Goal: Task Accomplishment & Management: Use online tool/utility

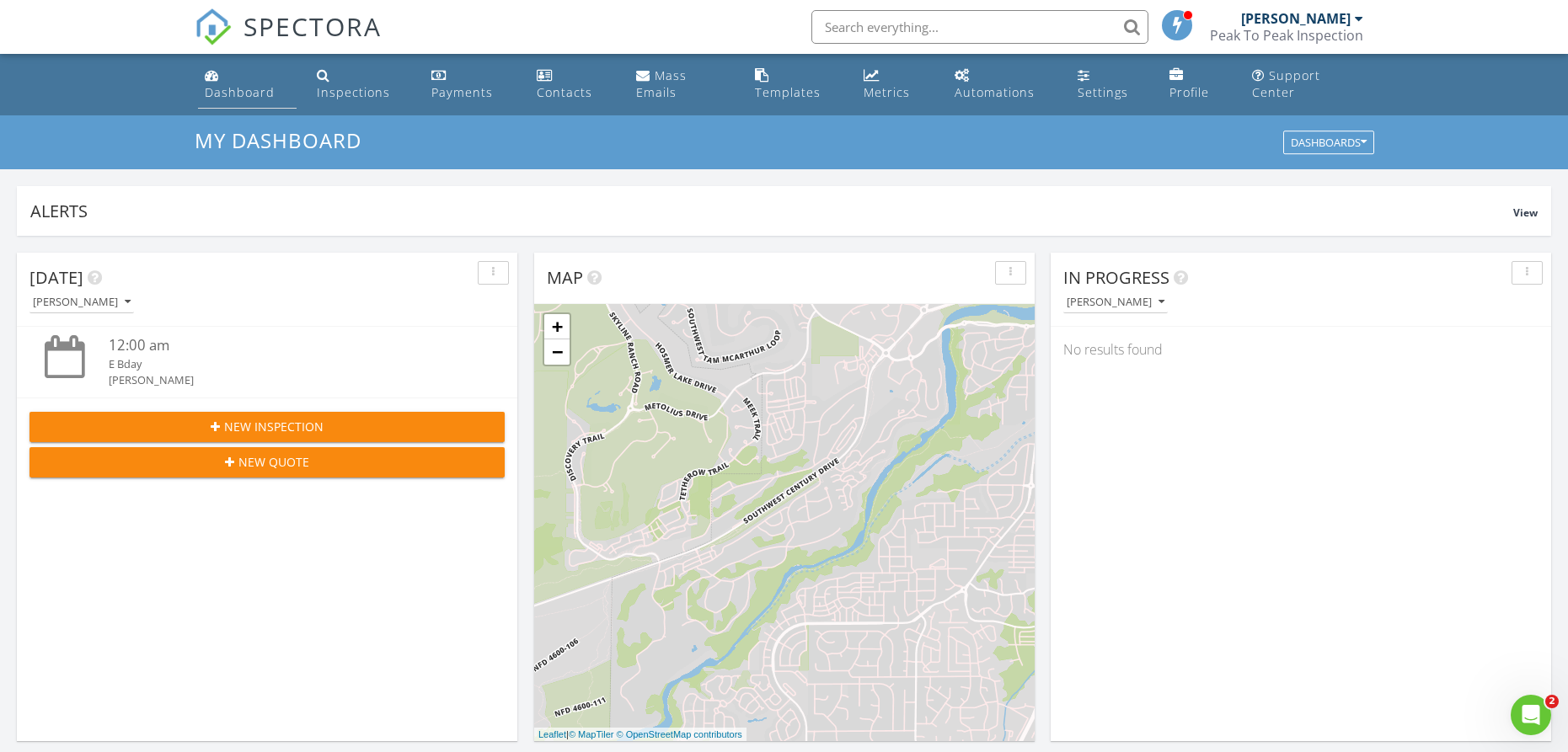
scroll to position [1534, 1569]
click at [226, 96] on div "Dashboard" at bounding box center [240, 92] width 70 height 16
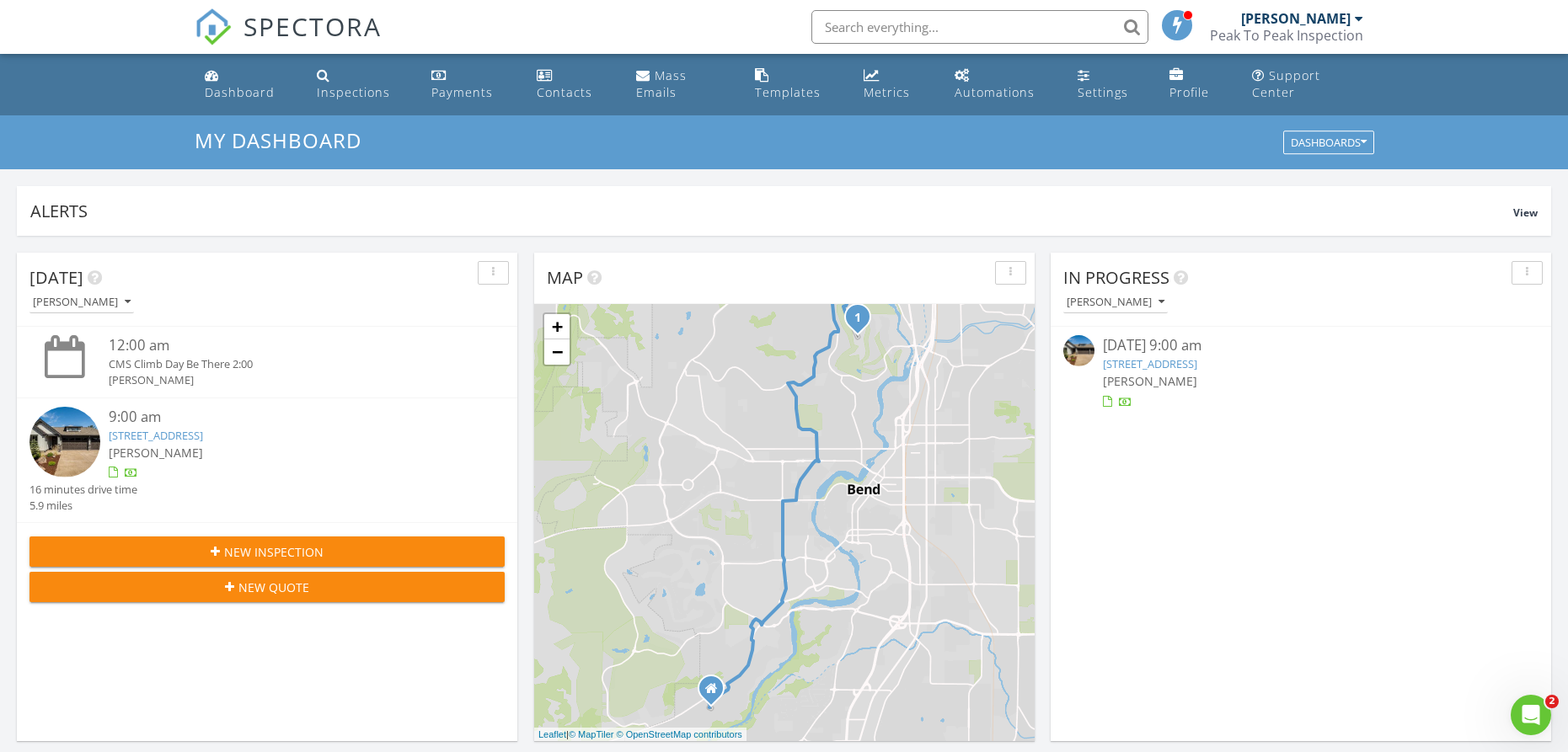
click at [187, 439] on link "3048 NW Hidden Rdg Dr, Bend, OR 97703" at bounding box center [156, 436] width 95 height 15
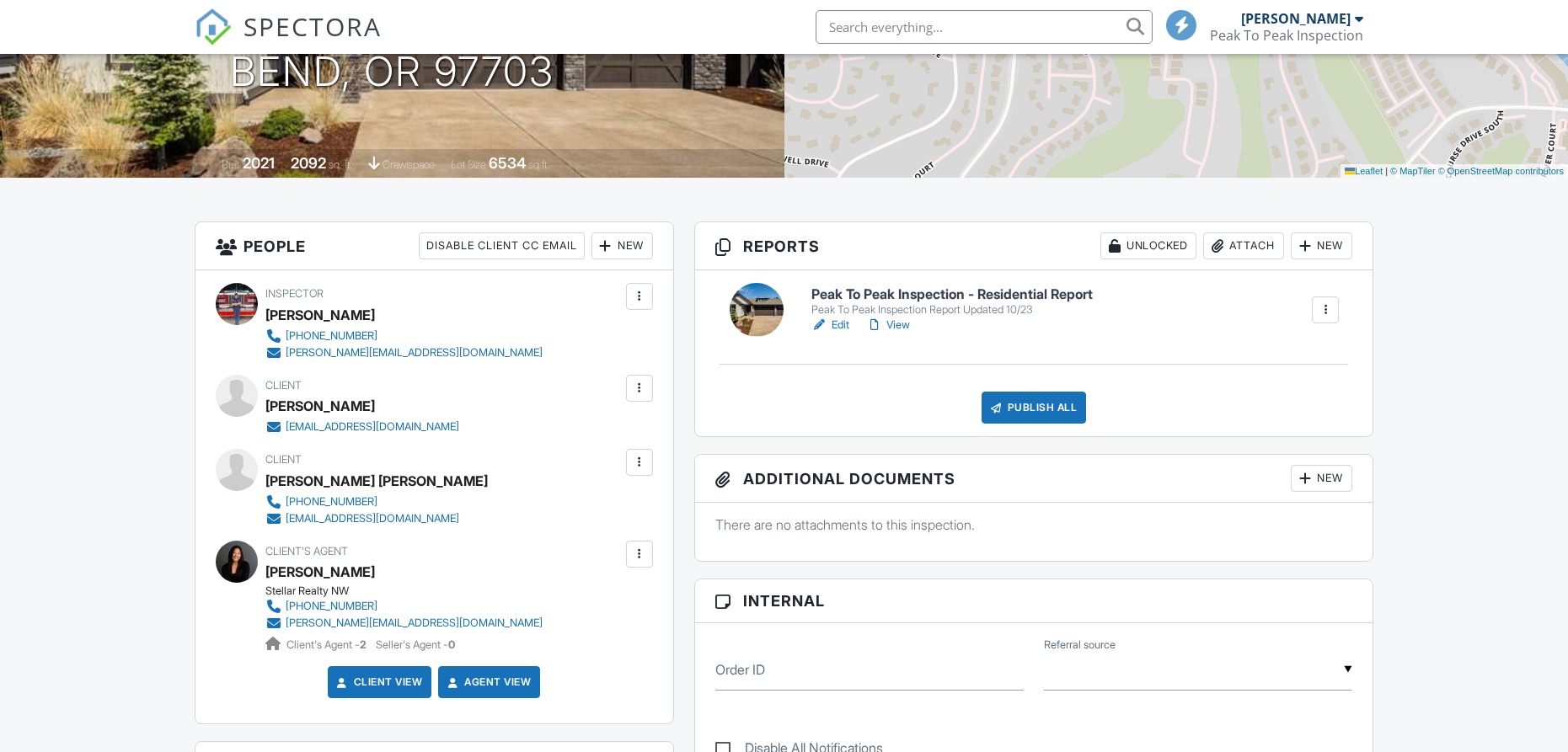
scroll to position [278, 0]
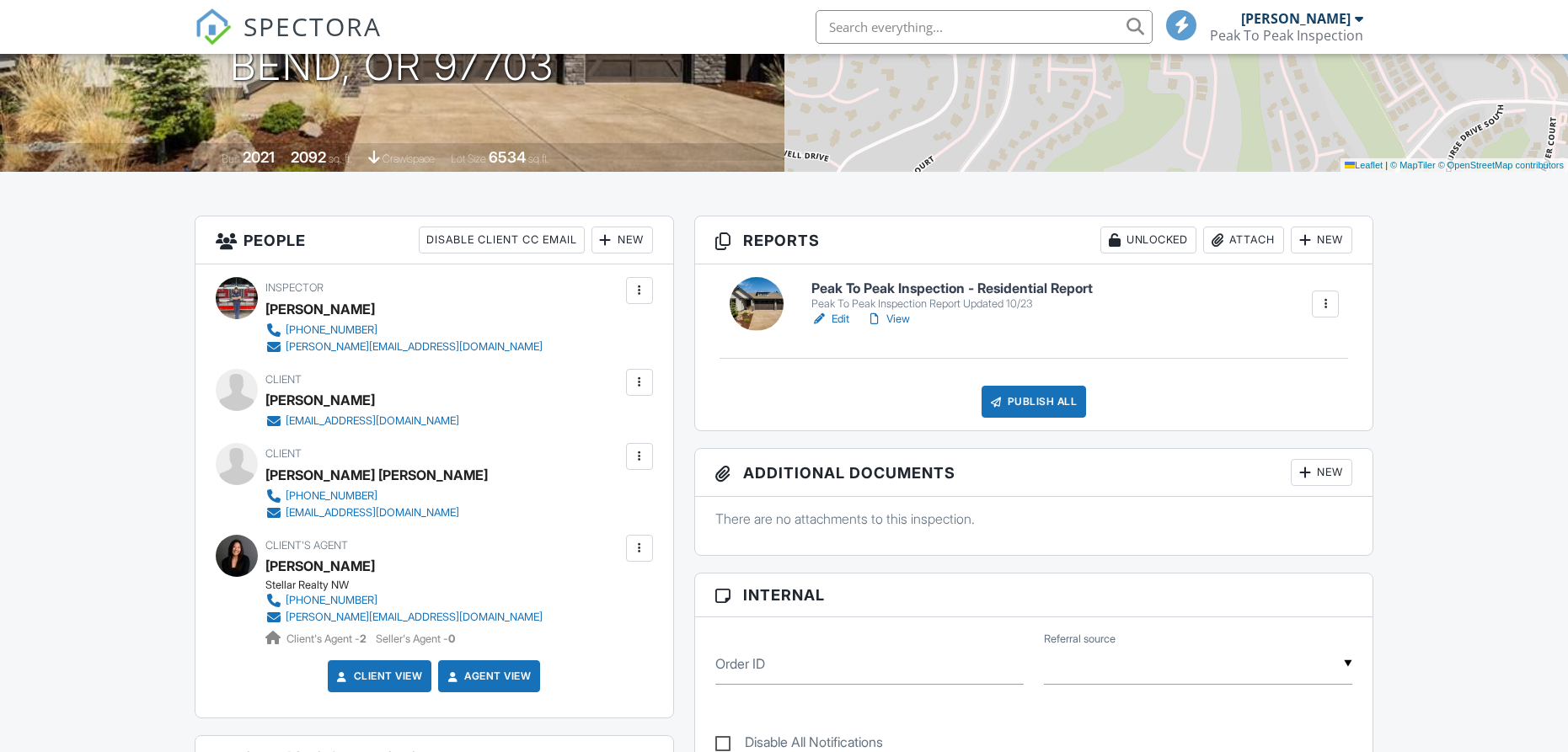
click at [890, 328] on link "View" at bounding box center [888, 319] width 44 height 17
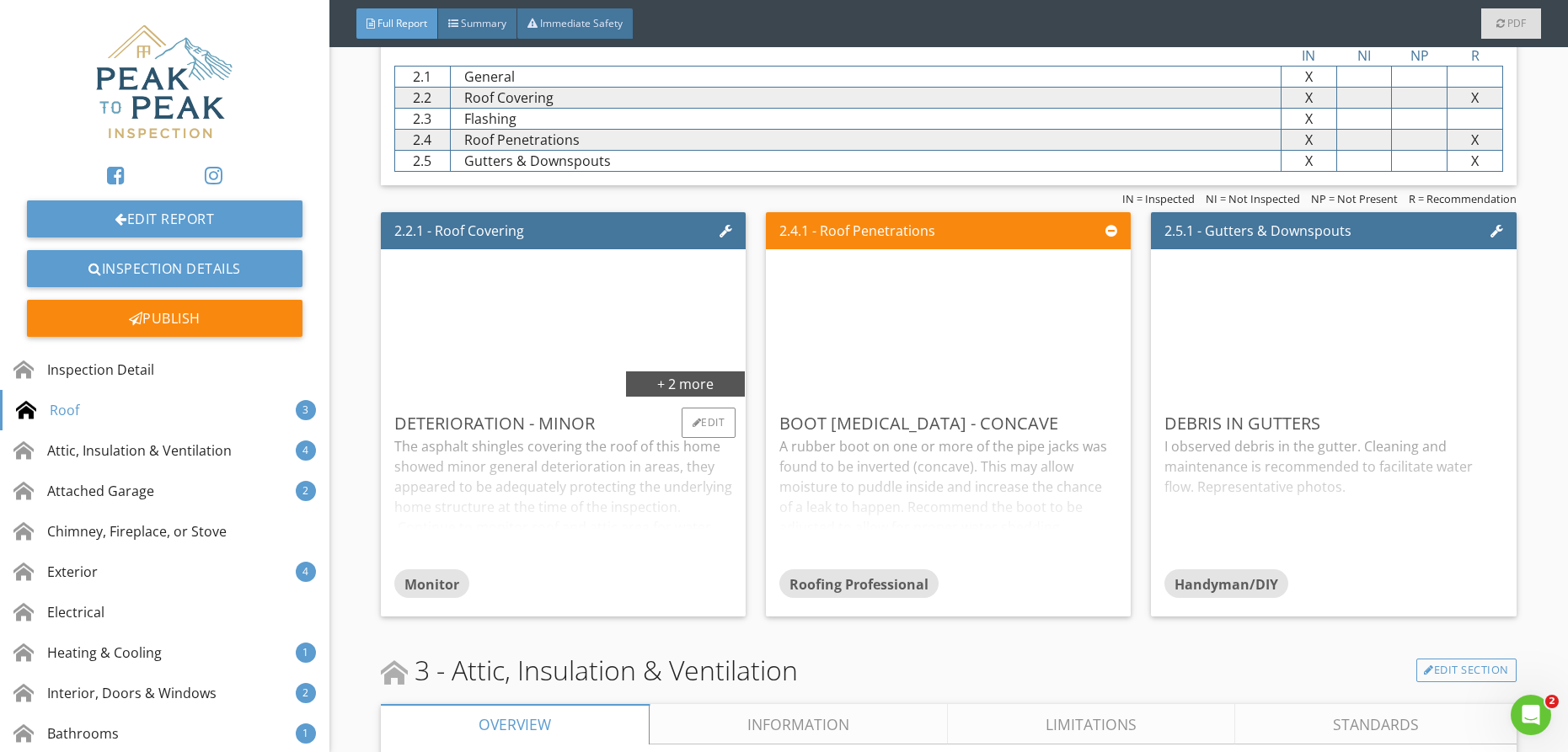
scroll to position [1884, 0]
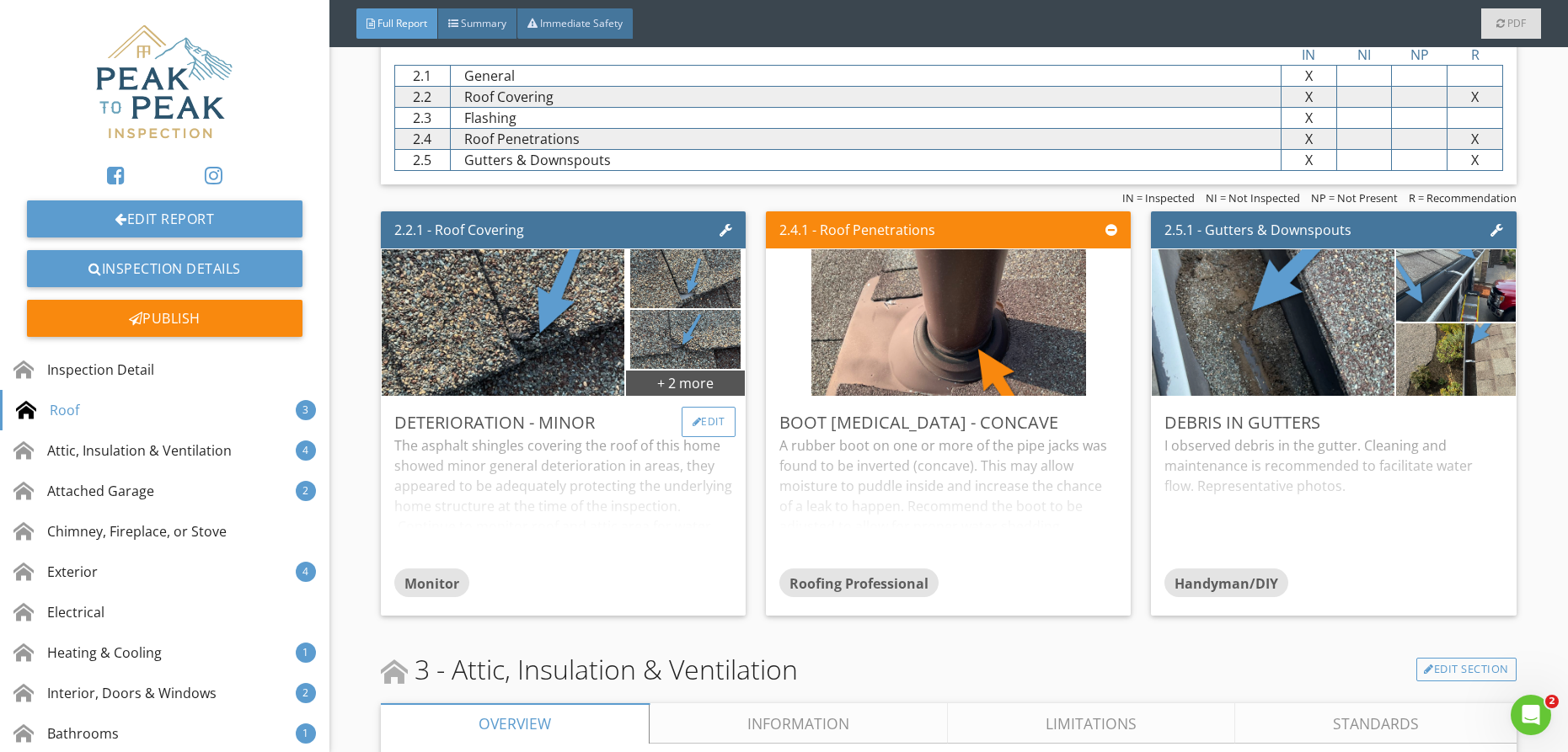
click at [713, 419] on div "Edit" at bounding box center [709, 422] width 55 height 30
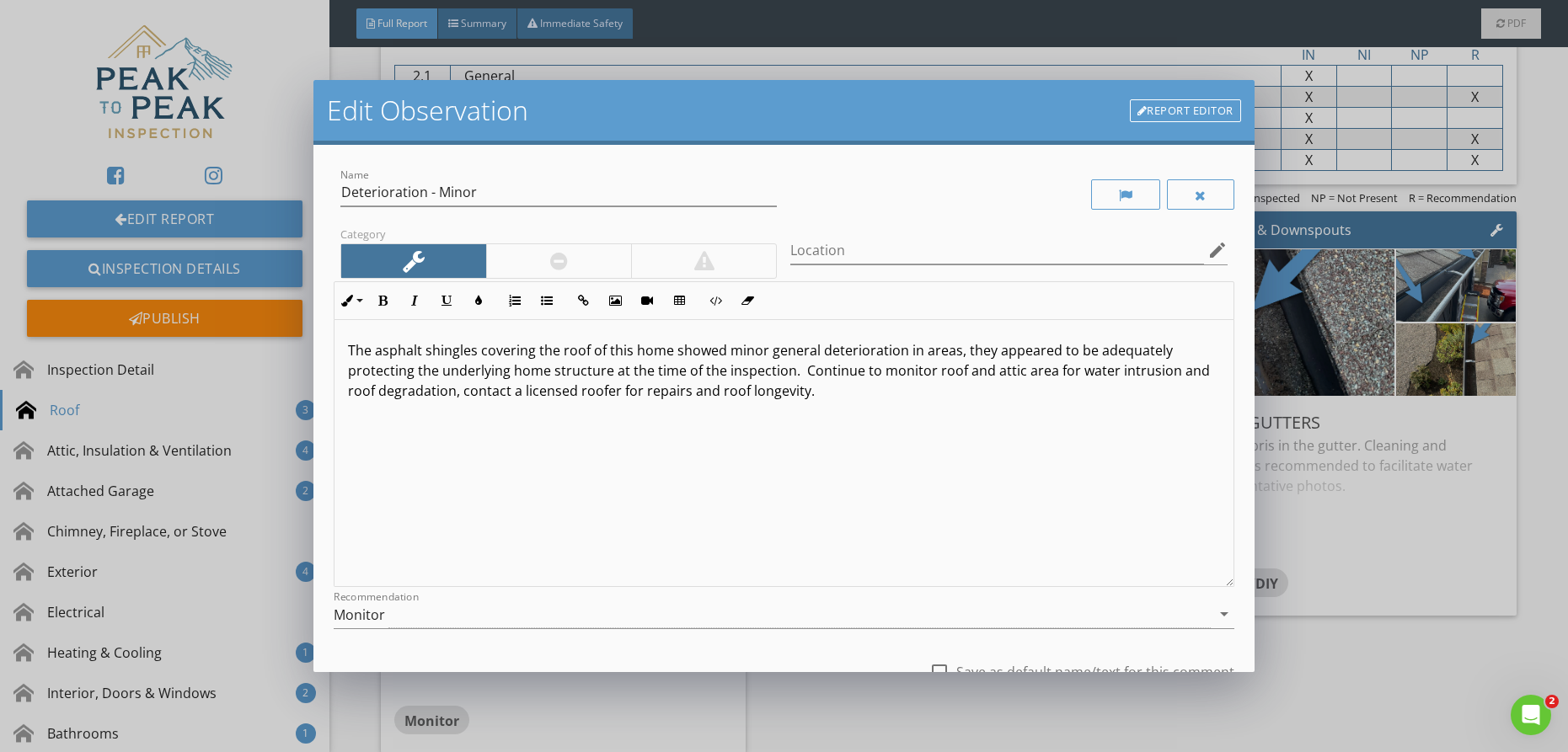
scroll to position [1, 0]
drag, startPoint x: 676, startPoint y: 395, endPoint x: 616, endPoint y: 391, distance: 60.1
click at [616, 391] on p "The asphalt shingles covering the roof of this home showed minor general deteri…" at bounding box center [783, 370] width 872 height 61
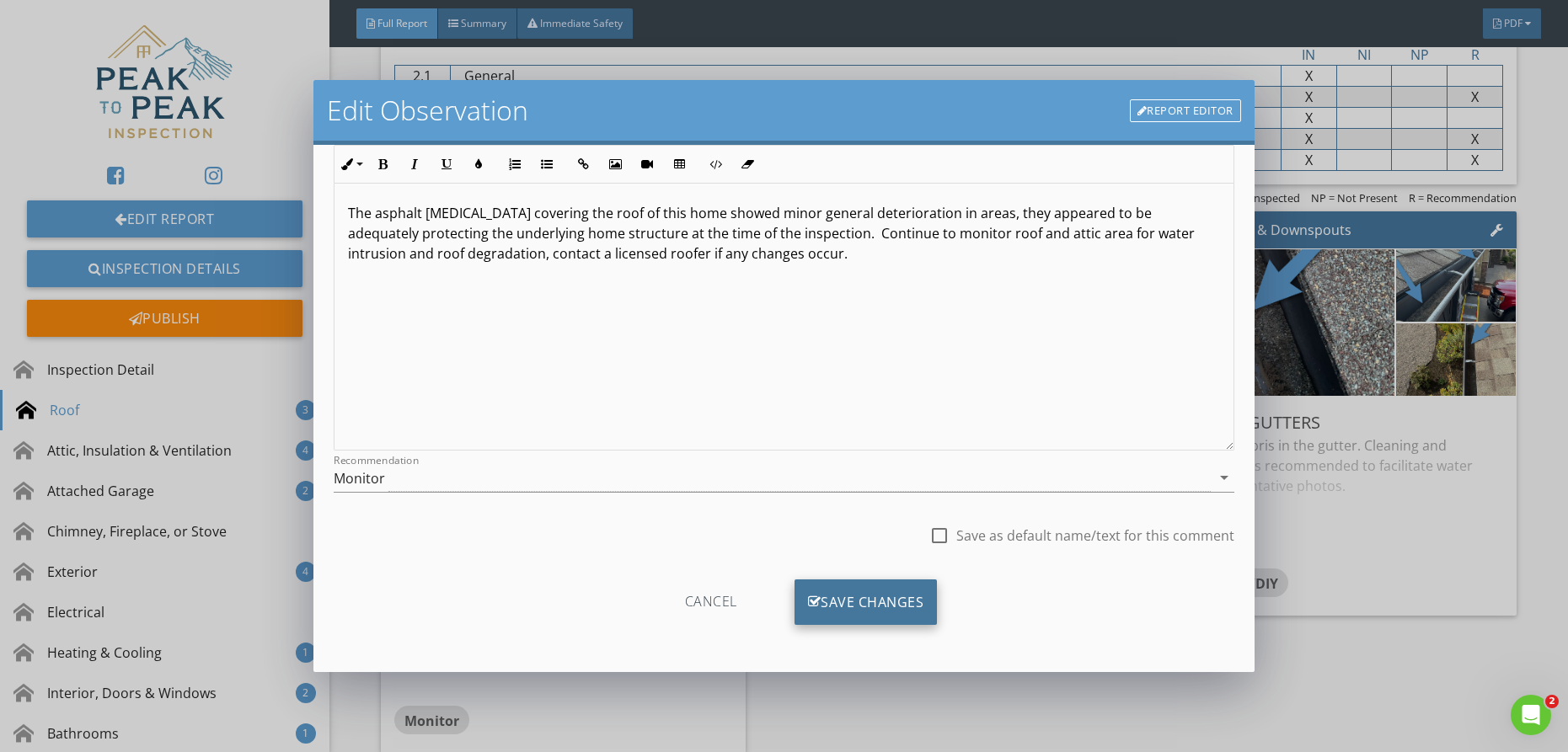
click at [869, 600] on div "Save Changes" at bounding box center [865, 602] width 143 height 45
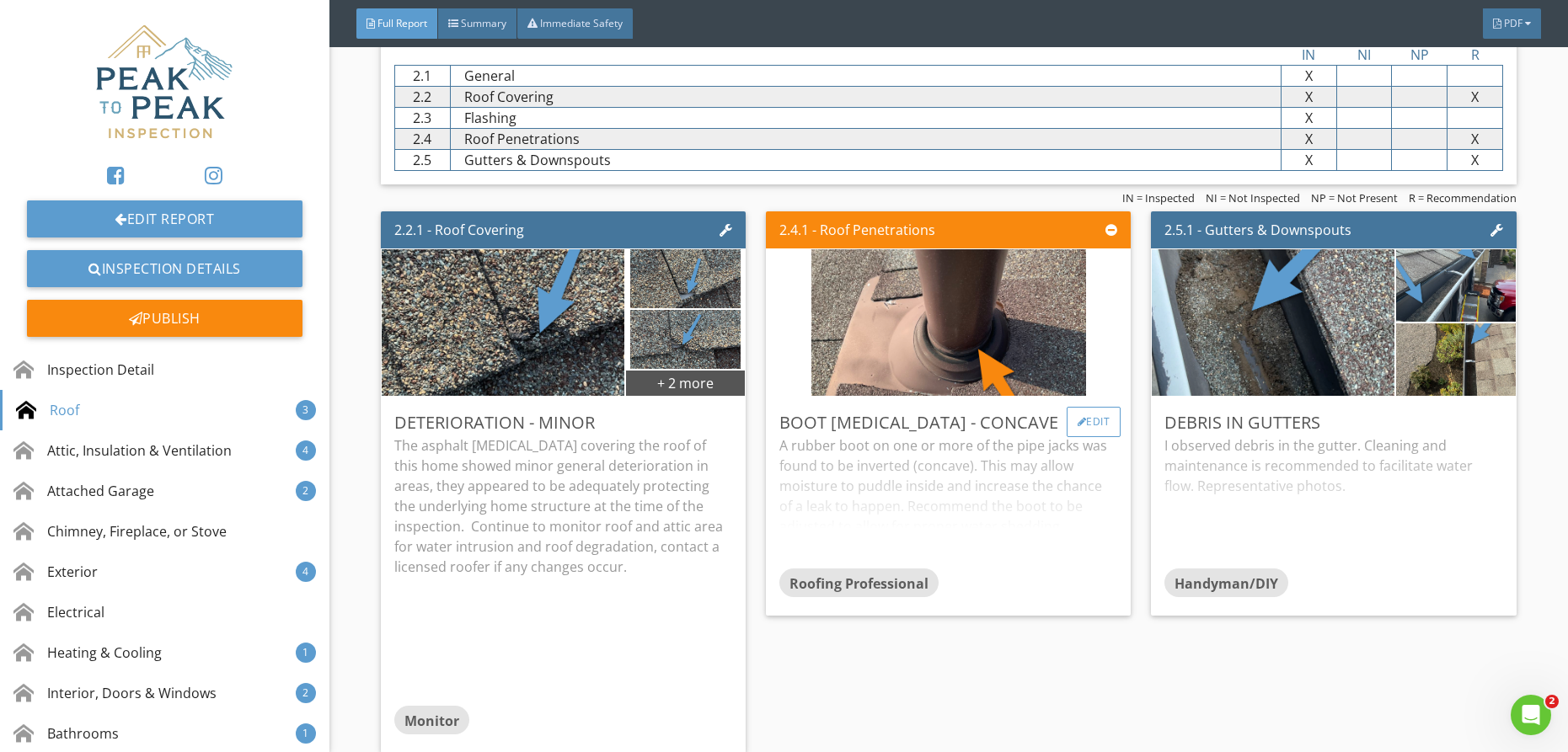
click at [1088, 414] on div "Edit" at bounding box center [1094, 422] width 55 height 30
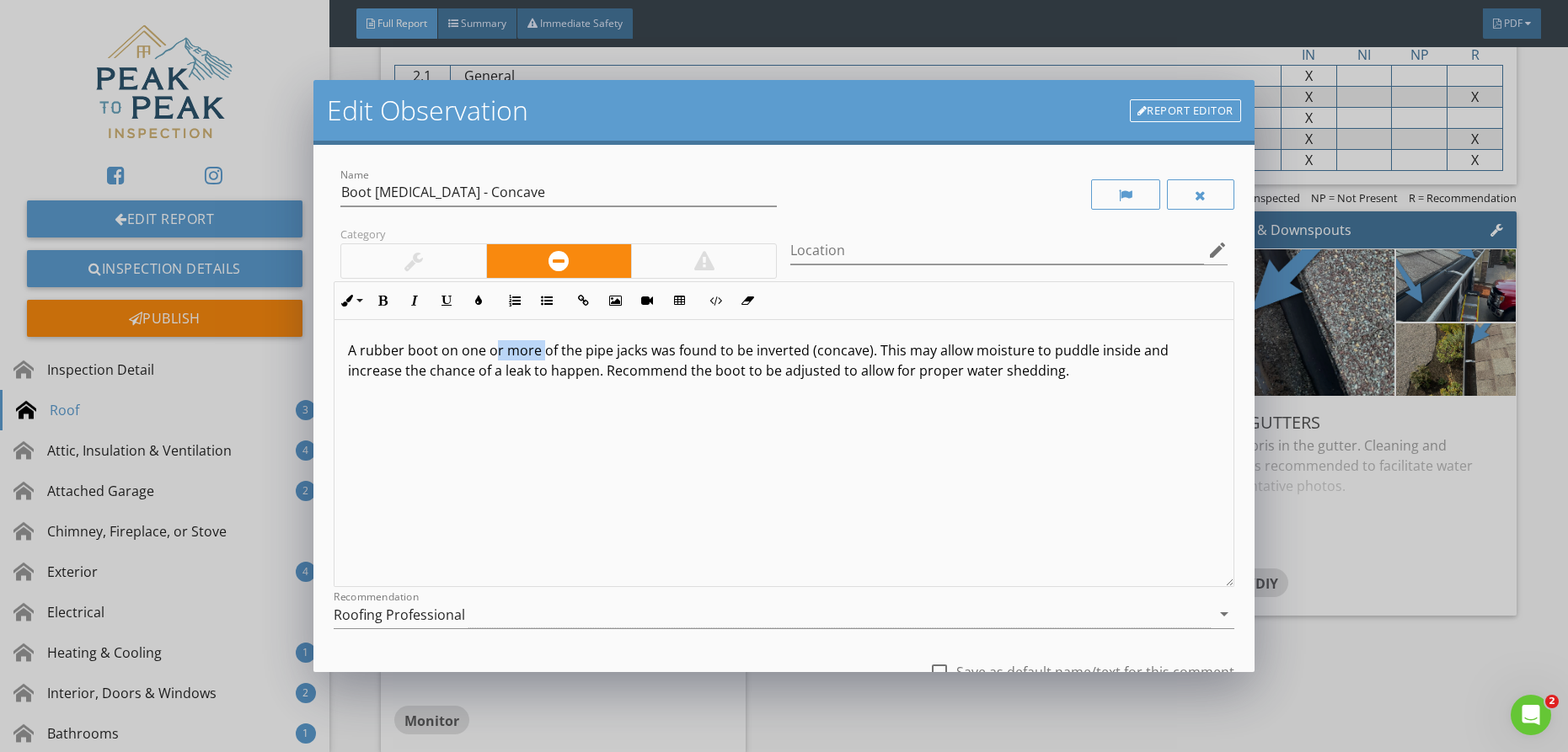
drag, startPoint x: 540, startPoint y: 354, endPoint x: 490, endPoint y: 356, distance: 50.0
click at [494, 358] on p "A rubber boot on one or more of the pipe jacks was found to be inverted (concav…" at bounding box center [783, 360] width 872 height 41
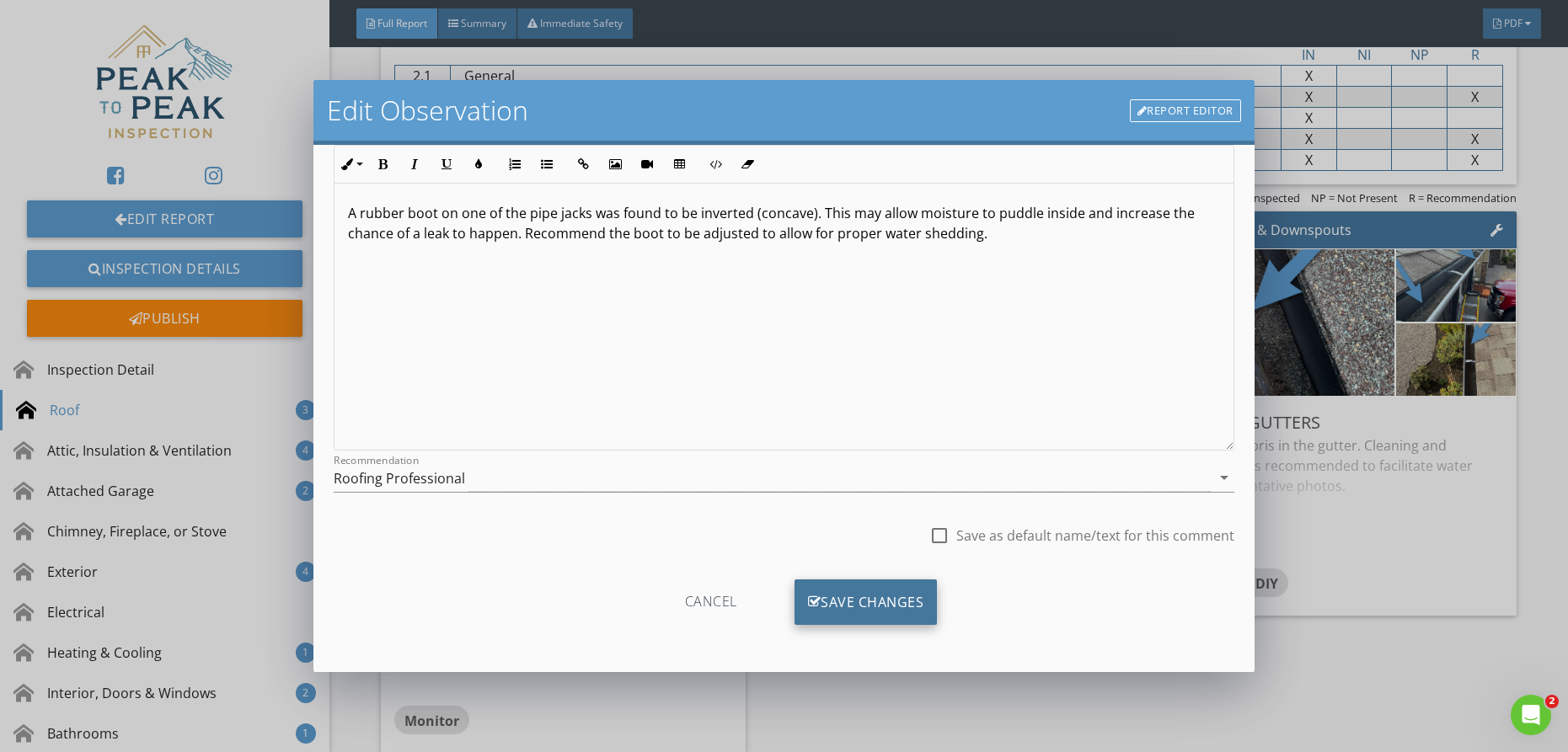
click at [836, 598] on div "Save Changes" at bounding box center [865, 602] width 143 height 45
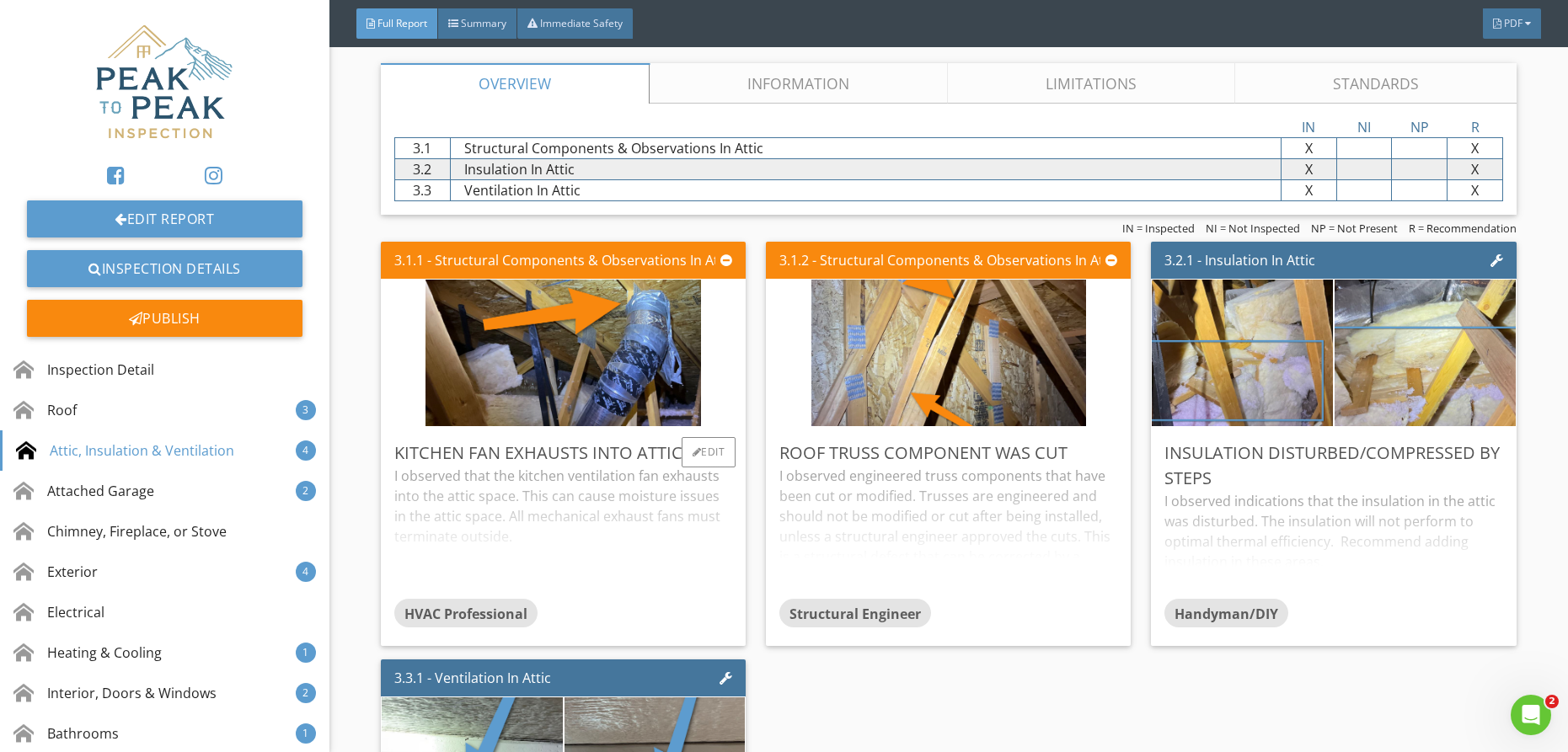
scroll to position [2663, 0]
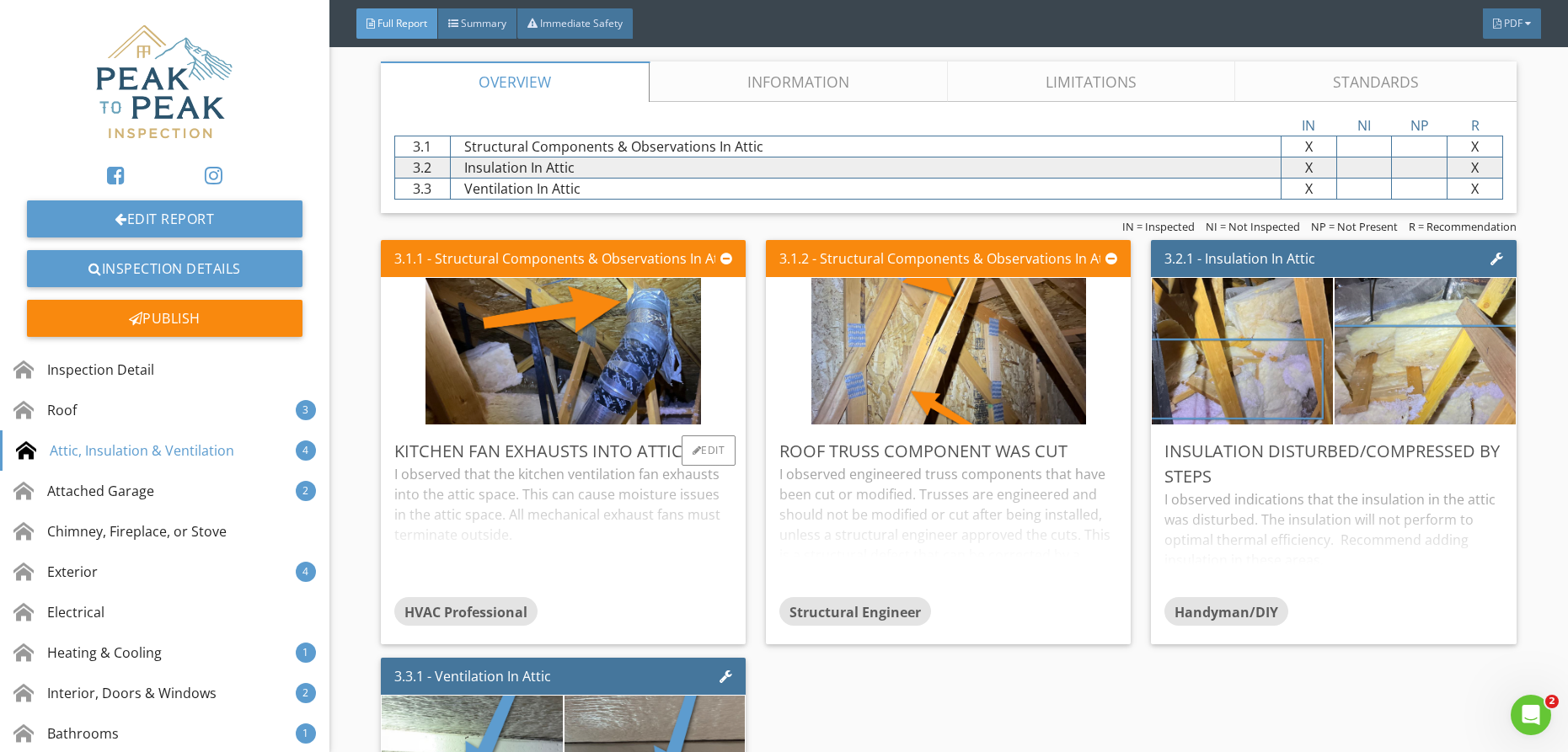
click at [615, 508] on div "I observed that the kitchen ventilation fan exhausts into the attic space. This…" at bounding box center [562, 530] width 338 height 134
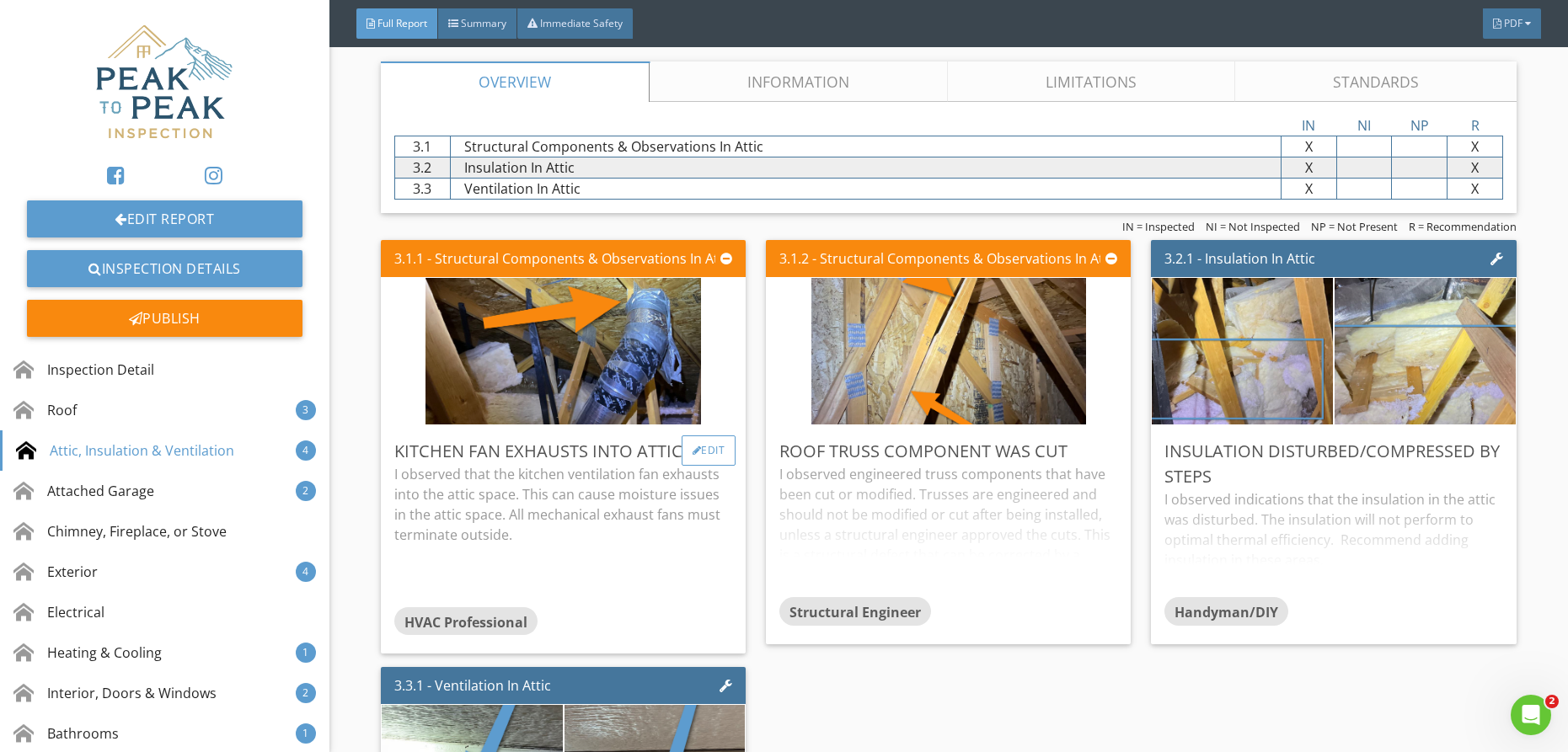
click at [695, 442] on div "Edit" at bounding box center [709, 451] width 55 height 30
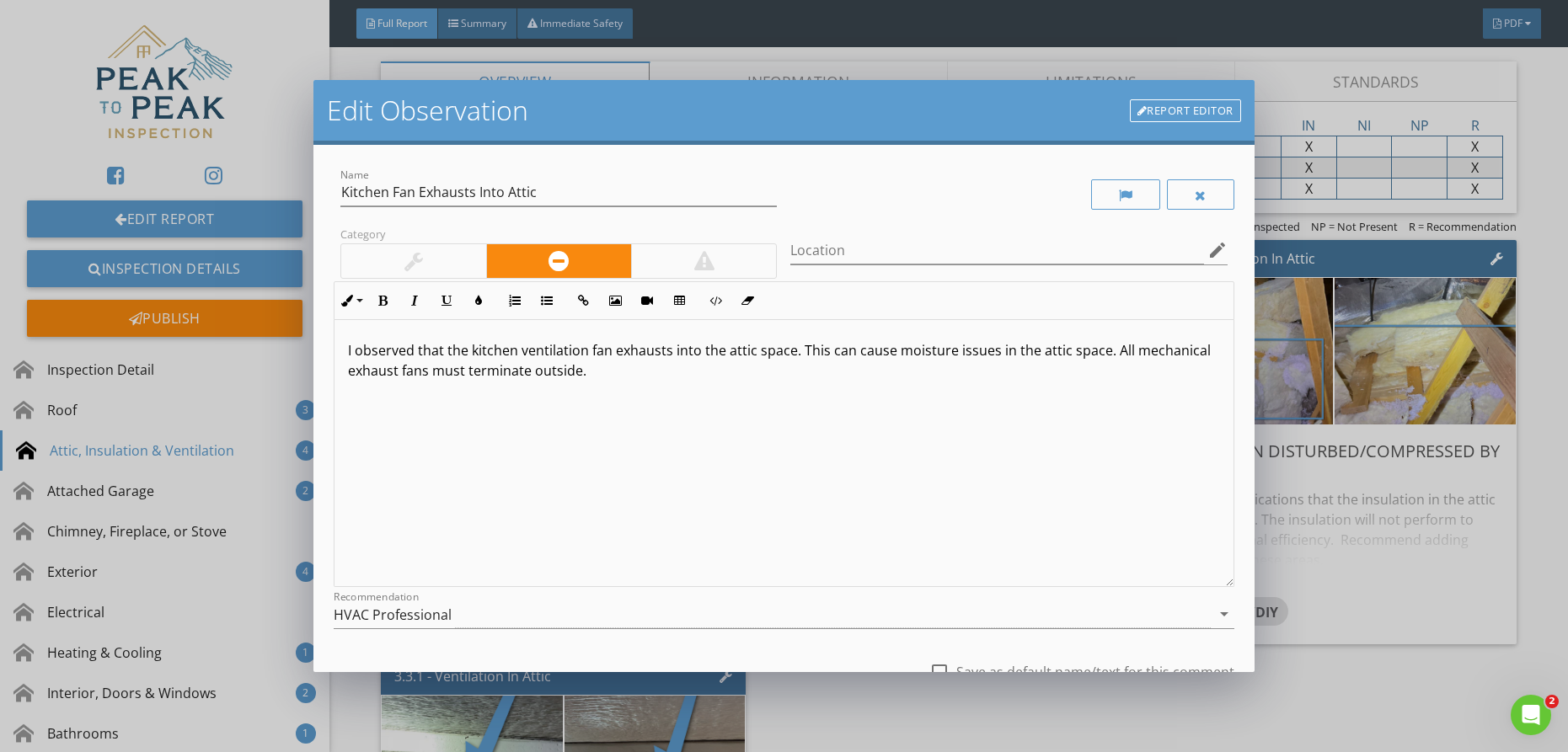
click at [464, 380] on p "I observed that the kitchen ventilation fan exhausts into the attic space. This…" at bounding box center [783, 360] width 872 height 41
click at [670, 393] on div "I observed that the kitchen ventilation fan exhausts into the attic space. This…" at bounding box center [783, 454] width 899 height 267
click at [469, 610] on div "HVAC Professional" at bounding box center [772, 614] width 877 height 27
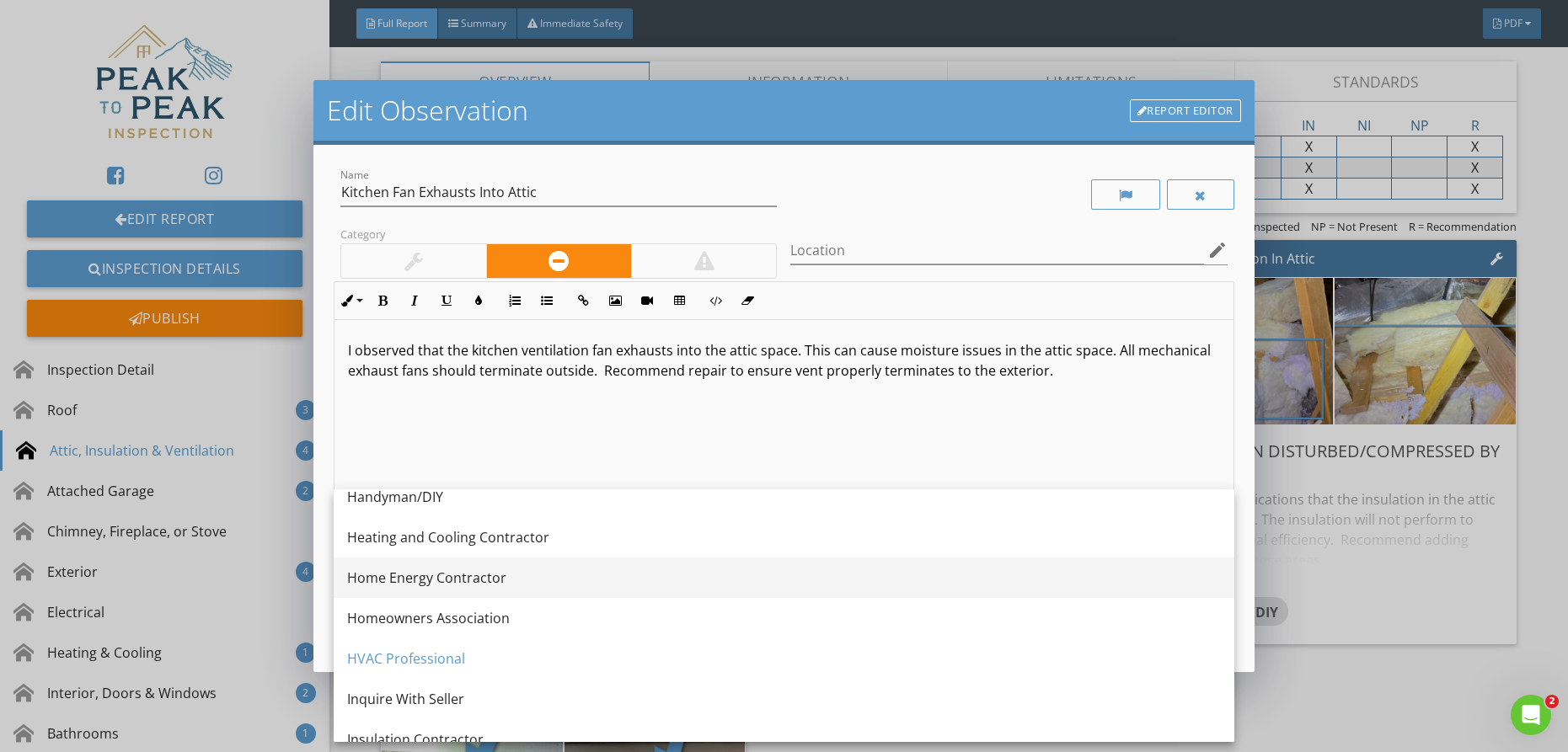
scroll to position [1142, 0]
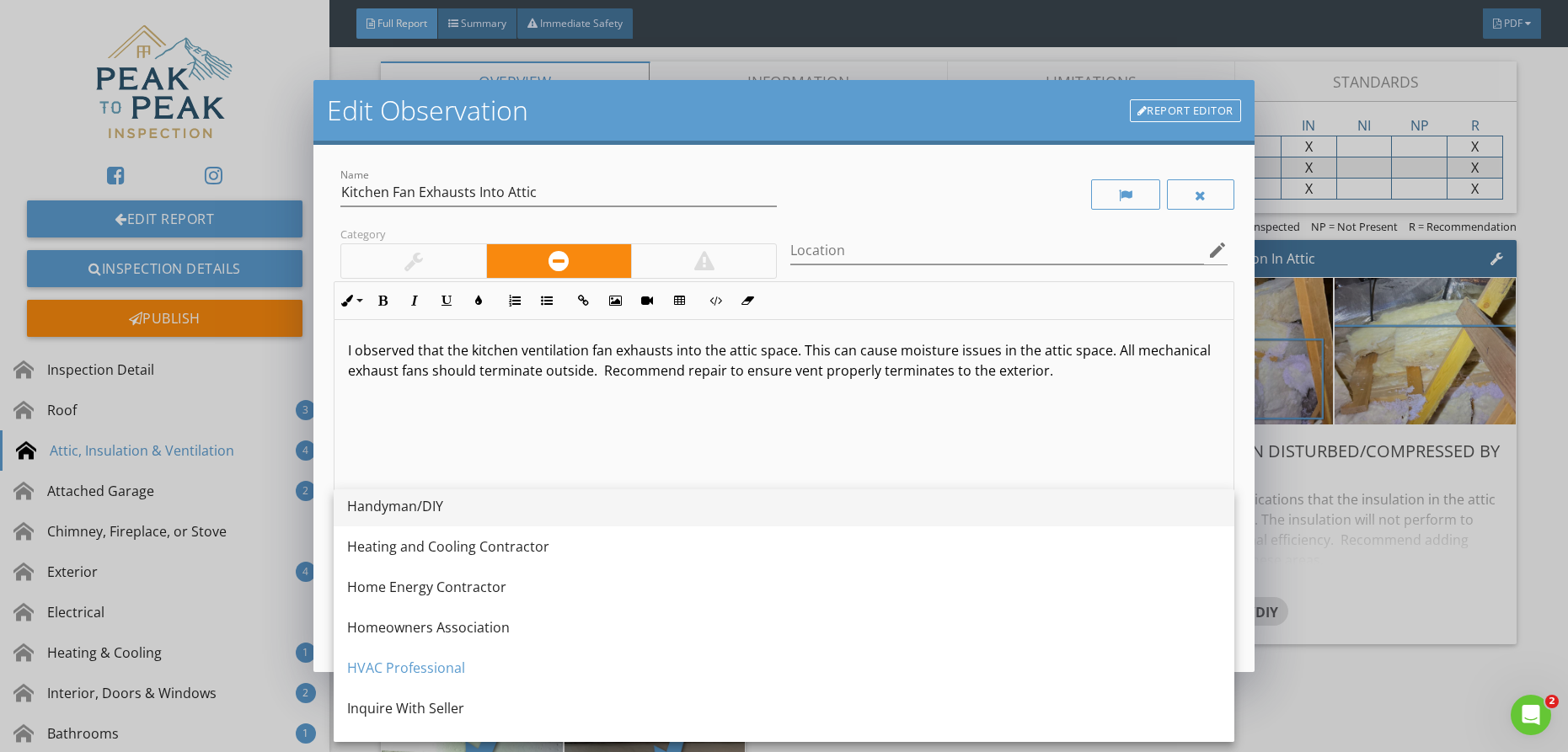
click at [435, 511] on div "Handyman/DIY" at bounding box center [784, 506] width 874 height 20
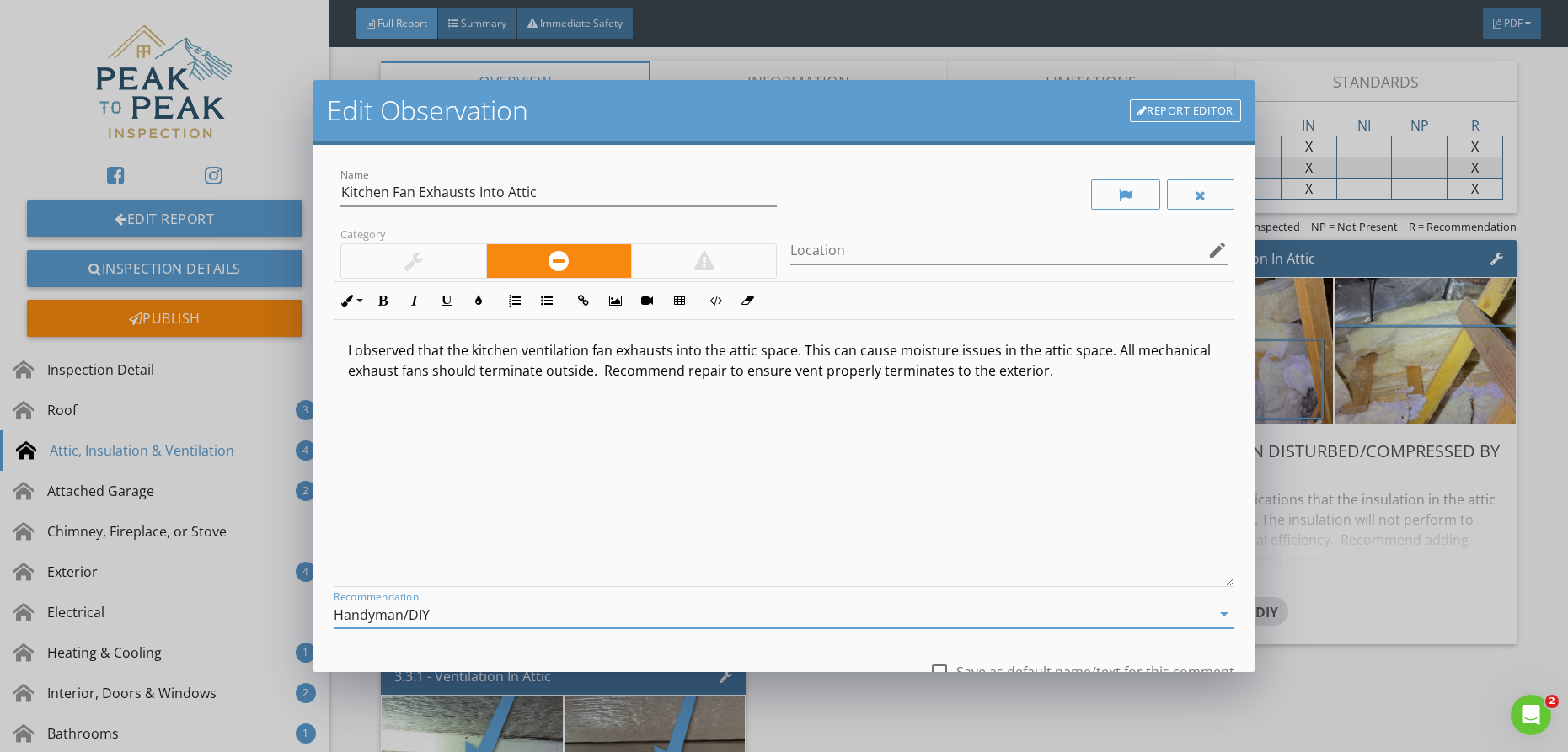
scroll to position [136, 0]
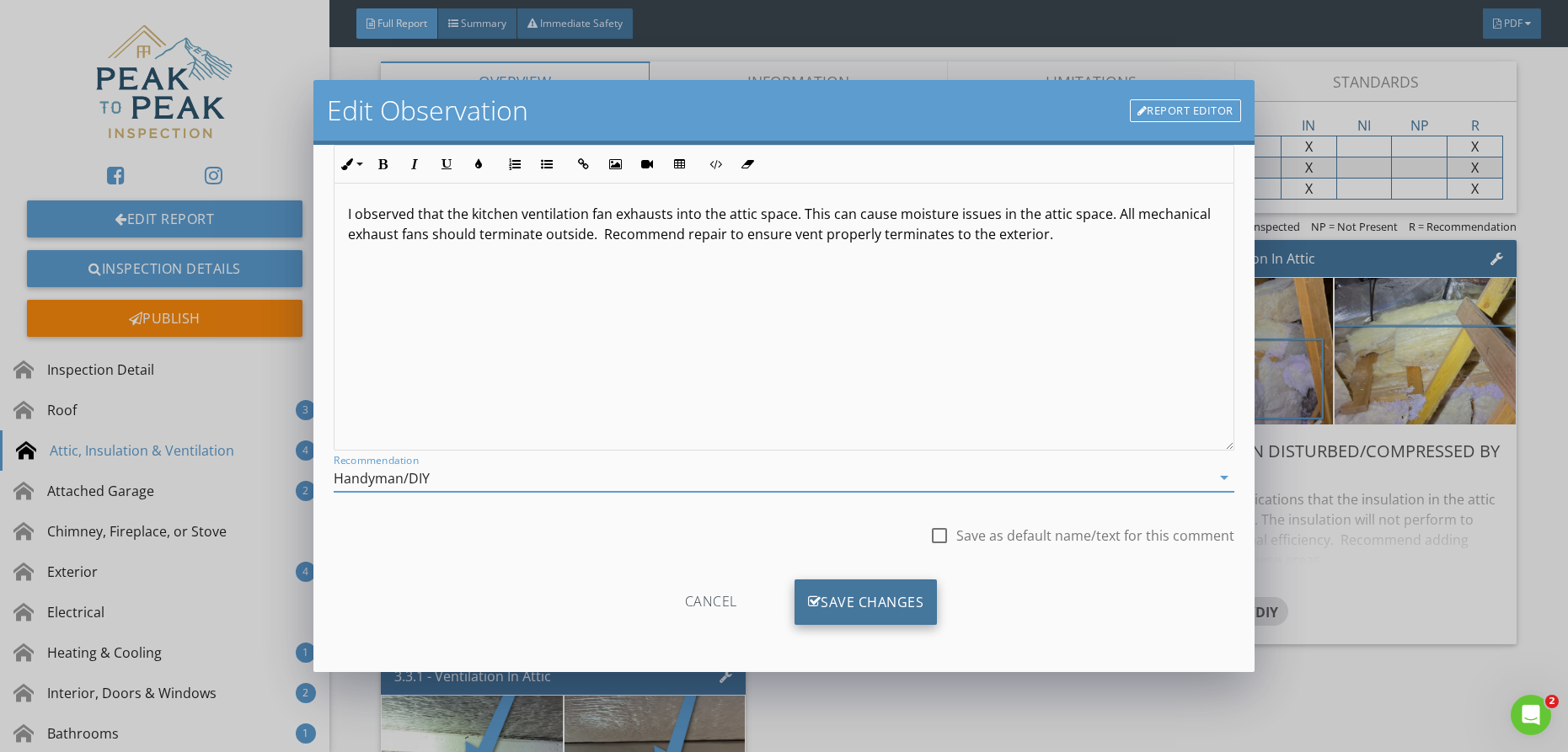
click at [836, 602] on div "Save Changes" at bounding box center [865, 602] width 143 height 45
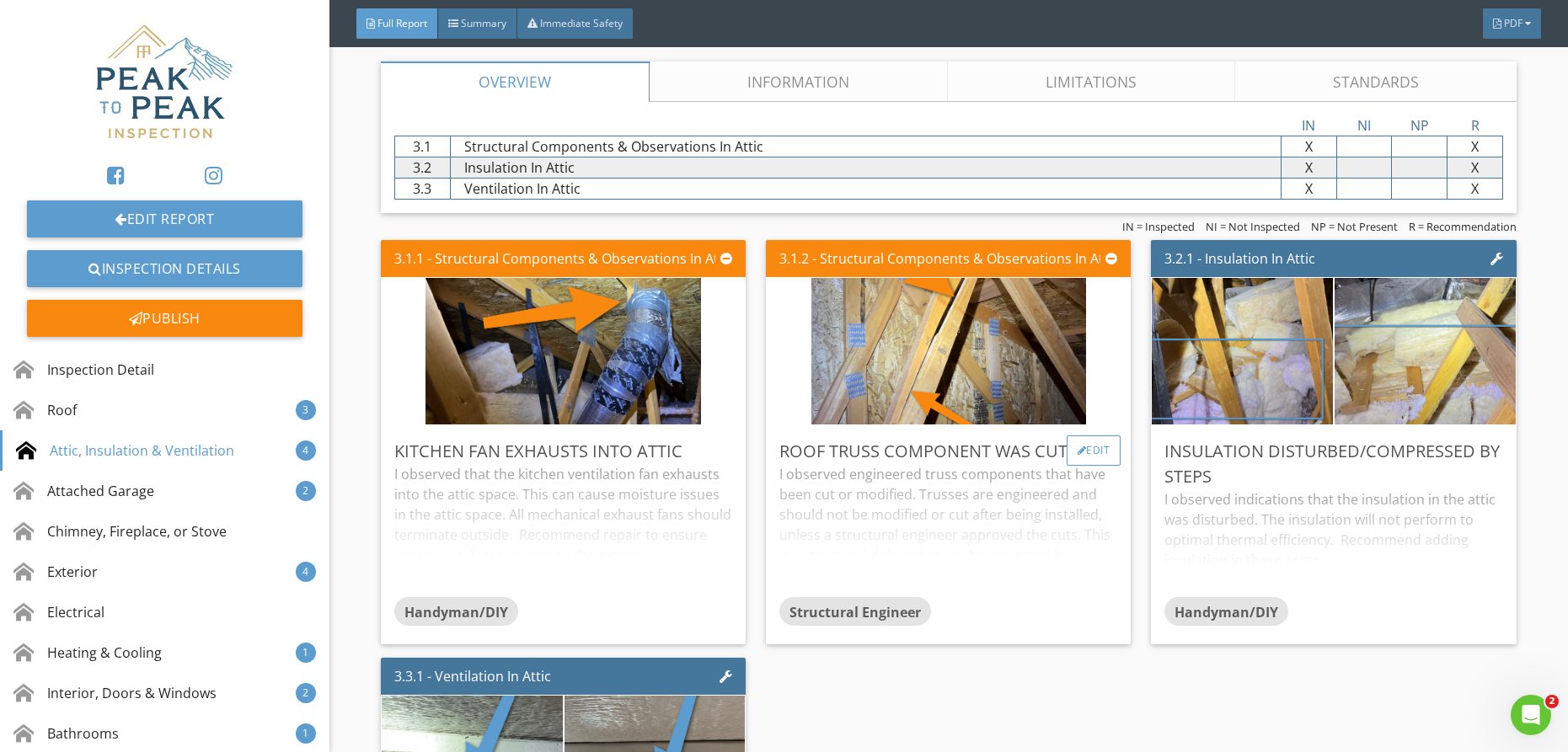
click at [1085, 445] on div "Edit" at bounding box center [1094, 451] width 55 height 30
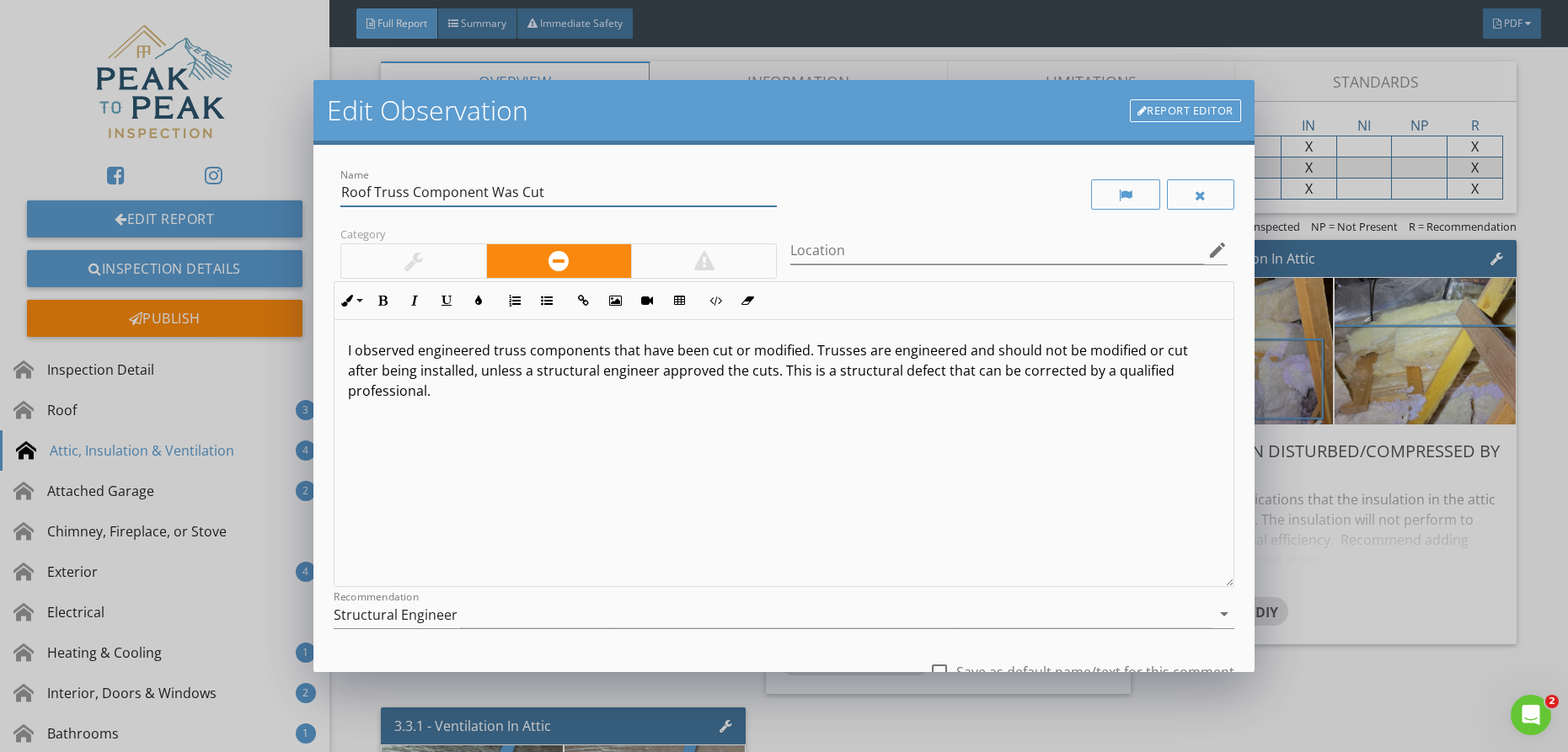
click at [570, 195] on input "Roof Truss Component Was Cut" at bounding box center [558, 192] width 437 height 27
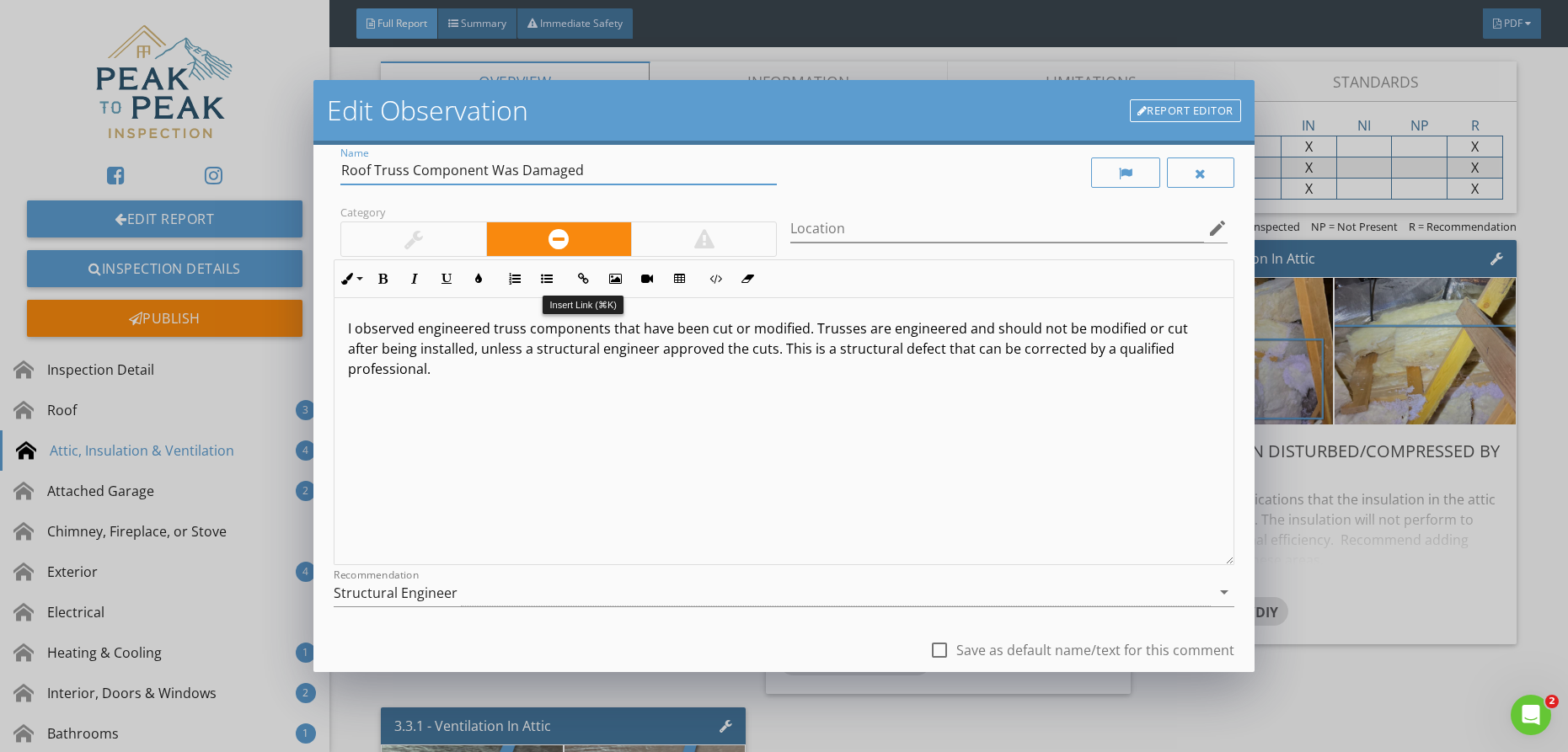
scroll to position [25, 0]
type input "Roof Truss Component Was Damaged"
drag, startPoint x: 801, startPoint y: 330, endPoint x: 691, endPoint y: 331, distance: 110.0
click at [707, 332] on p "I observed engineered truss components that have been cut or modified. Trusses …" at bounding box center [783, 347] width 872 height 61
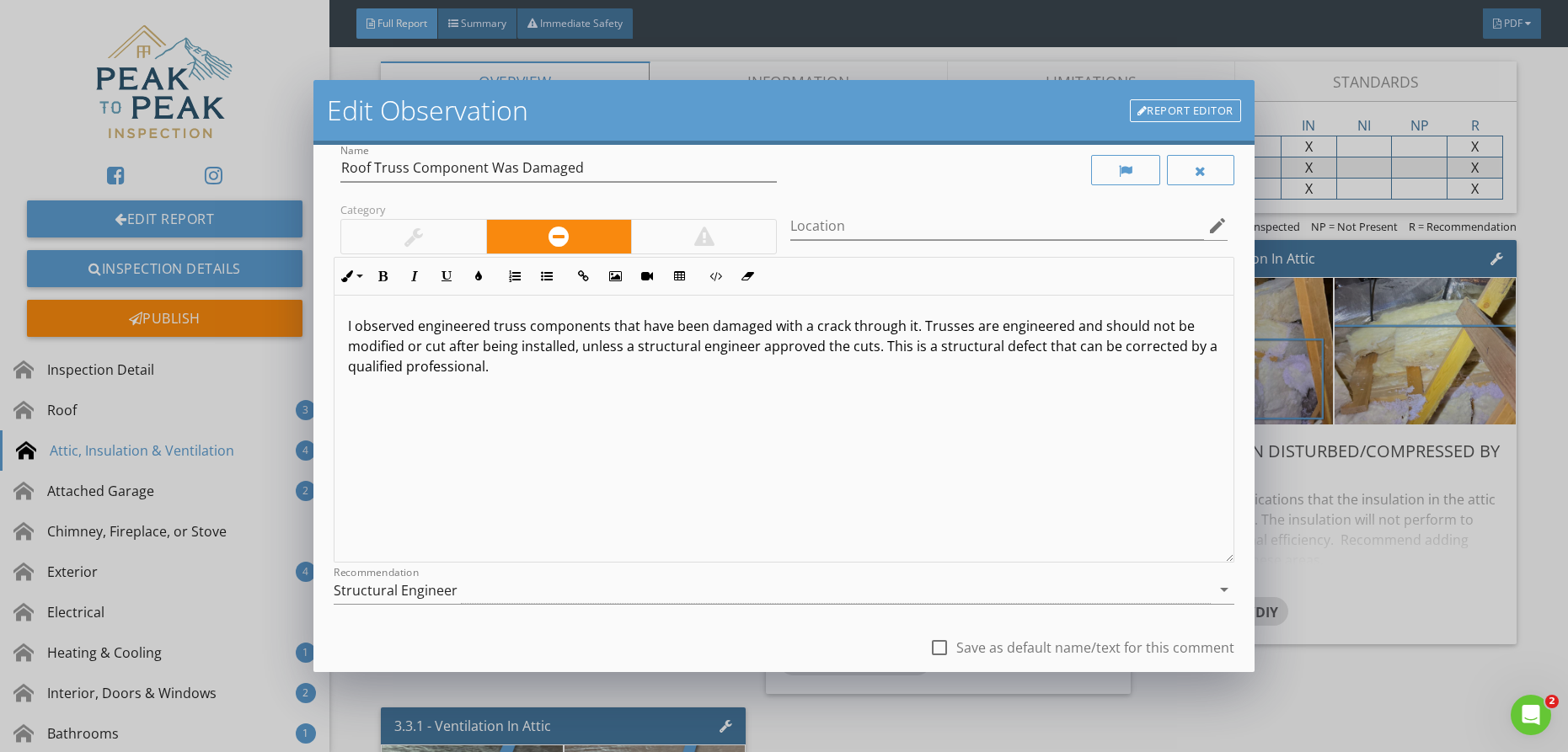
click at [922, 327] on p "I observed engineered truss components that have been damaged with a crack thro…" at bounding box center [783, 347] width 872 height 61
drag, startPoint x: 918, startPoint y: 326, endPoint x: 1027, endPoint y: 385, distance: 123.9
click at [1031, 385] on div "I observed engineered truss components that have been damaged with a crack thro…" at bounding box center [783, 429] width 899 height 267
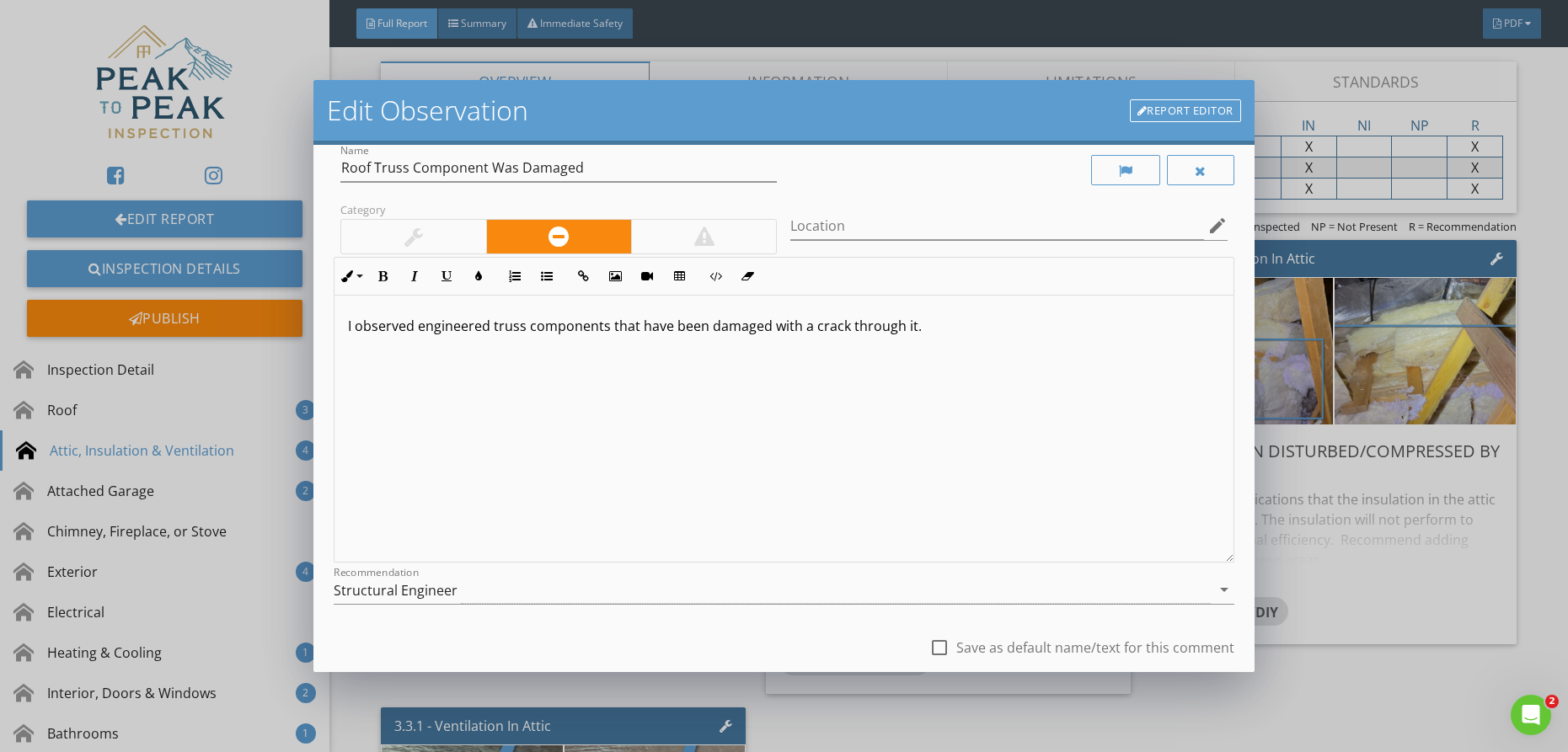
click at [927, 326] on p "I observed engineered truss components that have been damaged with a crack thro…" at bounding box center [783, 326] width 872 height 20
click at [926, 325] on p "I observed engineered truss components that have been damaged with a crack thro…" at bounding box center [783, 326] width 872 height 20
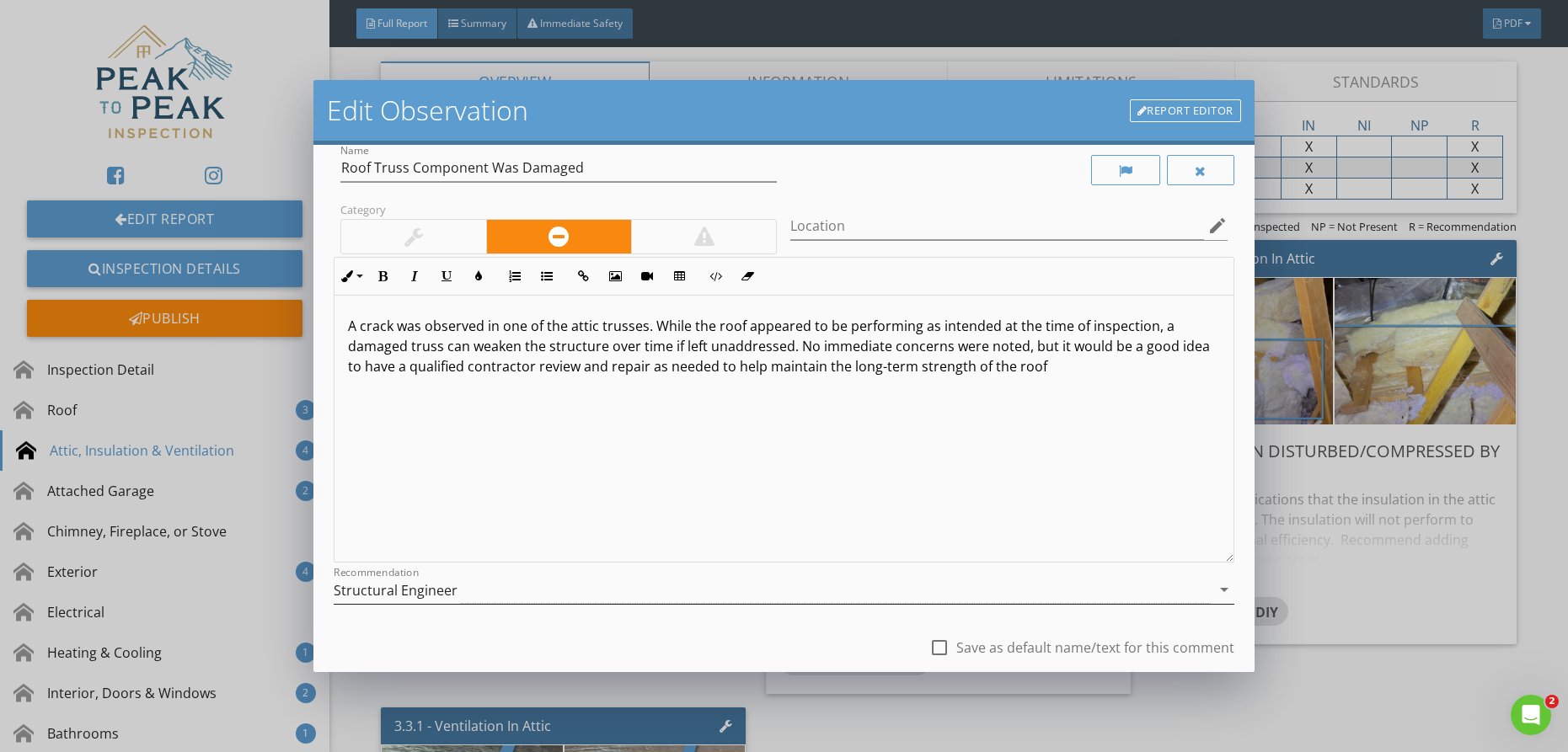
click at [474, 584] on div "Structural Engineer" at bounding box center [772, 590] width 877 height 27
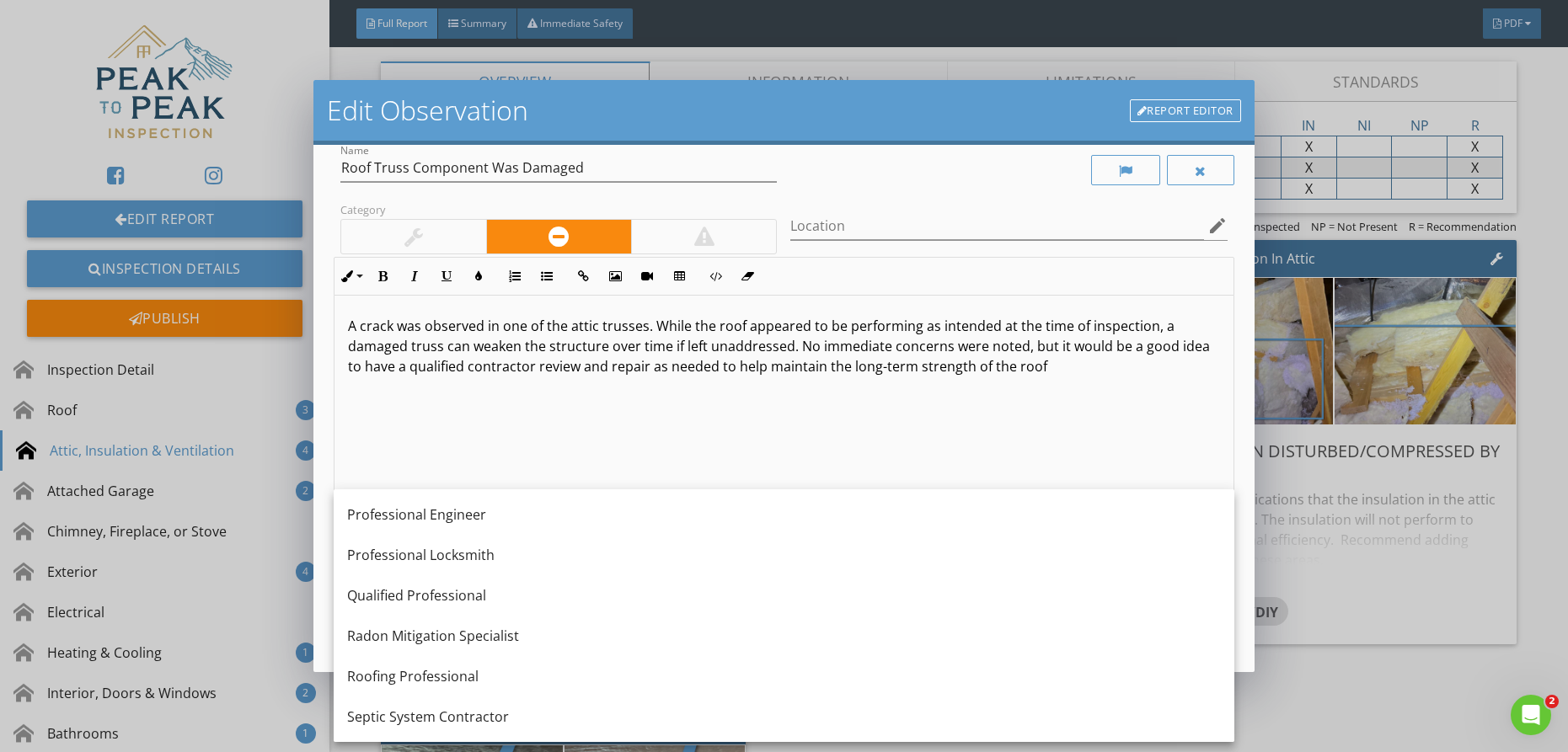
scroll to position [1955, 0]
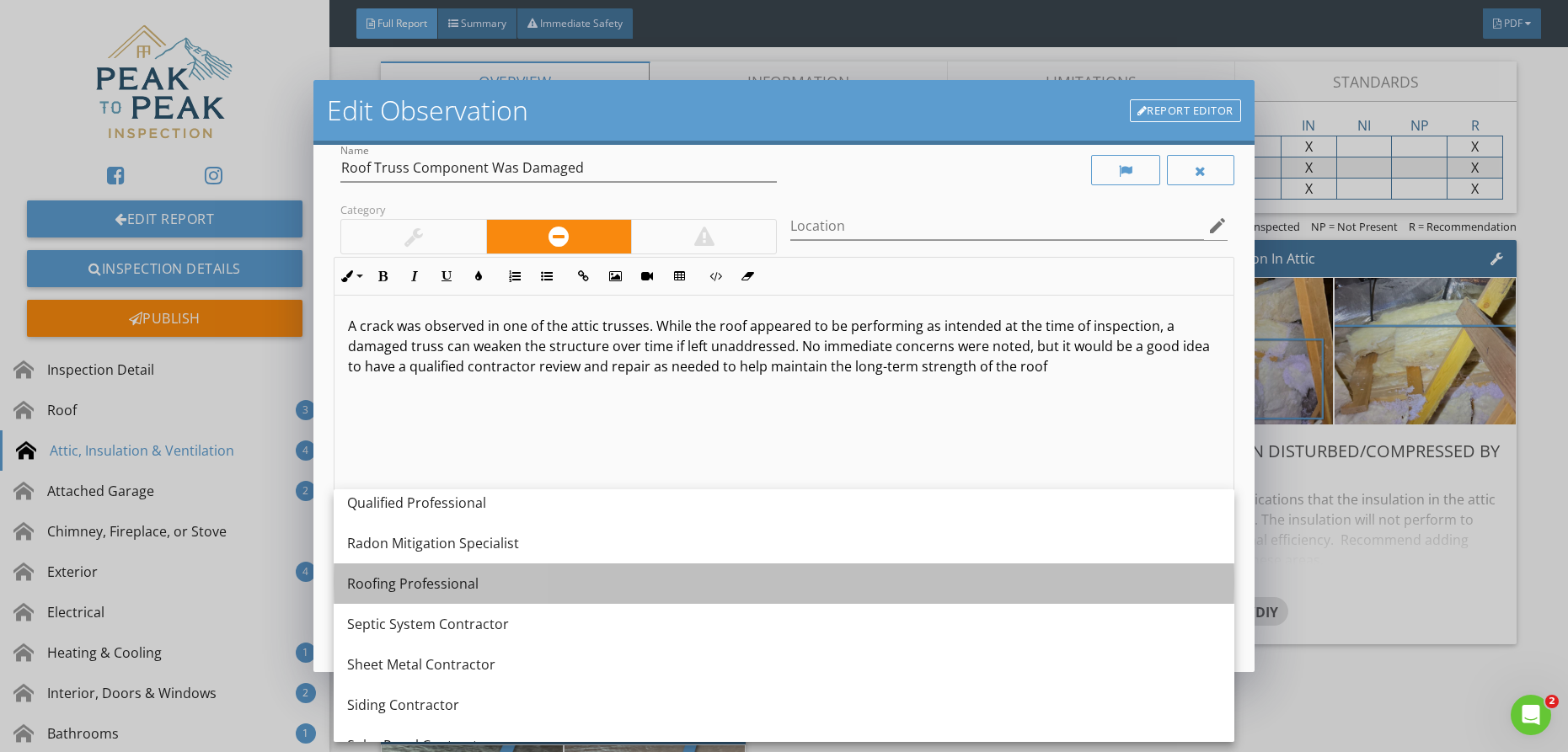
click at [518, 590] on div "Roofing Professional" at bounding box center [784, 583] width 874 height 20
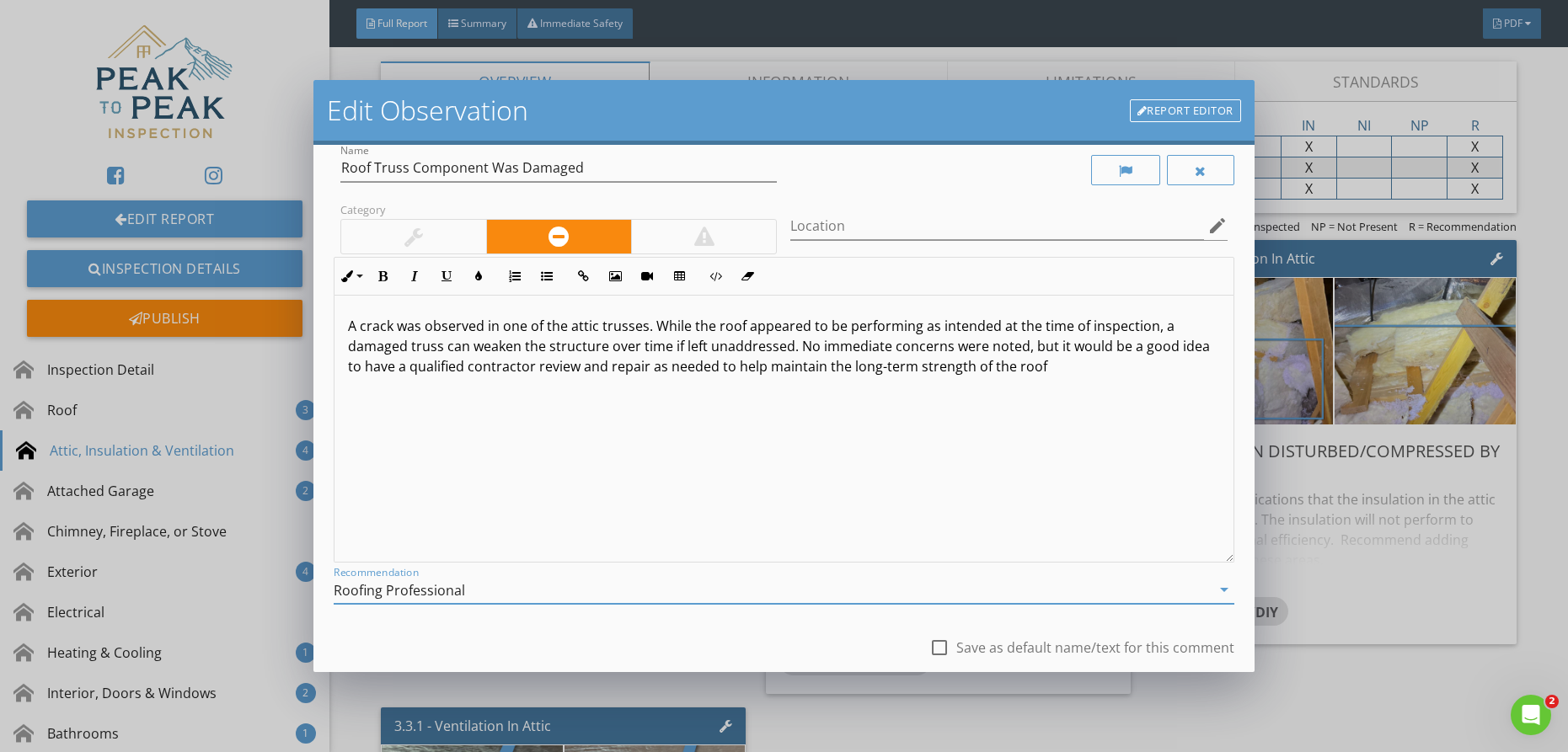
click at [796, 351] on p "A crack was observed in one of the attic trusses. While the roof appeared to be…" at bounding box center [783, 347] width 872 height 61
click at [787, 351] on p "A crack was observed in one of the attic trusses. While the roof appeared to be…" at bounding box center [783, 347] width 872 height 61
drag, startPoint x: 393, startPoint y: 370, endPoint x: 1030, endPoint y: 346, distance: 637.5
click at [1030, 346] on p "A crack was observed in one of the attic trusses. While the roof appeared to be…" at bounding box center [783, 347] width 872 height 61
click at [846, 369] on p "A crack was observed in one of the attic trusses. While the roof appeared to be…" at bounding box center [783, 347] width 872 height 61
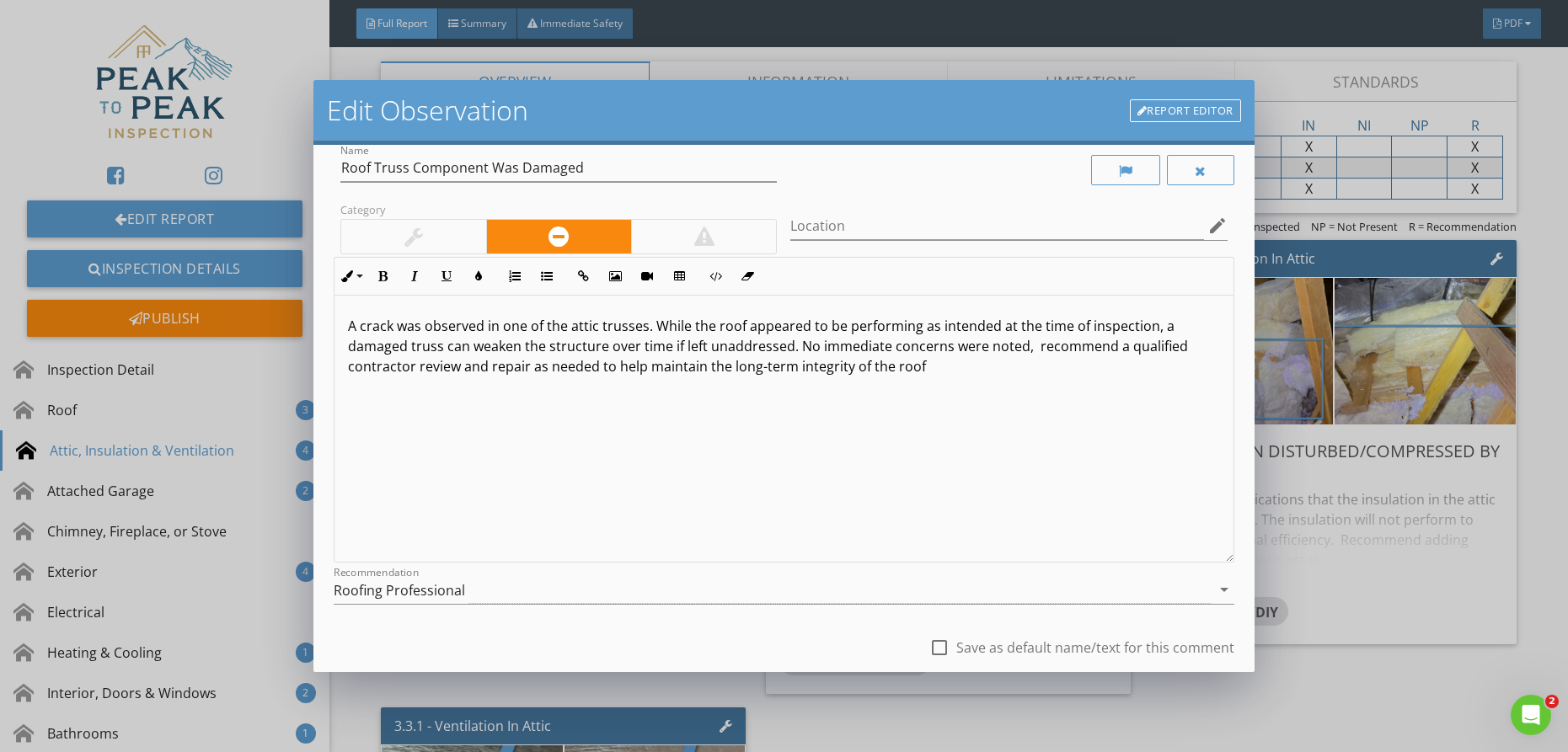
click at [927, 374] on p "A crack was observed in one of the attic trusses. While the roof appeared to be…" at bounding box center [783, 347] width 872 height 61
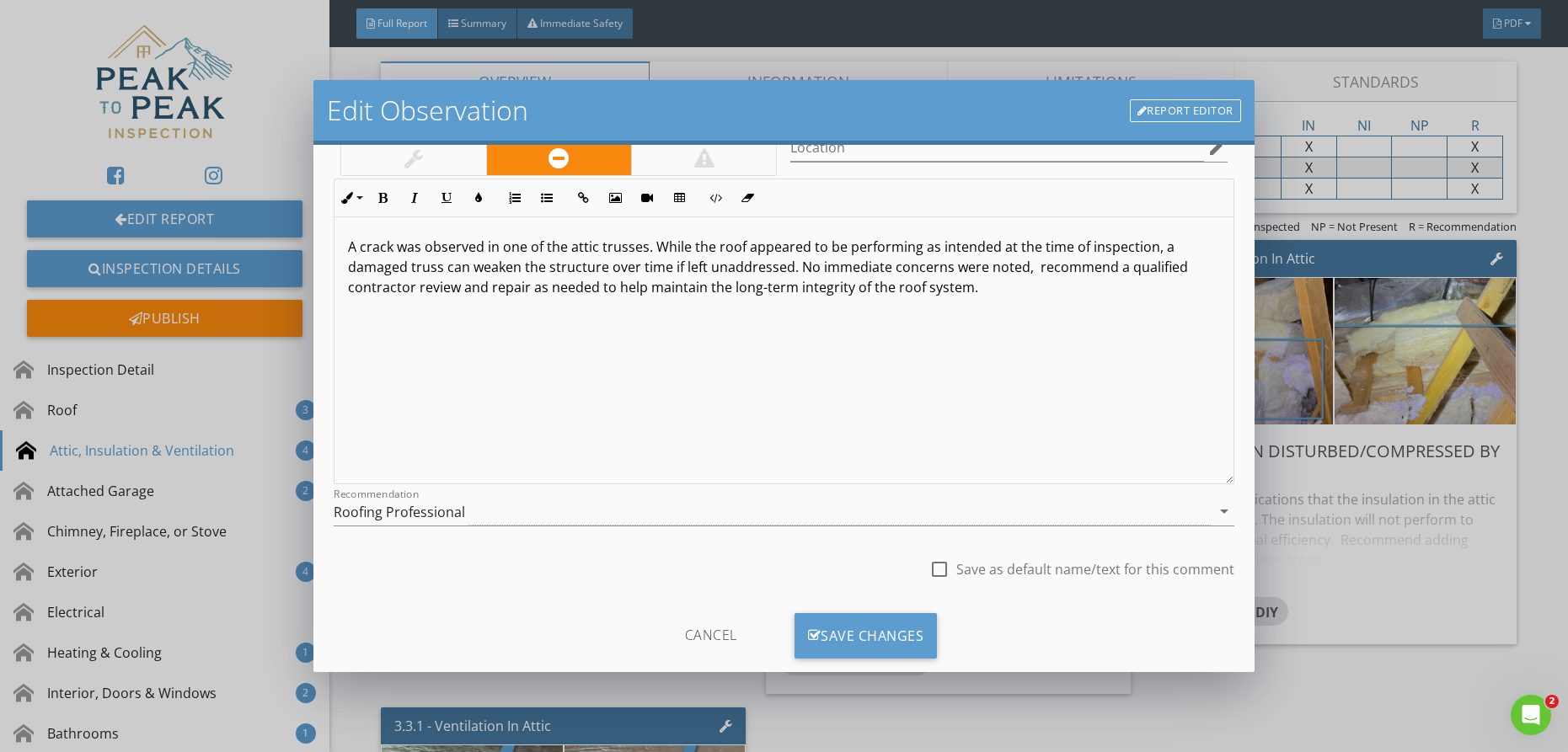
scroll to position [136, 0]
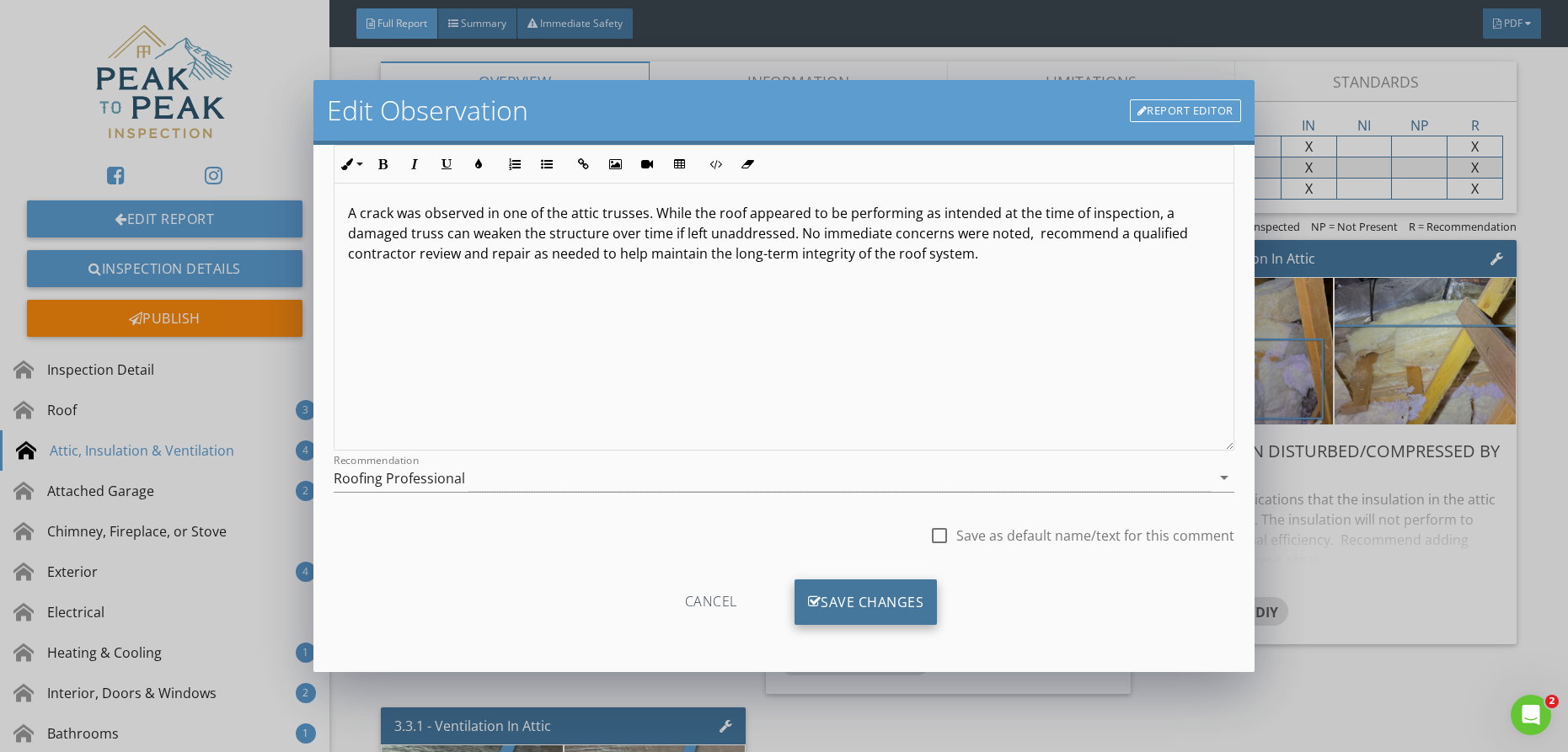
click at [873, 607] on div "Save Changes" at bounding box center [865, 602] width 143 height 45
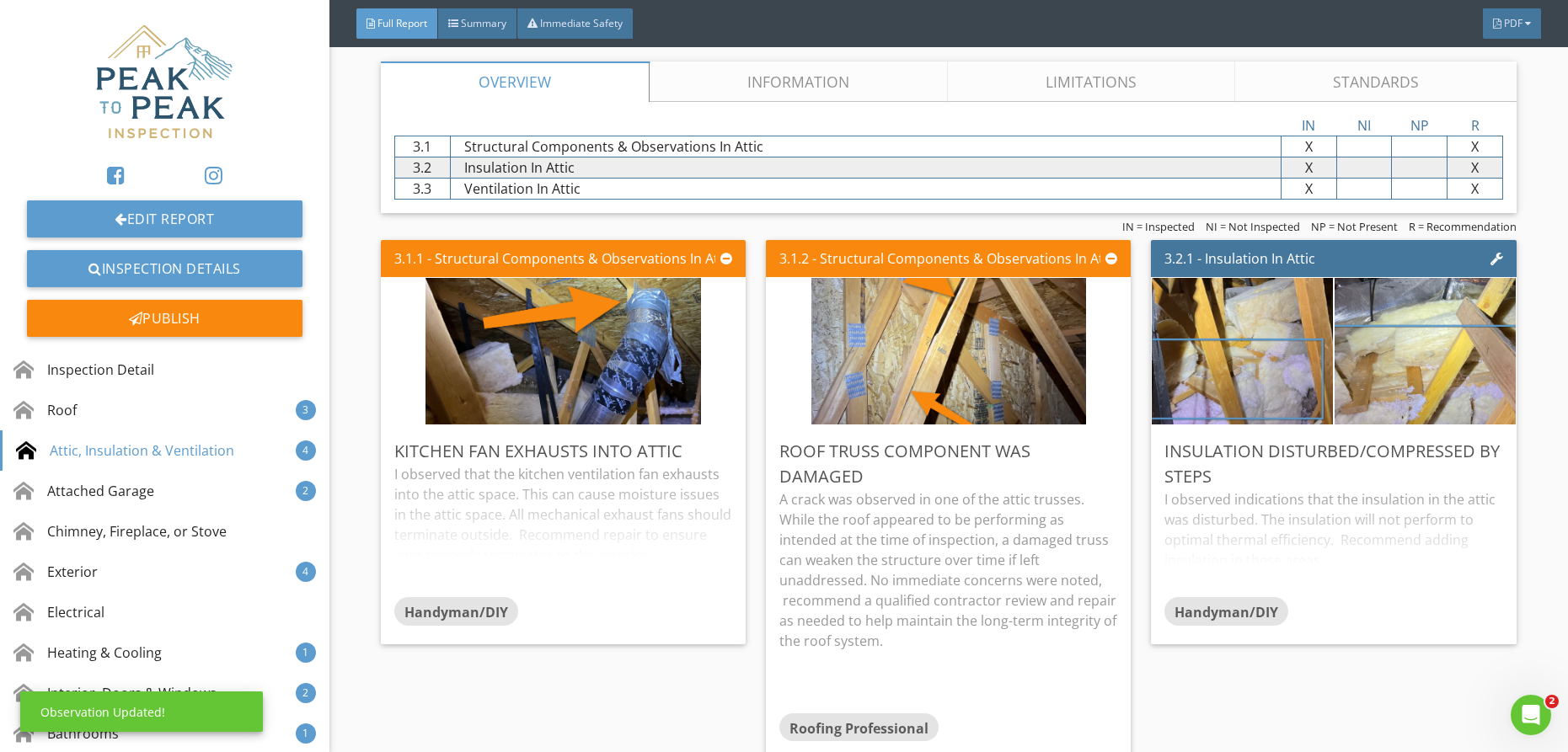
scroll to position [0, 0]
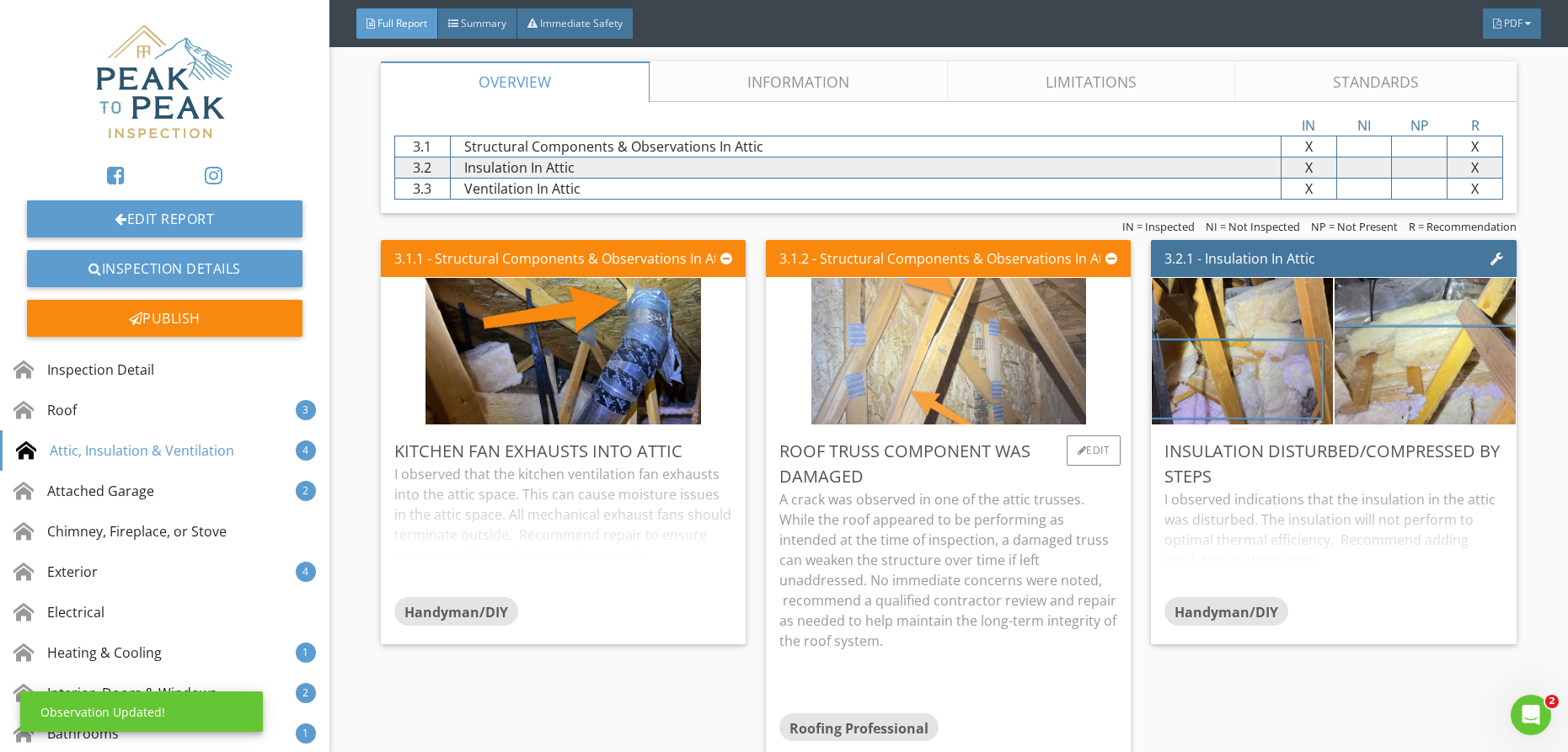
click at [1013, 400] on img at bounding box center [949, 351] width 276 height 367
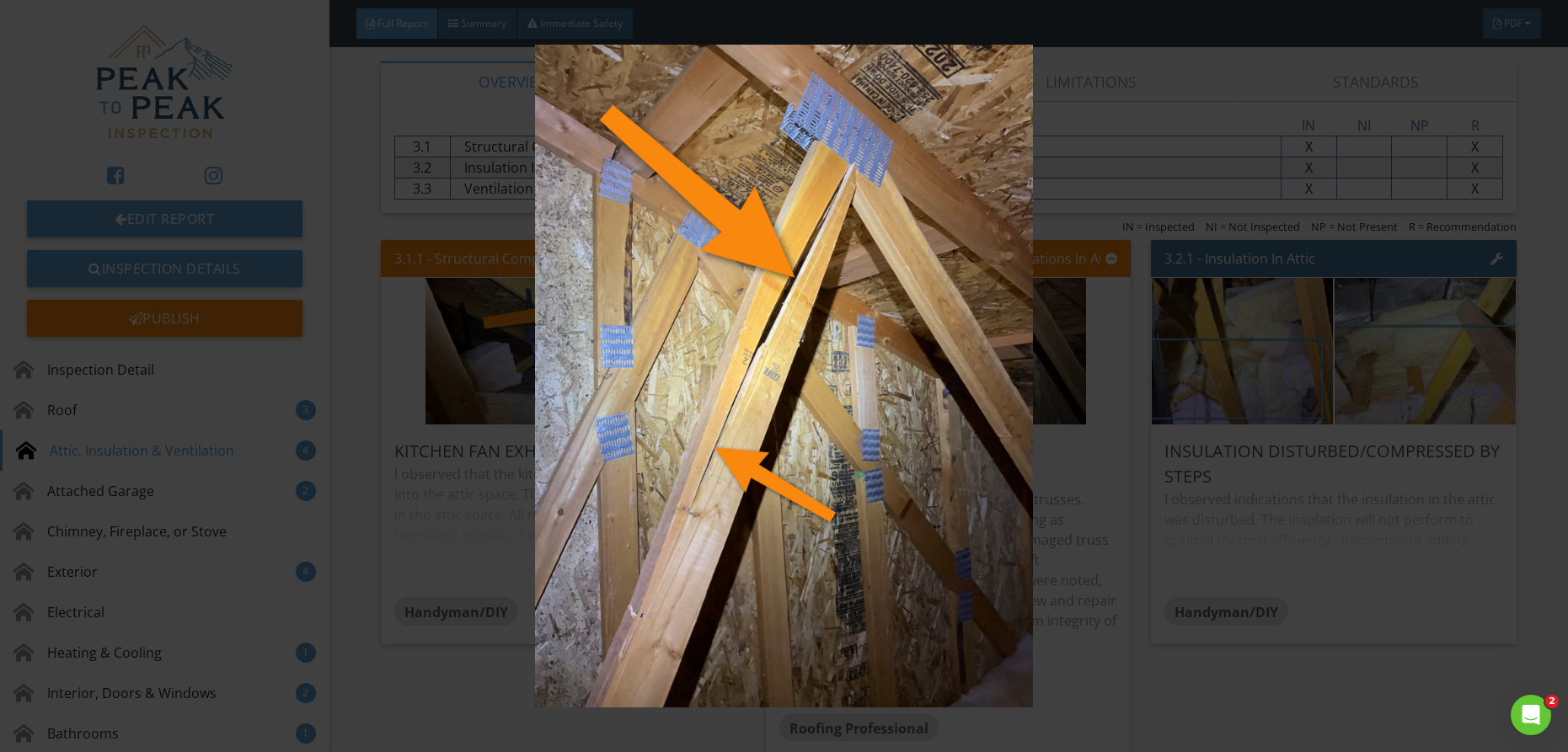
click at [1014, 400] on img at bounding box center [784, 376] width 1438 height 664
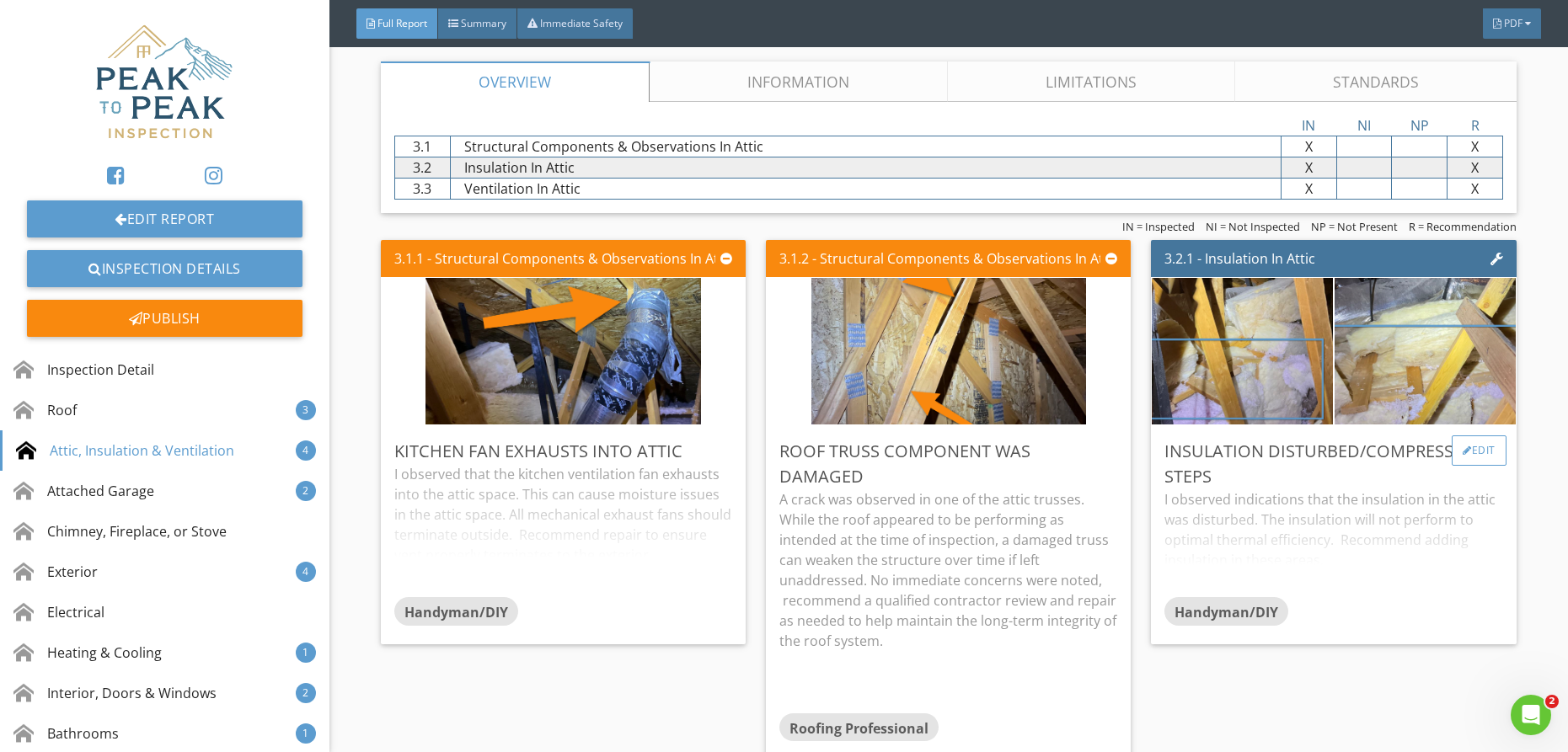
click at [1486, 455] on div "Edit" at bounding box center [1479, 451] width 55 height 30
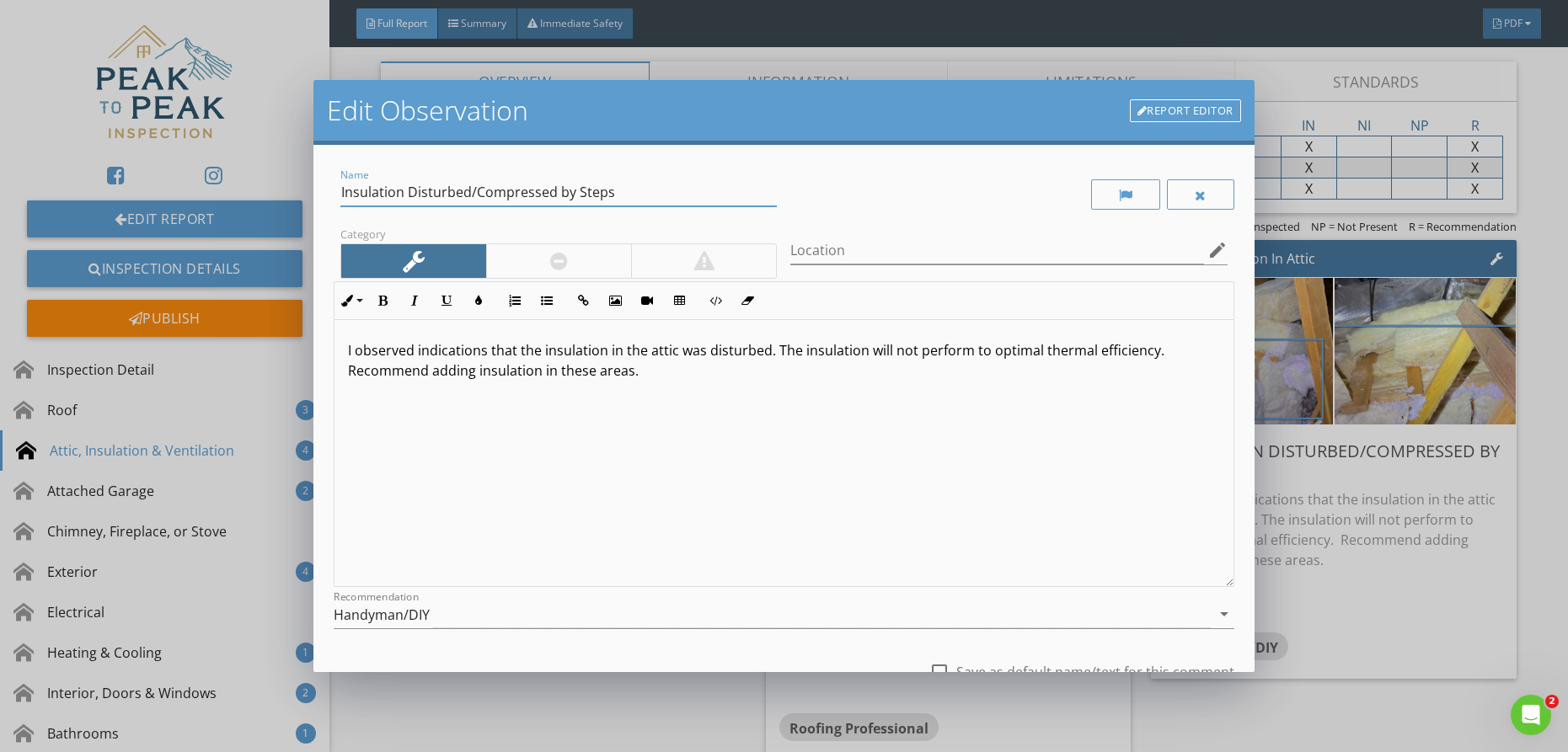
drag, startPoint x: 627, startPoint y: 197, endPoint x: 467, endPoint y: 192, distance: 160.1
click at [473, 195] on input "Insulation Disturbed/Compressed by Steps" at bounding box center [558, 192] width 437 height 27
type input "Insulation Disturbed"
drag, startPoint x: 776, startPoint y: 350, endPoint x: 820, endPoint y: 374, distance: 50.1
click at [827, 378] on p "I observed indications that the insulation in the attic was disturbed. The insu…" at bounding box center [783, 360] width 872 height 41
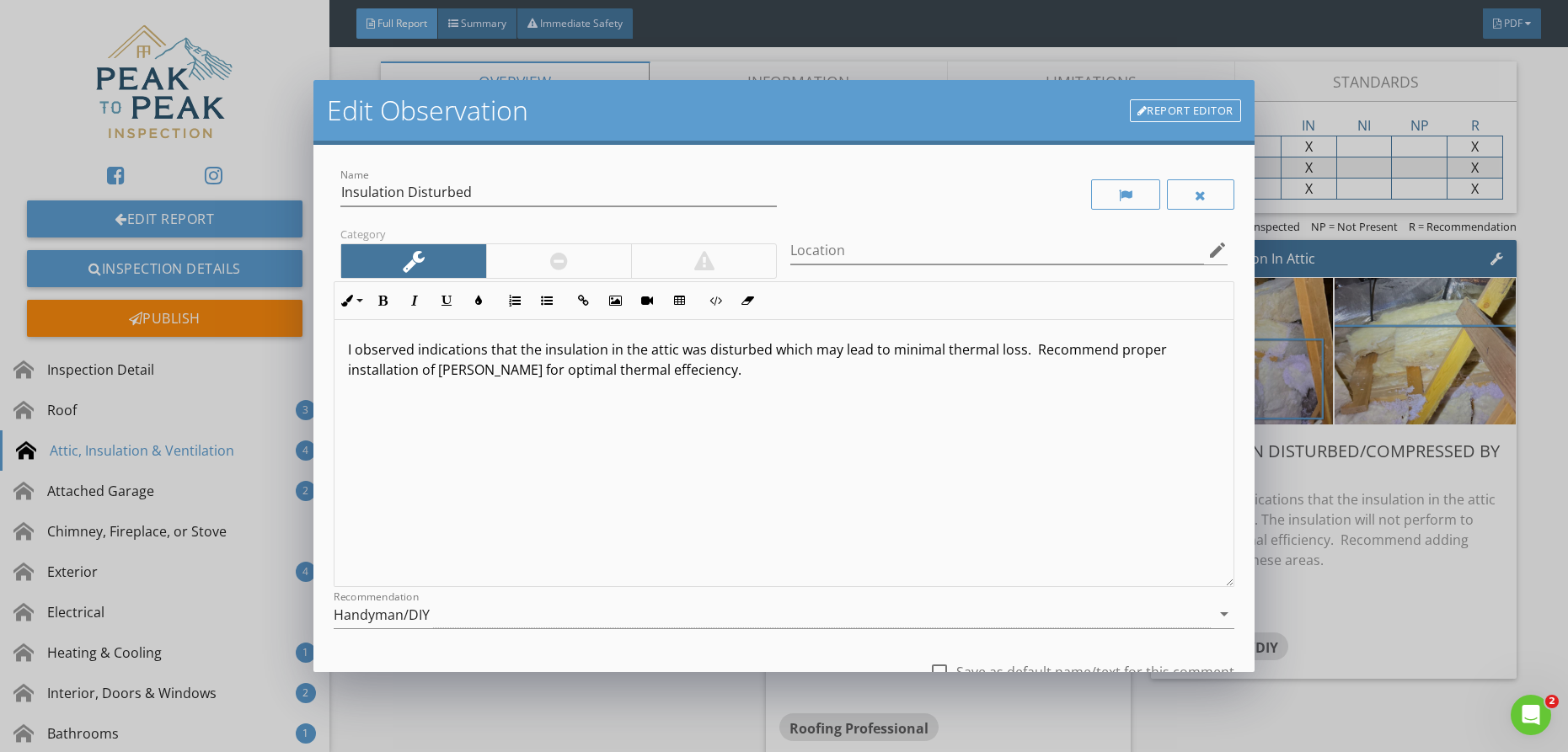
scroll to position [136, 0]
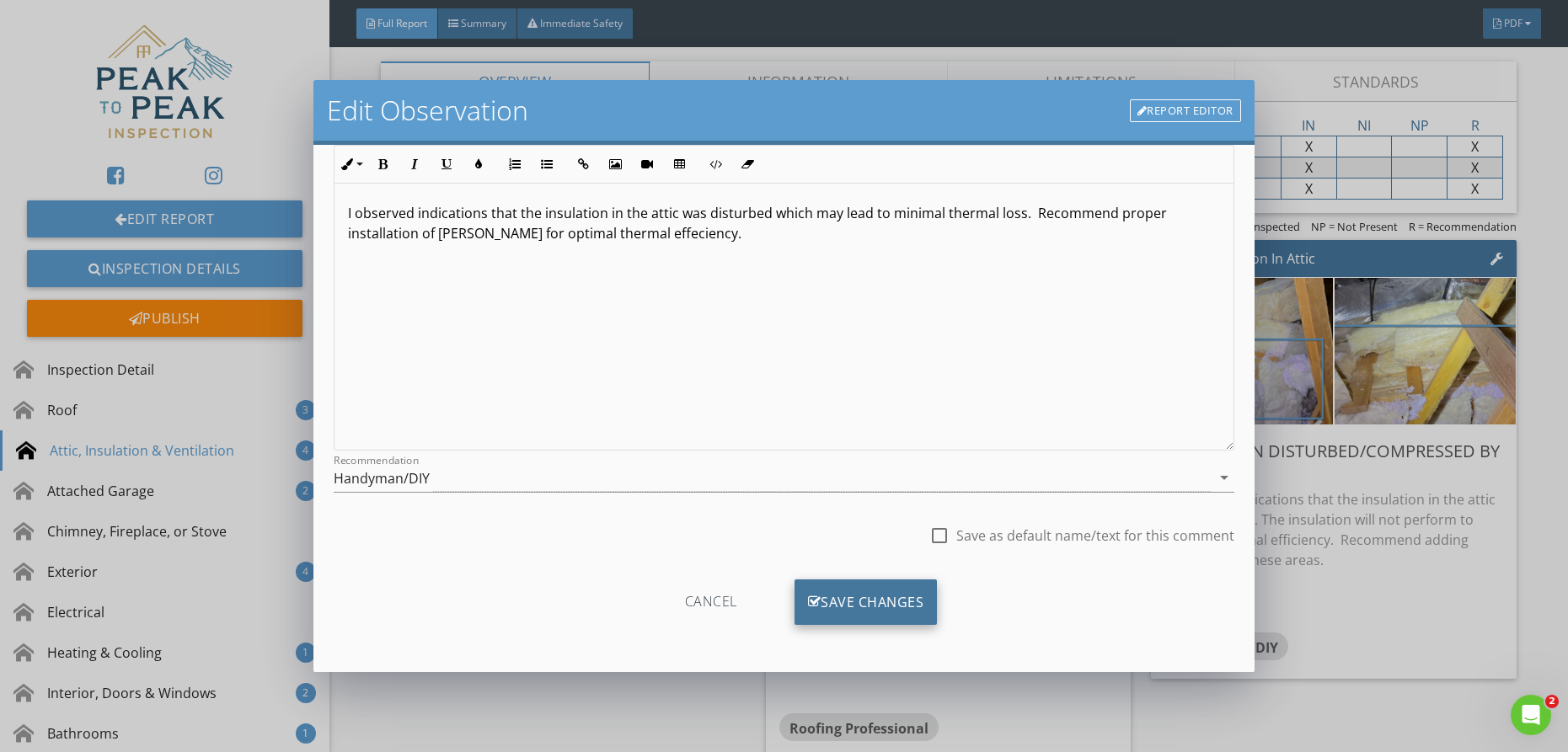
click at [857, 602] on div "Save Changes" at bounding box center [865, 602] width 143 height 45
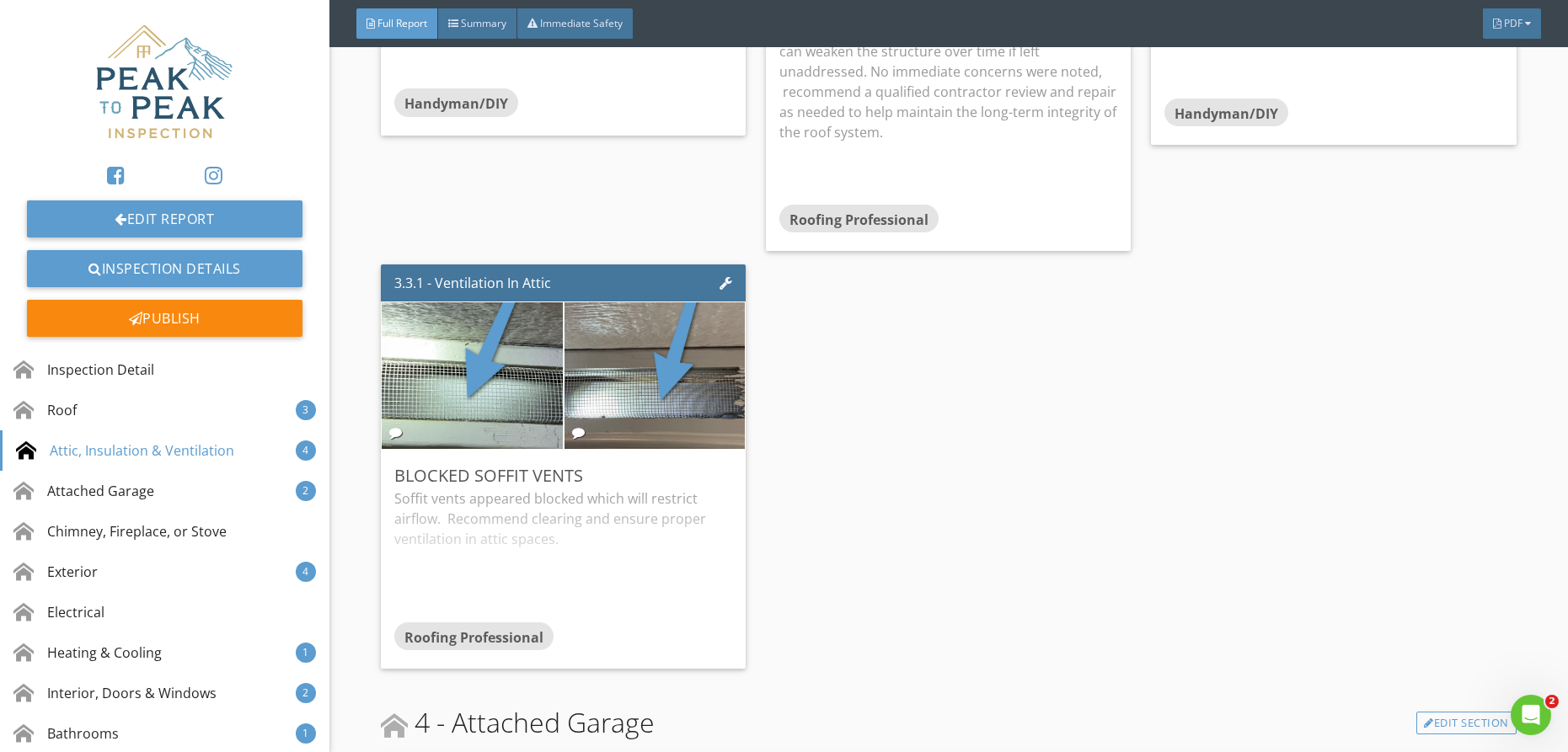
scroll to position [3303, 0]
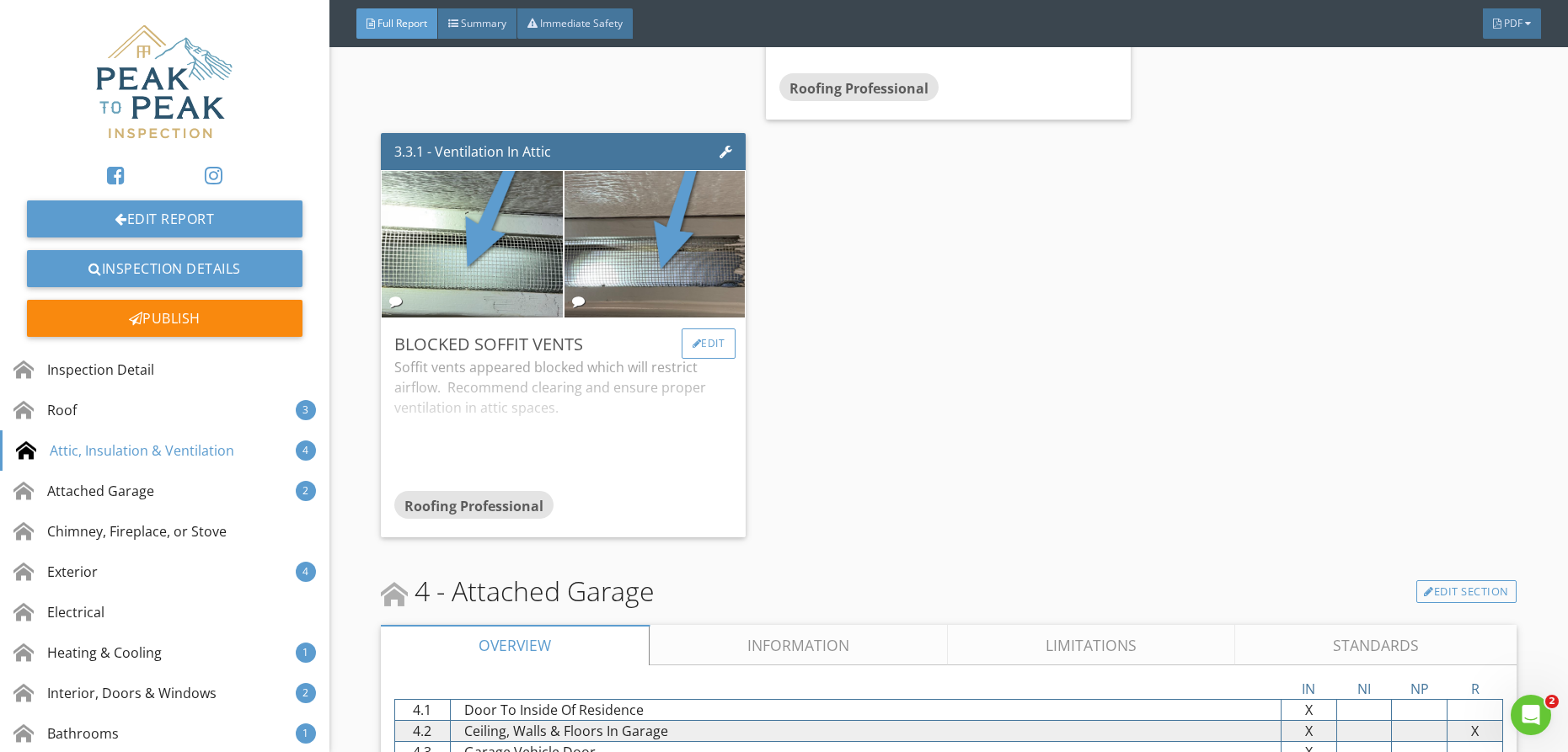
click at [698, 329] on div "Edit" at bounding box center [709, 344] width 55 height 30
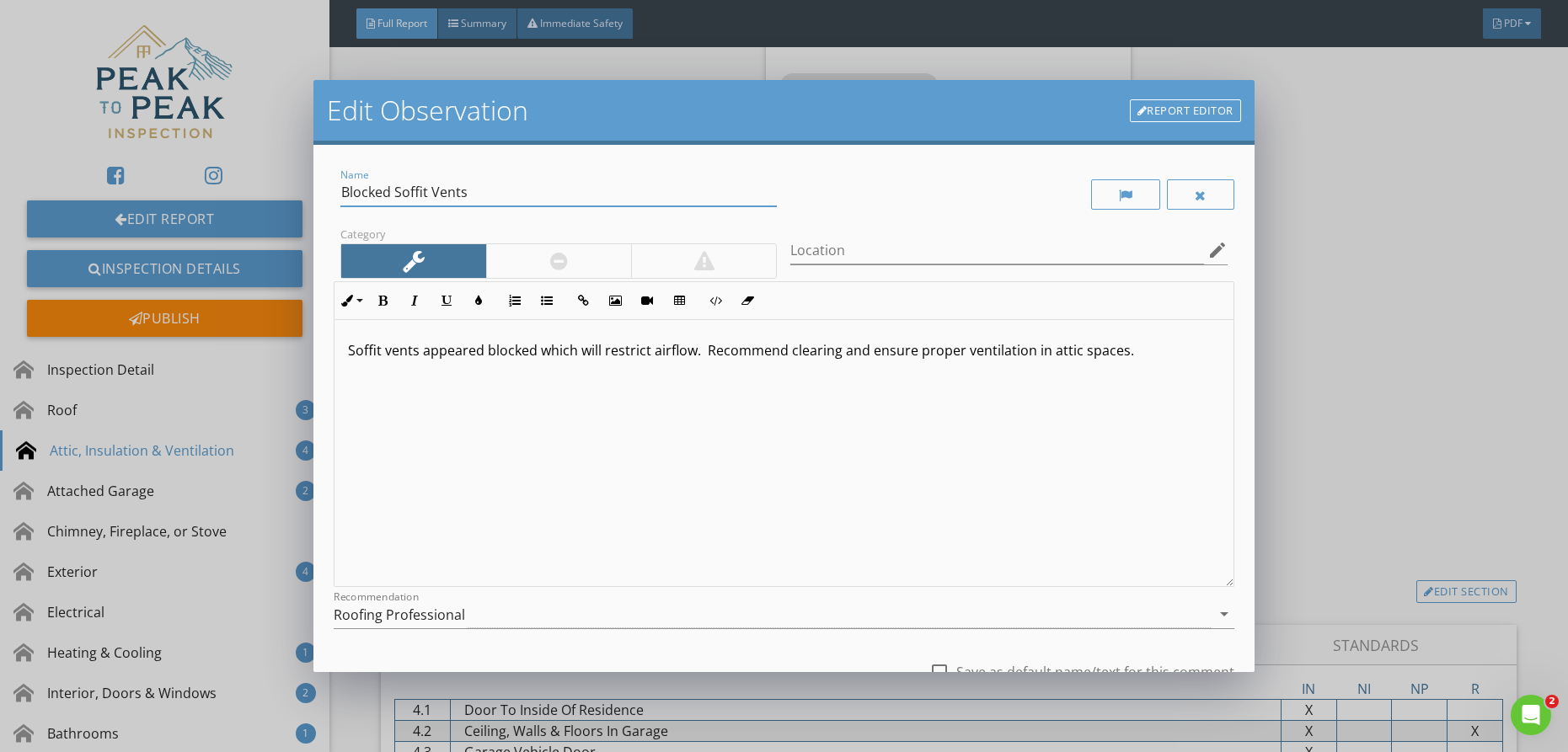
click at [341, 190] on input "Blocked Soffit Vents" at bounding box center [558, 192] width 437 height 27
type input "Partially Blocked Soffit Vents"
click at [484, 353] on p "Soffit vents appeared blocked which will restrict airflow. Recommend clearing a…" at bounding box center [783, 349] width 872 height 20
click at [791, 356] on p "Soffit vents appeared were partially blocked which will restrict airflow. Recom…" at bounding box center [783, 360] width 872 height 41
click at [1221, 358] on div "Soffit vents appeared were partially blocked which will restrict airflow. Recom…" at bounding box center [783, 454] width 899 height 267
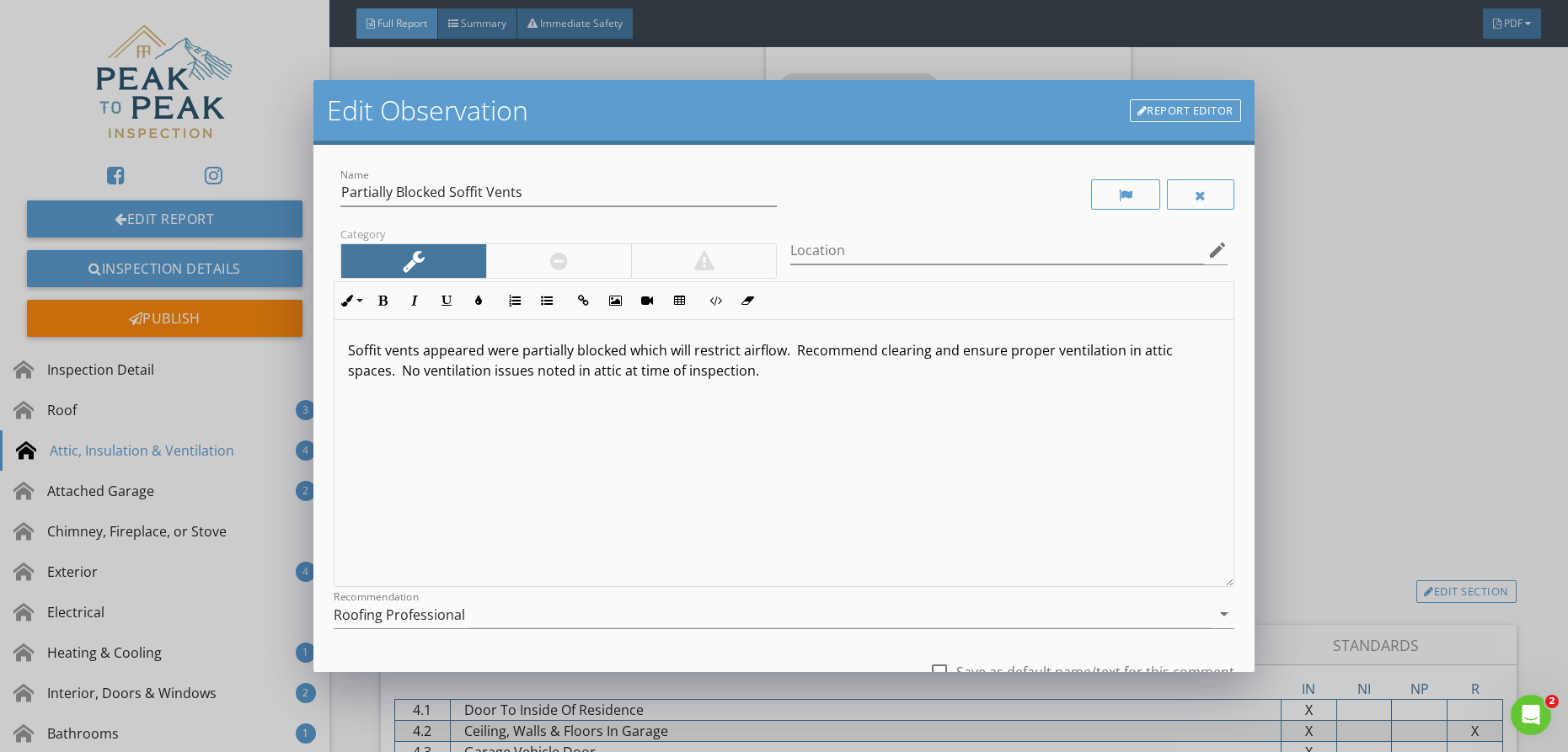
click at [465, 603] on div "Roofing Professional" at bounding box center [772, 614] width 877 height 27
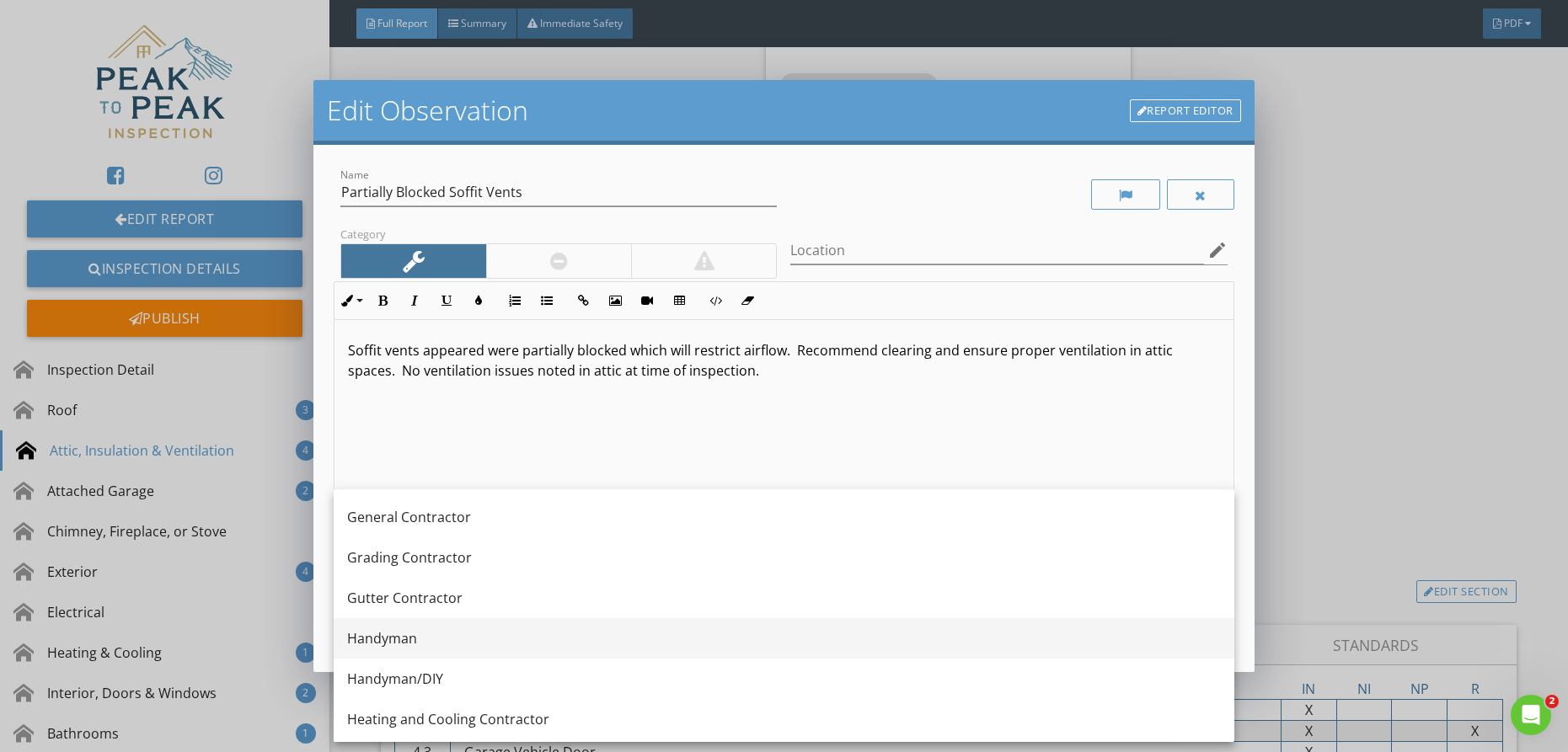
scroll to position [981, 0]
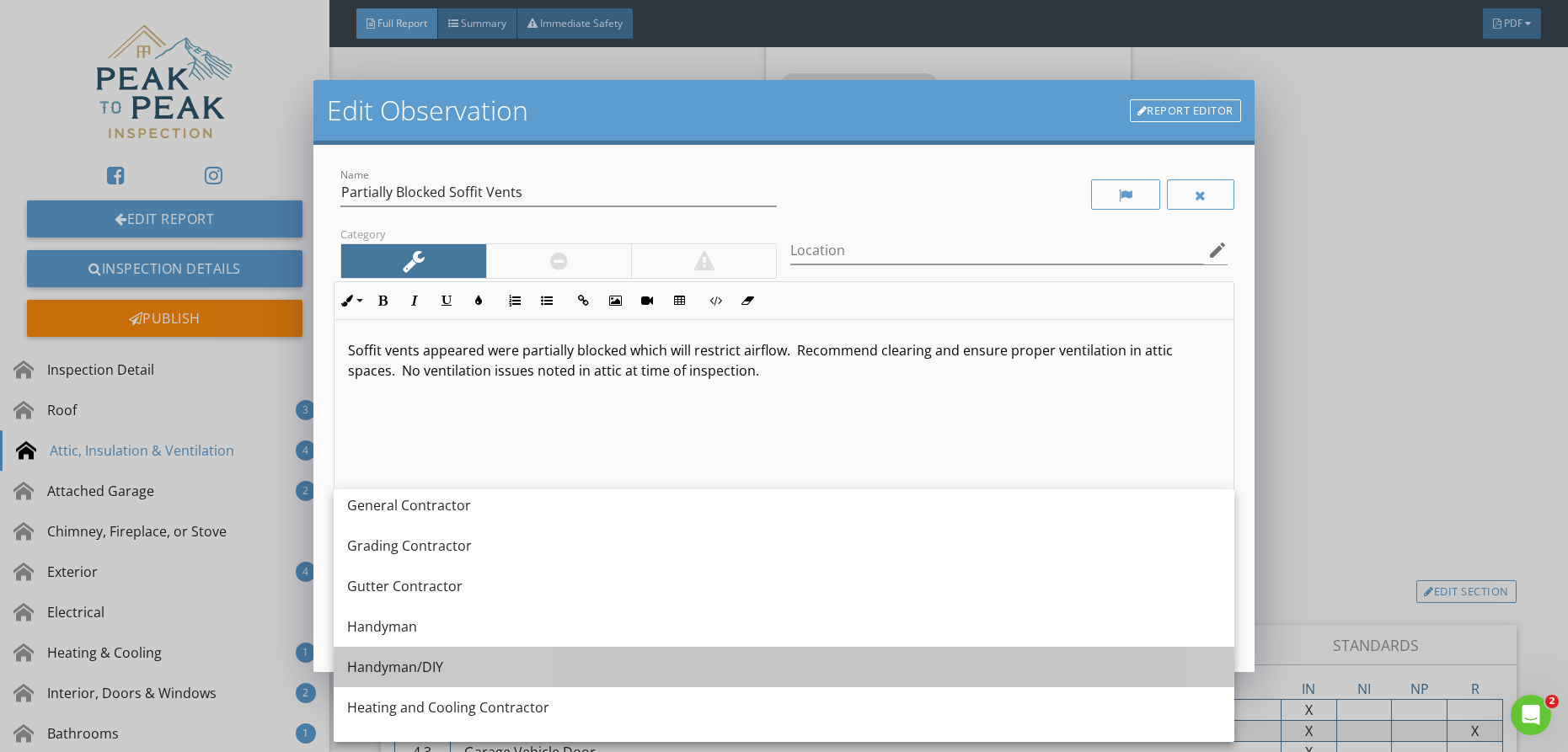
click at [454, 648] on div "Handyman/DIY" at bounding box center [784, 667] width 874 height 41
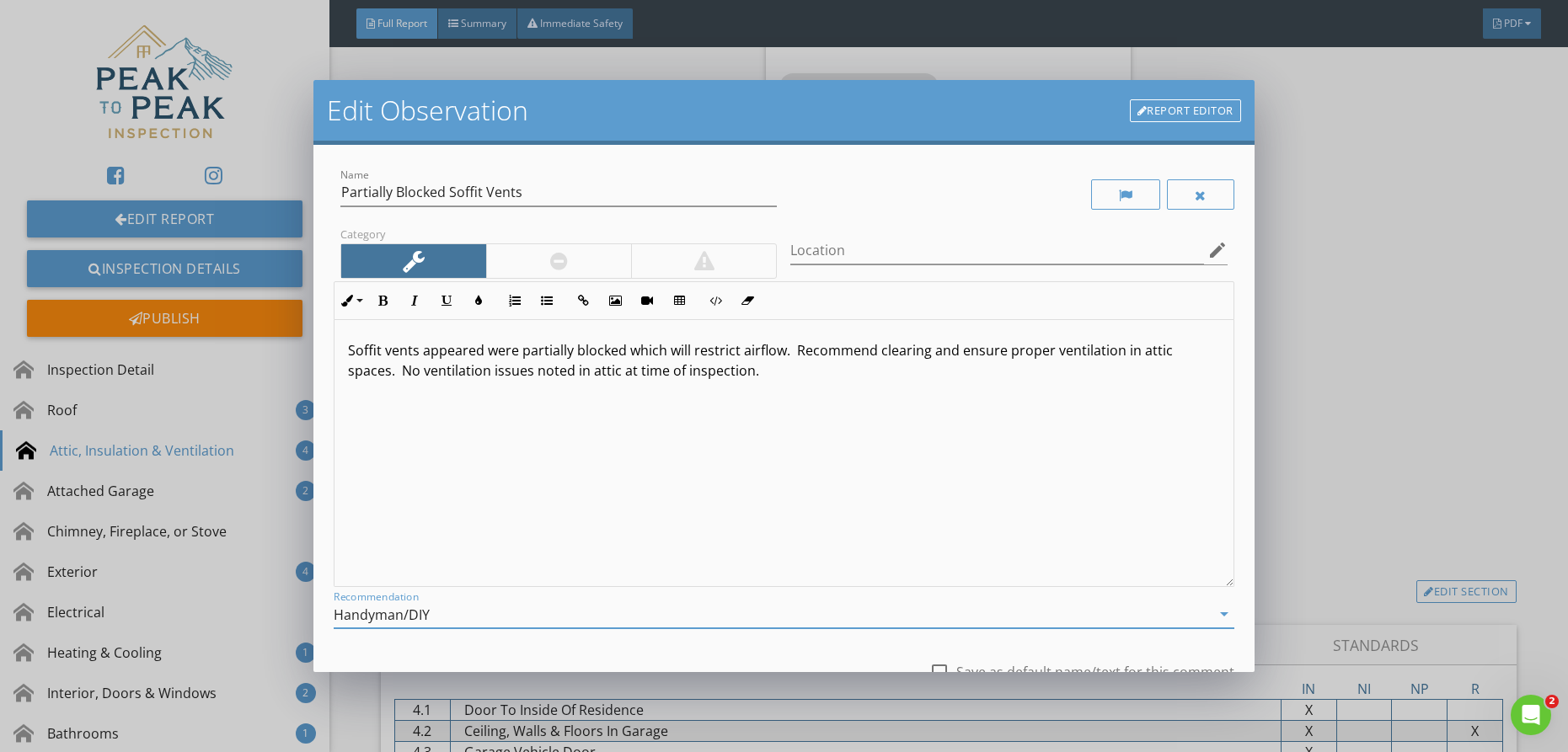
scroll to position [136, 0]
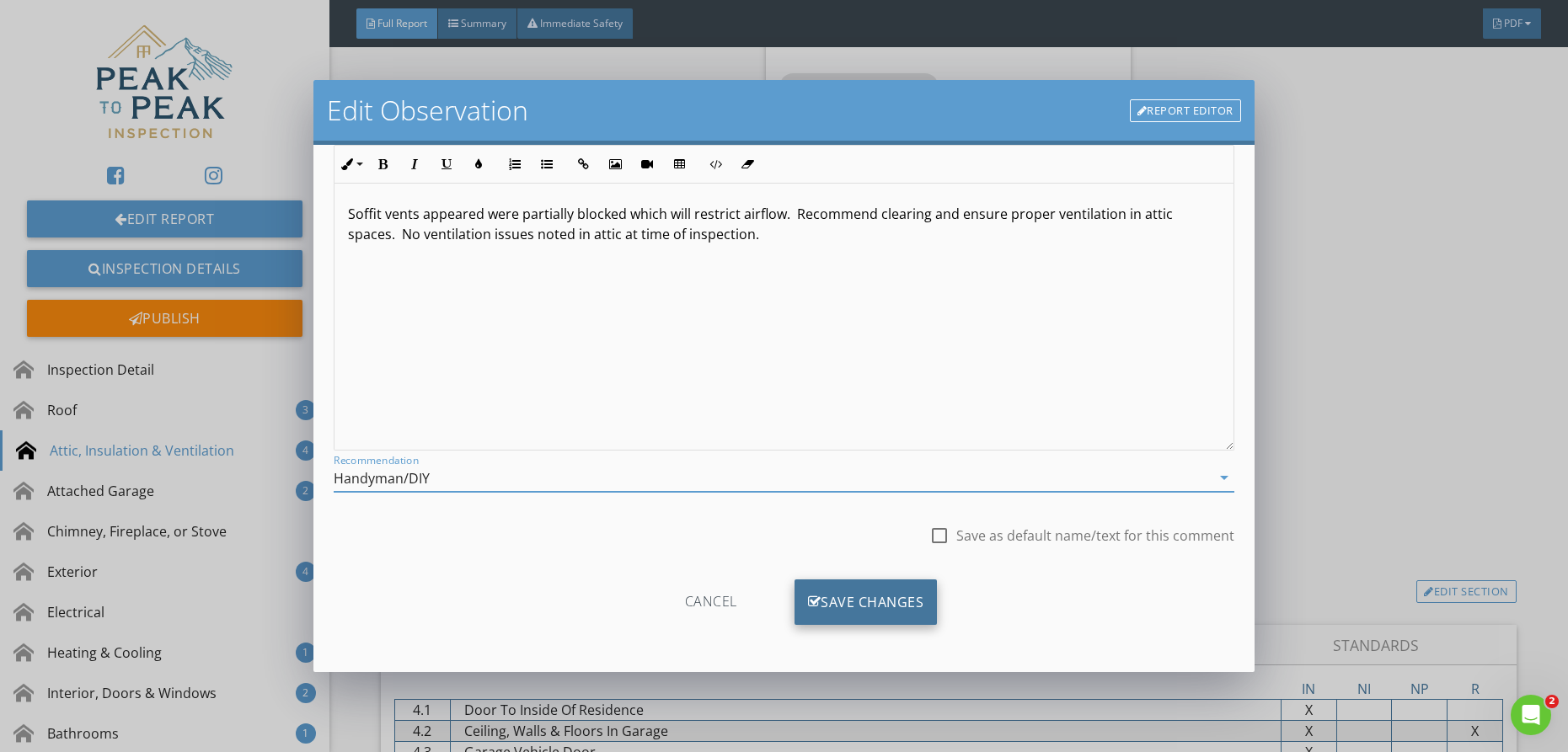
click at [843, 612] on div "Save Changes" at bounding box center [865, 602] width 143 height 45
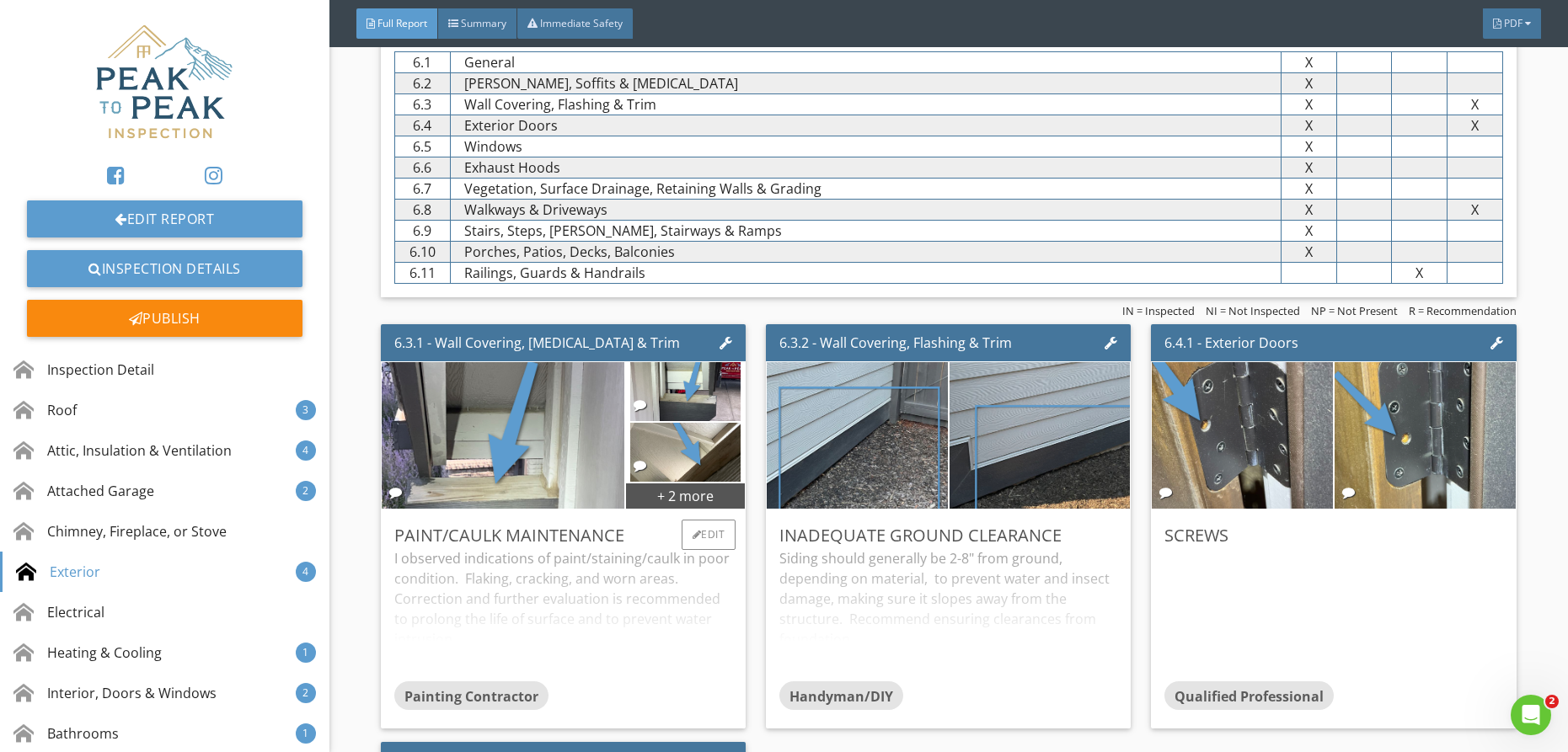
scroll to position [4943, 0]
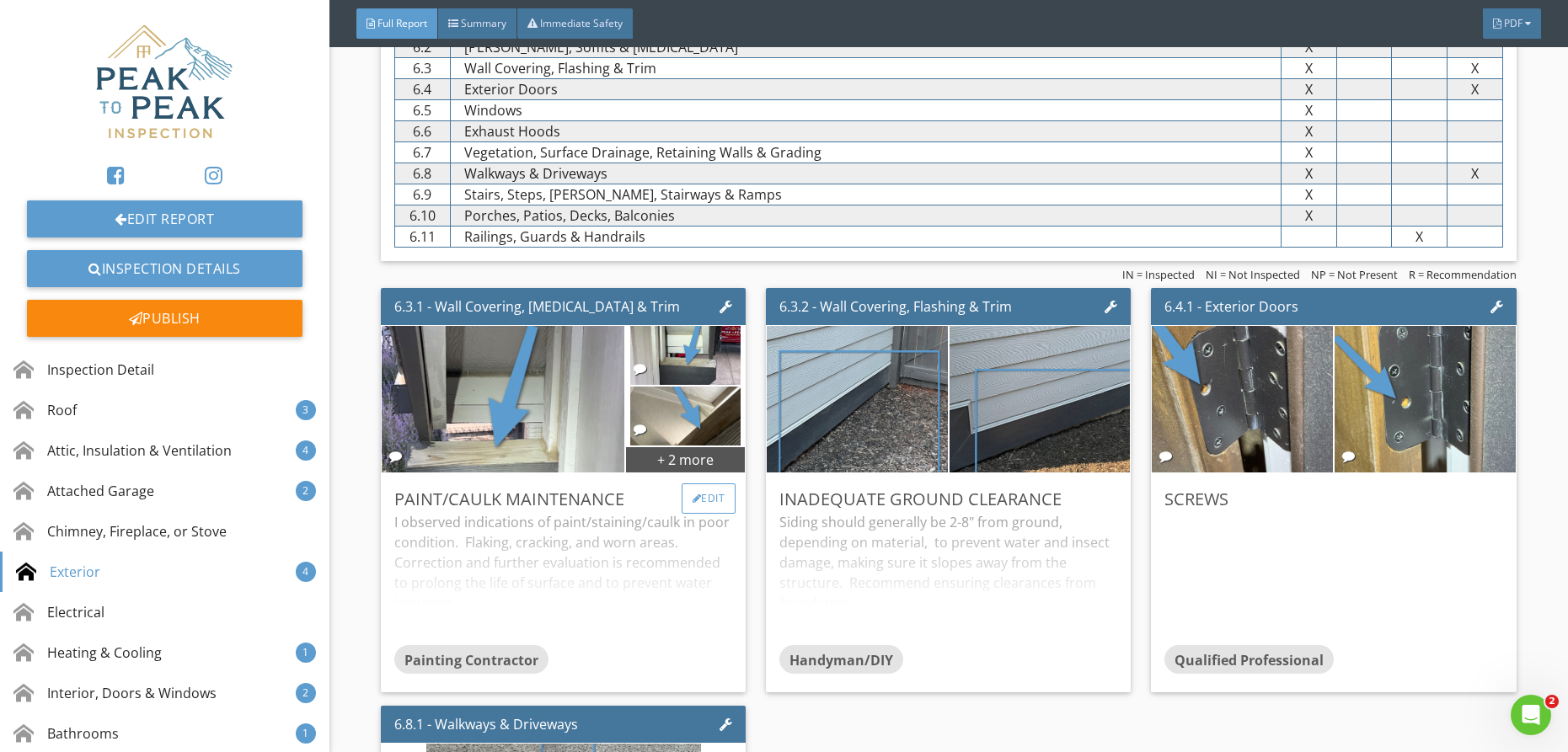
click at [712, 484] on div "Edit" at bounding box center [709, 499] width 55 height 30
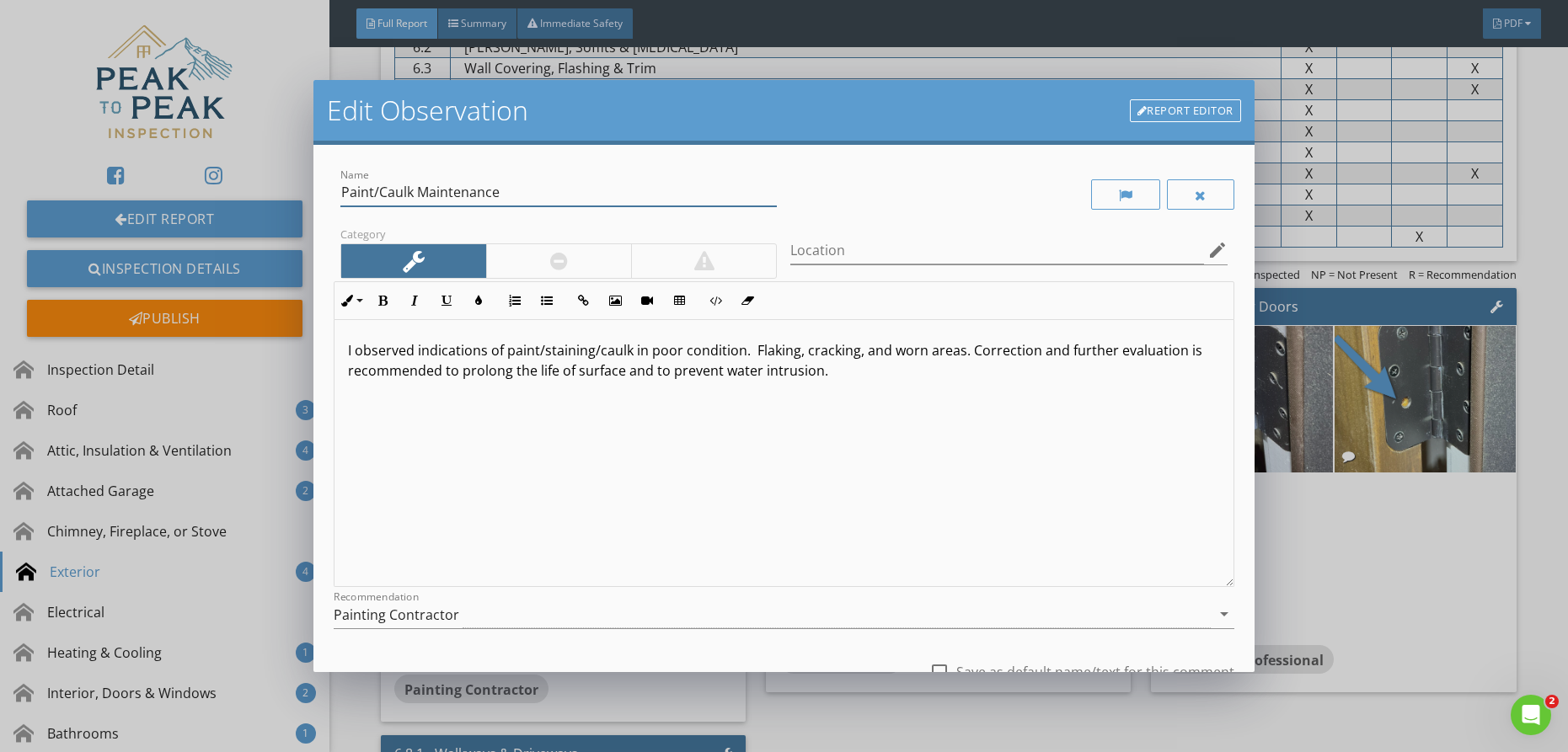
click at [411, 193] on input "Paint/Caulk Maintenance" at bounding box center [558, 192] width 437 height 27
type input "Paint/Caulk/Trim Maintenance"
drag, startPoint x: 633, startPoint y: 352, endPoint x: 598, endPoint y: 350, distance: 35.1
click at [631, 352] on p "I observed indications of paint/staining/caulk in poor condition. Flaking, crac…" at bounding box center [783, 360] width 872 height 41
drag, startPoint x: 598, startPoint y: 351, endPoint x: 527, endPoint y: 319, distance: 77.9
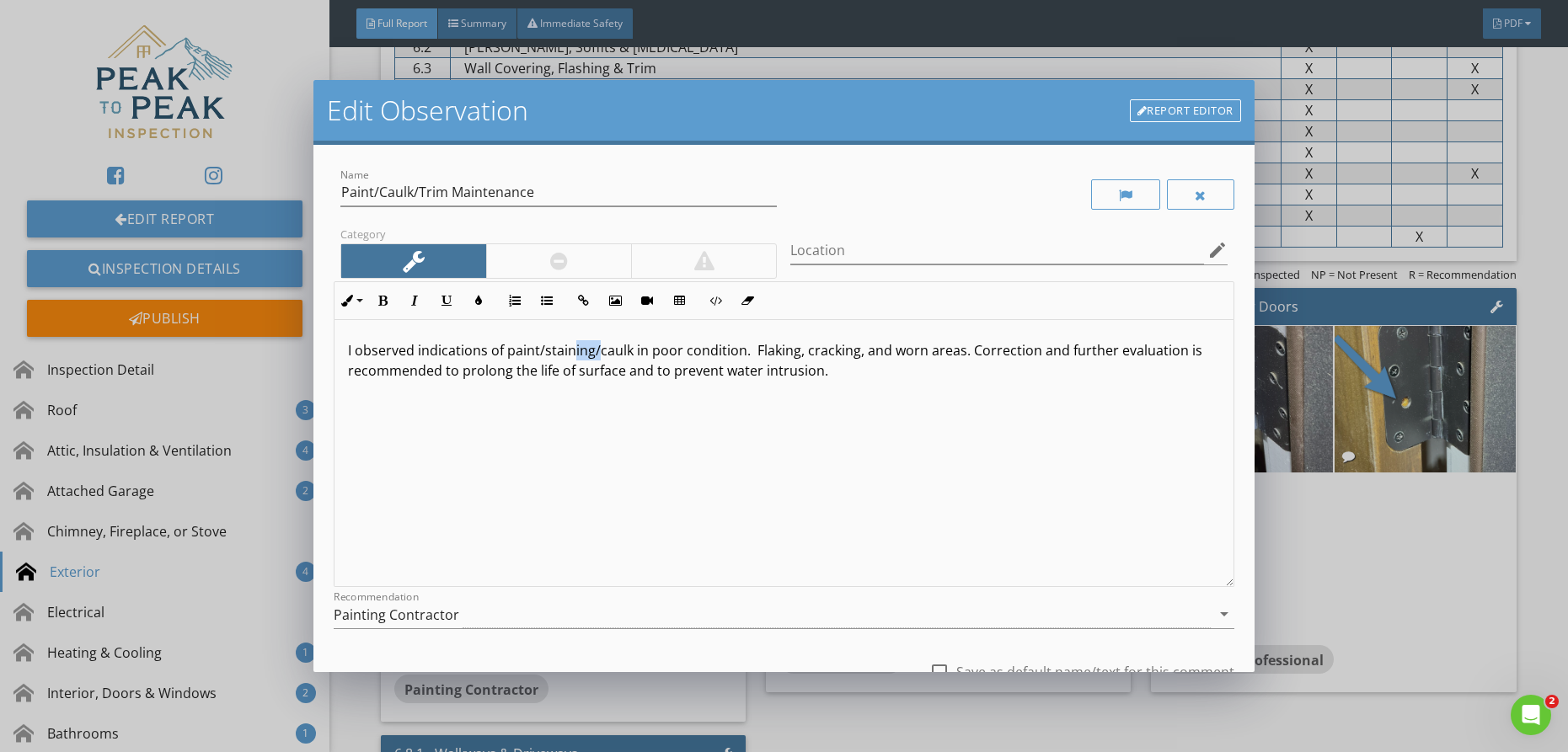
click at [569, 349] on p "I observed indications of paint/staining/caulk in poor condition. Flaking, crac…" at bounding box center [783, 360] width 872 height 41
drag, startPoint x: 622, startPoint y: 355, endPoint x: 597, endPoint y: 355, distance: 25.0
click at [597, 355] on p "I observed indications of paint/caulk in poor condition. Flaking, cracking, and…" at bounding box center [783, 360] width 872 height 41
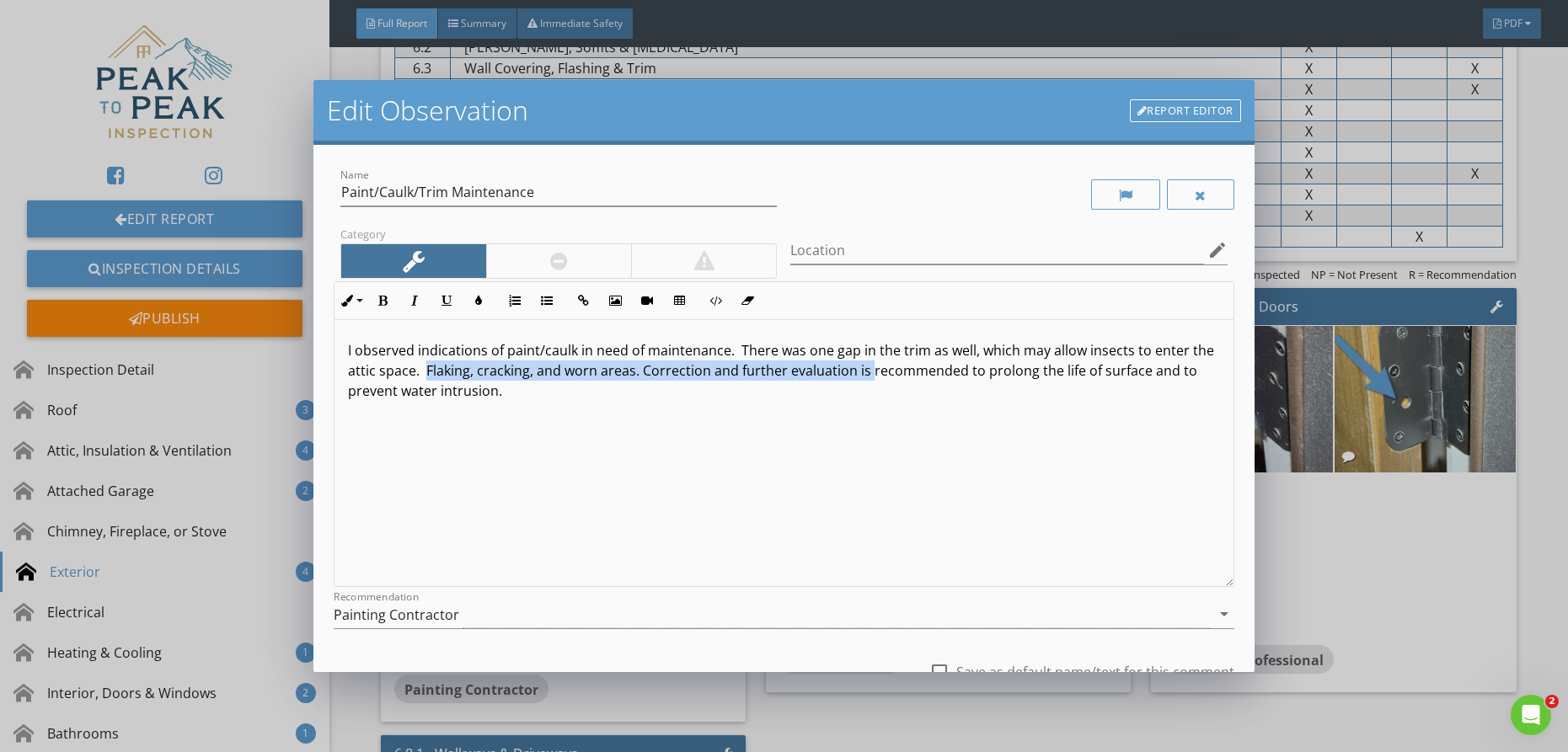
drag, startPoint x: 424, startPoint y: 372, endPoint x: 869, endPoint y: 370, distance: 445.0
click at [869, 370] on p "I observed indications of paint/caulk in need of maintenance. There was one gap…" at bounding box center [783, 370] width 872 height 61
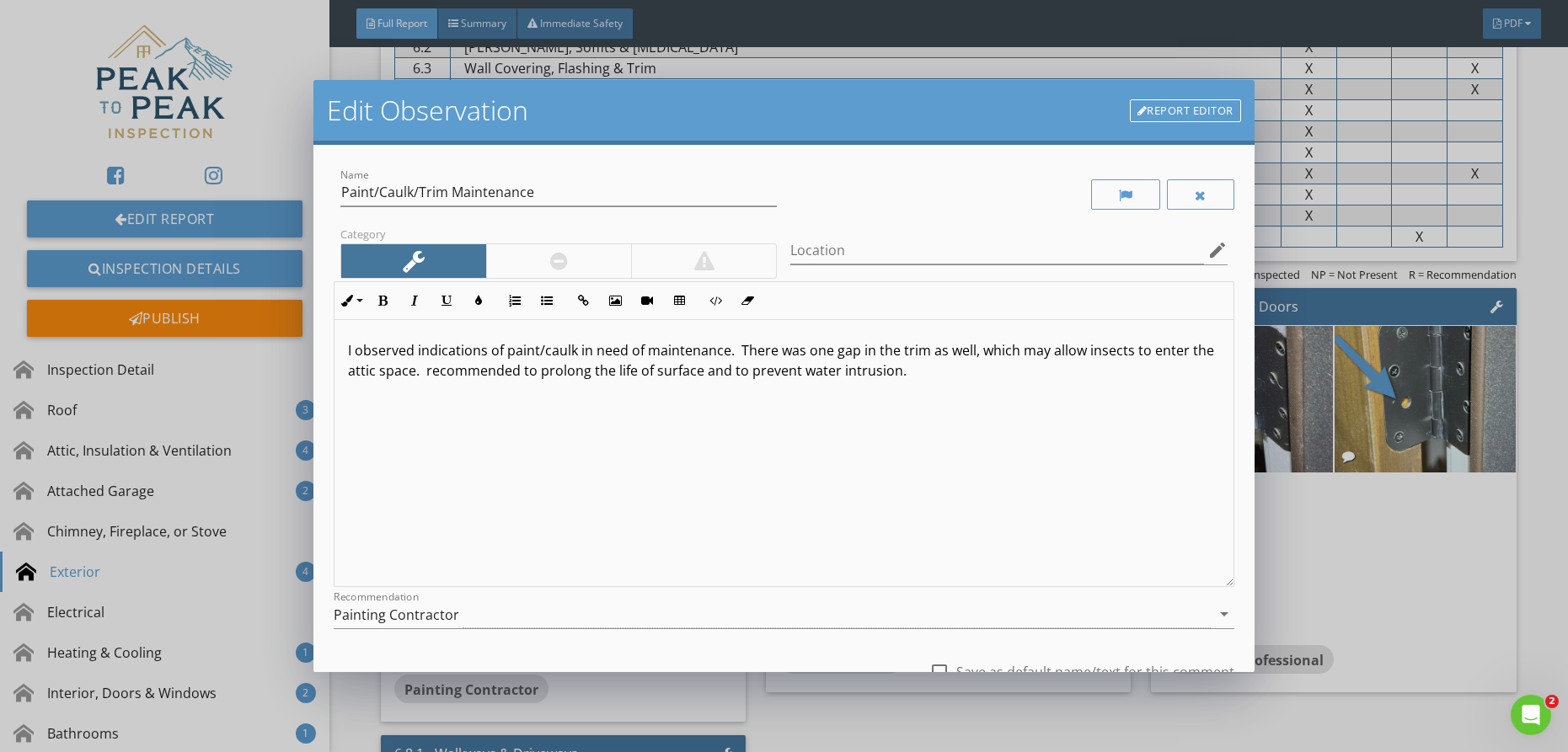
click at [509, 376] on p "I observed indications of paint/caulk in need of maintenance. There was one gap…" at bounding box center [783, 360] width 872 height 41
drag, startPoint x: 514, startPoint y: 374, endPoint x: 485, endPoint y: 362, distance: 31.4
click at [513, 373] on p "I observed indications of paint/caulk in need of maintenance. There was one gap…" at bounding box center [783, 360] width 872 height 41
click at [932, 378] on p "I observed indications of paint/caulk in need of maintenance. There was one gap…" at bounding box center [783, 360] width 872 height 41
click at [425, 372] on p "I observed indications of paint/caulk in need of maintenance. There was one gap…" at bounding box center [783, 360] width 872 height 41
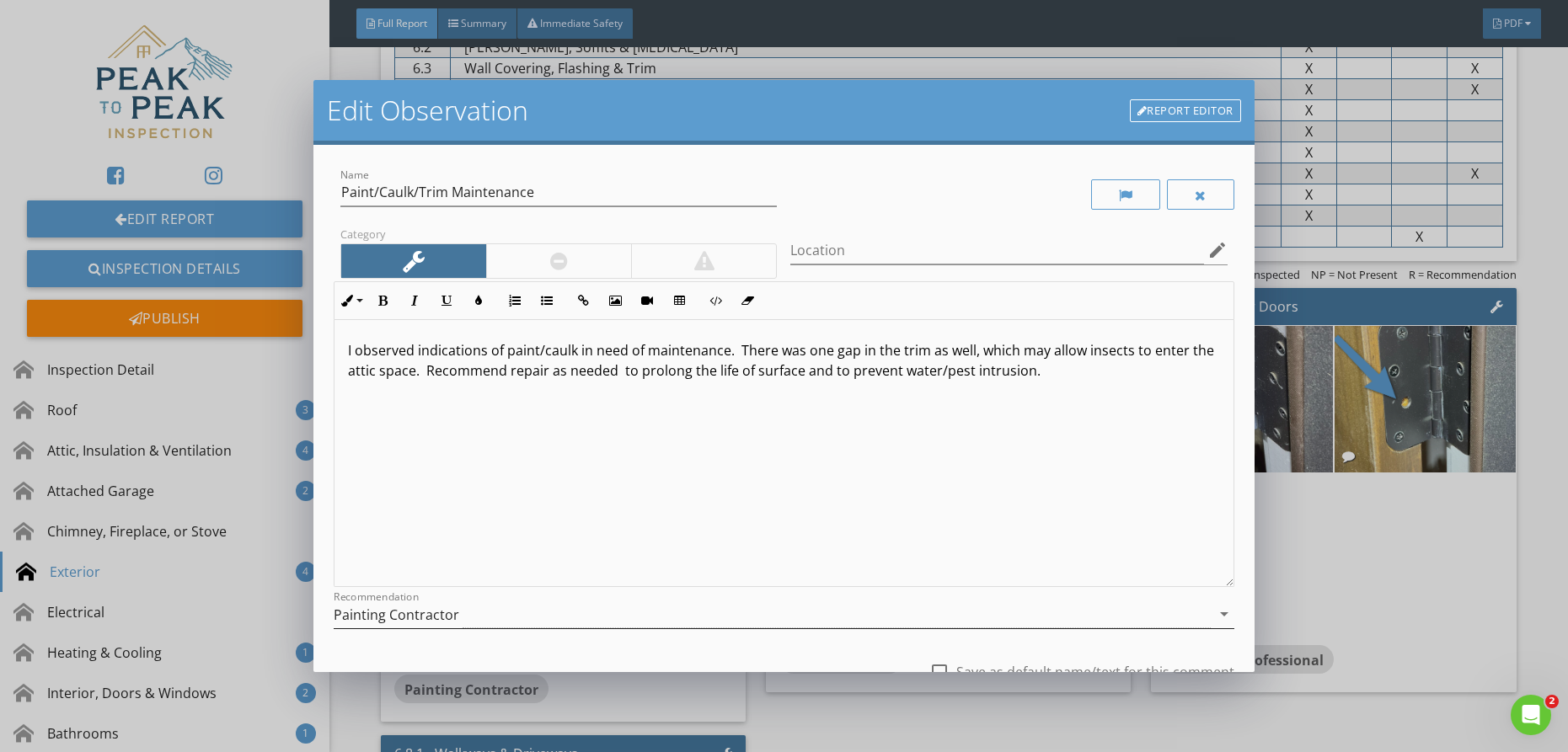
click at [431, 616] on div "Painting Contractor" at bounding box center [396, 615] width 126 height 15
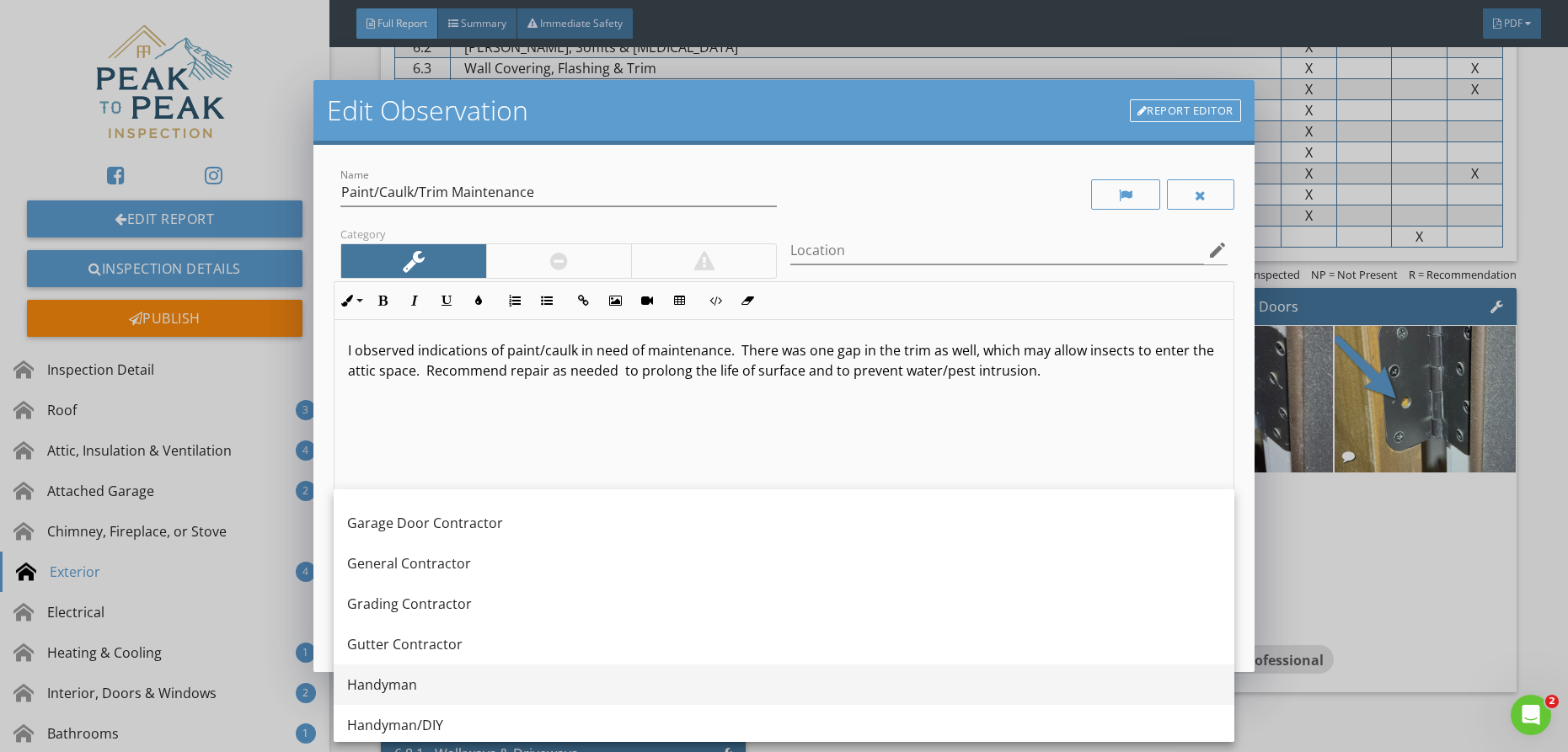
scroll to position [925, 0]
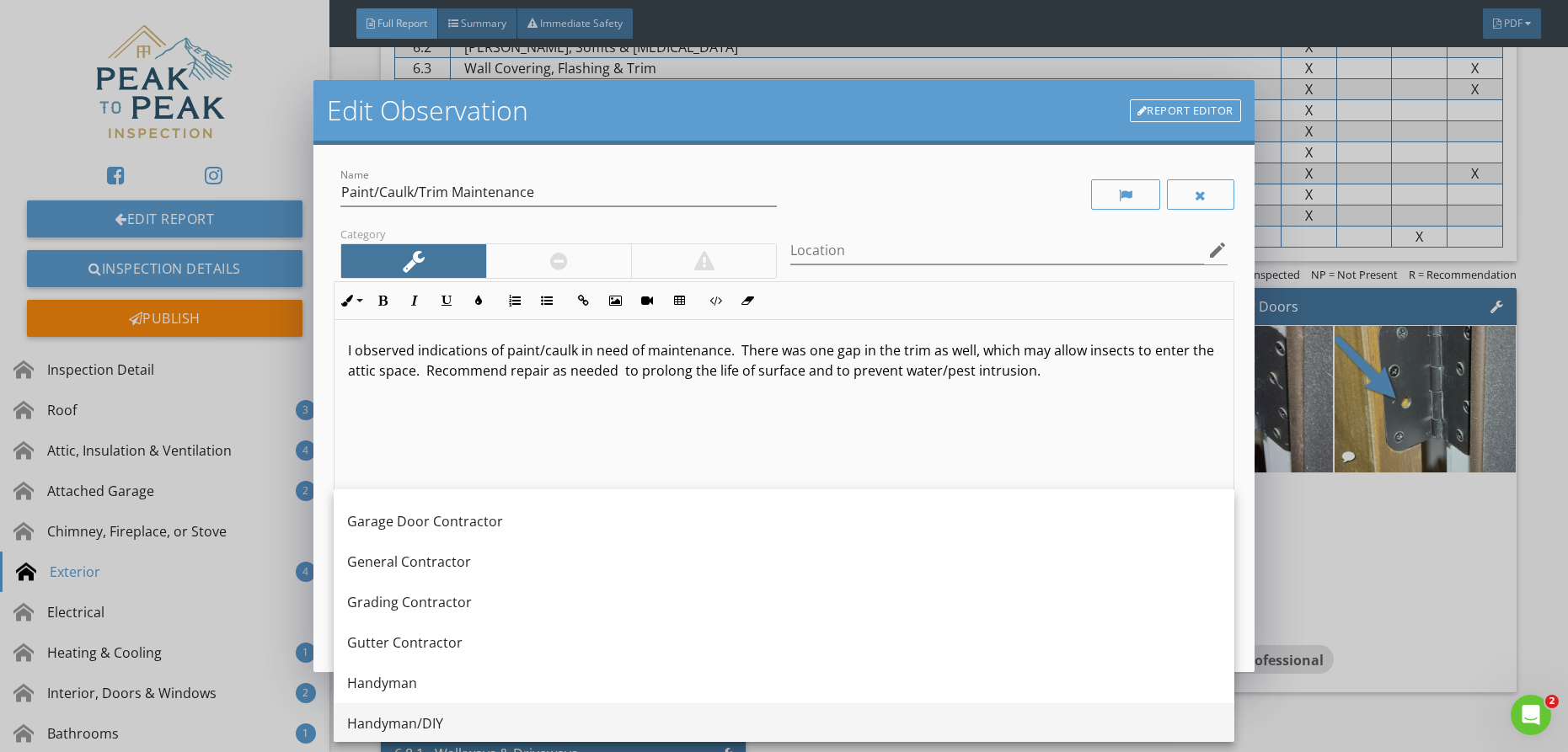
click at [445, 714] on div "Handyman/DIY" at bounding box center [784, 724] width 874 height 20
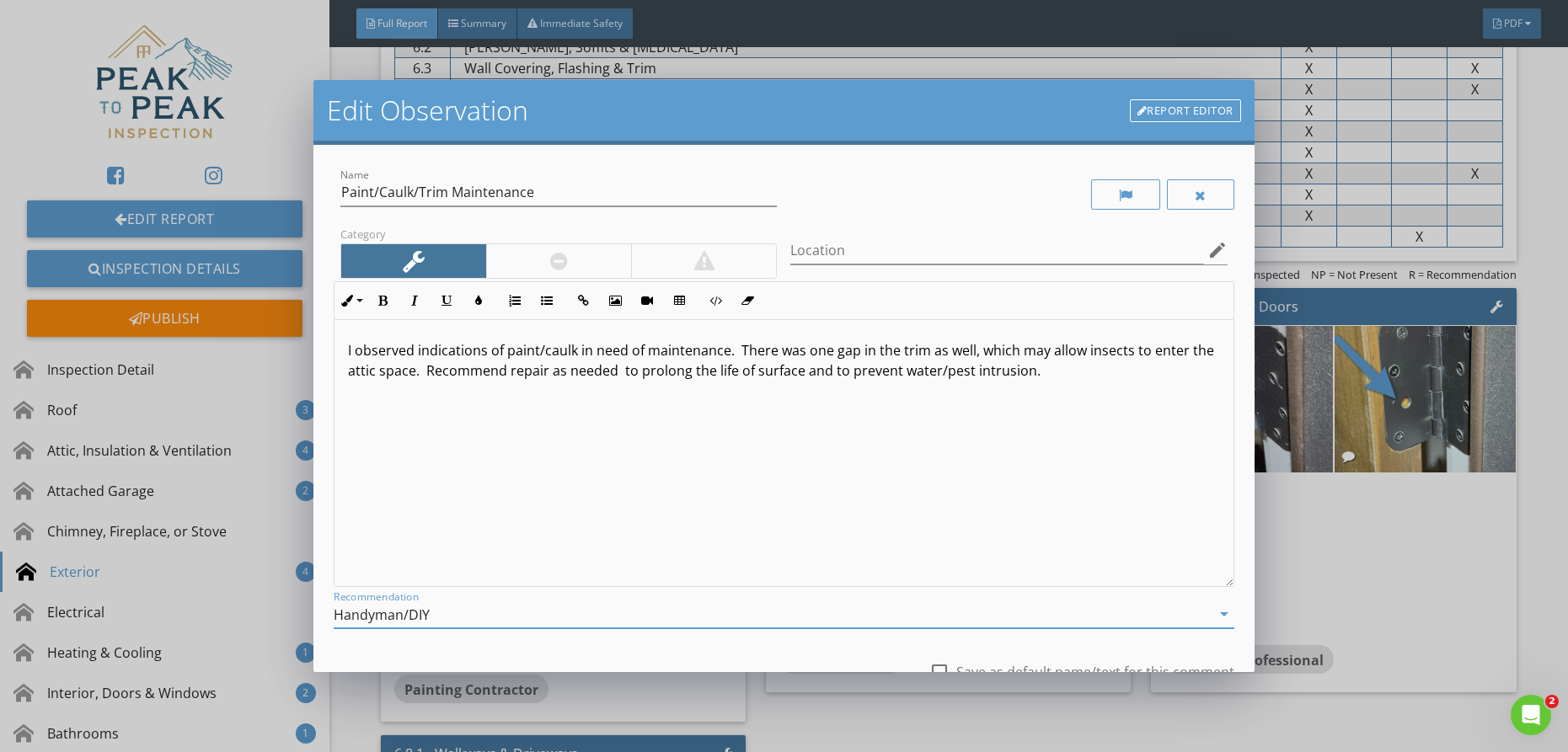
click at [534, 421] on div "I observed indications of paint/caulk in need of maintenance. There was one gap…" at bounding box center [783, 454] width 899 height 267
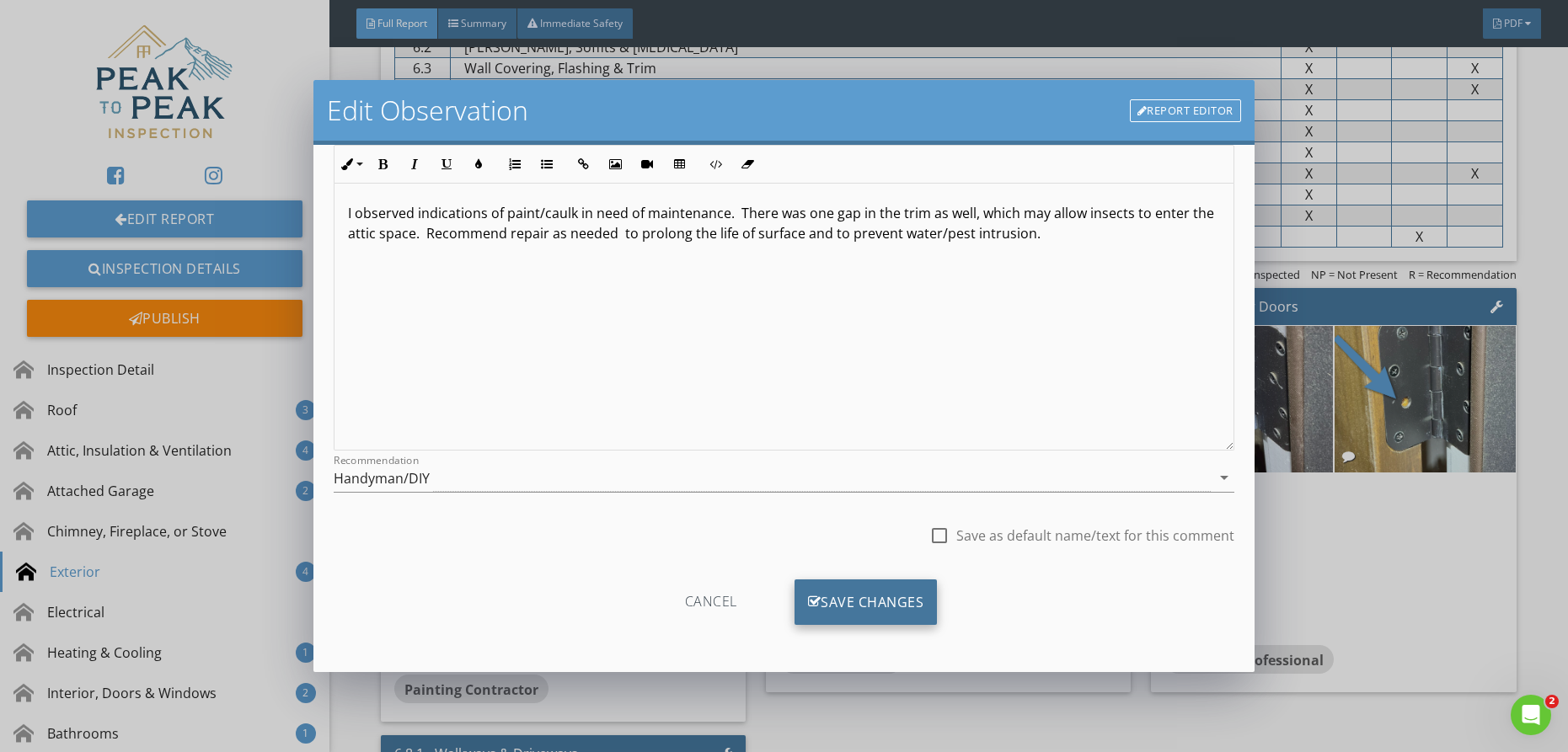
click at [830, 614] on div "Save Changes" at bounding box center [865, 602] width 143 height 45
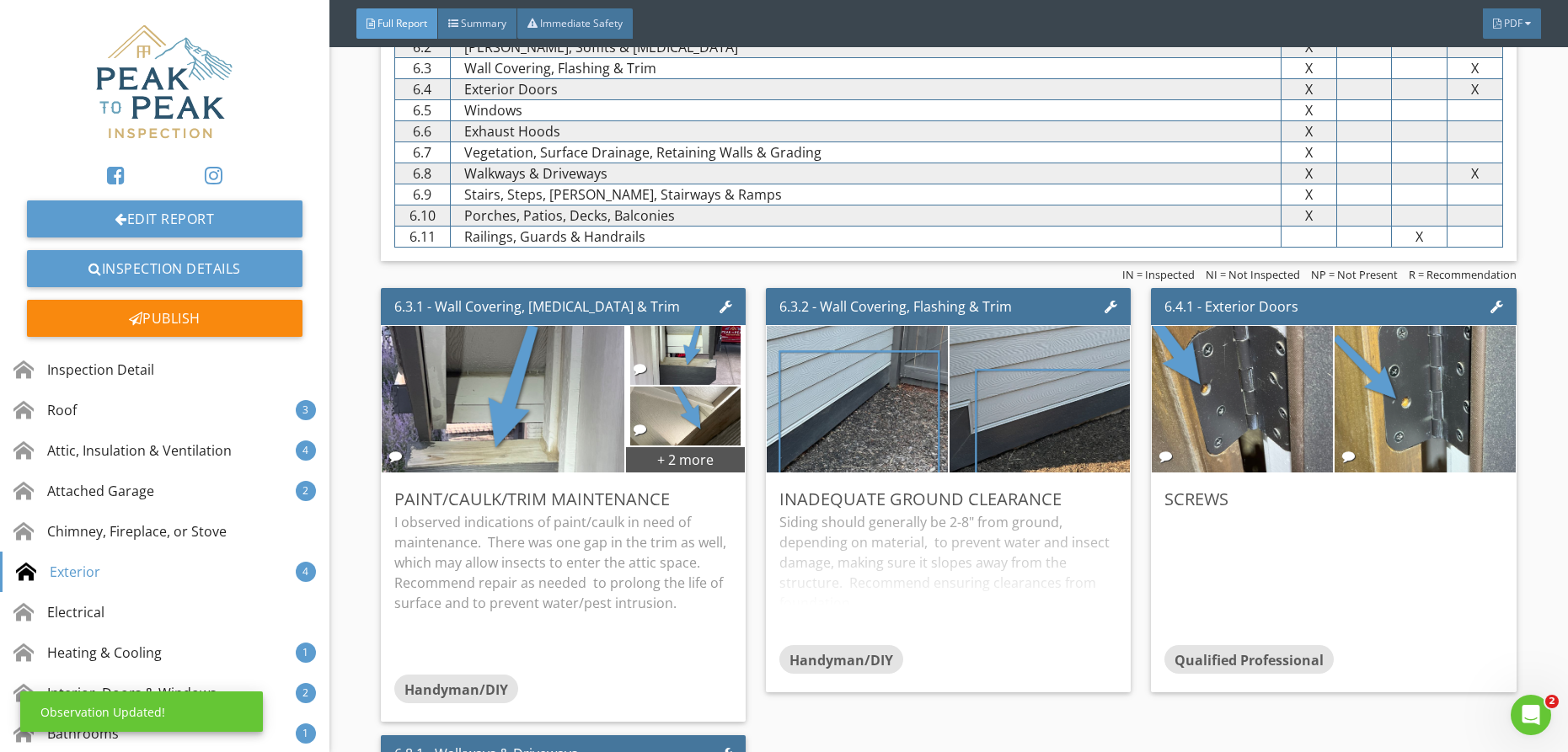
scroll to position [0, 0]
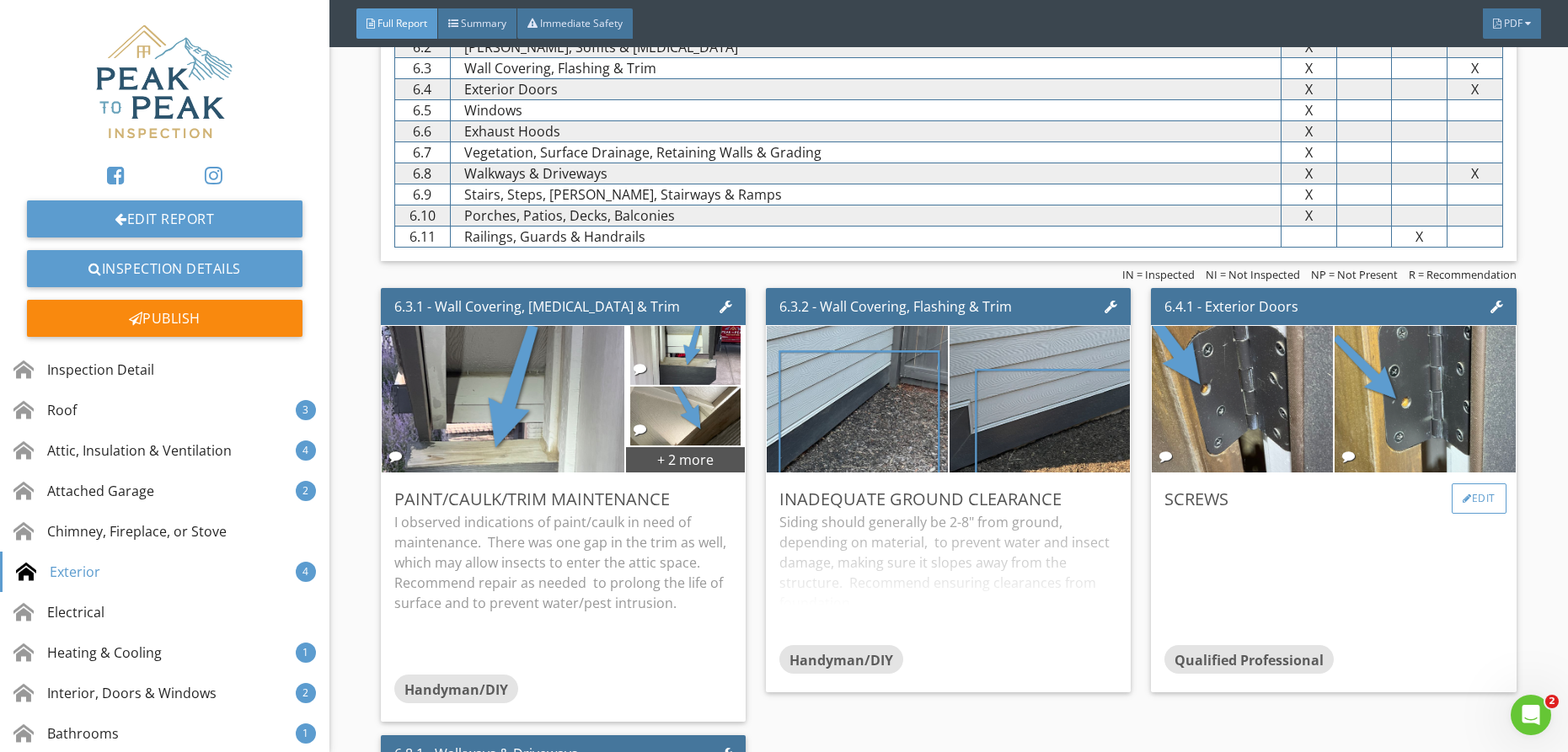
click at [1478, 484] on div "Edit" at bounding box center [1479, 499] width 55 height 30
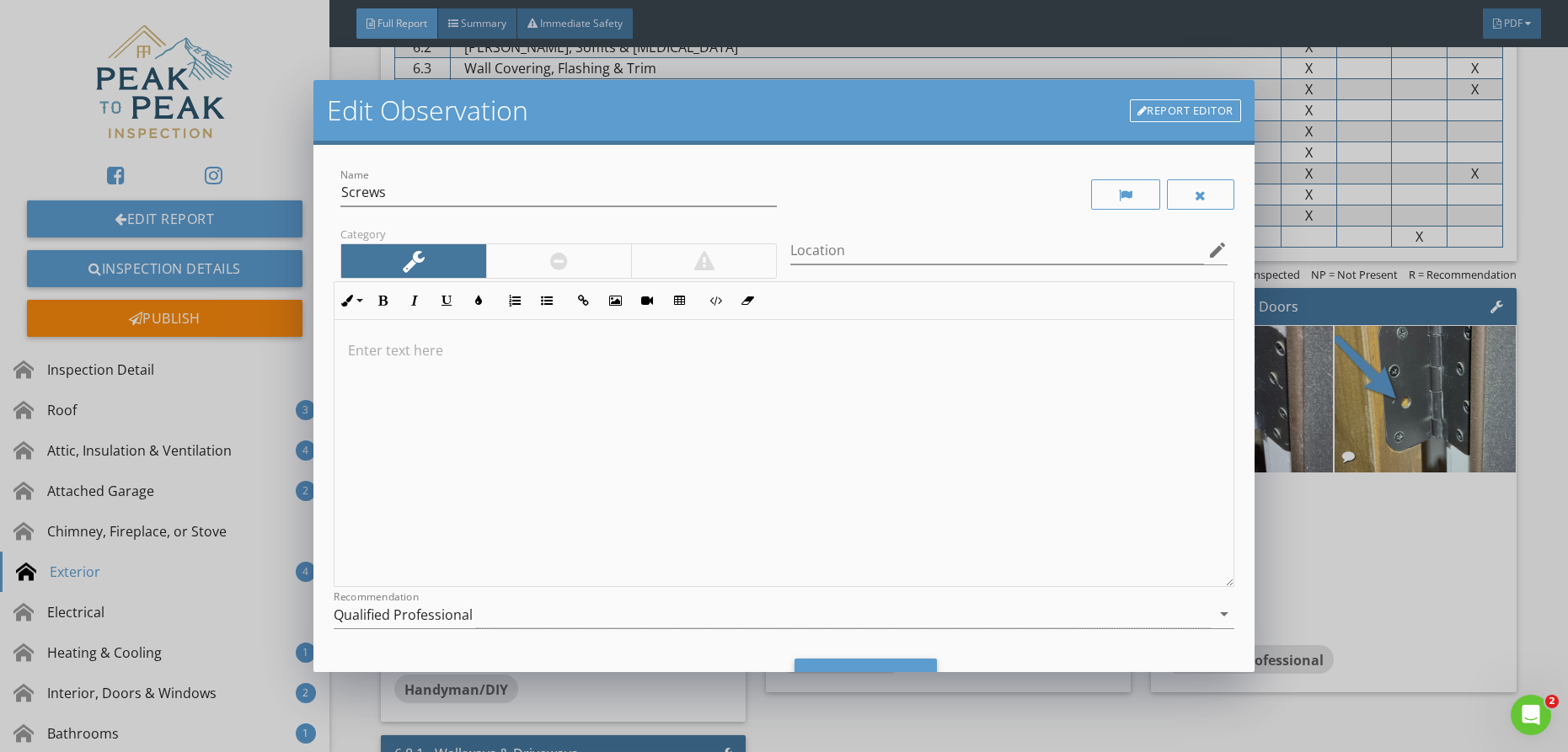
click at [622, 208] on div "Name Screws" at bounding box center [558, 201] width 437 height 45
click at [614, 197] on input "Screws" at bounding box center [558, 192] width 437 height 27
type input "Screws Missing"
drag, startPoint x: 568, startPoint y: 347, endPoint x: 539, endPoint y: 331, distance: 33.1
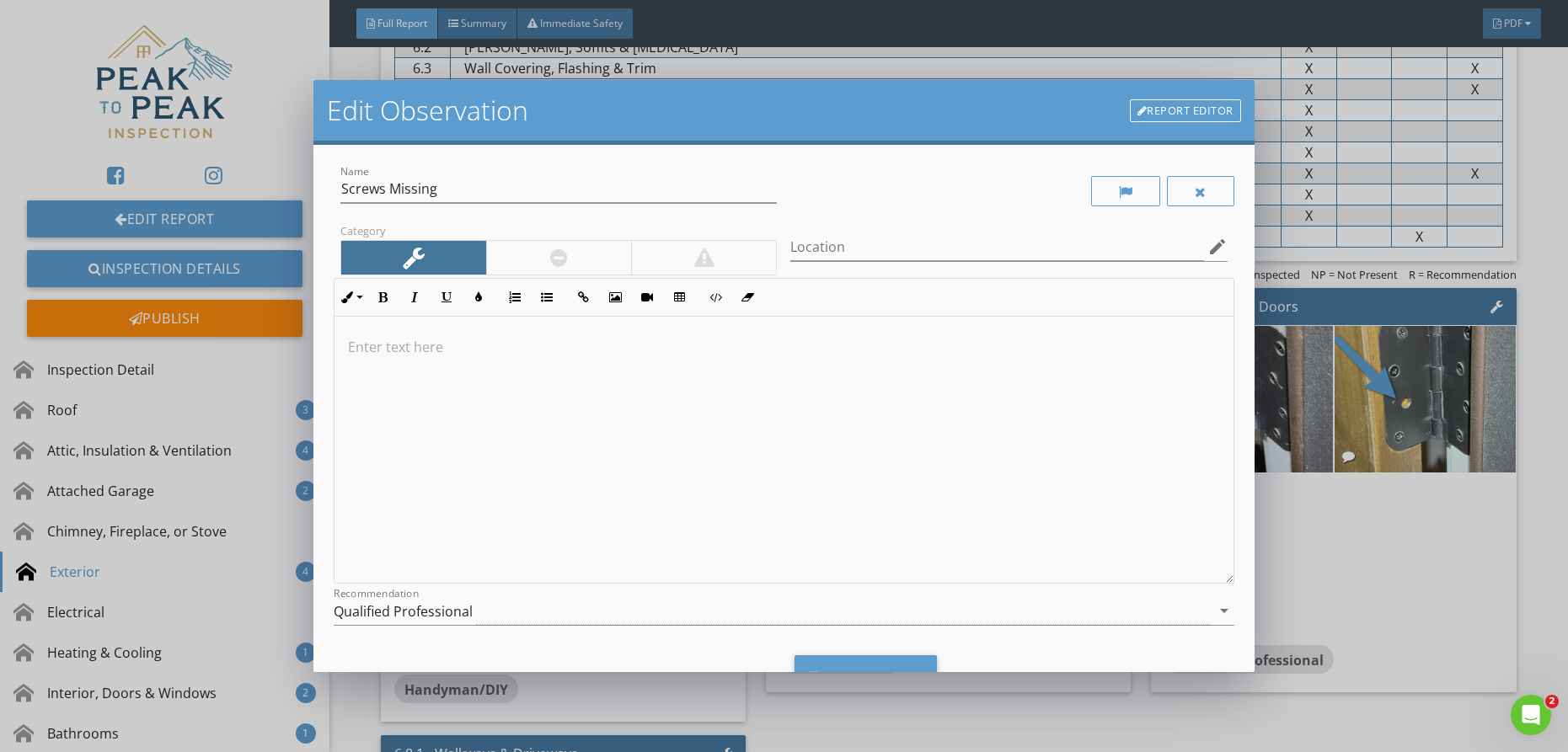
click at [568, 347] on p at bounding box center [783, 347] width 872 height 20
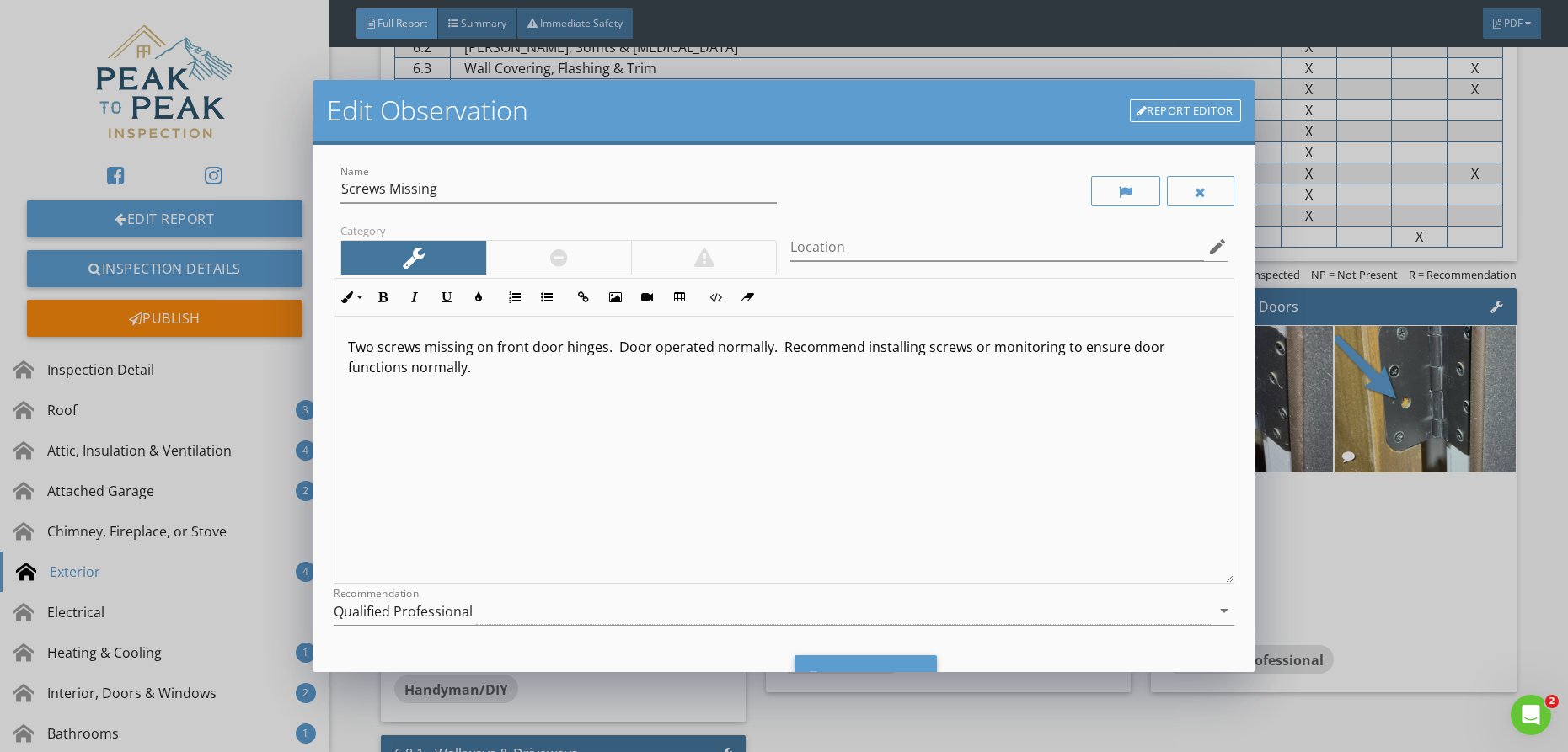
click at [415, 604] on div "Qualified Professional" at bounding box center [402, 612] width 139 height 15
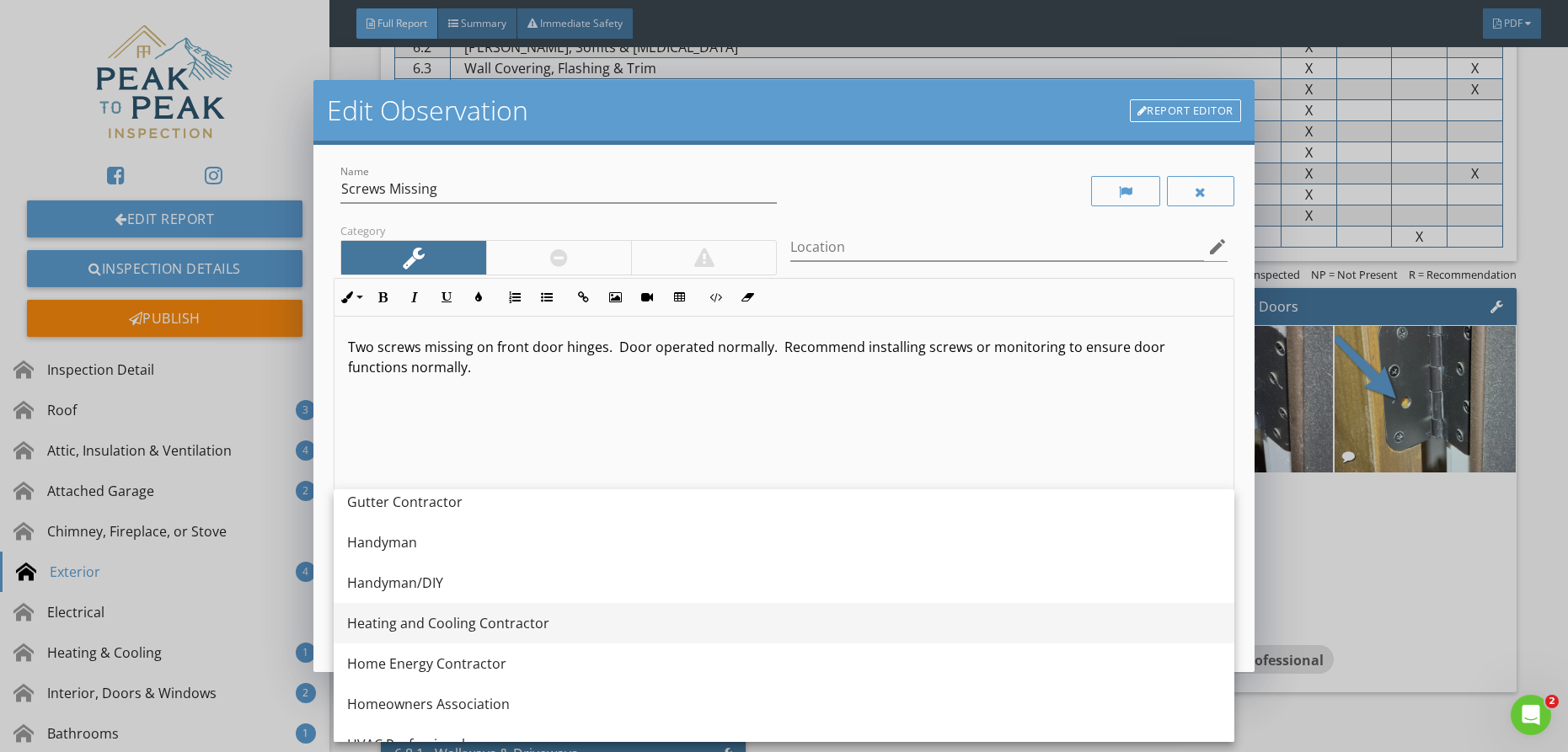
scroll to position [1070, 0]
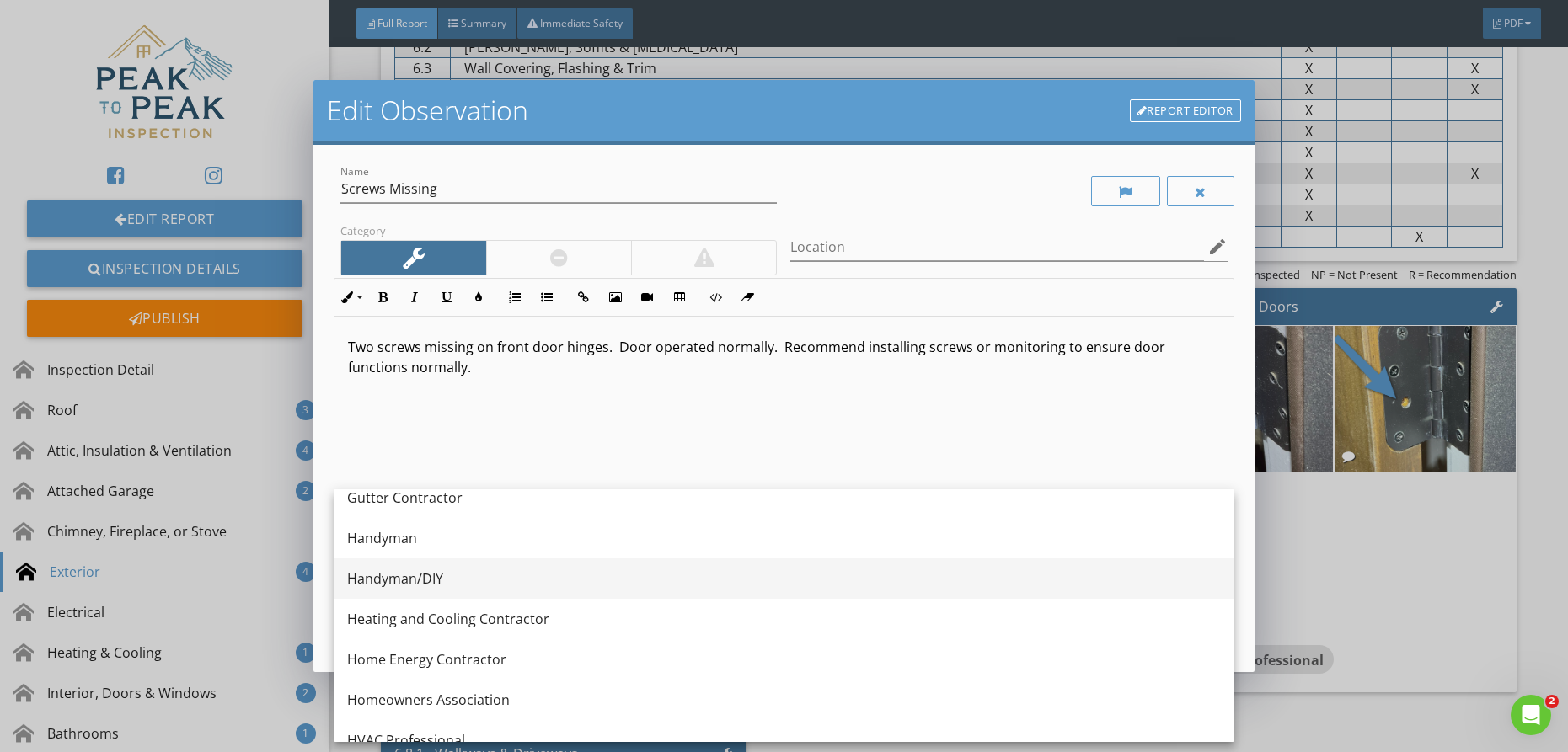
click at [447, 581] on div "Handyman/DIY" at bounding box center [784, 579] width 874 height 20
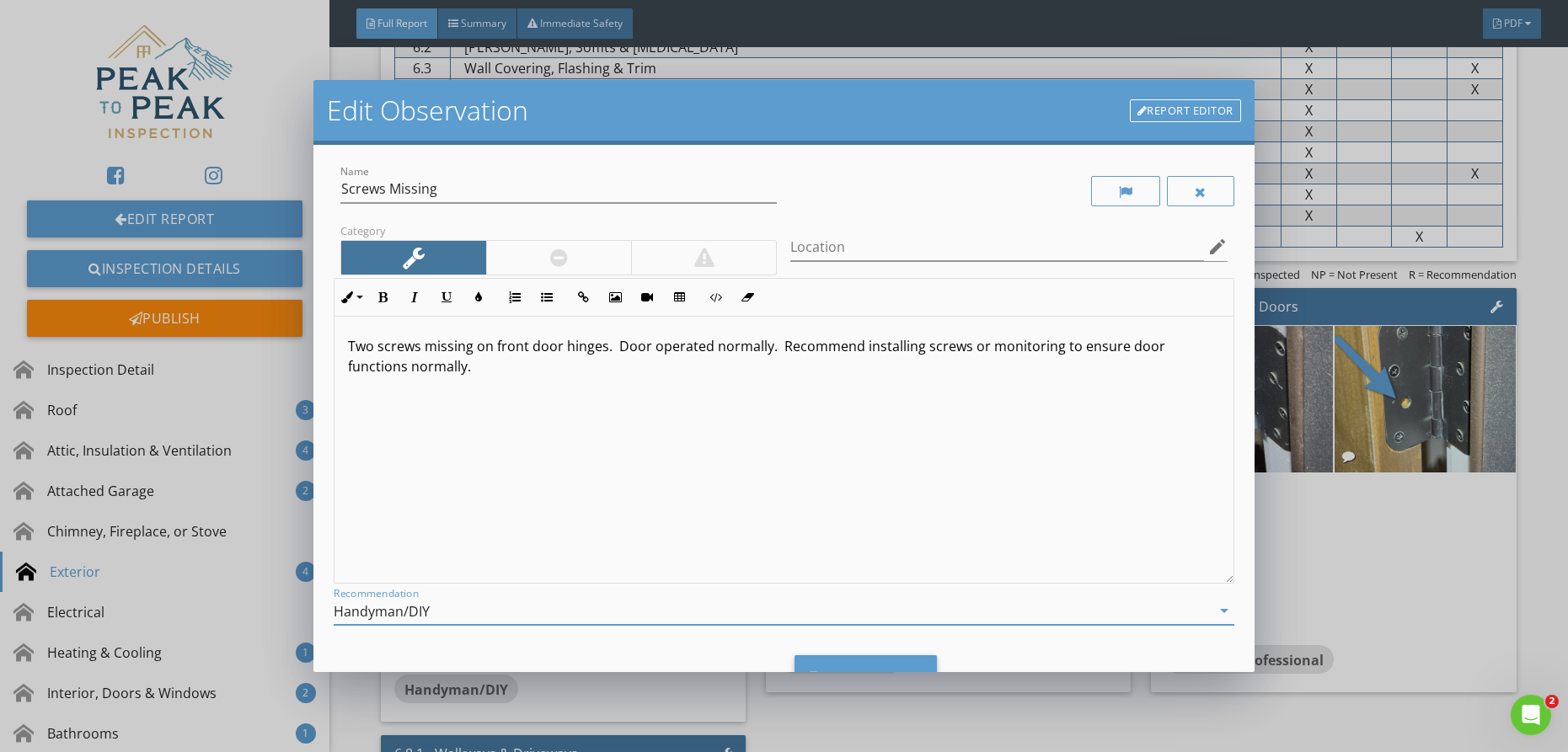
scroll to position [80, 0]
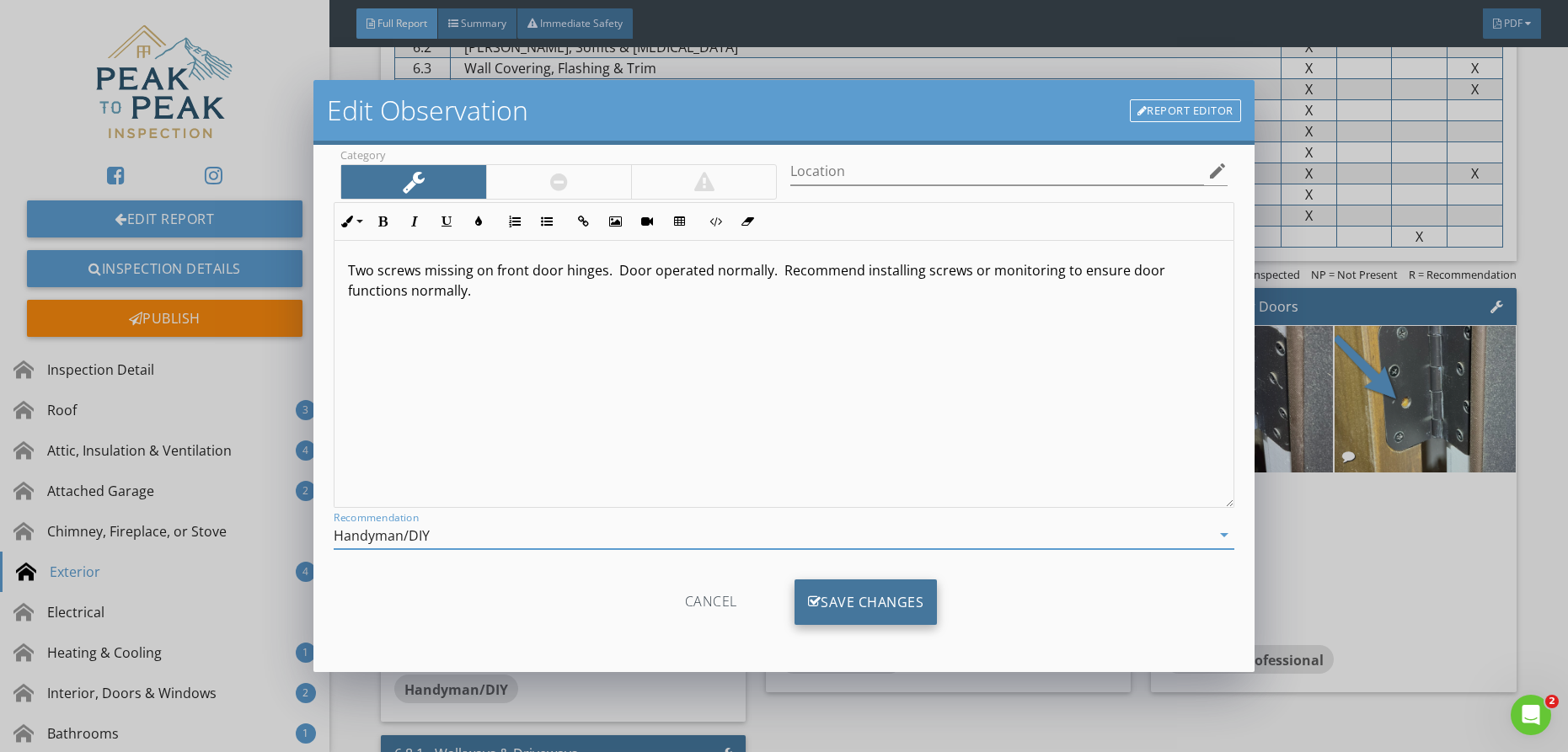
click at [871, 609] on div "Save Changes" at bounding box center [865, 602] width 143 height 45
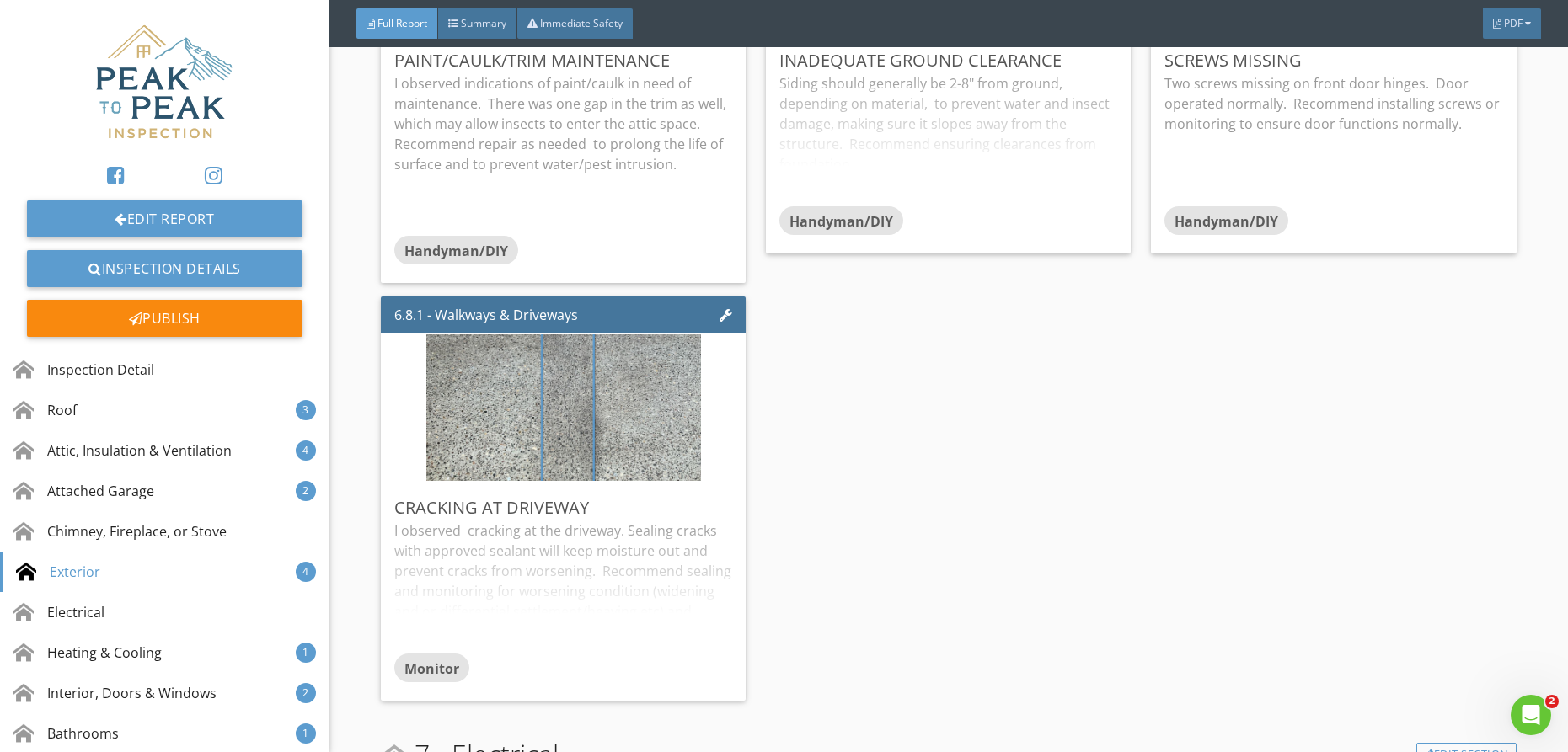
scroll to position [5575, 0]
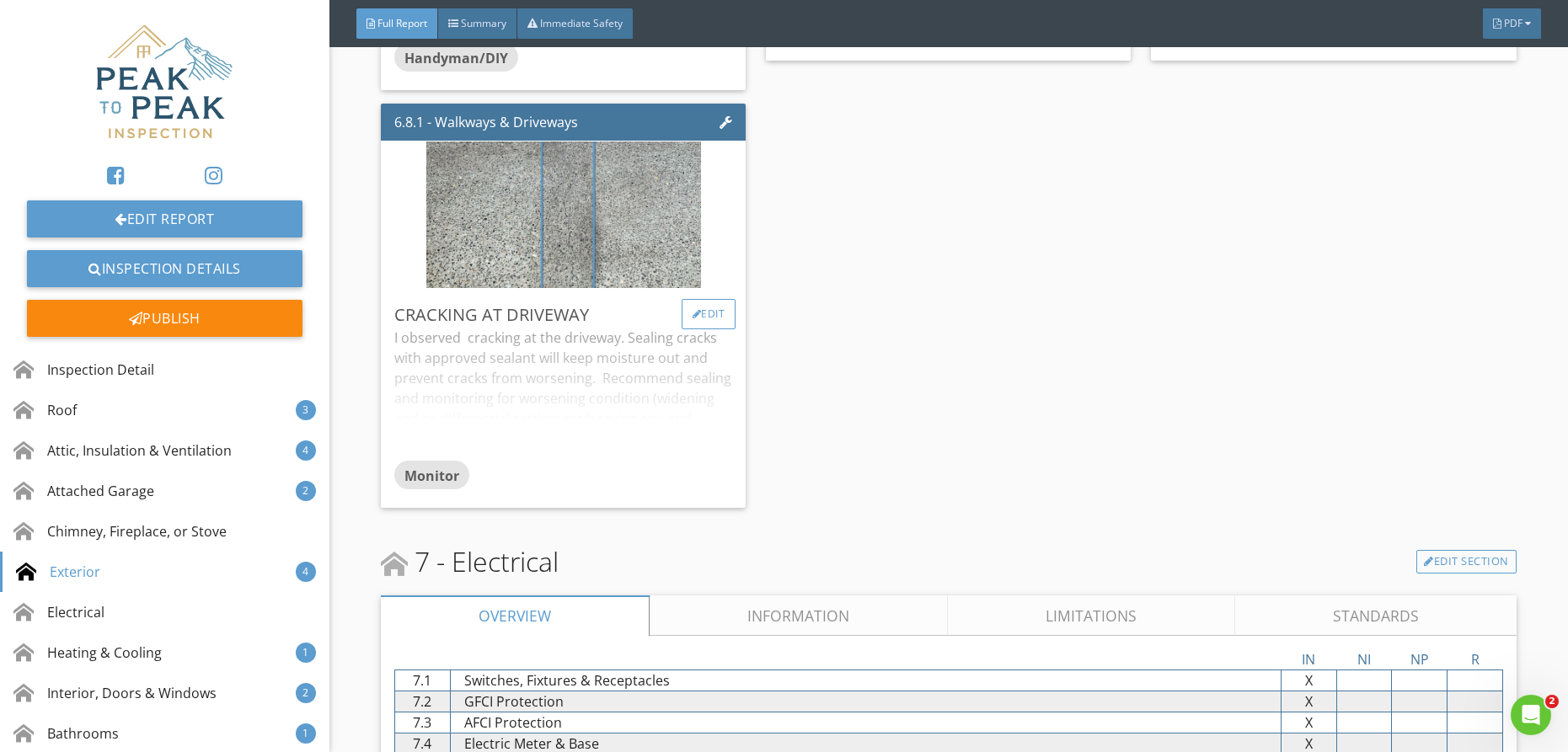
click at [711, 299] on div "Edit" at bounding box center [709, 314] width 55 height 30
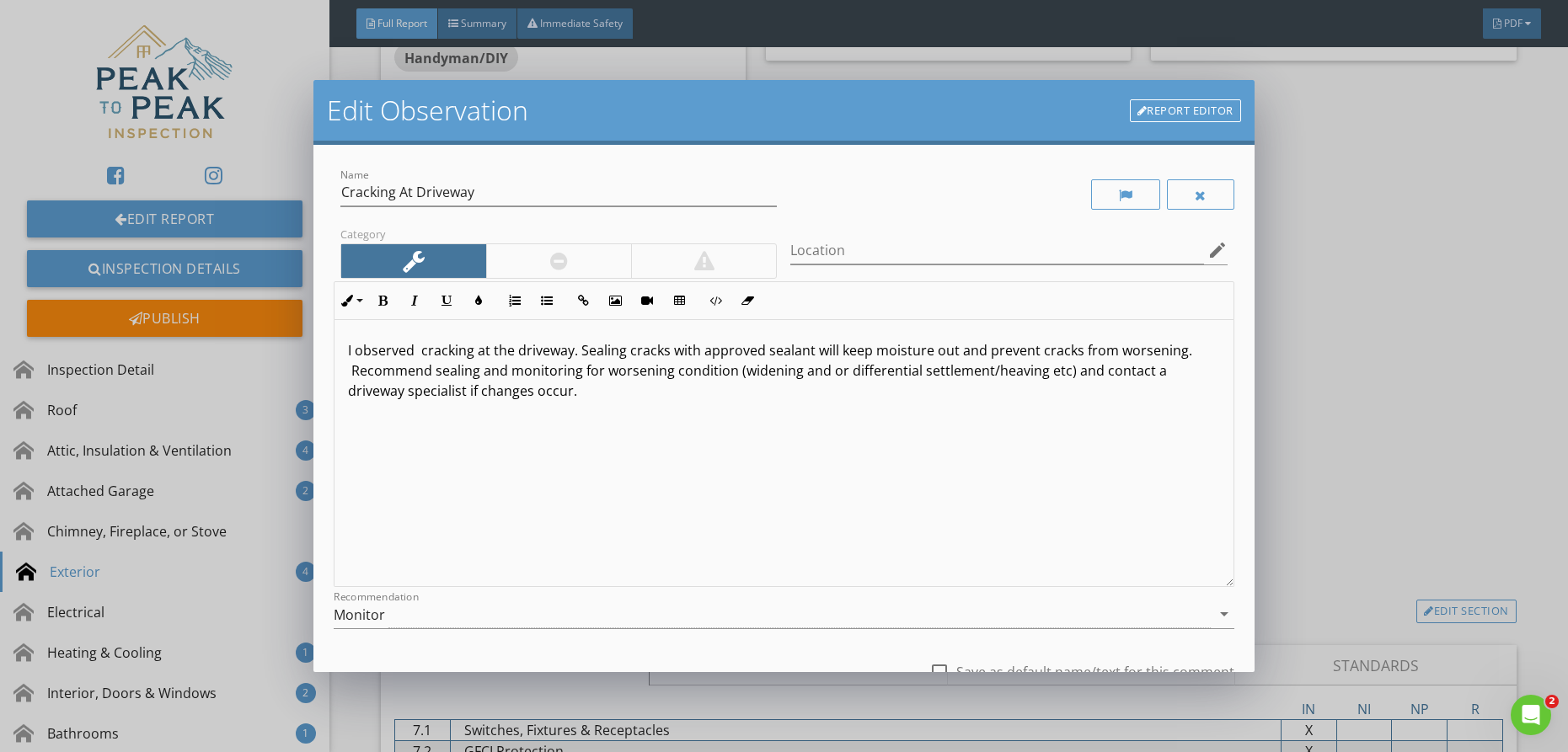
click at [628, 354] on p "I observed cracking at the driveway. Sealing cracks with approved sealant will …" at bounding box center [783, 370] width 872 height 61
click at [1179, 358] on p "I observed cracking at the driveway. Sealing cracks with approved sealant will …" at bounding box center [783, 370] width 872 height 61
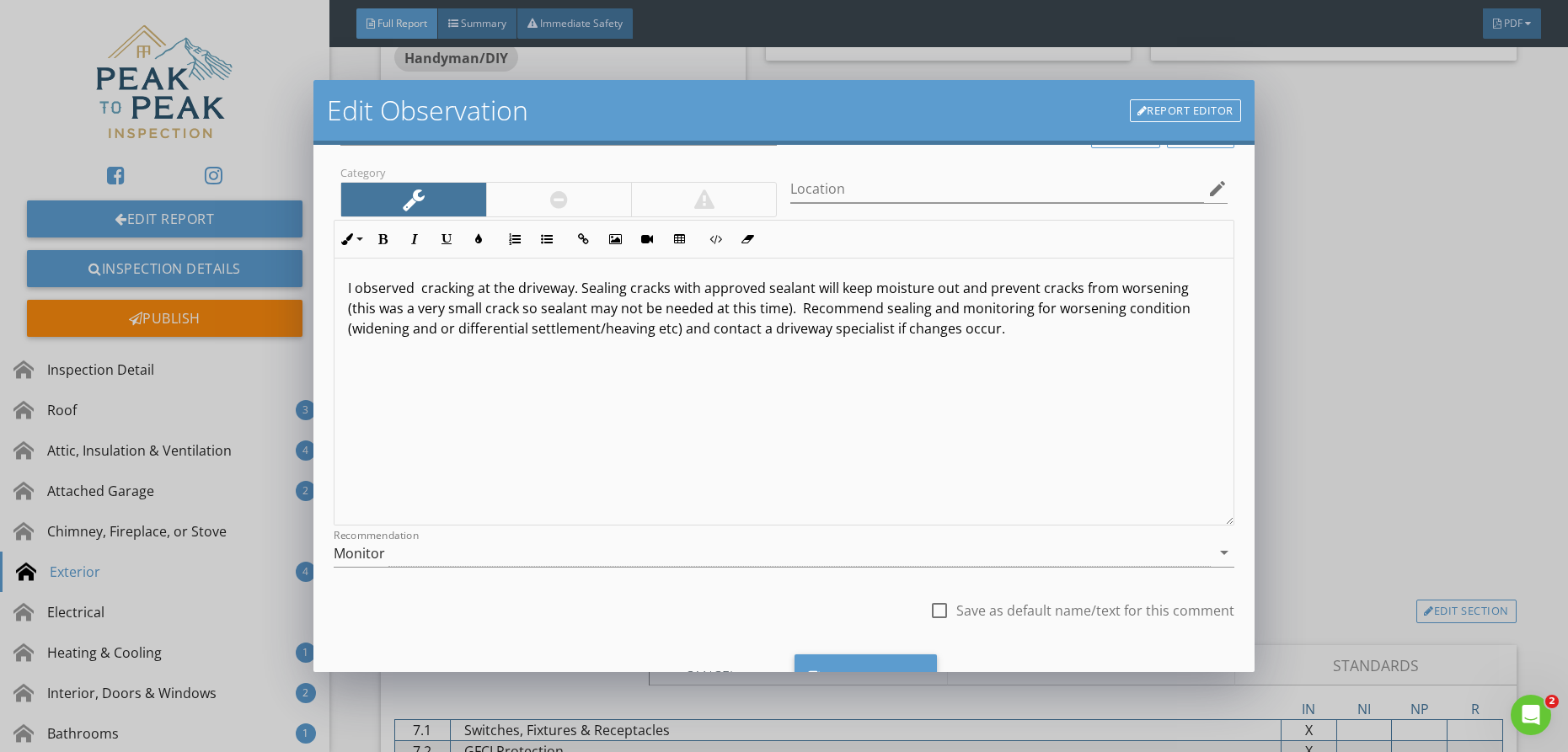
scroll to position [83, 0]
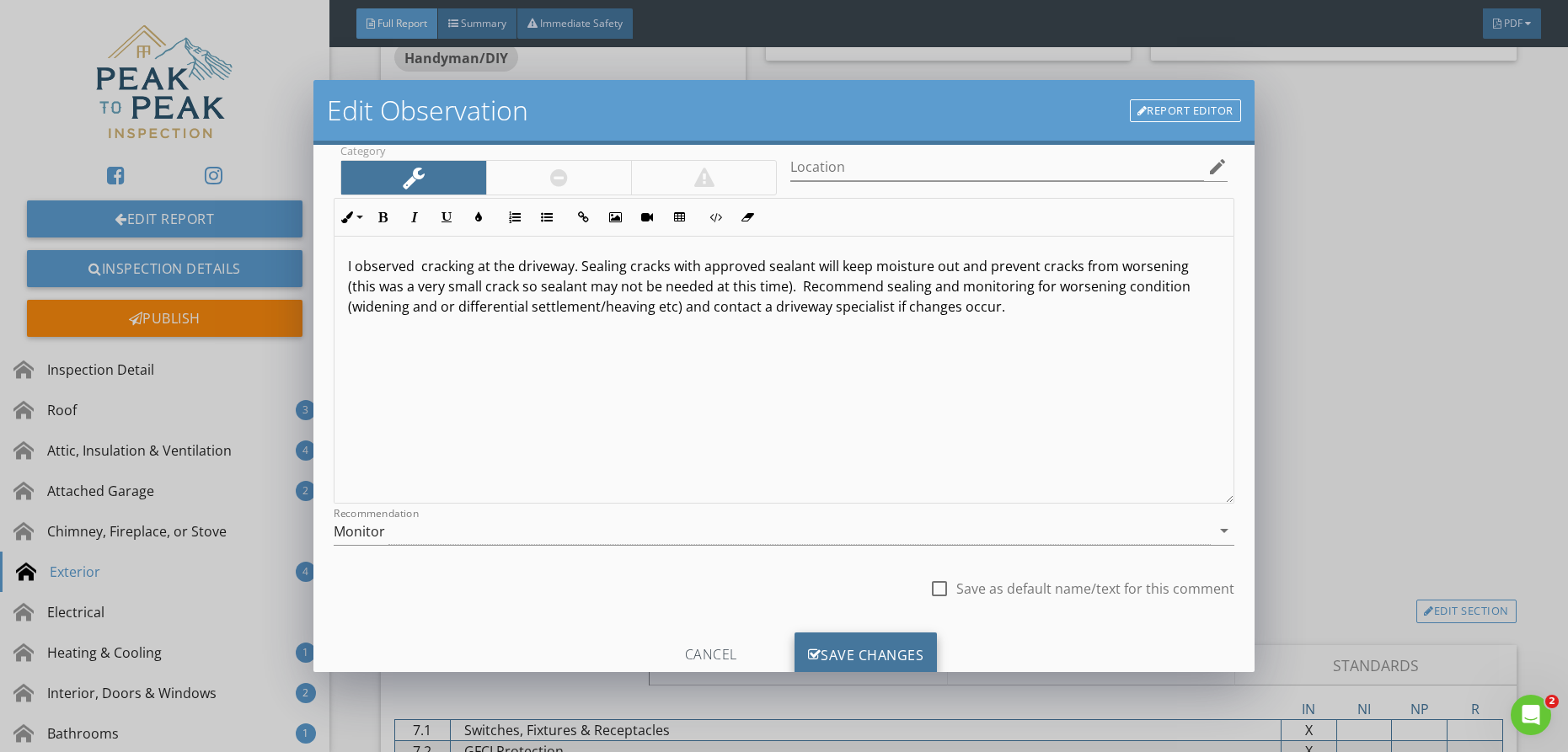
click at [851, 642] on div "Save Changes" at bounding box center [865, 655] width 143 height 45
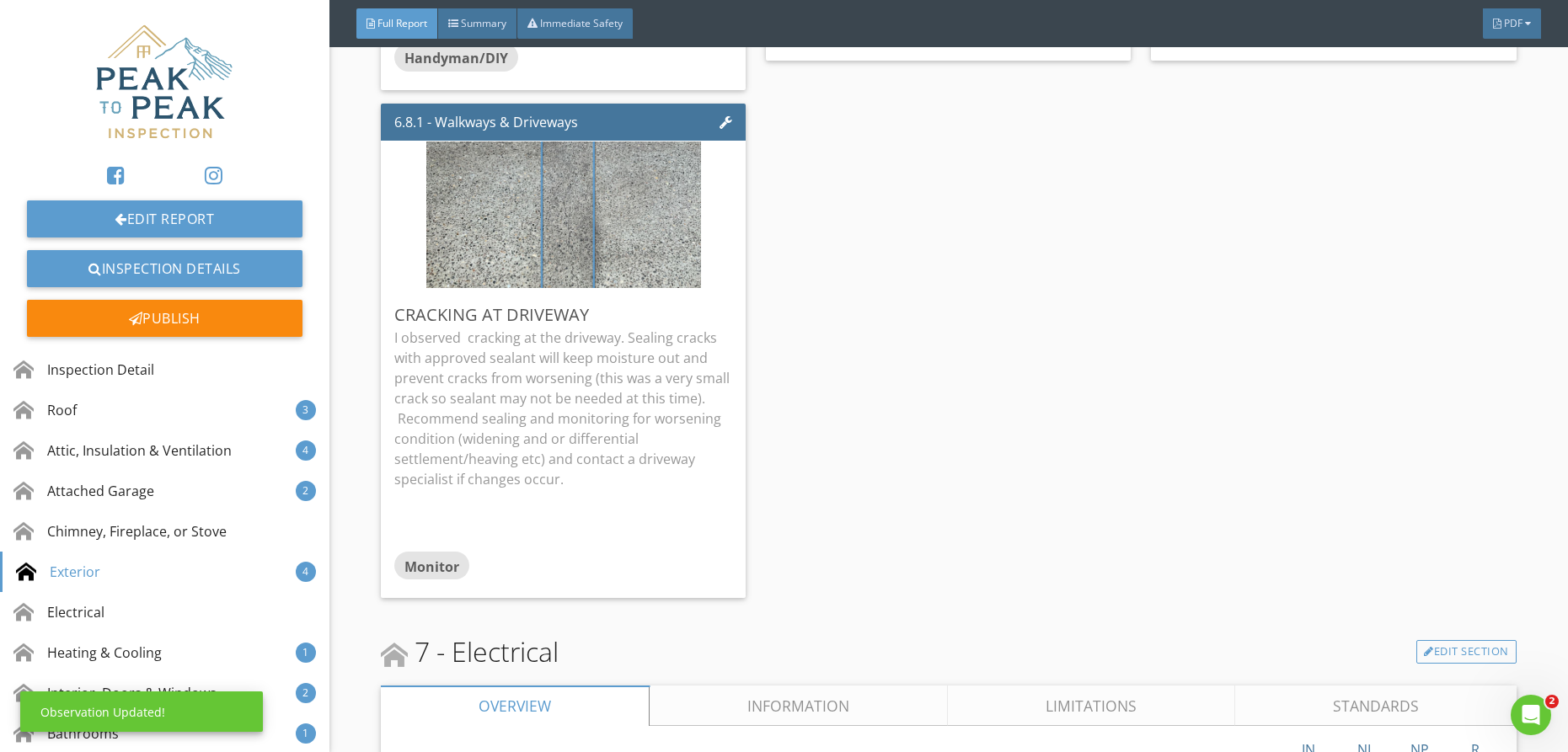
scroll to position [0, 0]
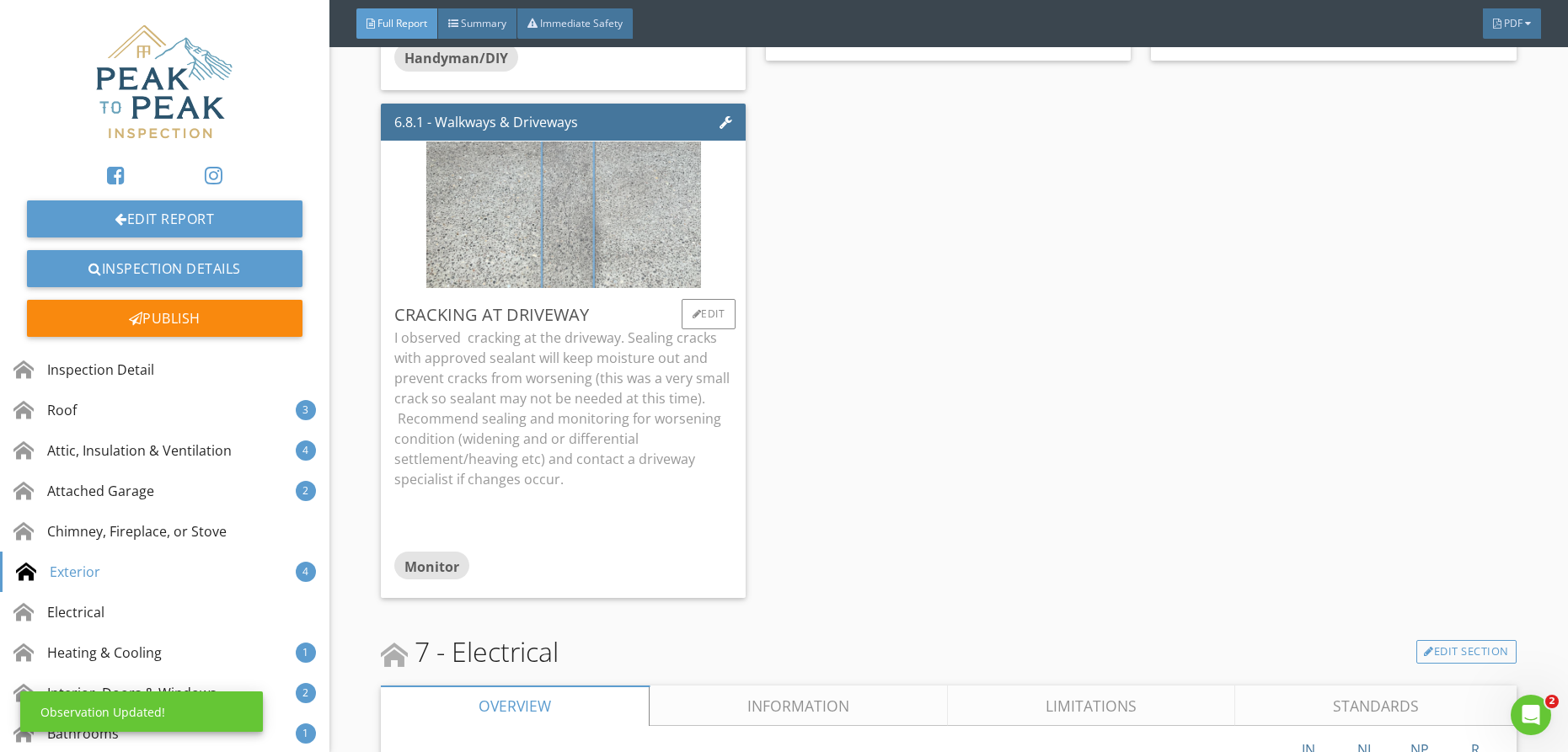
click at [594, 161] on img at bounding box center [563, 215] width 275 height 367
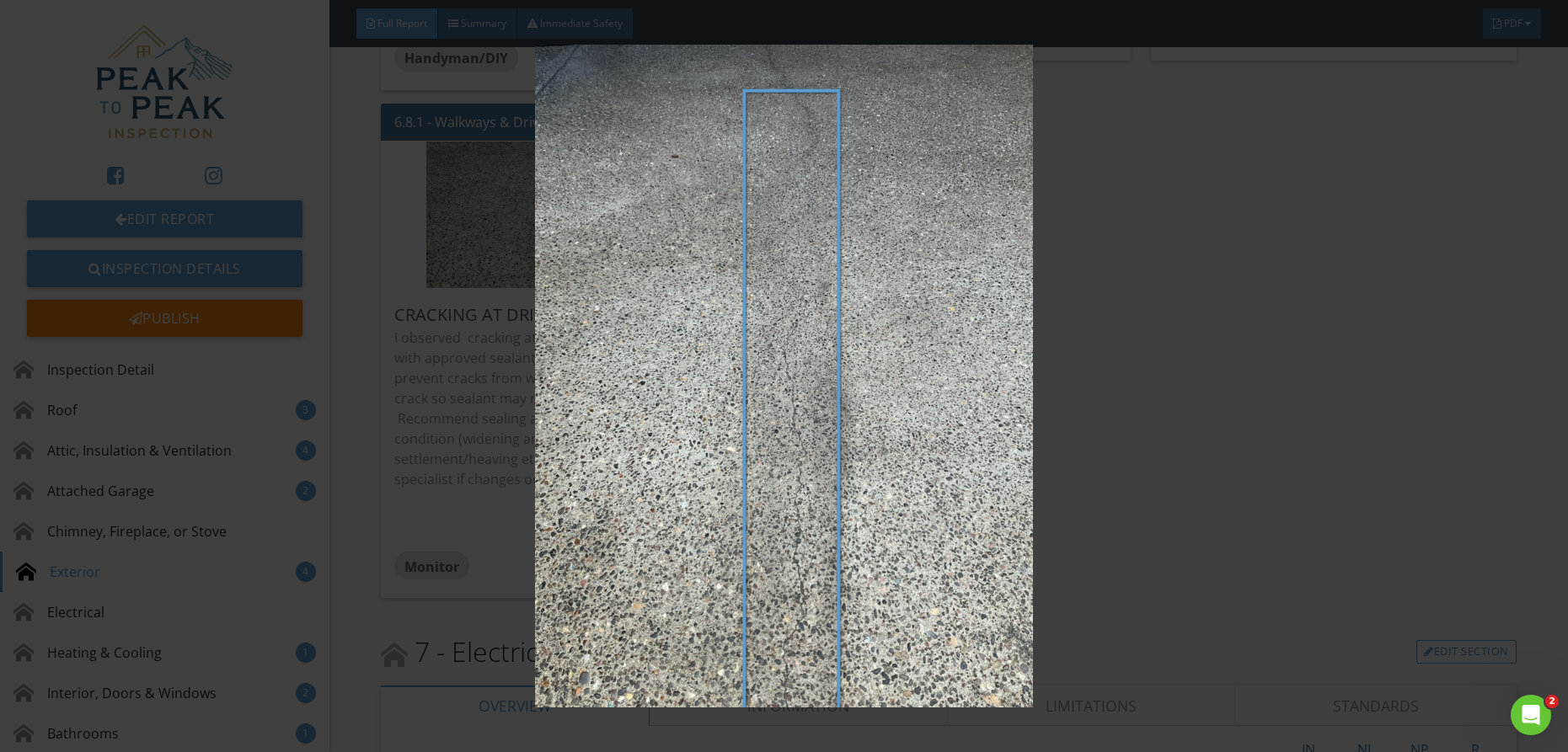
click at [485, 334] on img at bounding box center [784, 376] width 1438 height 664
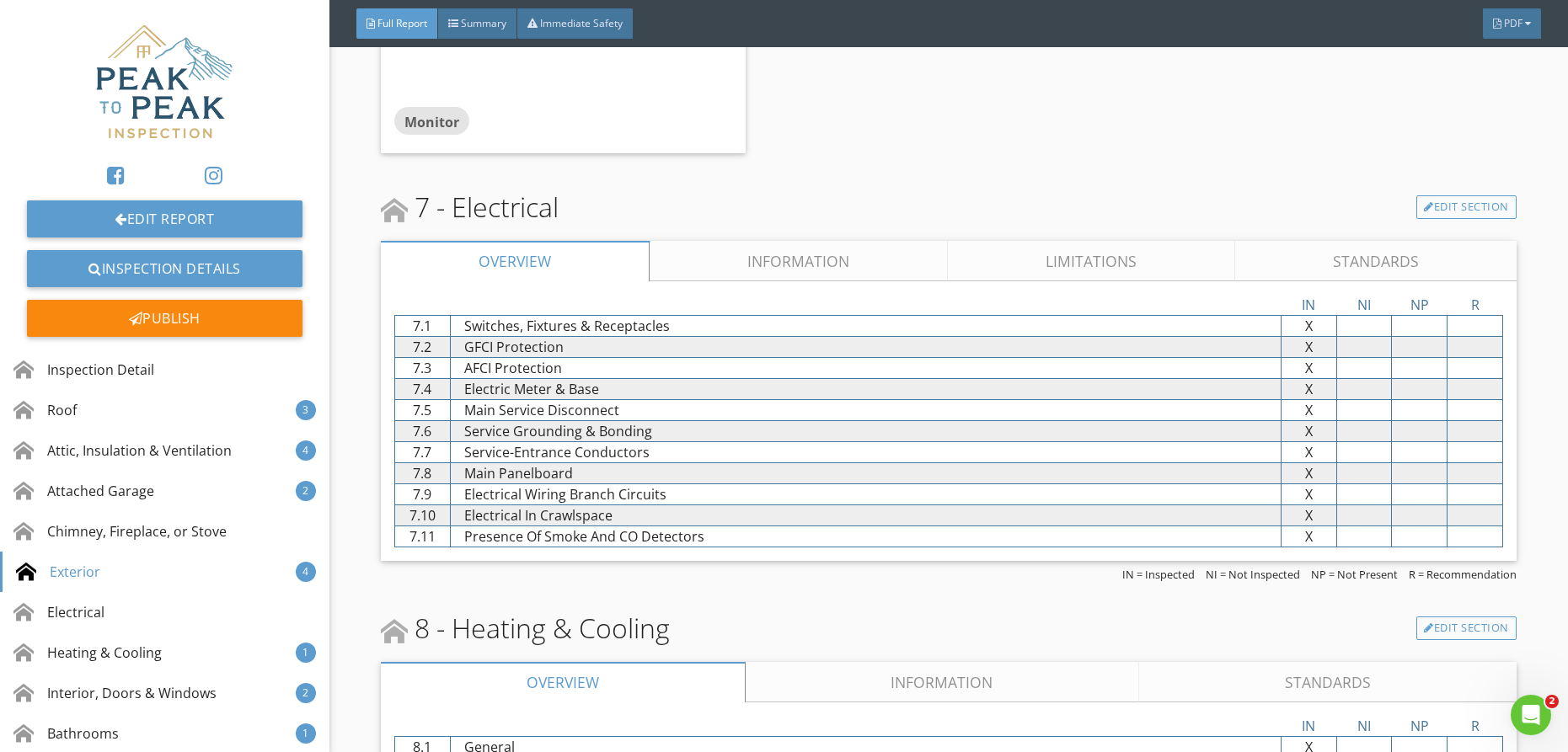
scroll to position [6016, 0]
click at [779, 250] on link "Information" at bounding box center [798, 264] width 298 height 41
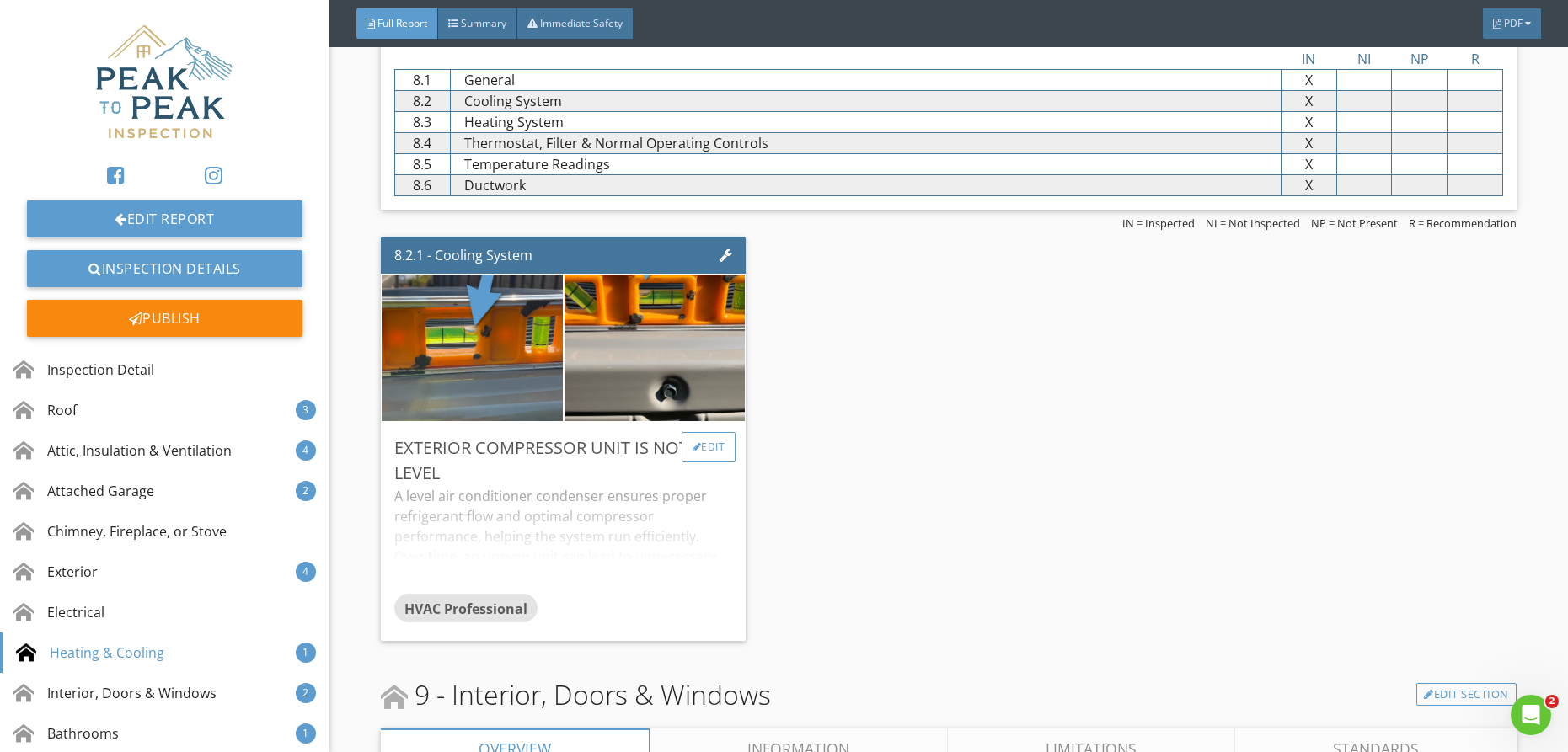
scroll to position [9525, 0]
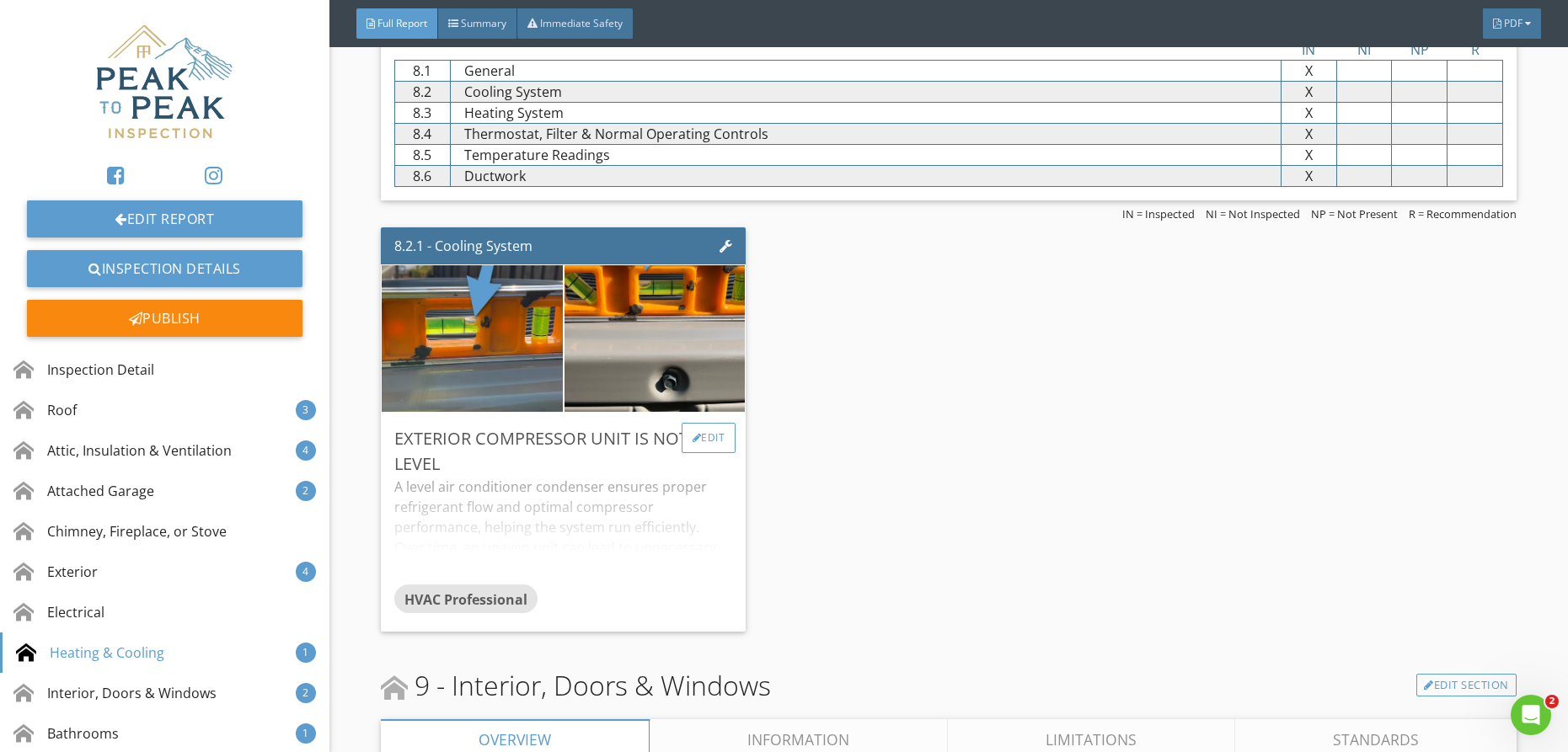
click at [721, 423] on div "Edit" at bounding box center [709, 439] width 55 height 30
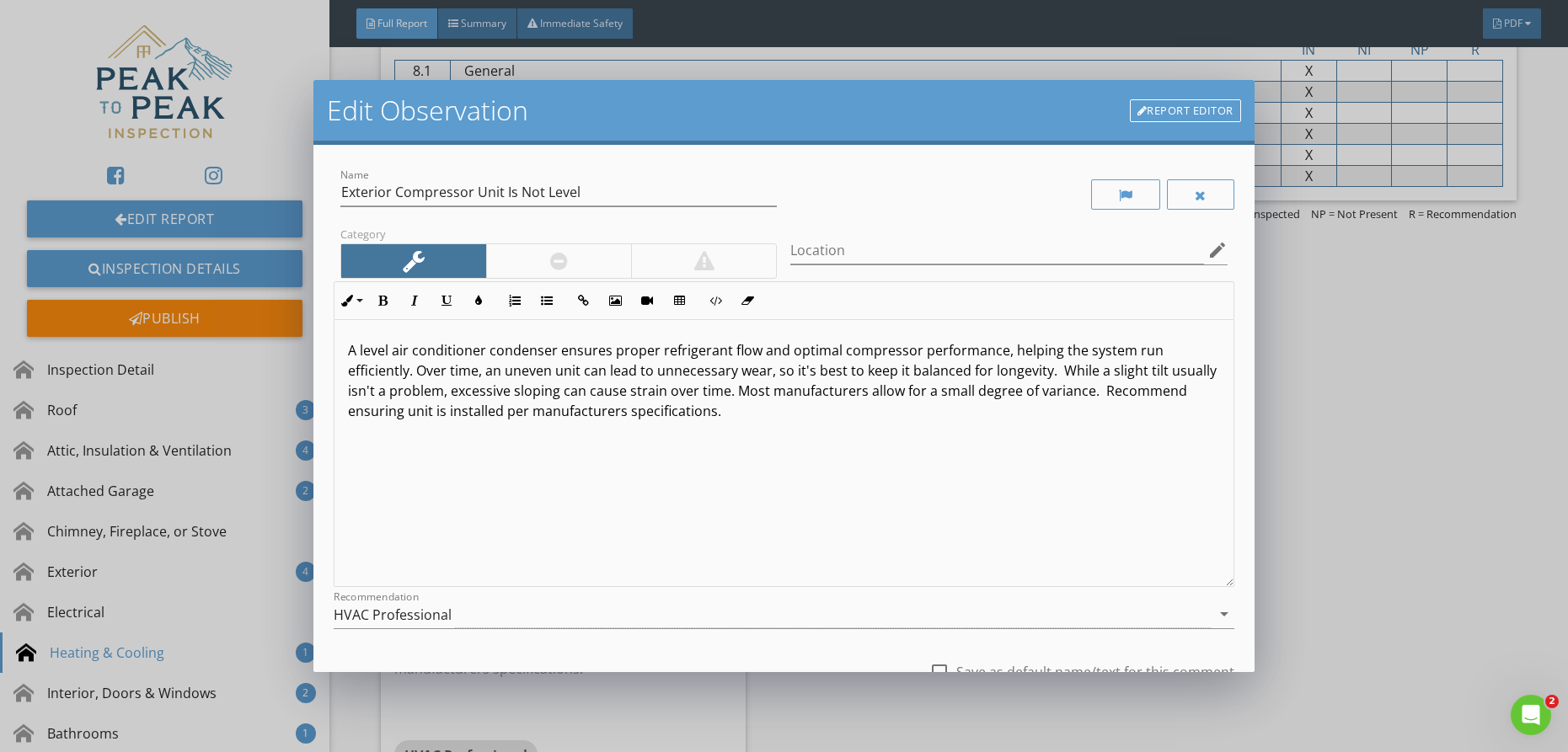
scroll to position [1, 0]
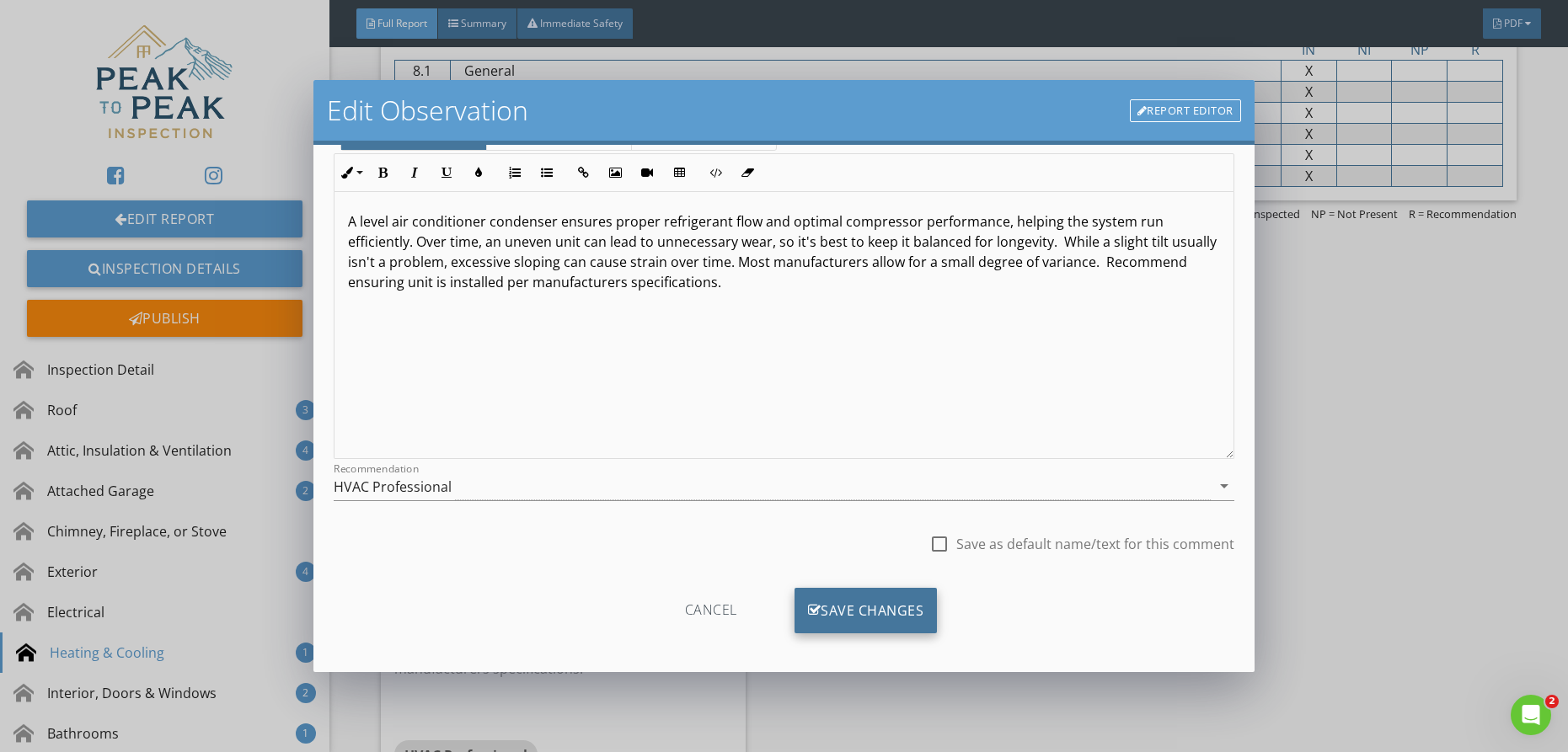
click at [829, 617] on div "Save Changes" at bounding box center [865, 611] width 143 height 45
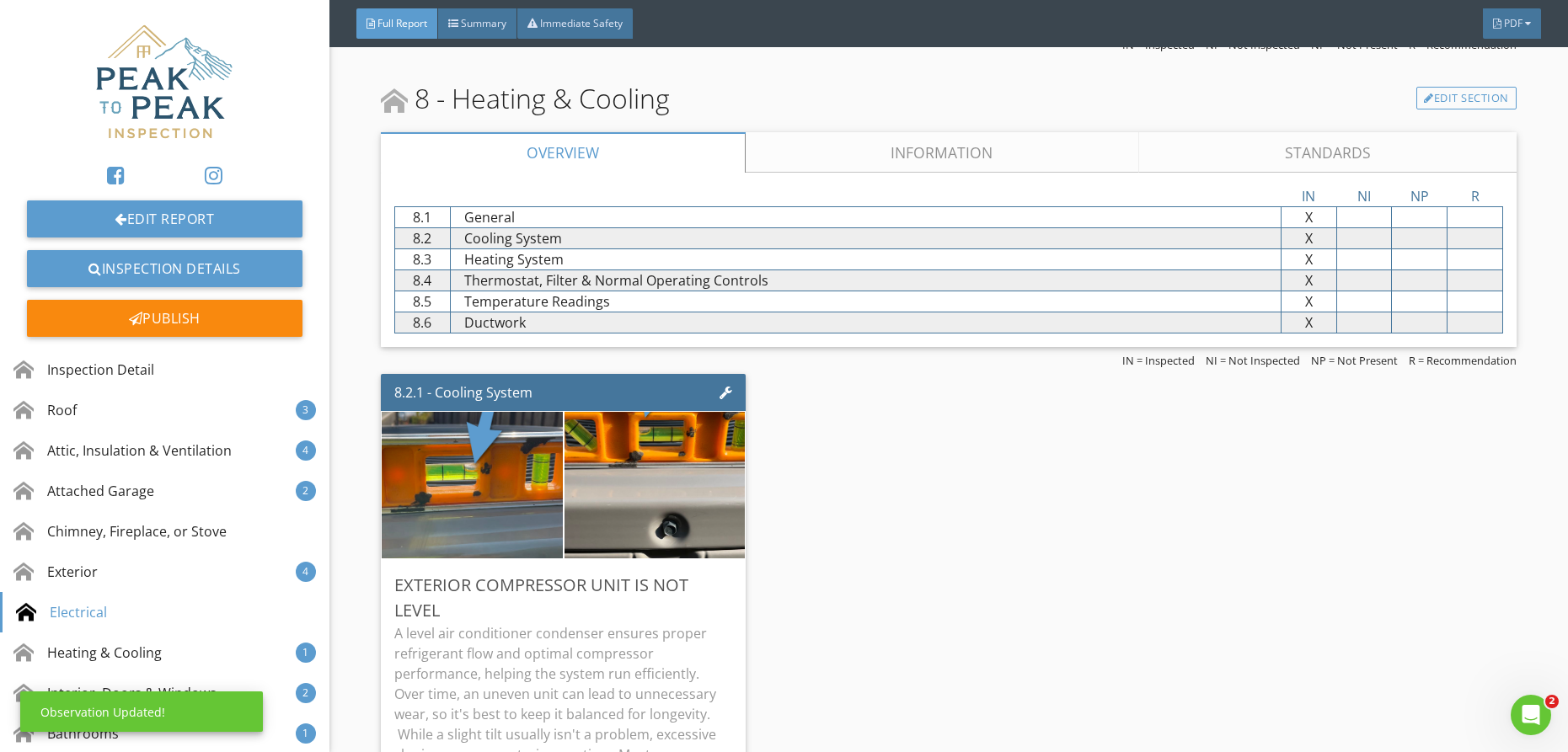
scroll to position [9370, 0]
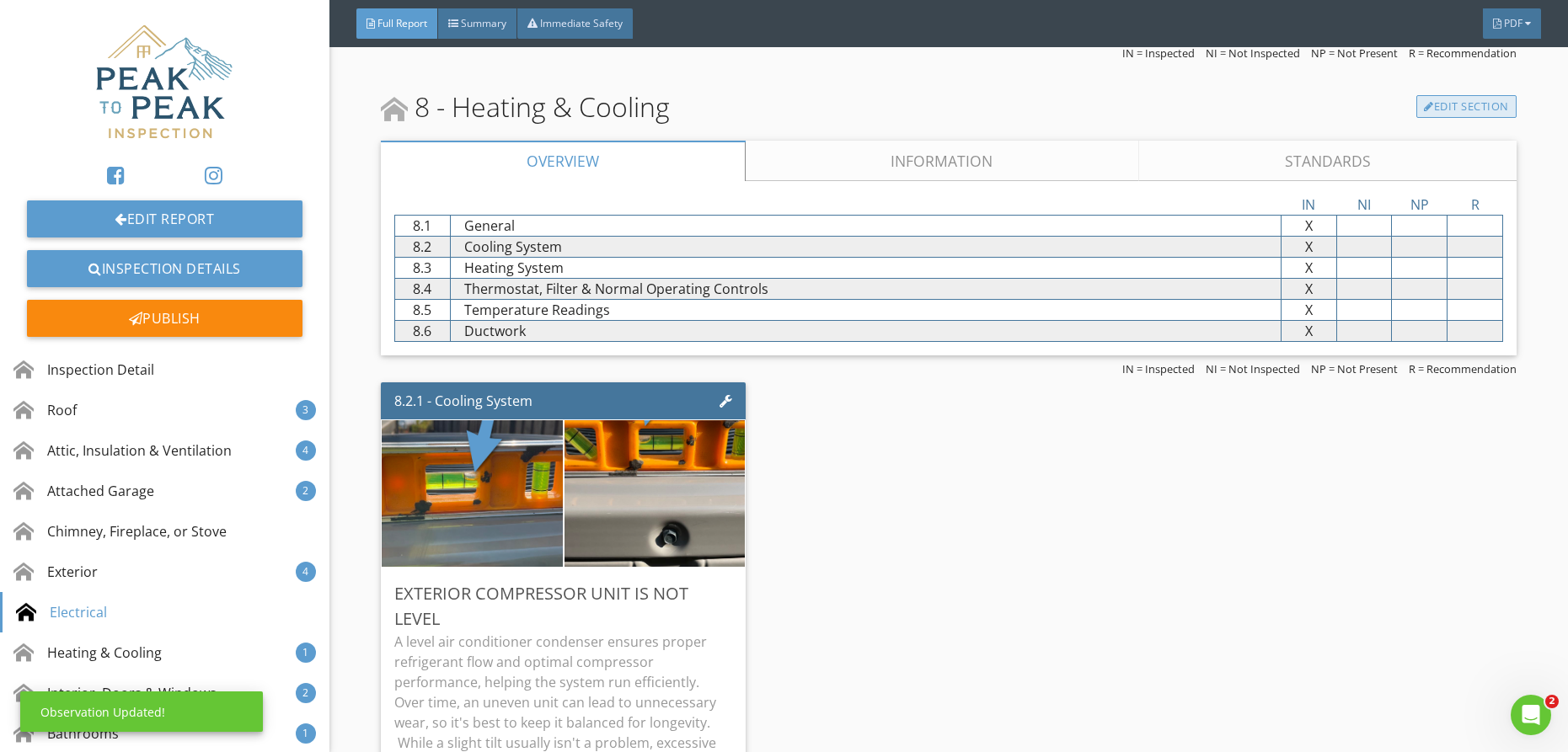
click at [1441, 96] on link "Edit Section" at bounding box center [1467, 107] width 100 height 24
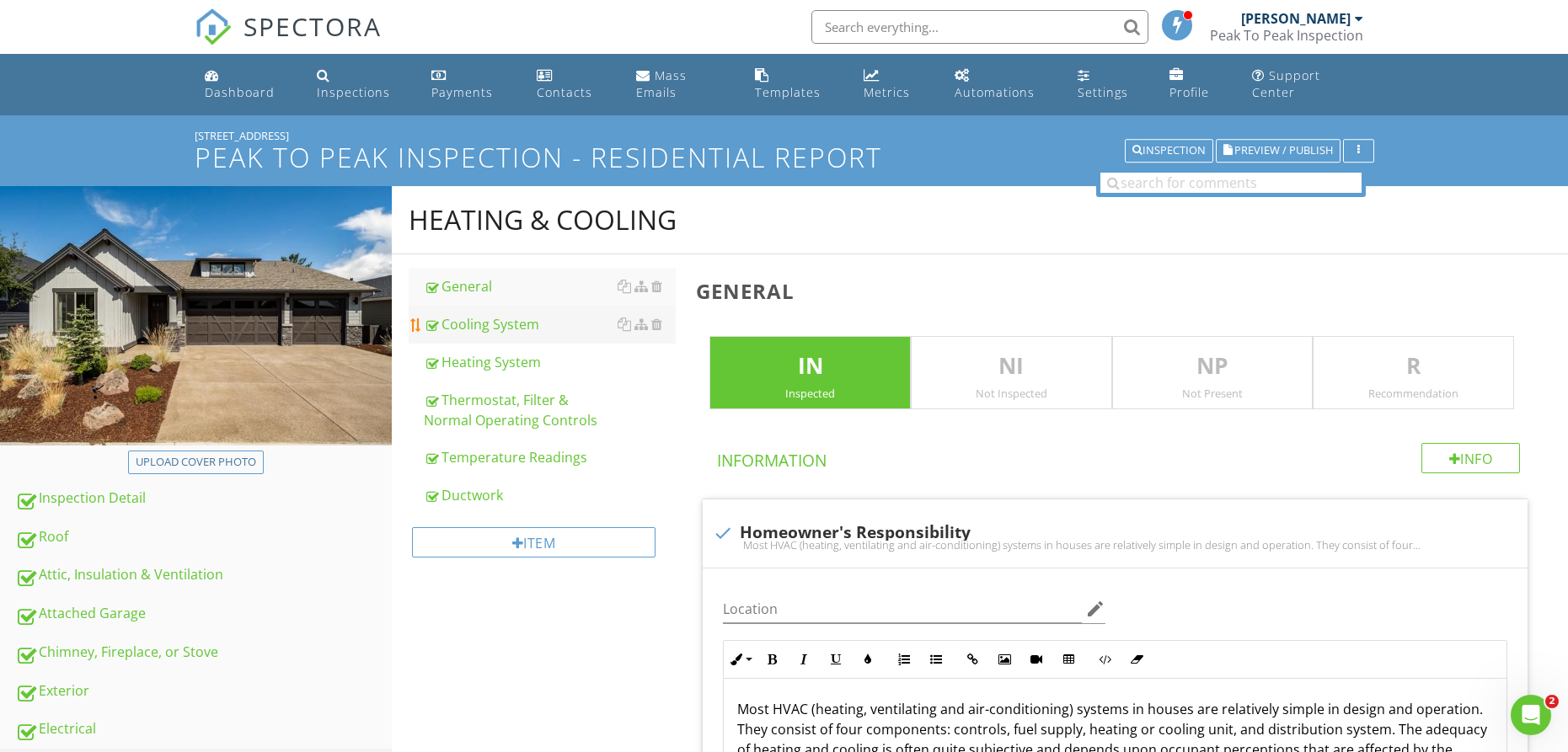
click at [460, 332] on div "Cooling System" at bounding box center [550, 324] width 252 height 20
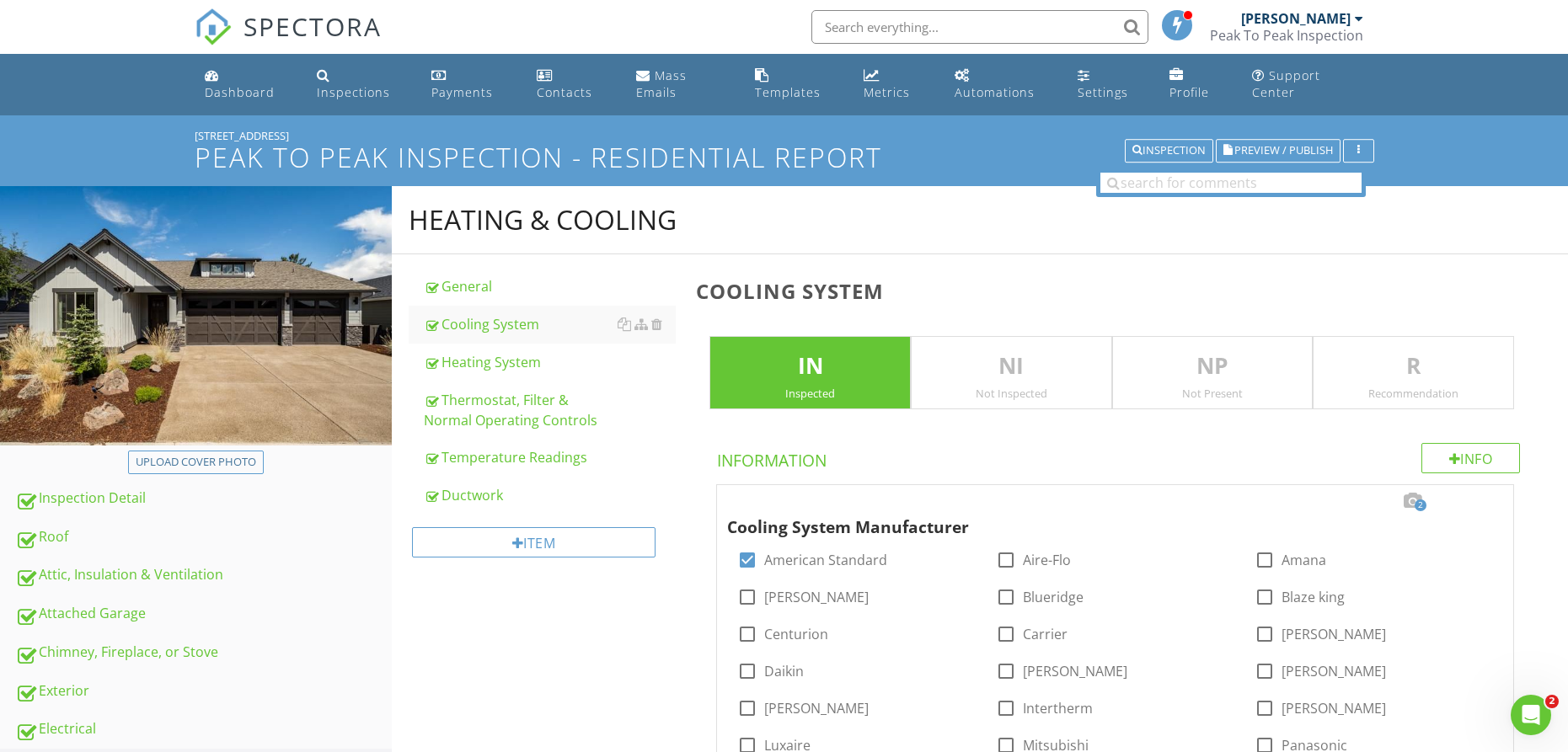
drag, startPoint x: 1464, startPoint y: 378, endPoint x: 1452, endPoint y: 362, distance: 20.0
click at [1463, 377] on p "R" at bounding box center [1413, 367] width 200 height 34
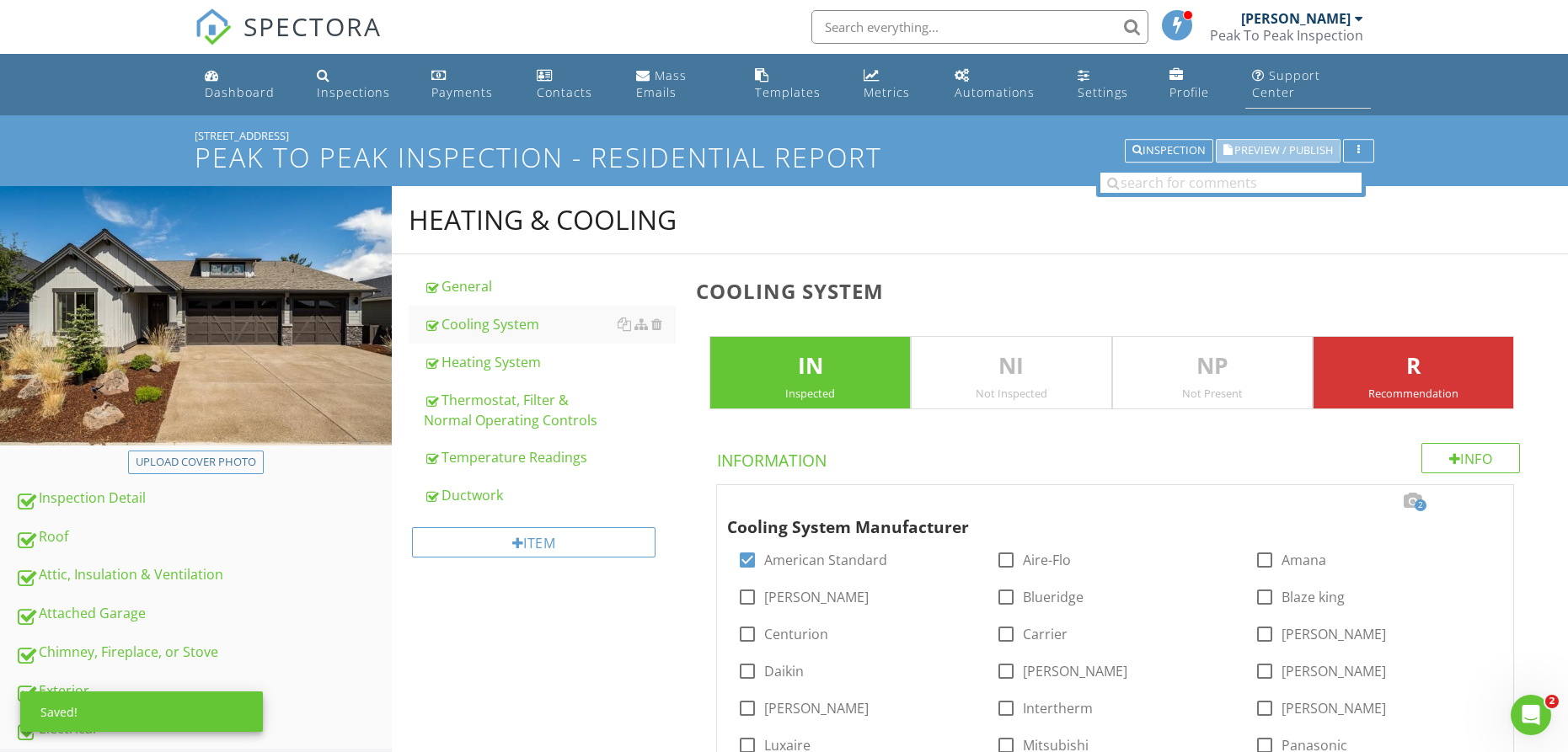
drag, startPoint x: 1278, startPoint y: 149, endPoint x: 1247, endPoint y: 105, distance: 53.8
click at [1278, 149] on span "Preview / Publish" at bounding box center [1283, 152] width 98 height 11
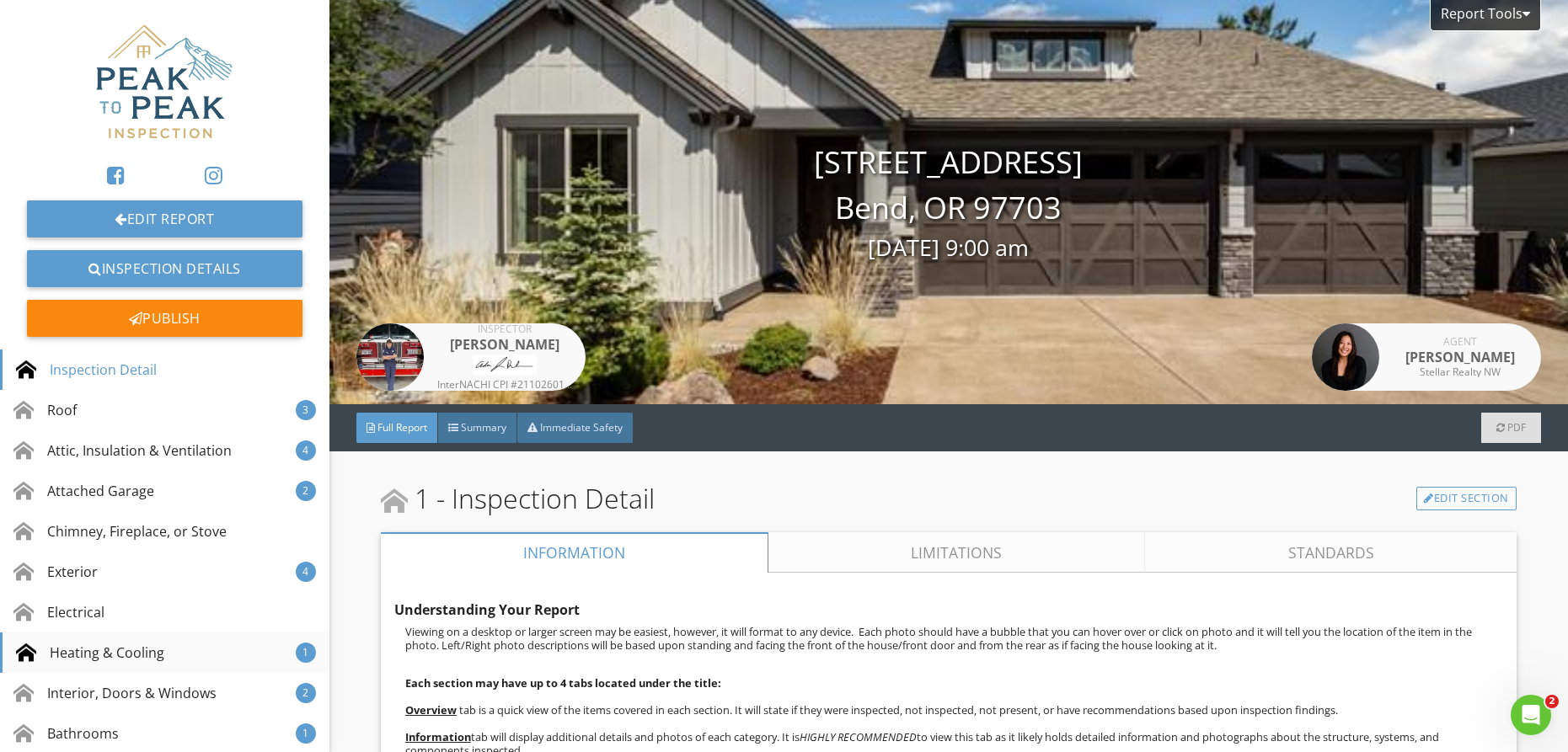
click at [133, 652] on div "Heating & Cooling" at bounding box center [90, 653] width 149 height 20
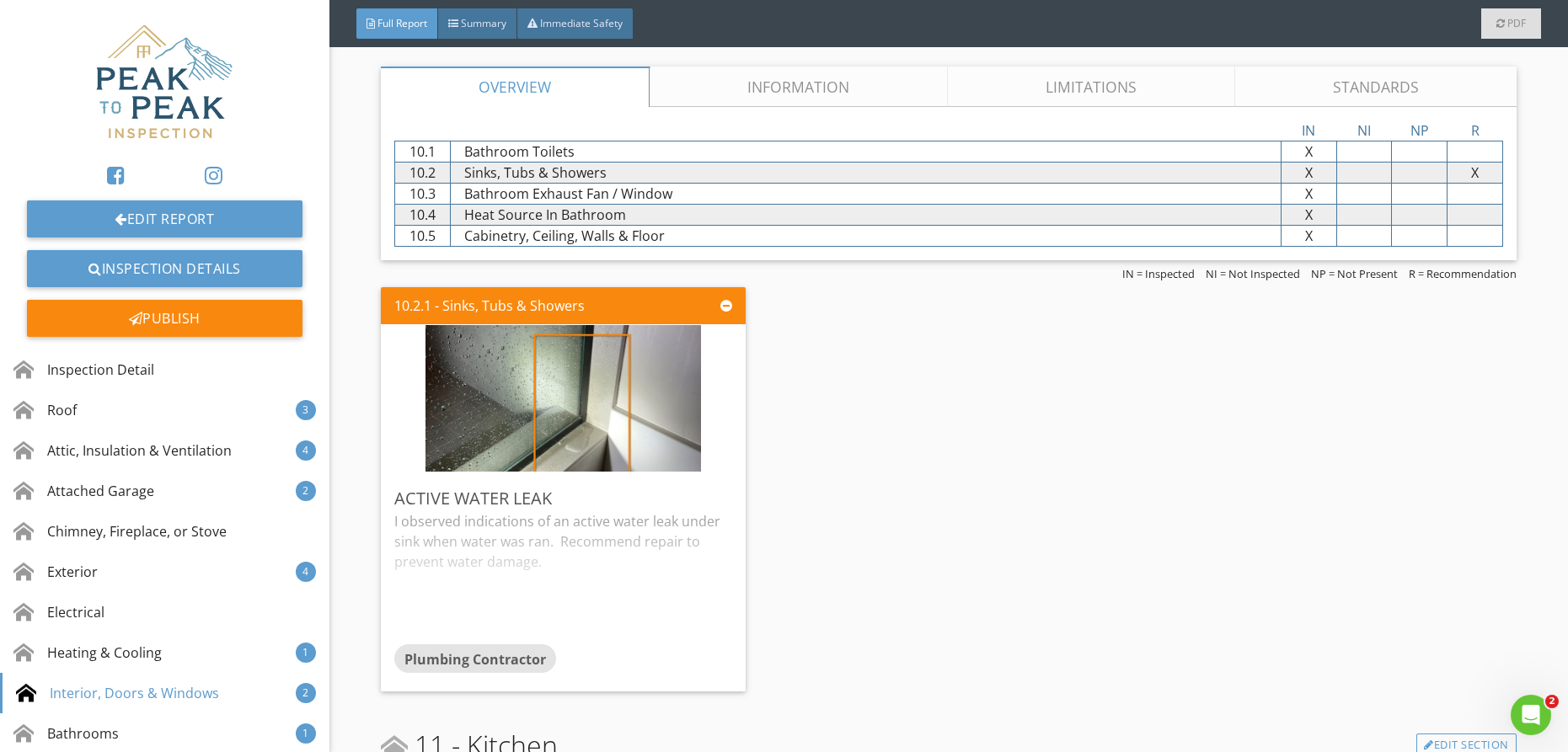
scroll to position [7754, 0]
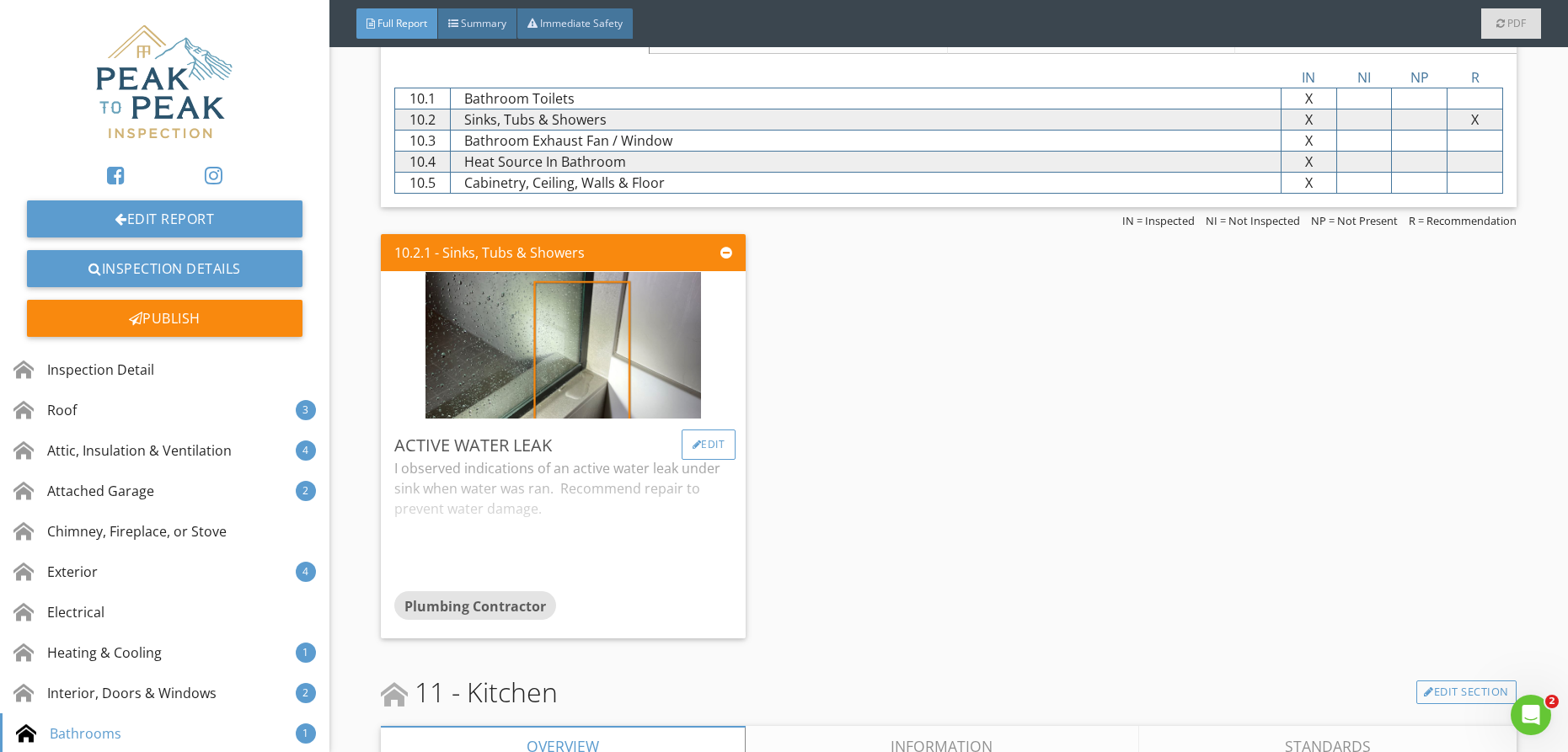
click at [704, 448] on div "Edit" at bounding box center [709, 445] width 55 height 30
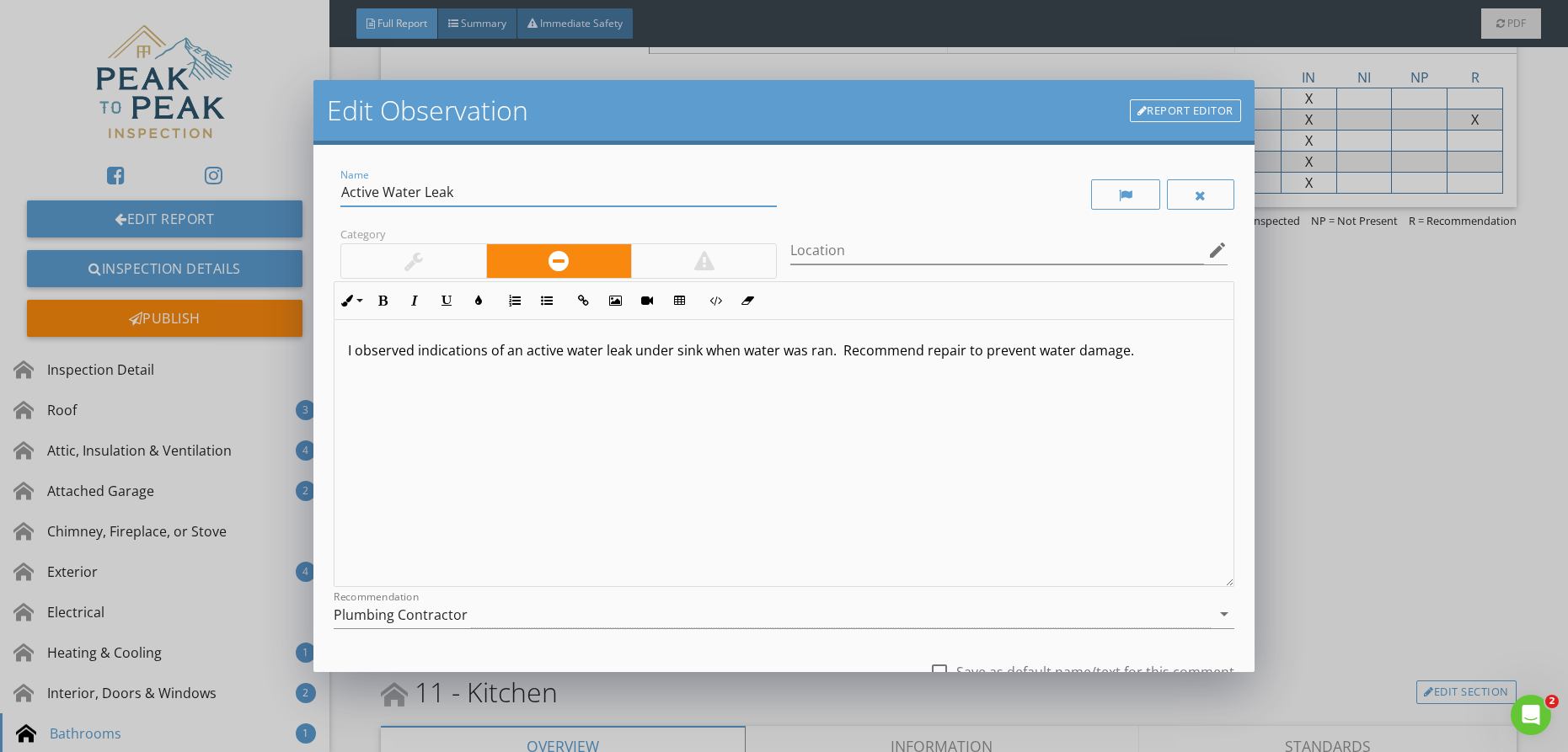
drag, startPoint x: 501, startPoint y: 194, endPoint x: 100, endPoint y: 152, distance: 403.2
click at [100, 152] on div "Edit Observation Report Editor Name Active Water Leak Category Location edit In…" at bounding box center [784, 376] width 1568 height 752
type input "Leak At Glass/Wall Seam"
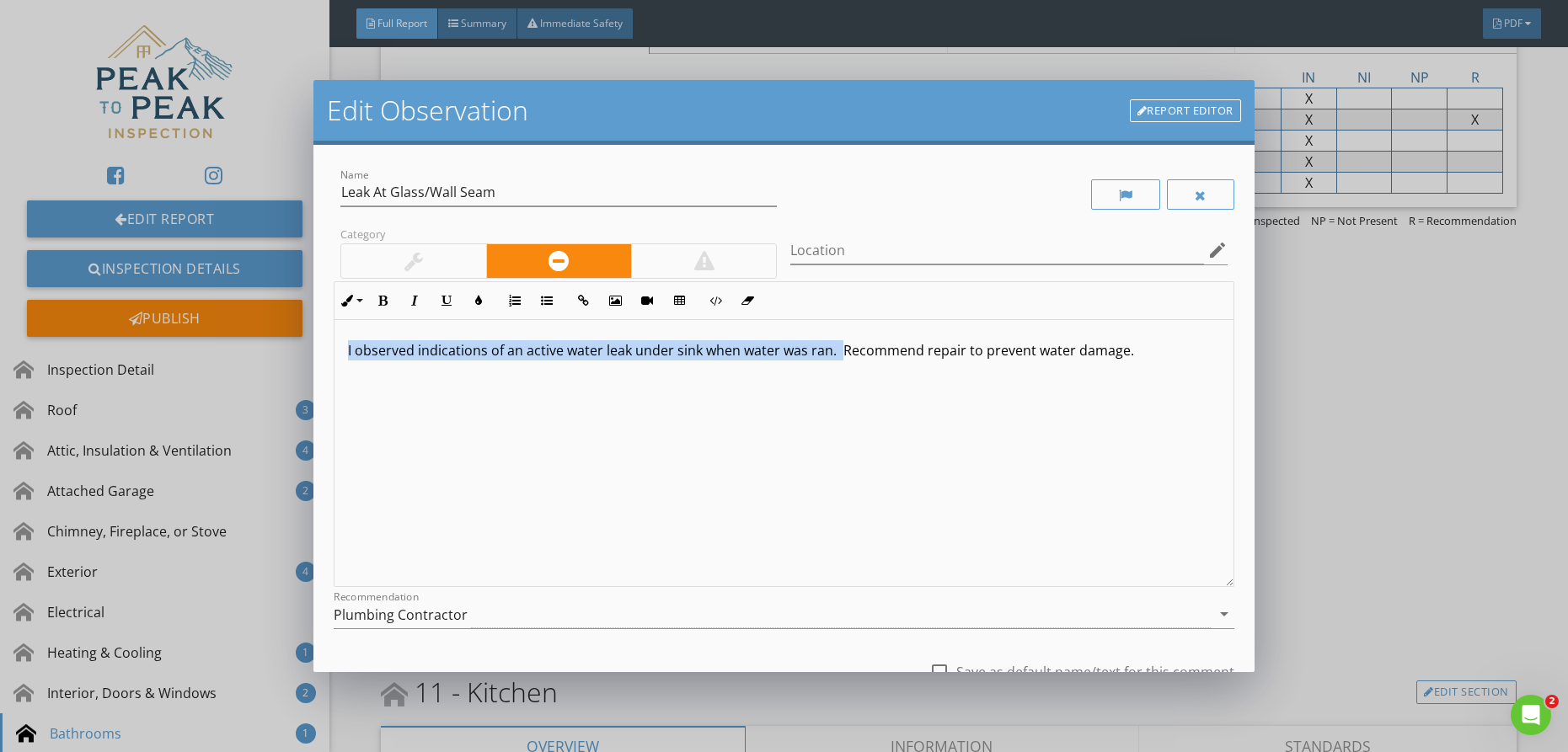
drag, startPoint x: 843, startPoint y: 353, endPoint x: 288, endPoint y: 337, distance: 555.2
click at [291, 339] on div "Edit Observation Report Editor Name Leak At Glass/Wall Seam Category Location e…" at bounding box center [784, 376] width 1568 height 752
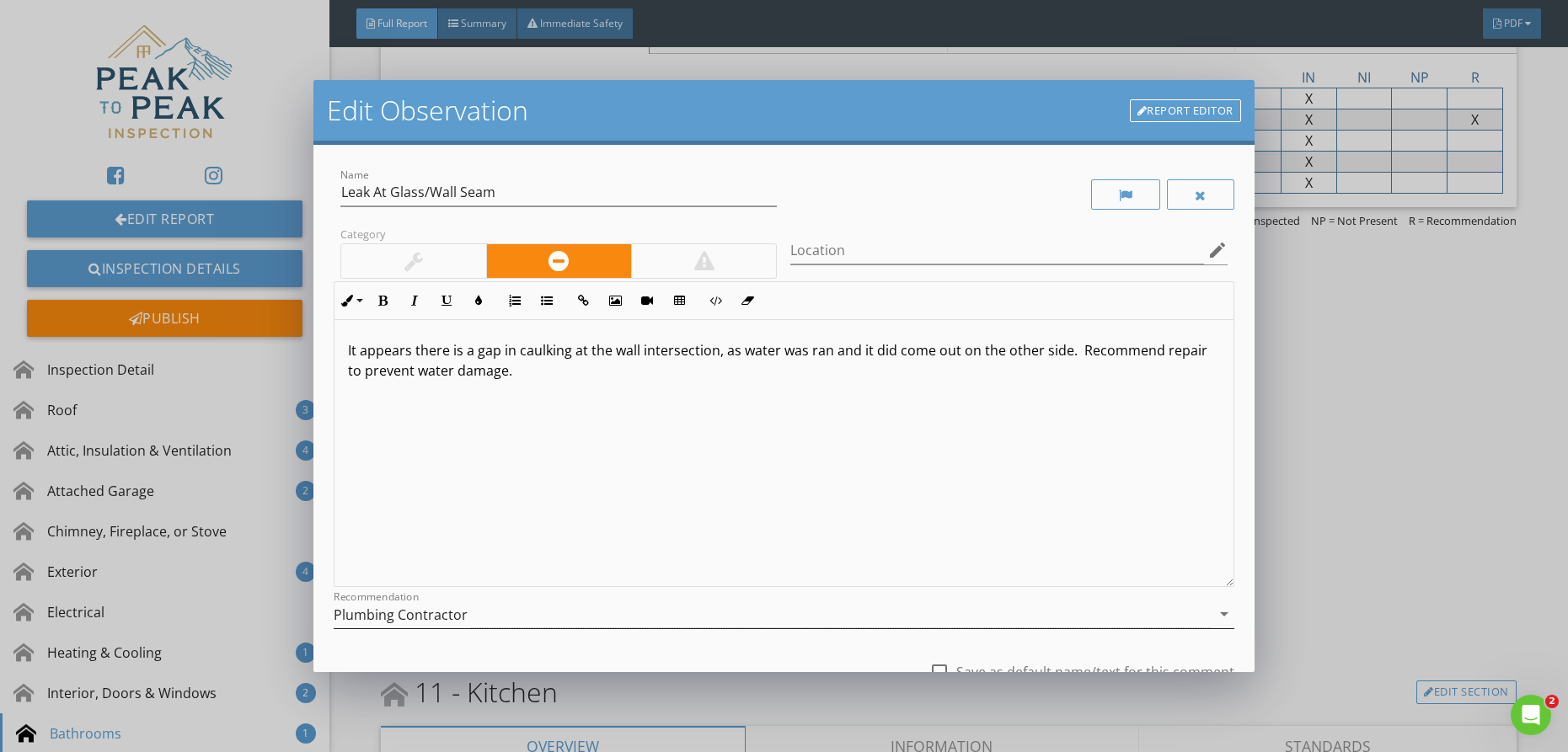
click at [432, 607] on div "Plumbing Contractor" at bounding box center [400, 615] width 134 height 15
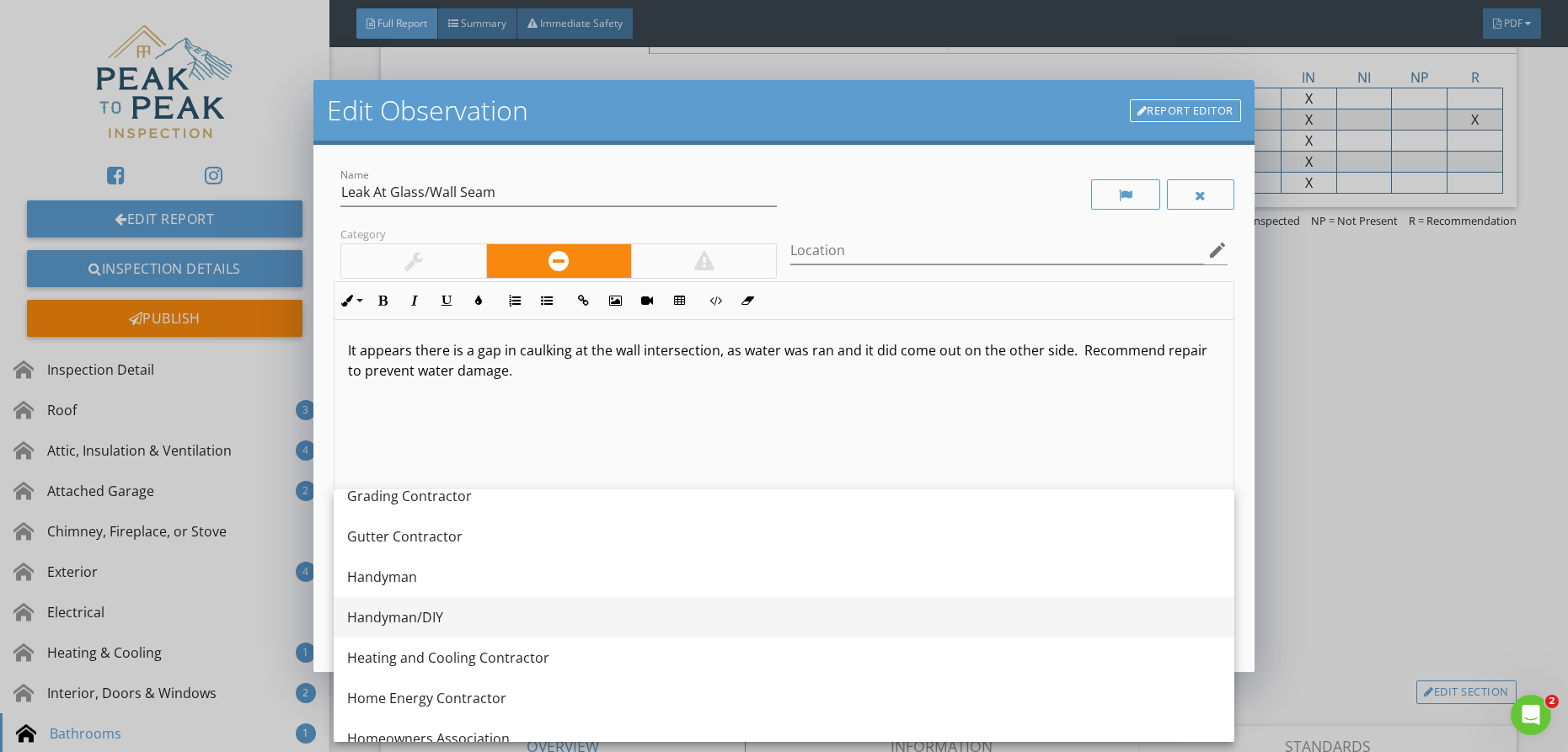
scroll to position [1040, 0]
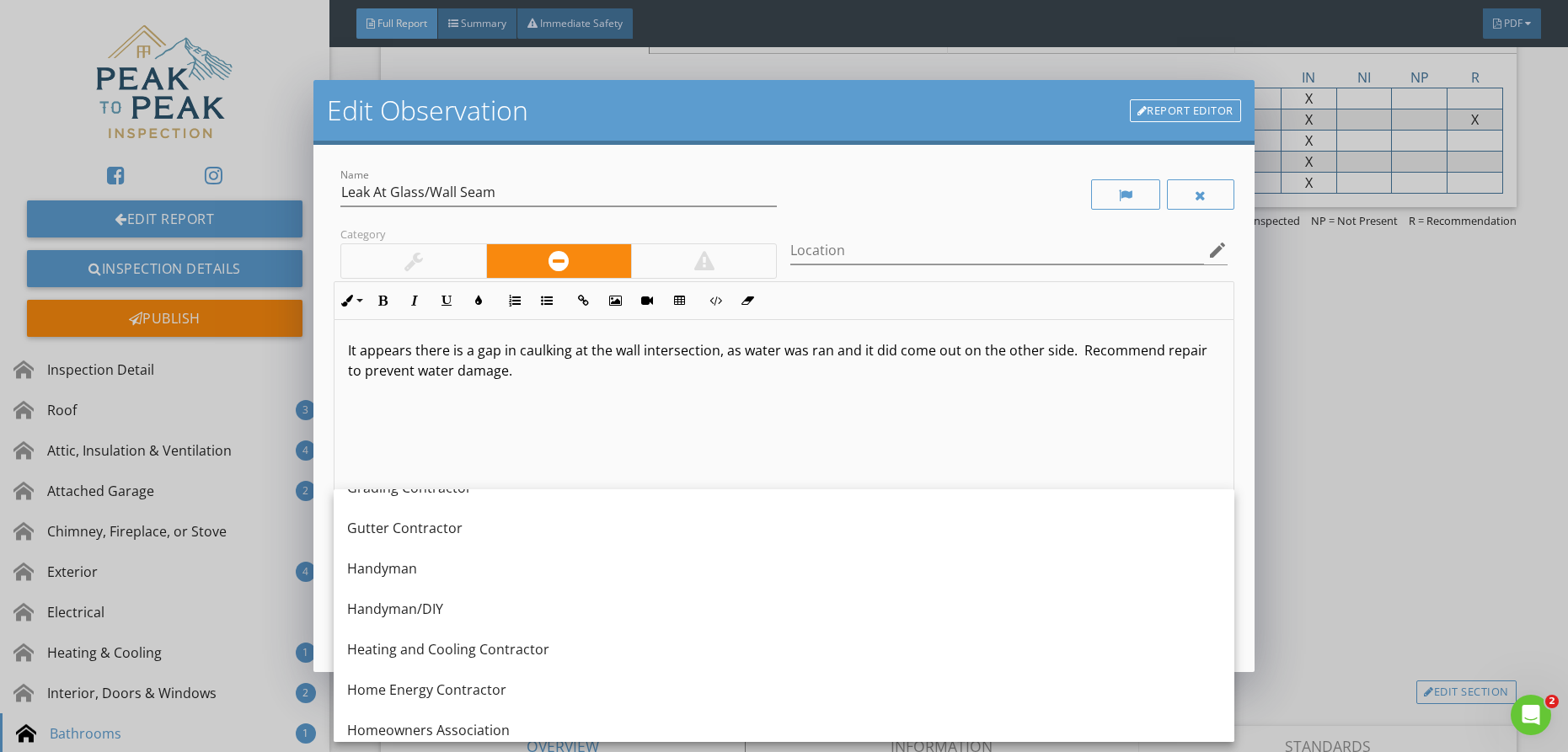
click at [473, 606] on div "Handyman/DIY" at bounding box center [784, 609] width 874 height 20
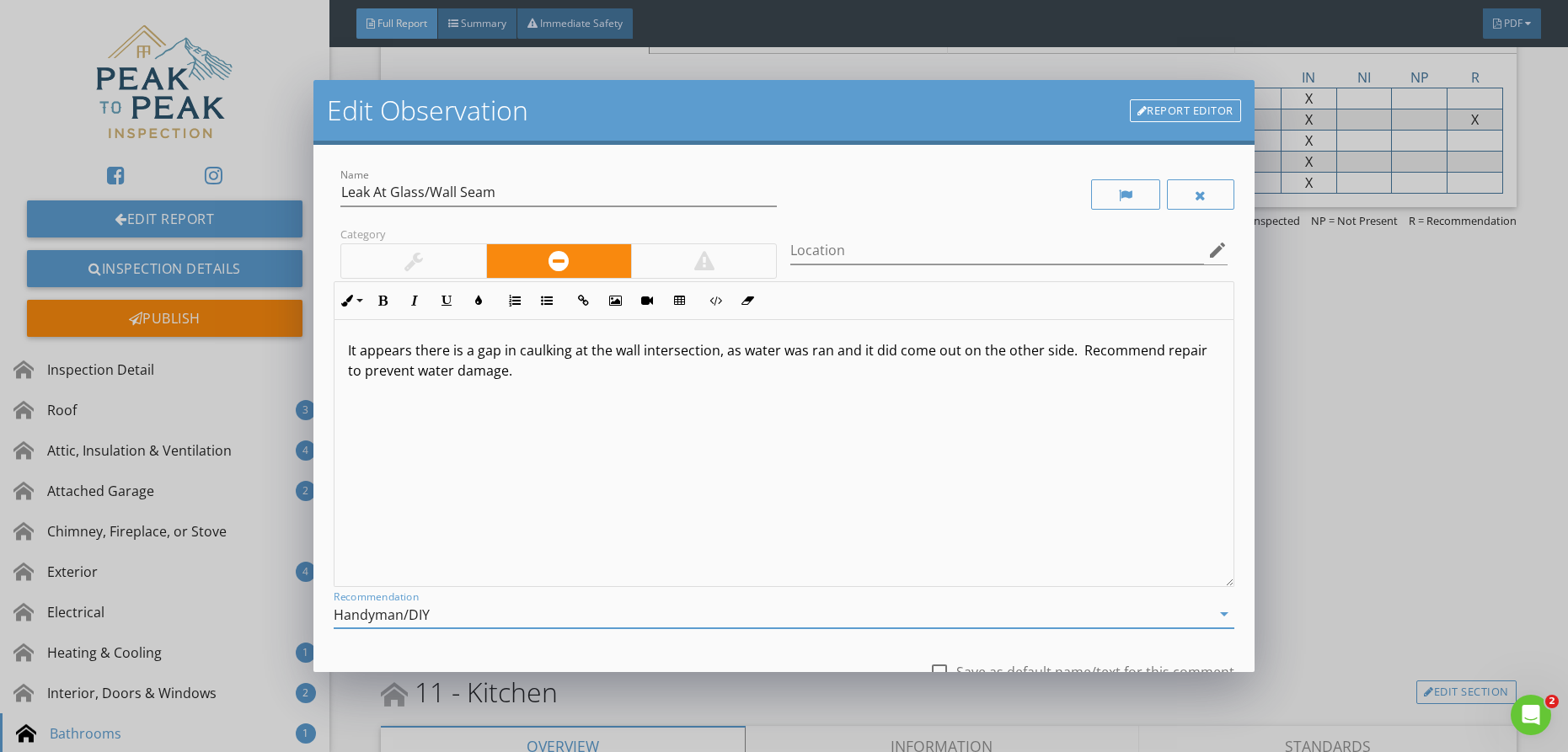
click at [1194, 352] on p "It appears there is a gap in caulking at the wall intersection, as water was ra…" at bounding box center [783, 360] width 872 height 41
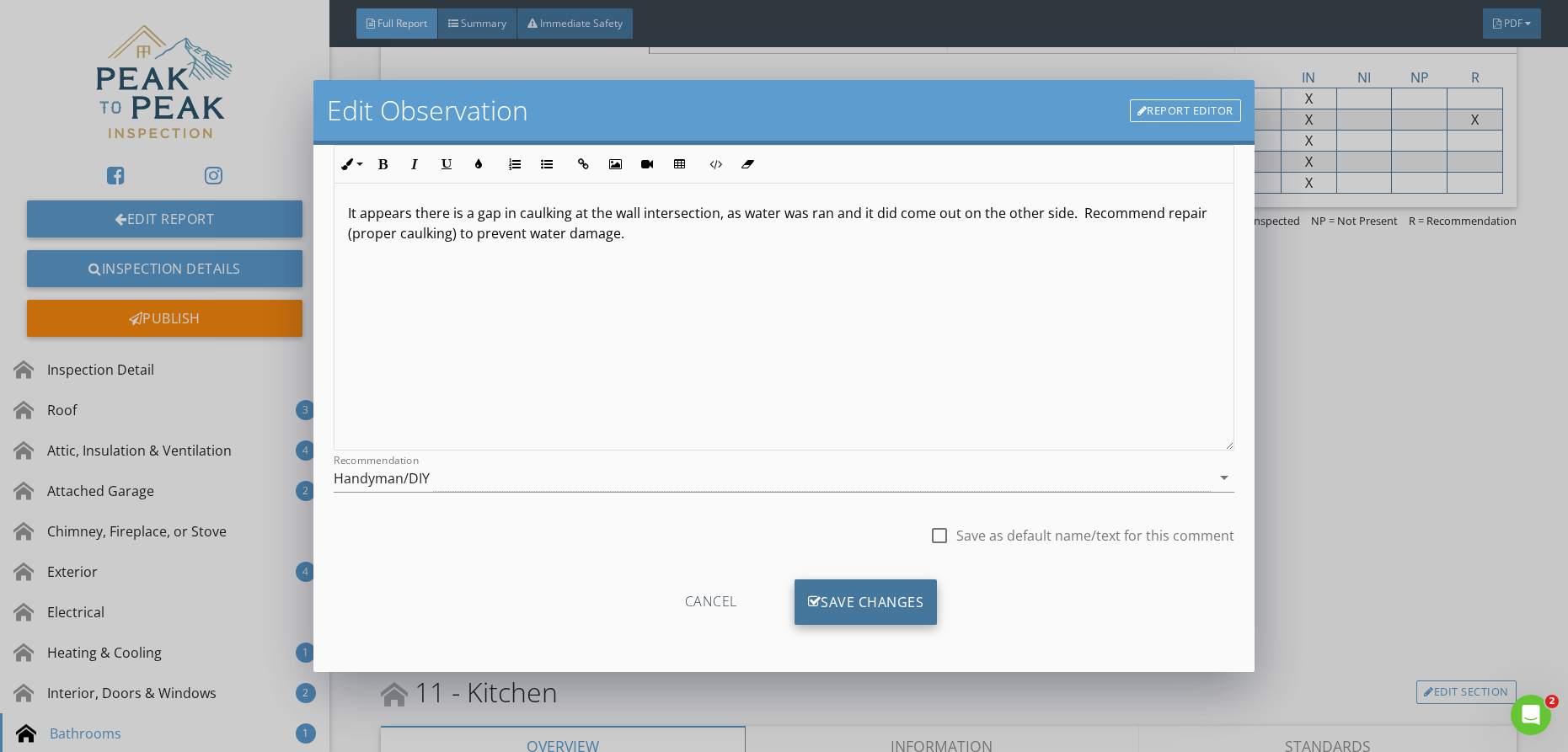
click at [808, 599] on icon at bounding box center [814, 602] width 13 height 19
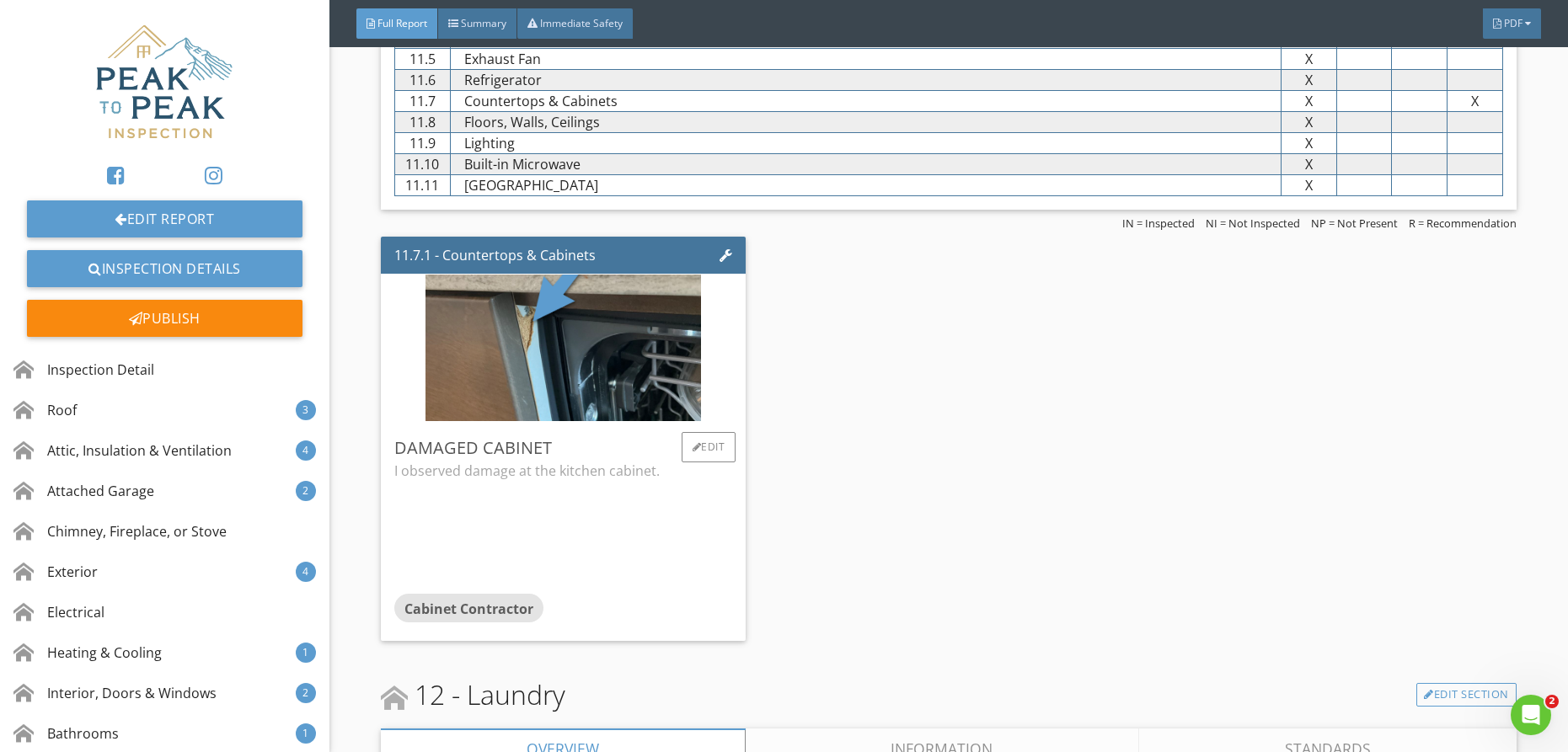
scroll to position [8649, 0]
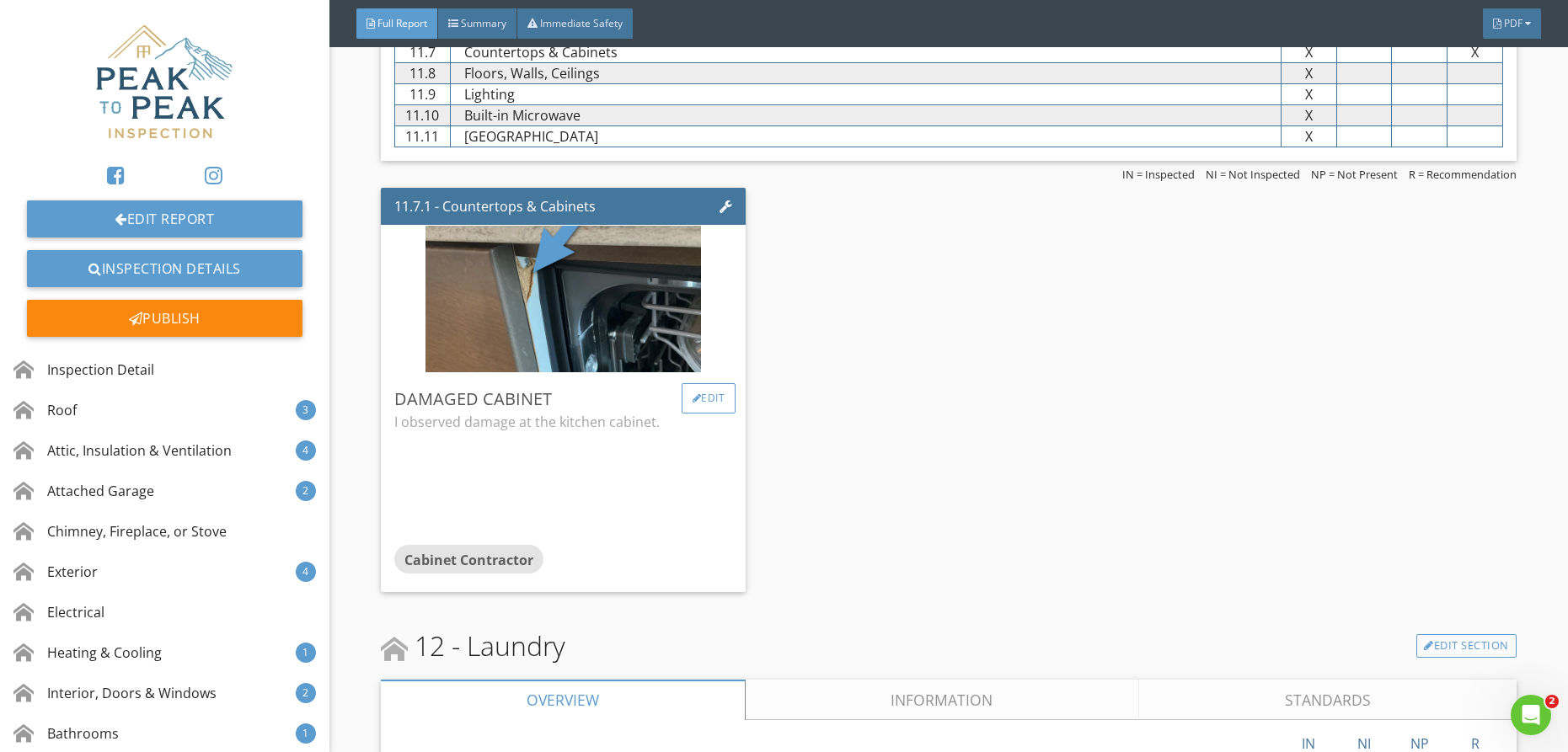
click at [706, 397] on div "Edit" at bounding box center [709, 399] width 55 height 30
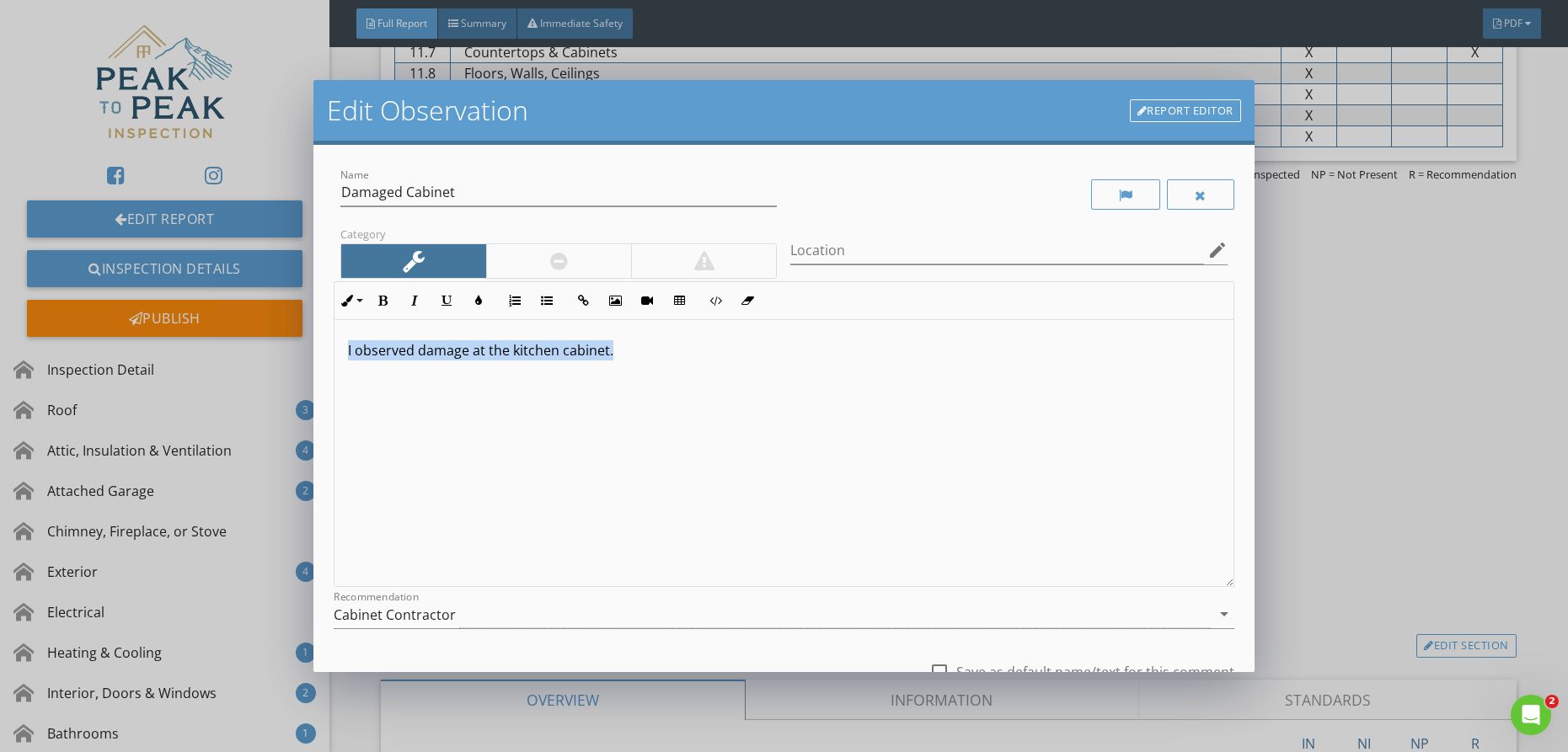
drag, startPoint x: 615, startPoint y: 352, endPoint x: 385, endPoint y: 319, distance: 232.4
click at [410, 338] on div "I observed damage at the kitchen cabinet." at bounding box center [783, 454] width 899 height 267
drag, startPoint x: 370, startPoint y: 612, endPoint x: 463, endPoint y: 596, distance: 94.4
click at [370, 612] on div "Cabinet Contractor" at bounding box center [394, 615] width 122 height 15
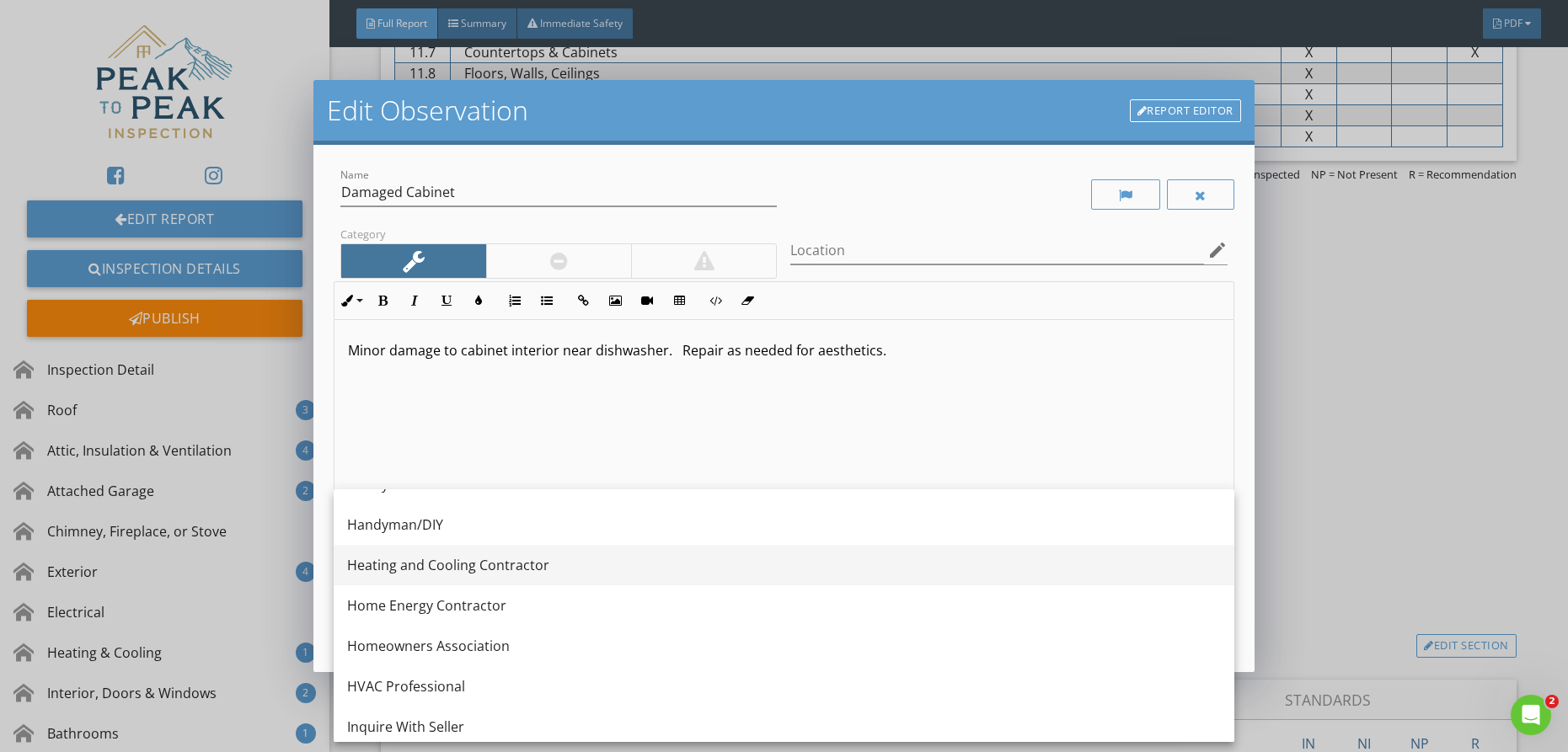
scroll to position [1123, 0]
click at [467, 539] on div "Handyman/DIY" at bounding box center [784, 526] width 874 height 41
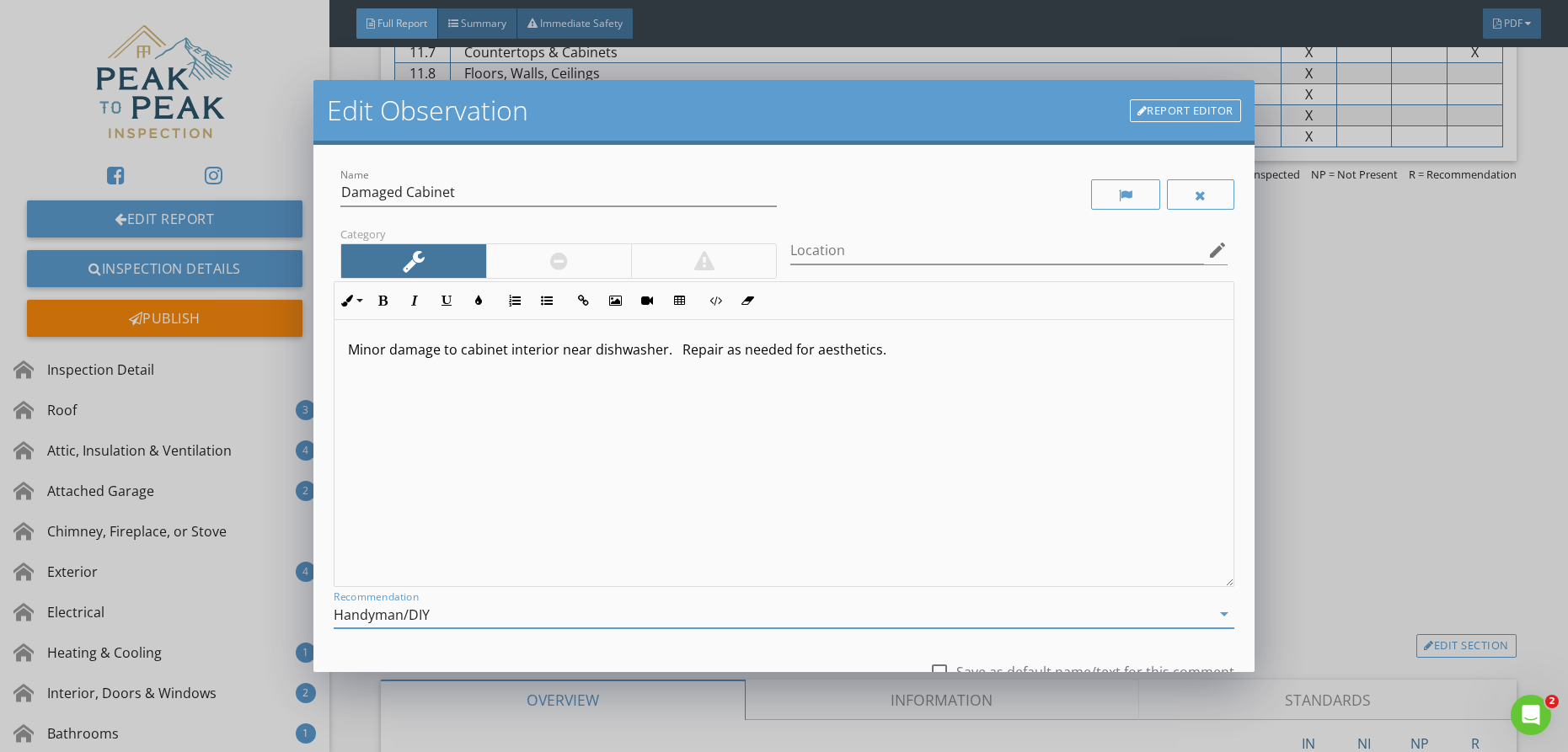
scroll to position [136, 0]
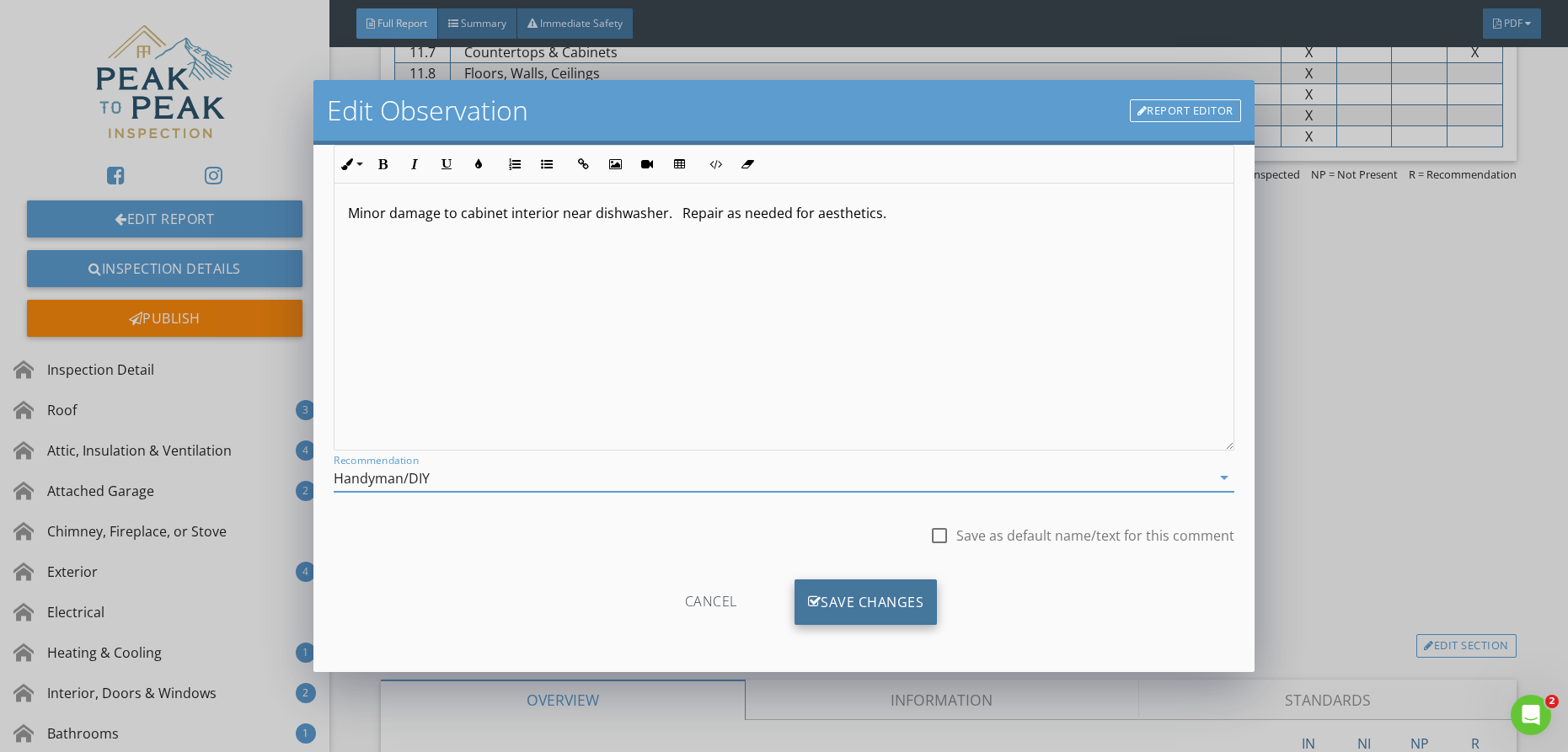
drag, startPoint x: 817, startPoint y: 603, endPoint x: 807, endPoint y: 603, distance: 10.0
click at [816, 603] on icon at bounding box center [814, 602] width 13 height 19
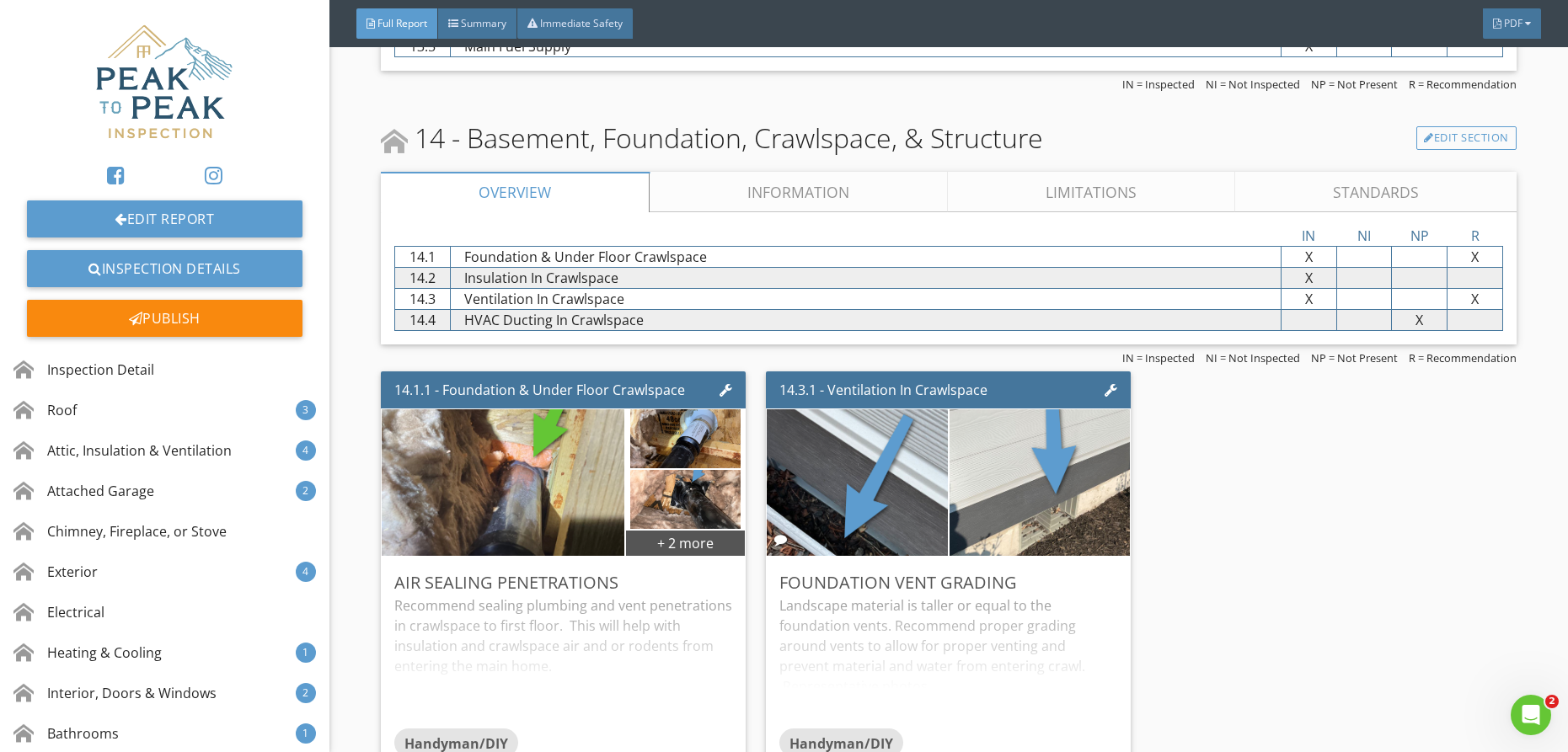
scroll to position [9732, 0]
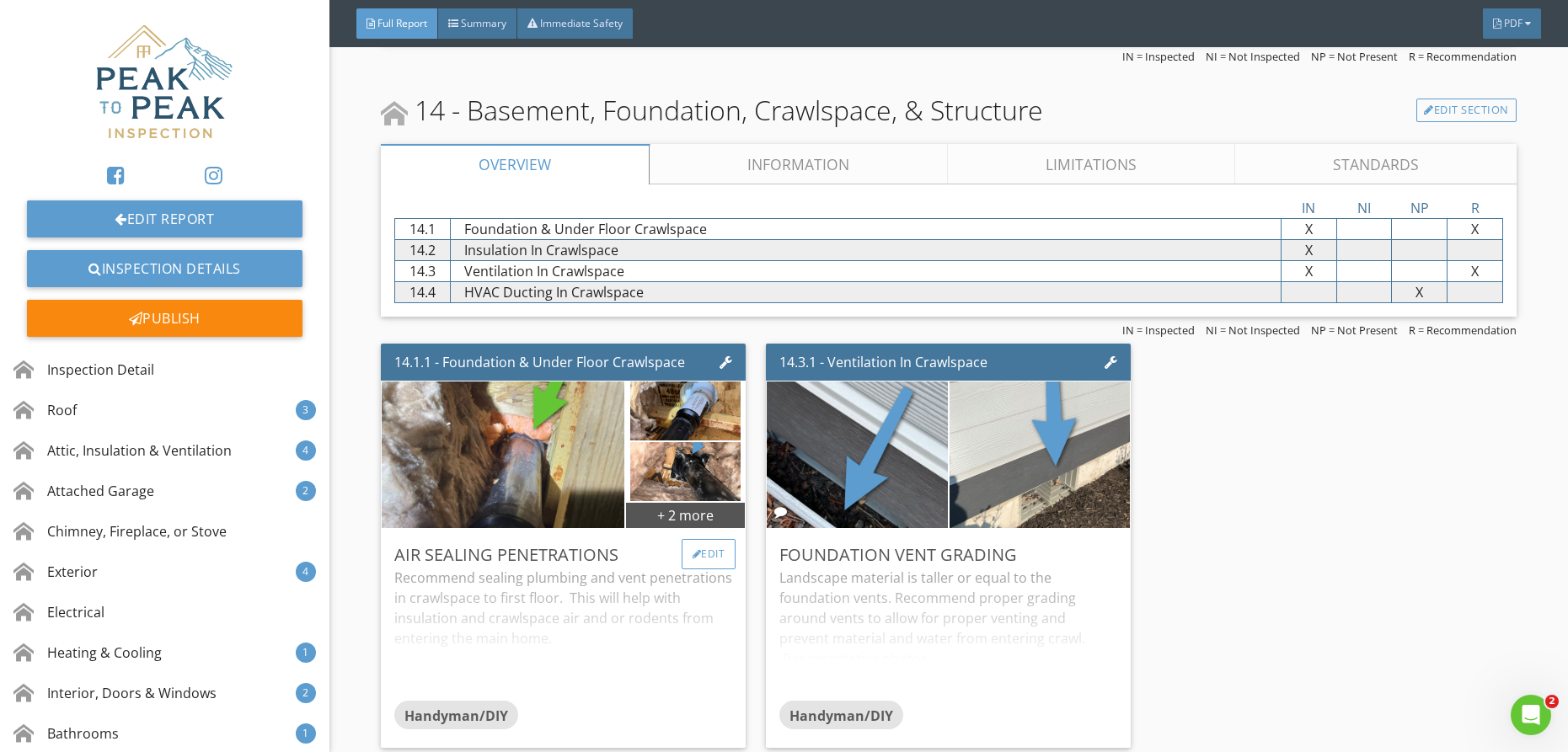
click at [711, 554] on div "Edit" at bounding box center [709, 554] width 55 height 30
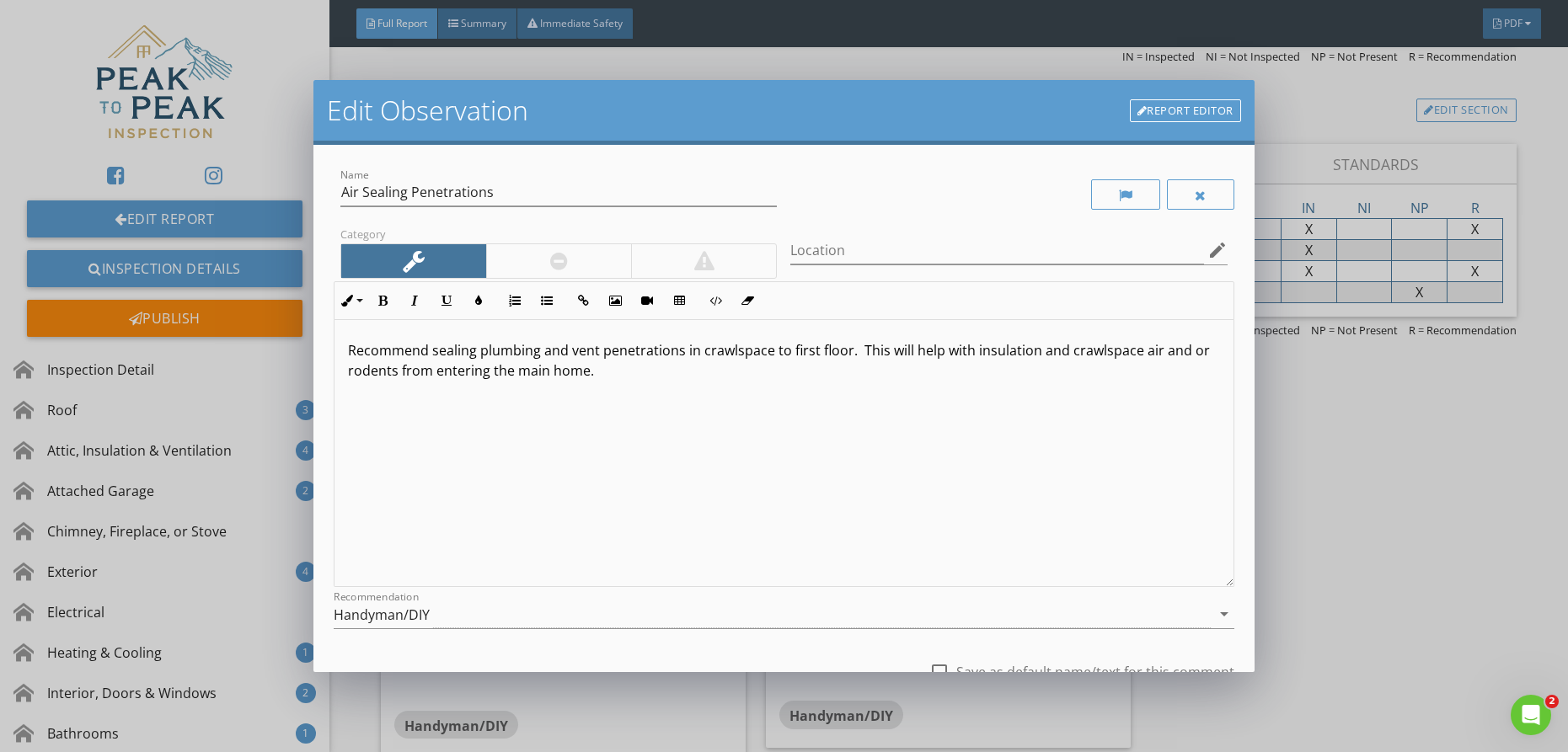
click at [348, 351] on p "Recommend sealing plumbing and vent penetrations in crawlspace to first floor. …" at bounding box center [783, 360] width 872 height 41
click at [352, 353] on p "Green arrow shows sealing. Recommend sealing plumbing and vent penetrations in …" at bounding box center [783, 360] width 872 height 41
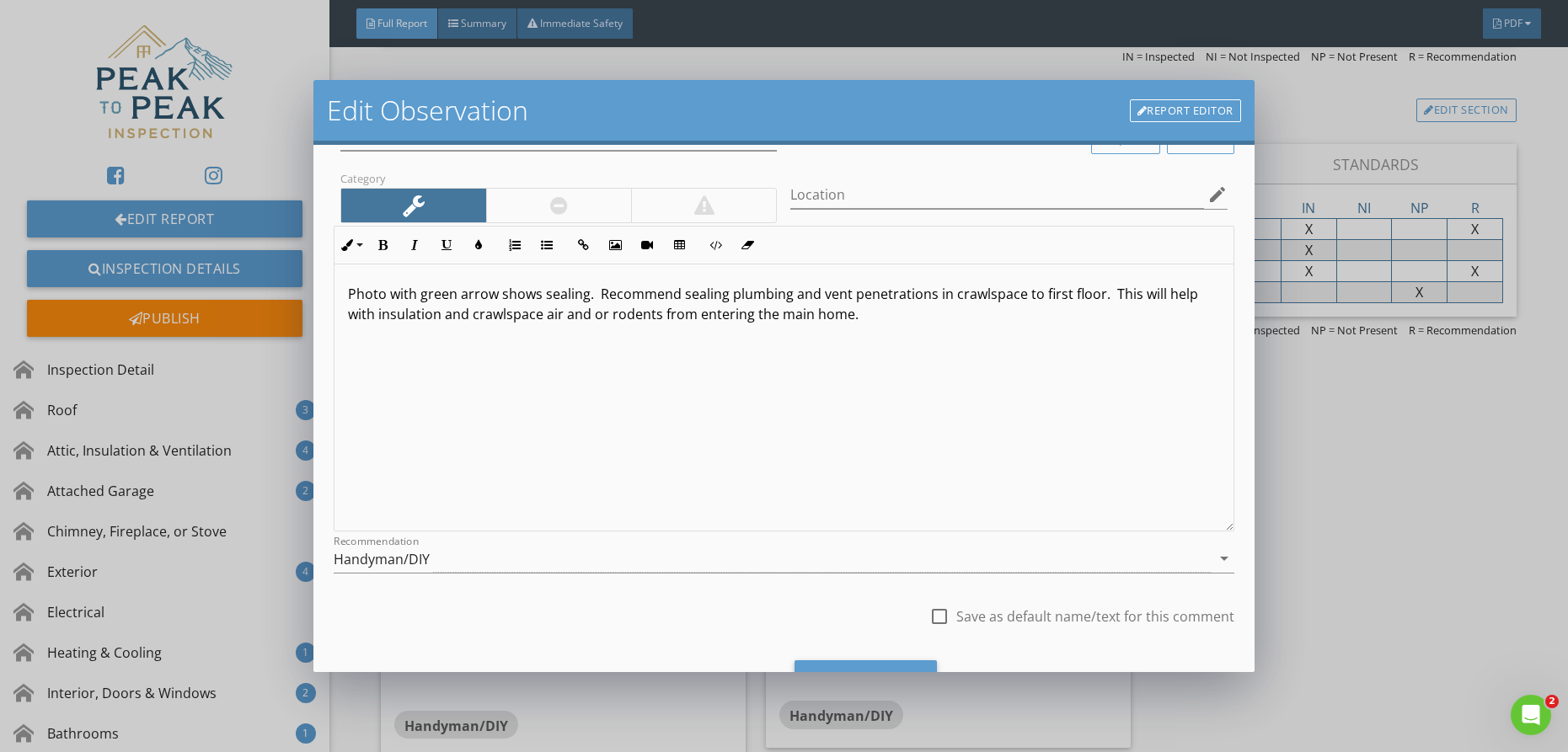
scroll to position [136, 0]
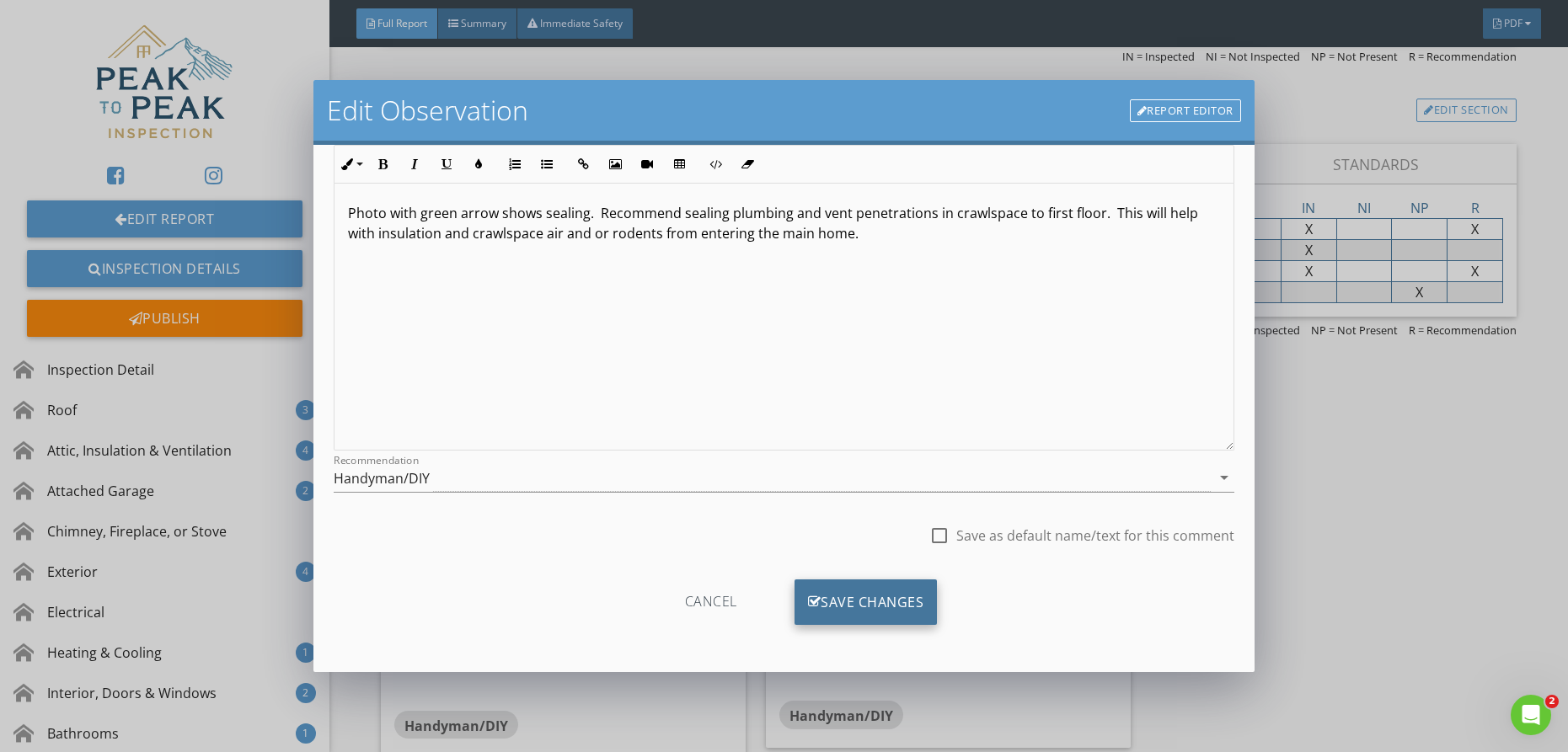
click at [889, 610] on div "Save Changes" at bounding box center [865, 602] width 143 height 45
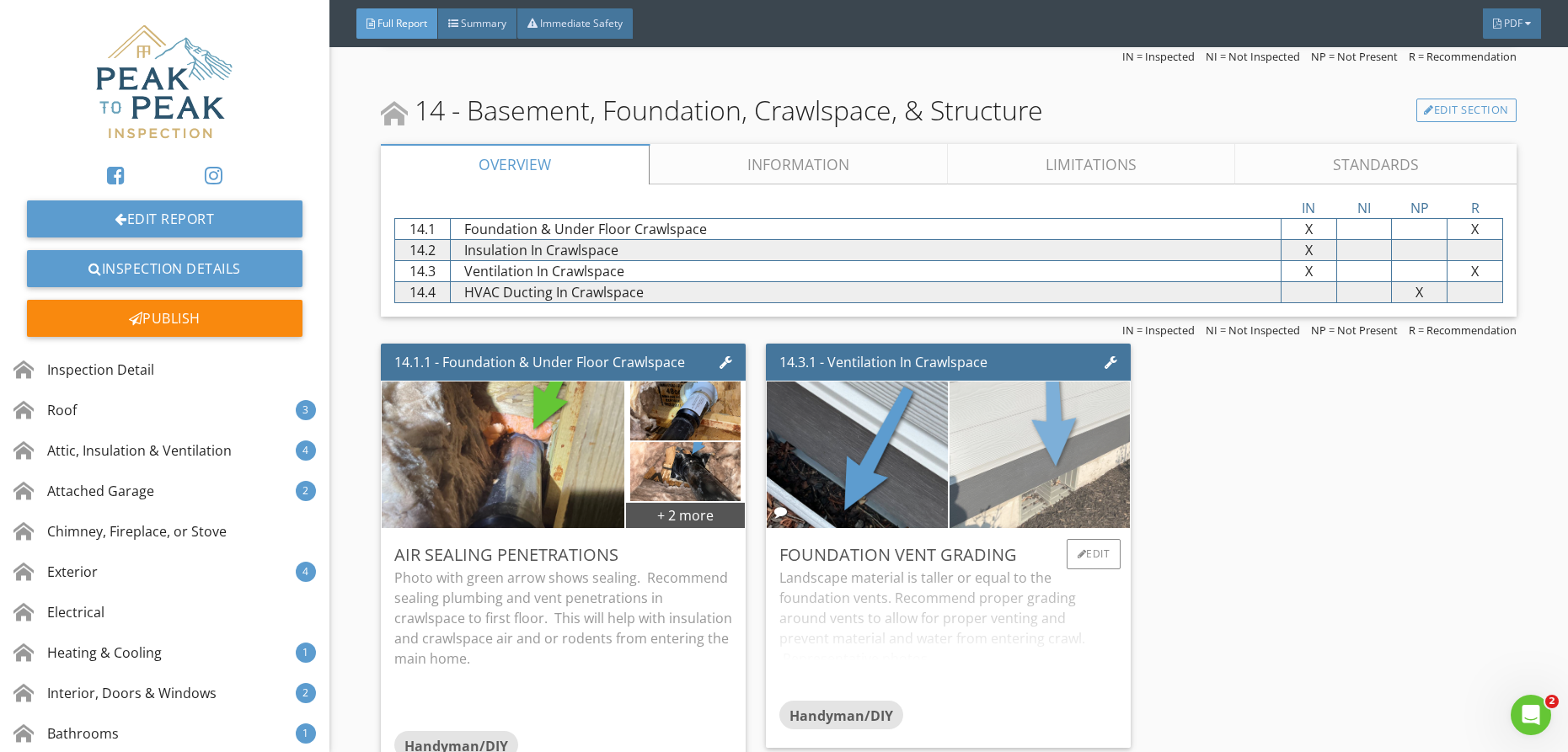
scroll to position [9765, 0]
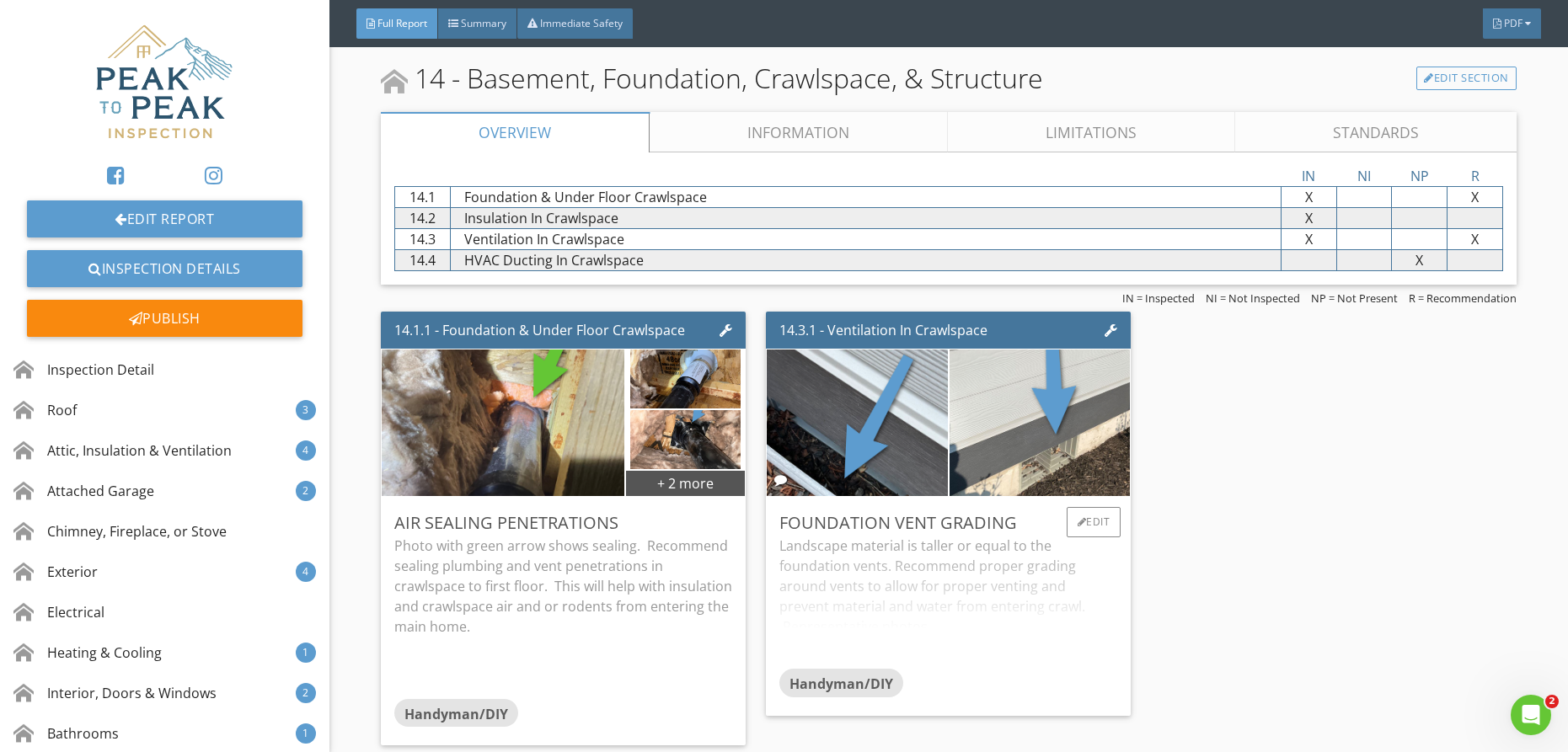
click at [1058, 553] on div "Landscape material is taller or equal to the foundation vents. Recommend proper…" at bounding box center [948, 602] width 338 height 134
click at [148, 369] on div "Inspection Detail" at bounding box center [86, 369] width 141 height 20
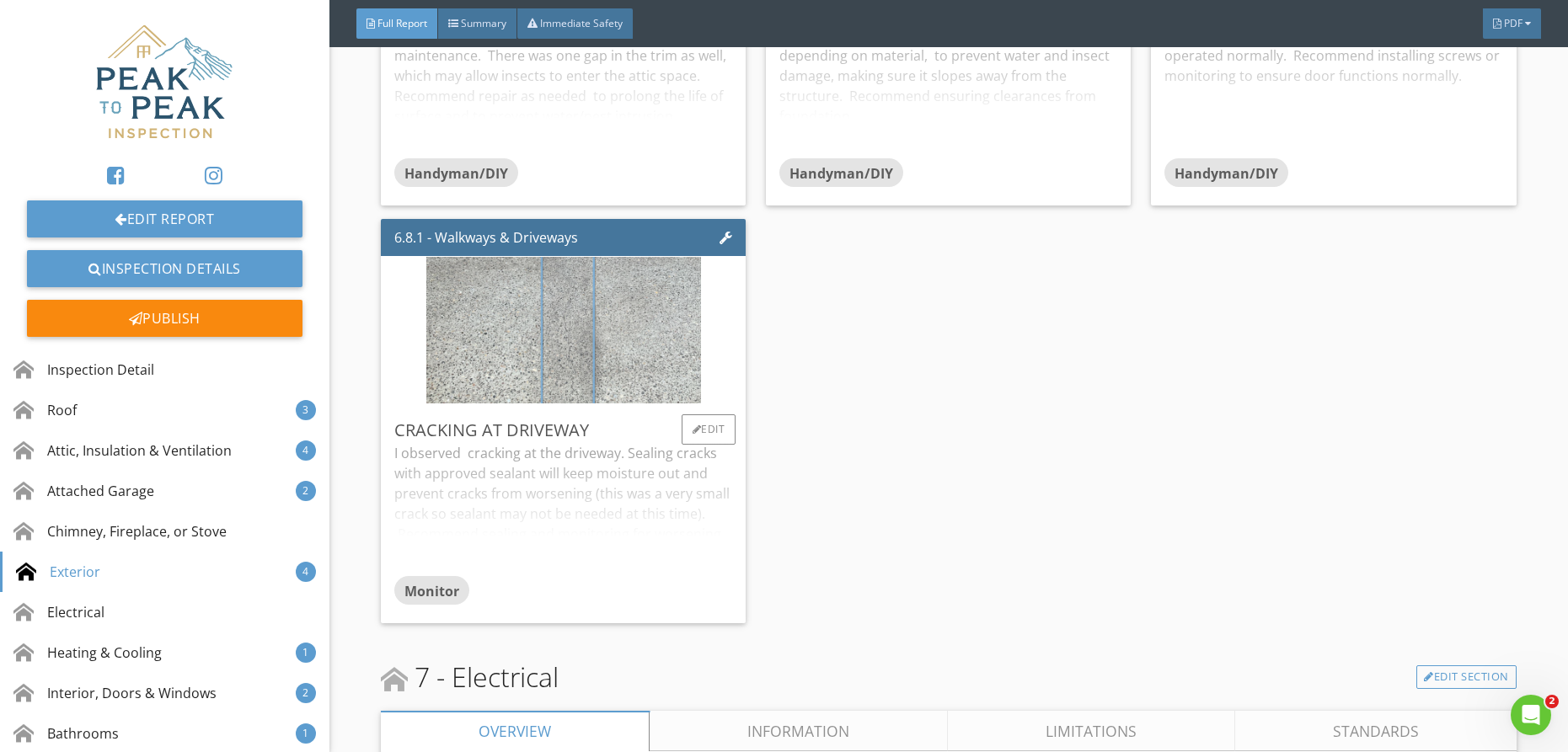
scroll to position [5182, 0]
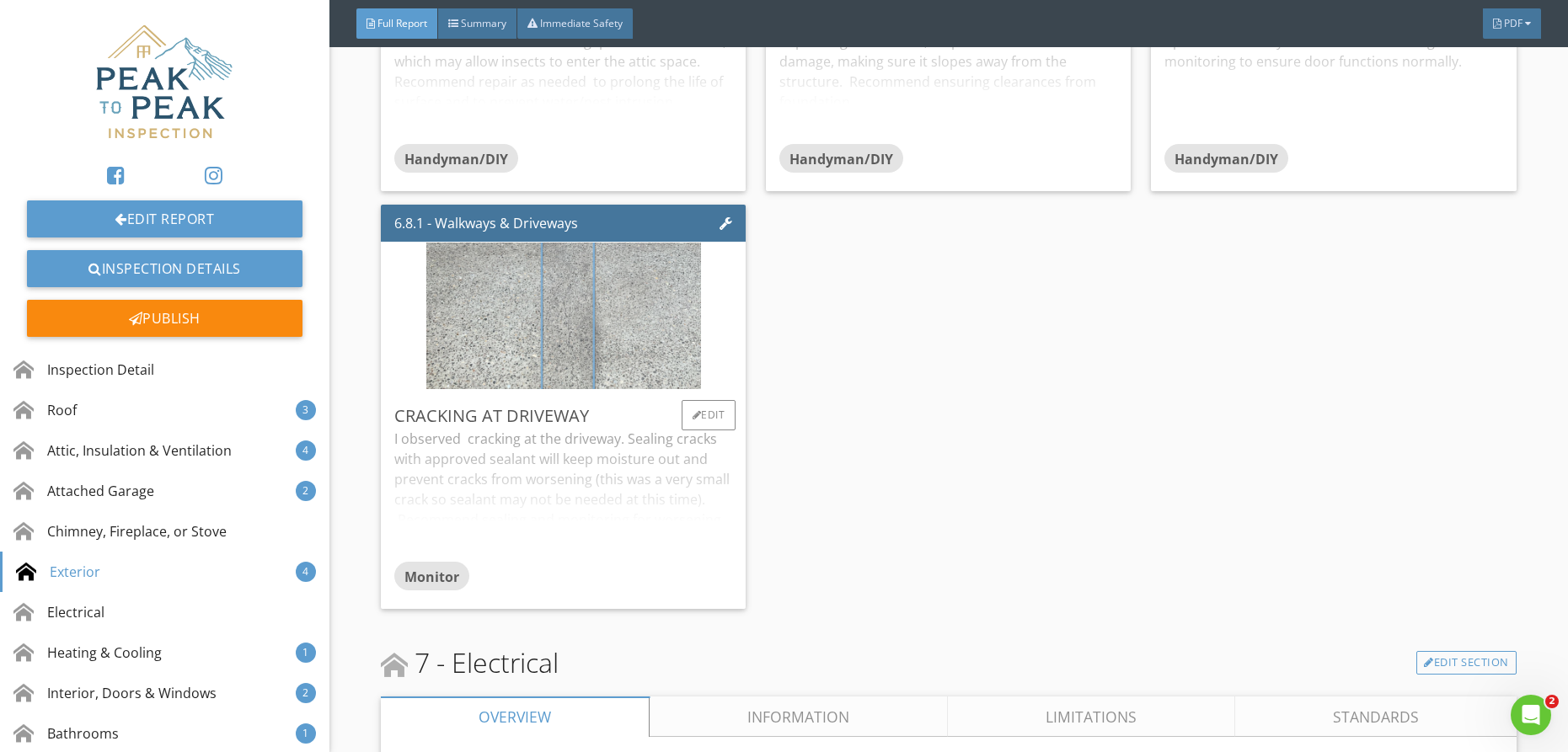
click at [595, 365] on img at bounding box center [563, 315] width 275 height 367
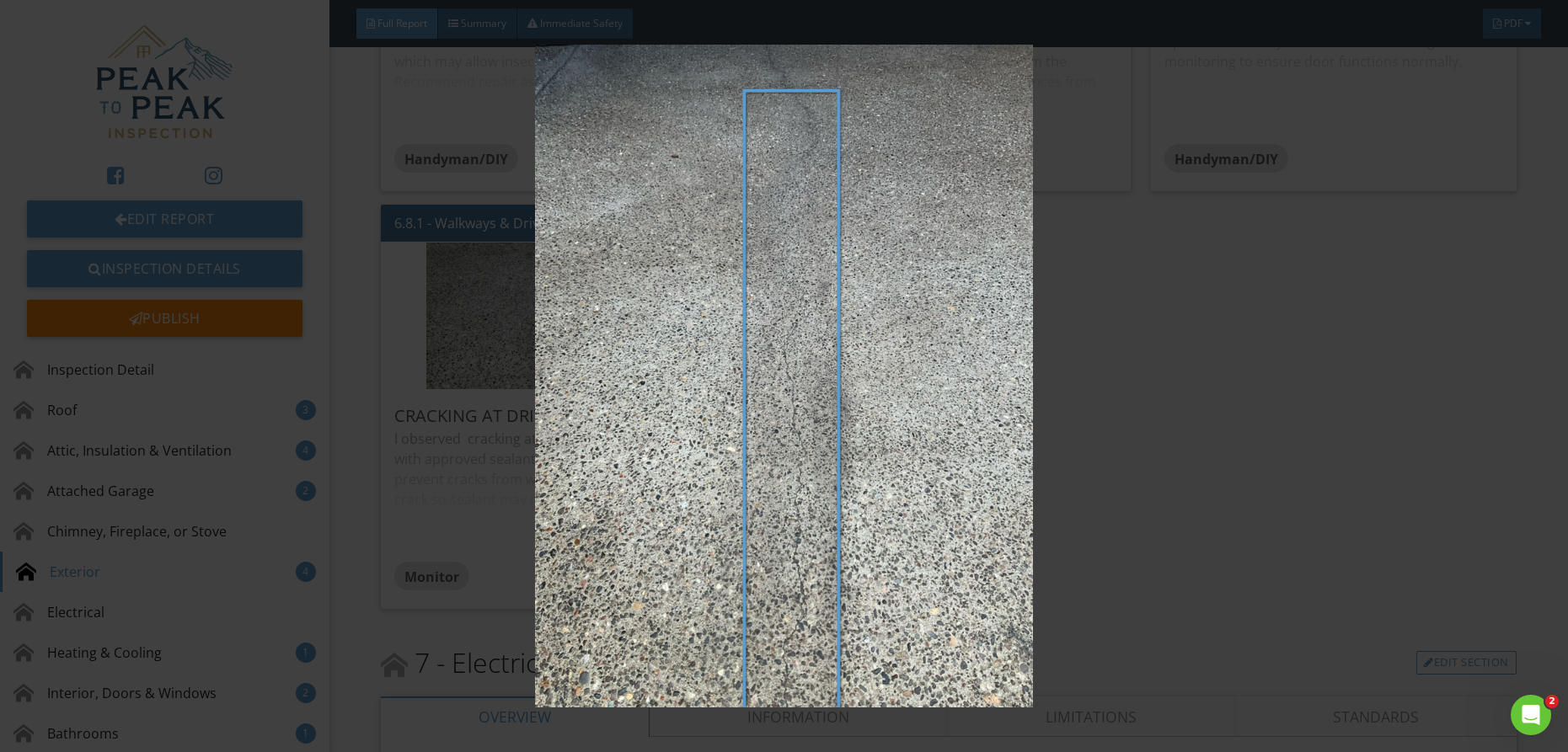
click at [594, 365] on img at bounding box center [784, 376] width 1438 height 664
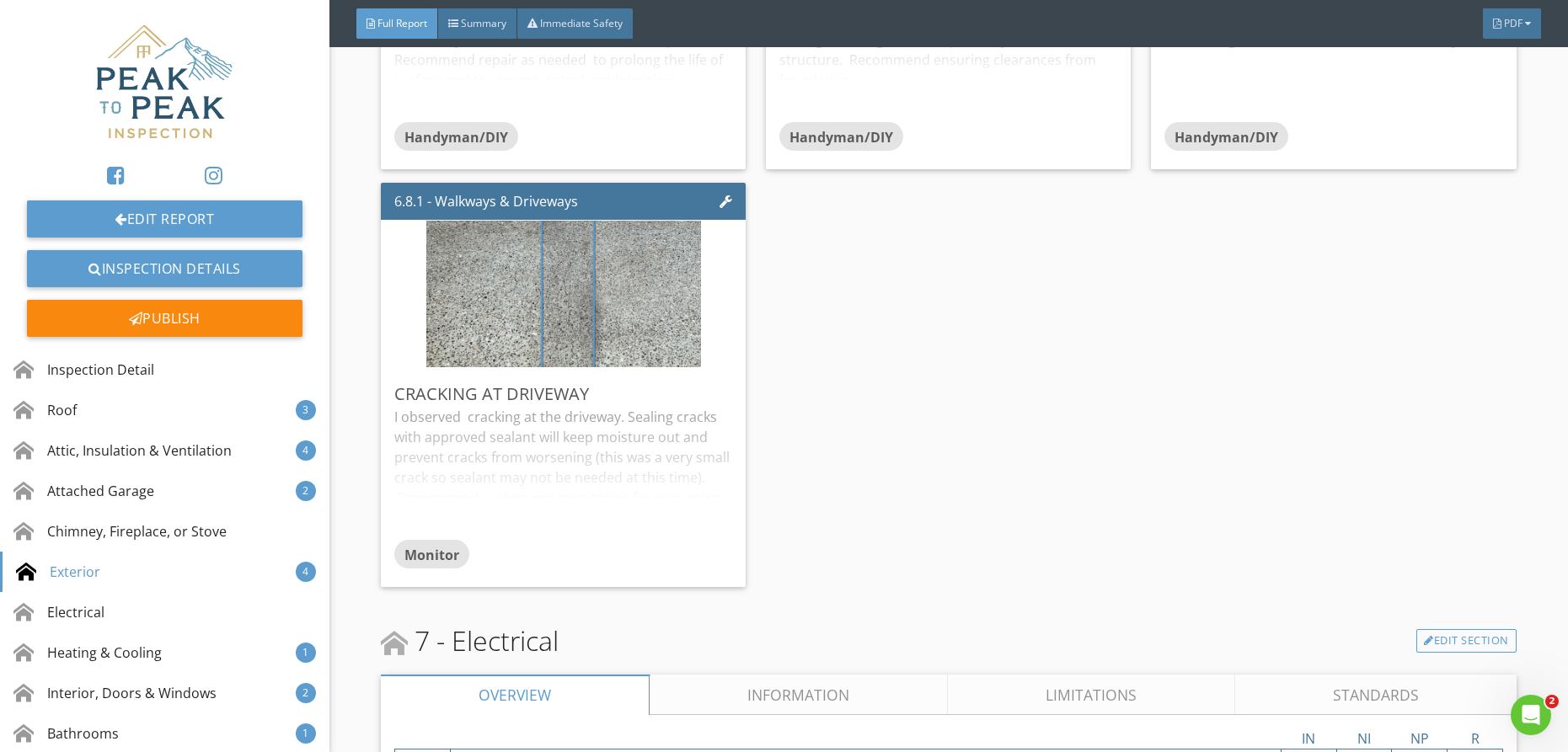
scroll to position [5205, 0]
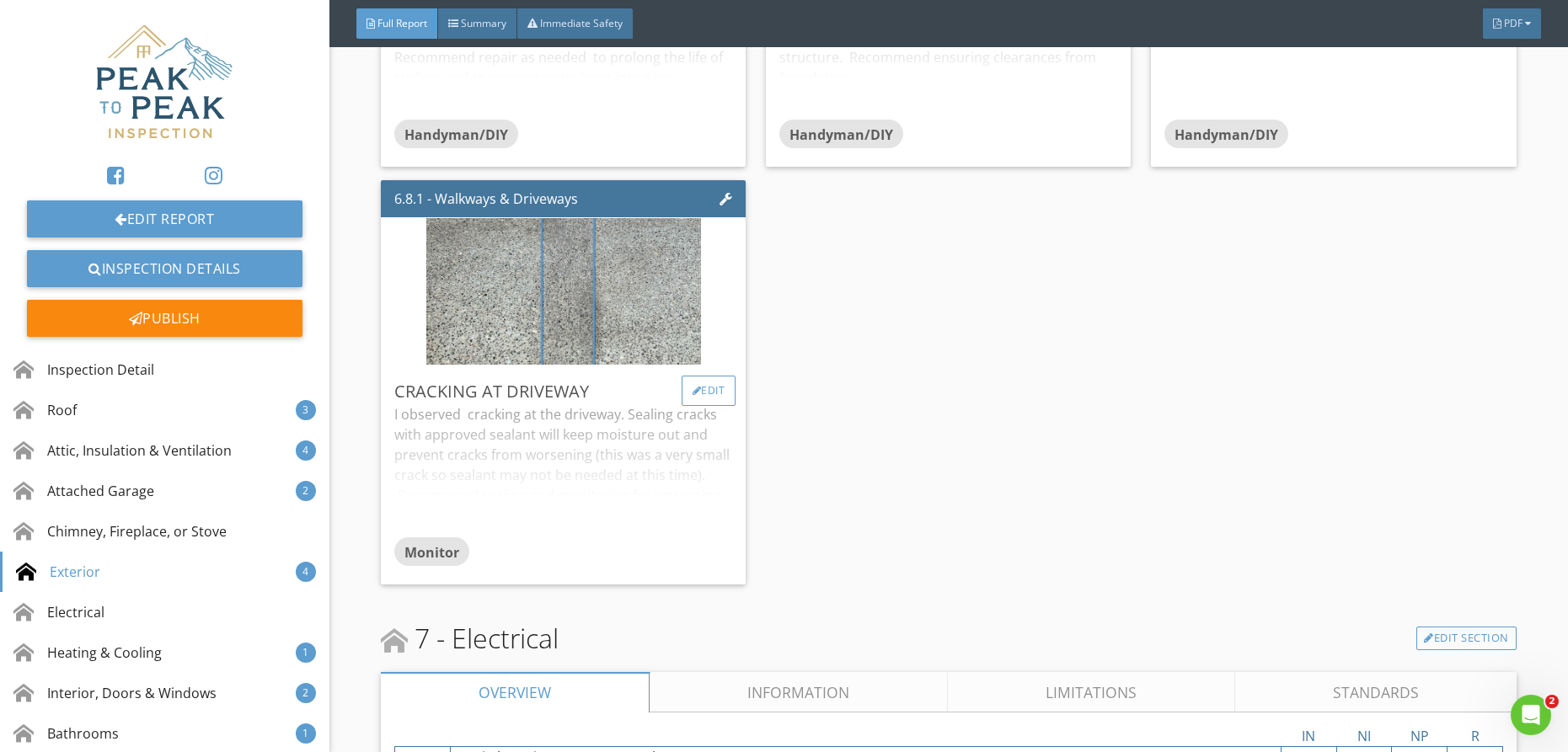
click at [699, 391] on div "Edit" at bounding box center [709, 391] width 55 height 30
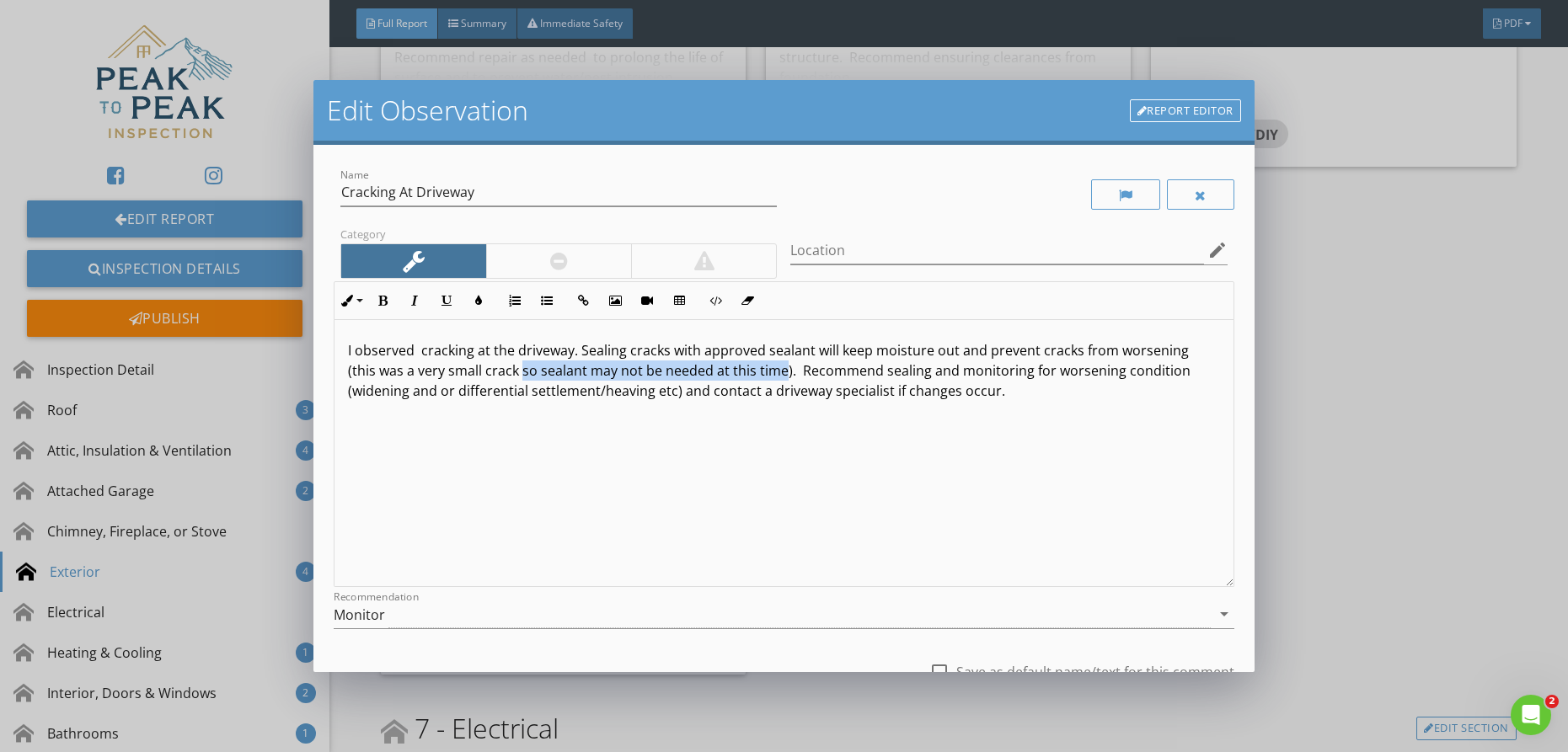
drag, startPoint x: 744, startPoint y: 372, endPoint x: 486, endPoint y: 373, distance: 258.0
click at [492, 377] on p "I observed cracking at the driveway. Sealing cracks with approved sealant will …" at bounding box center [783, 370] width 872 height 61
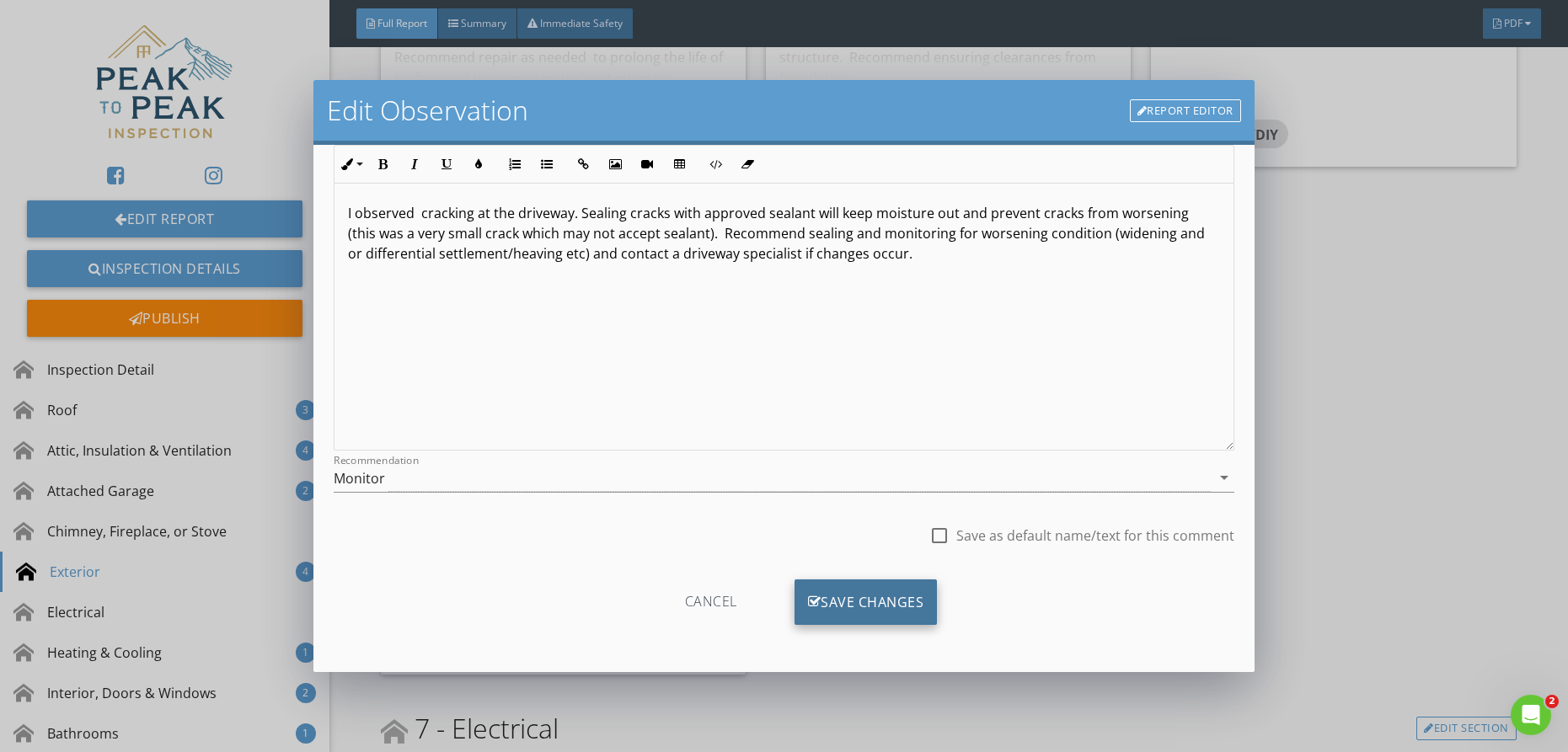
click at [839, 600] on div "Save Changes" at bounding box center [865, 602] width 143 height 45
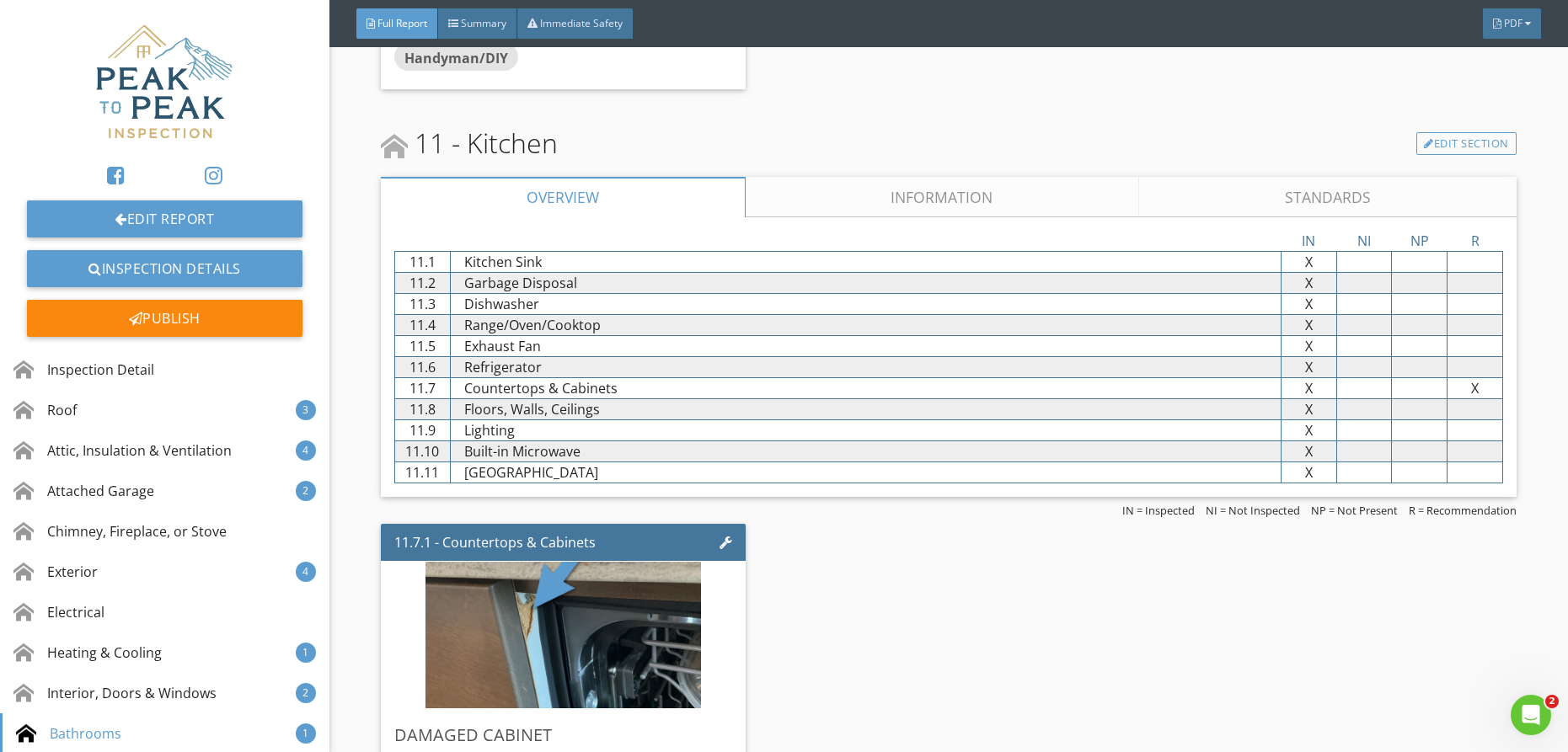
scroll to position [8383, 0]
drag, startPoint x: 913, startPoint y: 182, endPoint x: 984, endPoint y: 251, distance: 99.0
click at [916, 181] on link "Information" at bounding box center [942, 196] width 394 height 41
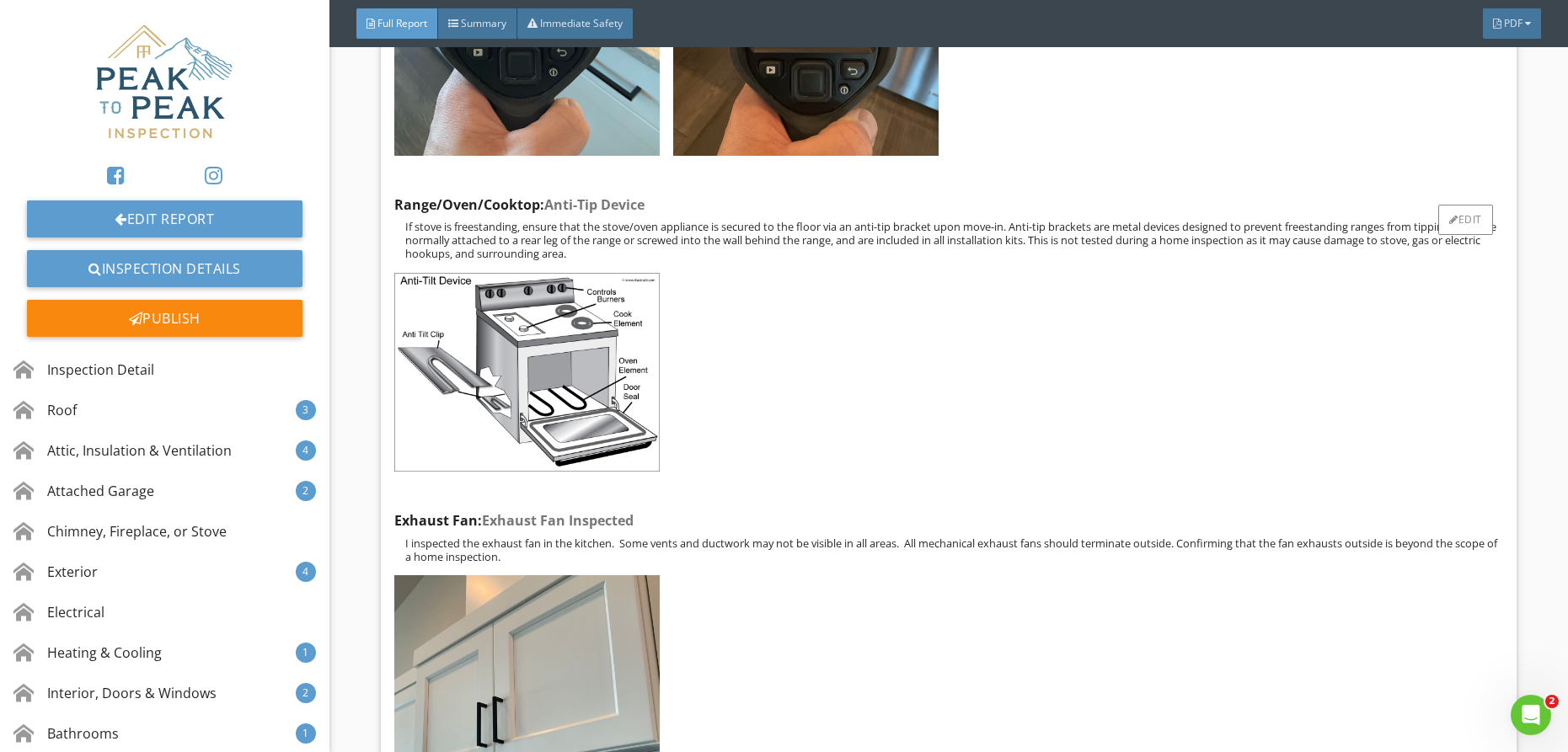
scroll to position [10109, 0]
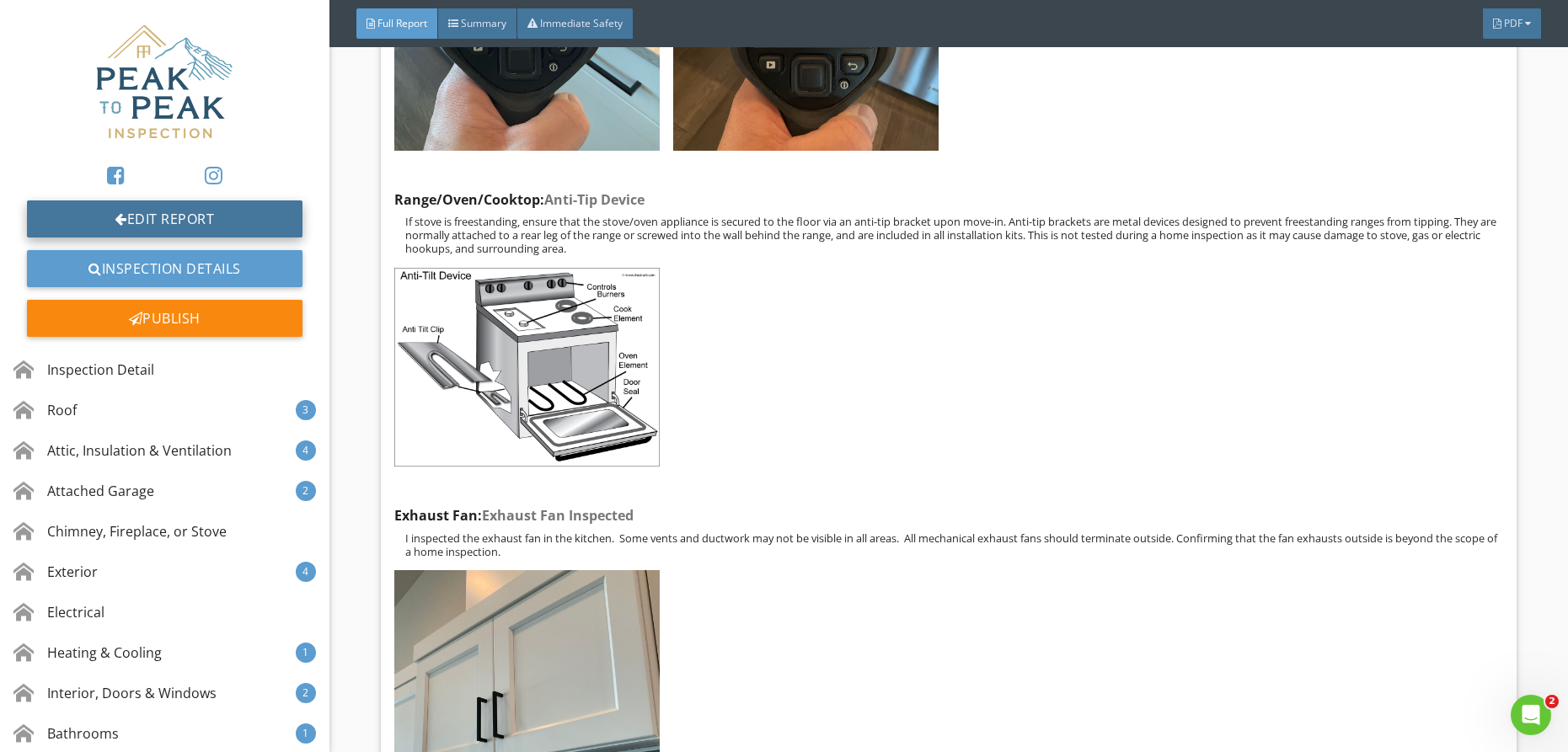
click at [230, 222] on link "Edit Report" at bounding box center [164, 219] width 276 height 37
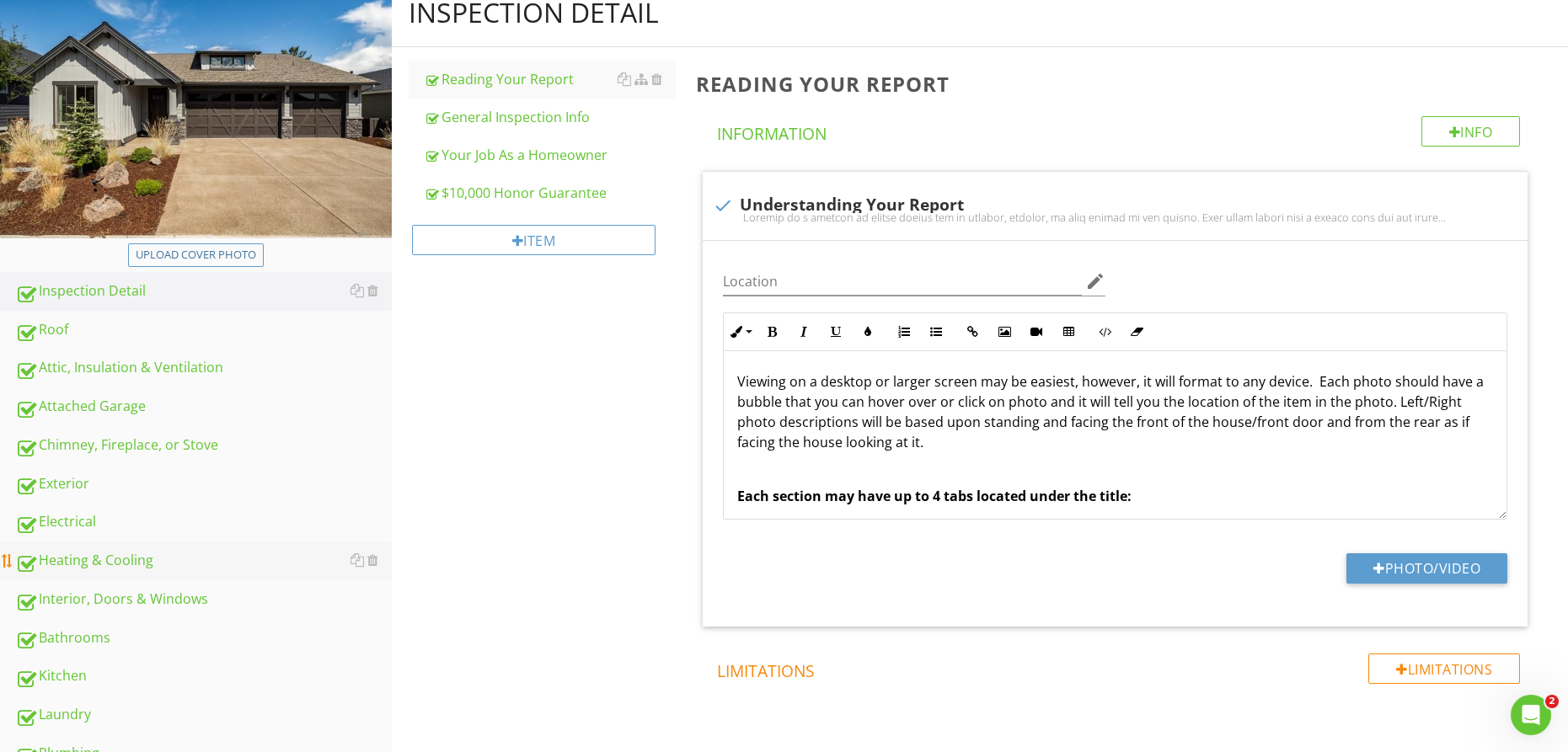
scroll to position [276, 0]
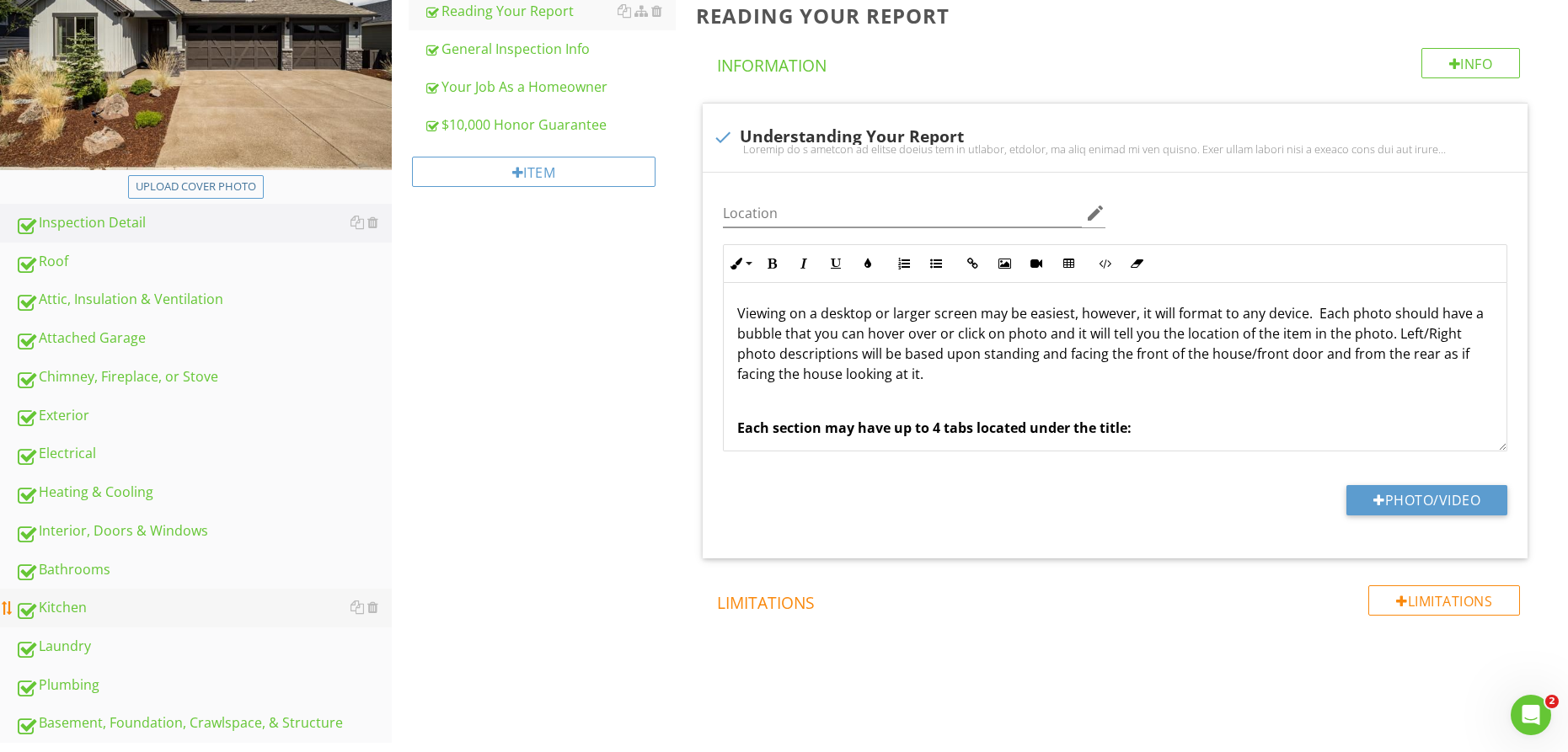
click at [79, 612] on div "Kitchen" at bounding box center [204, 608] width 377 height 22
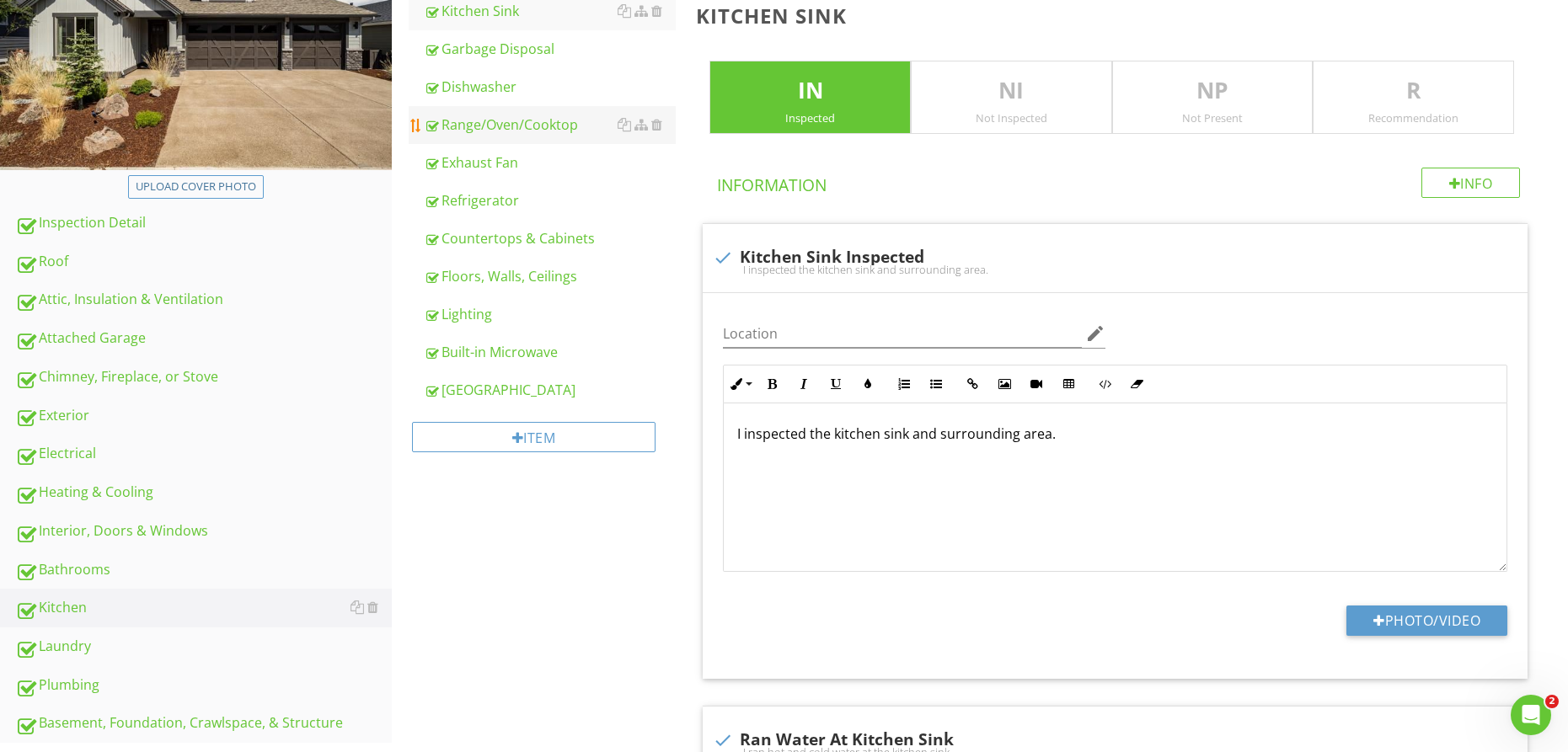
click at [508, 120] on div "Range/Oven/Cooktop" at bounding box center [550, 124] width 252 height 20
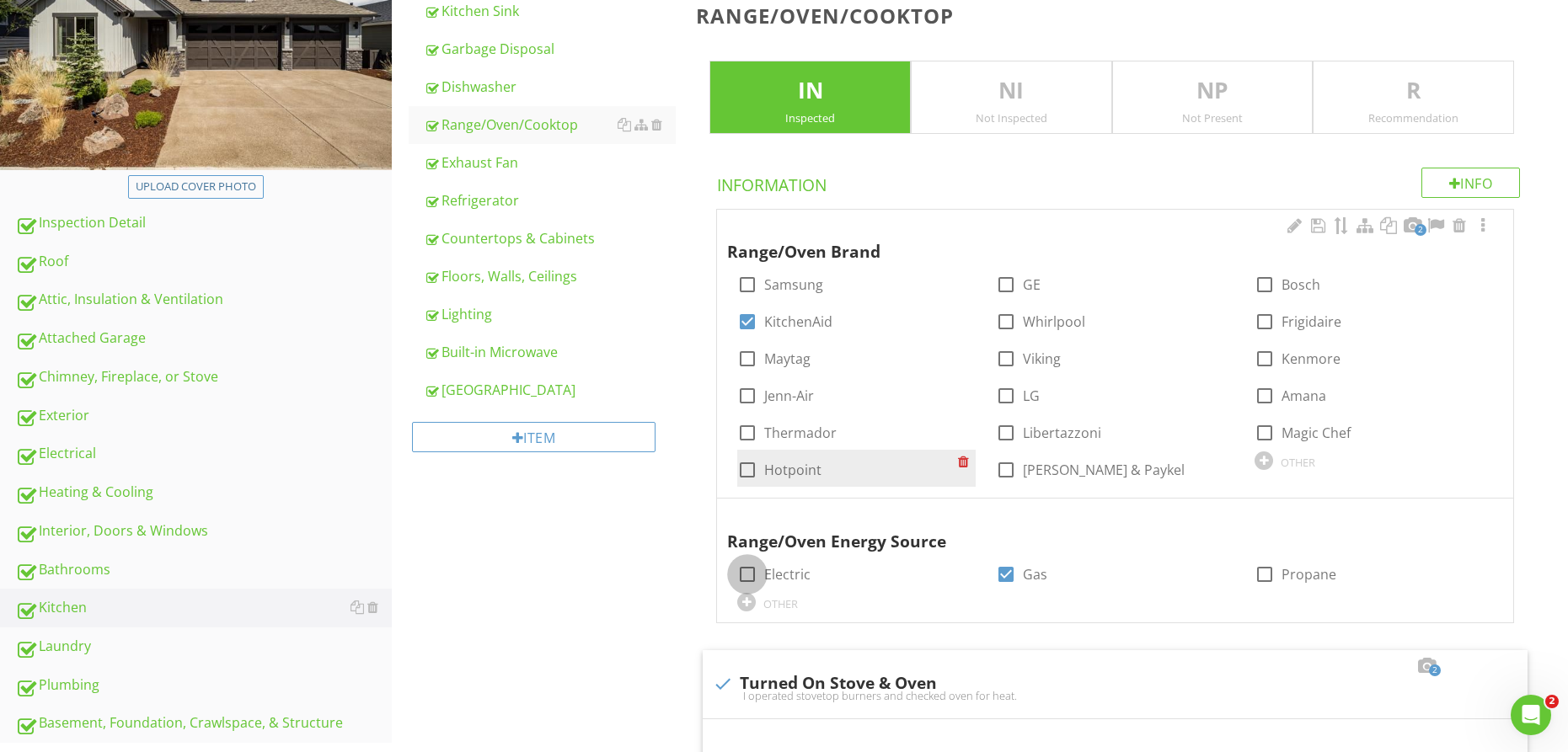
drag, startPoint x: 749, startPoint y: 571, endPoint x: 920, endPoint y: 466, distance: 200.7
click at [749, 571] on div at bounding box center [747, 575] width 28 height 28
checkbox input "true"
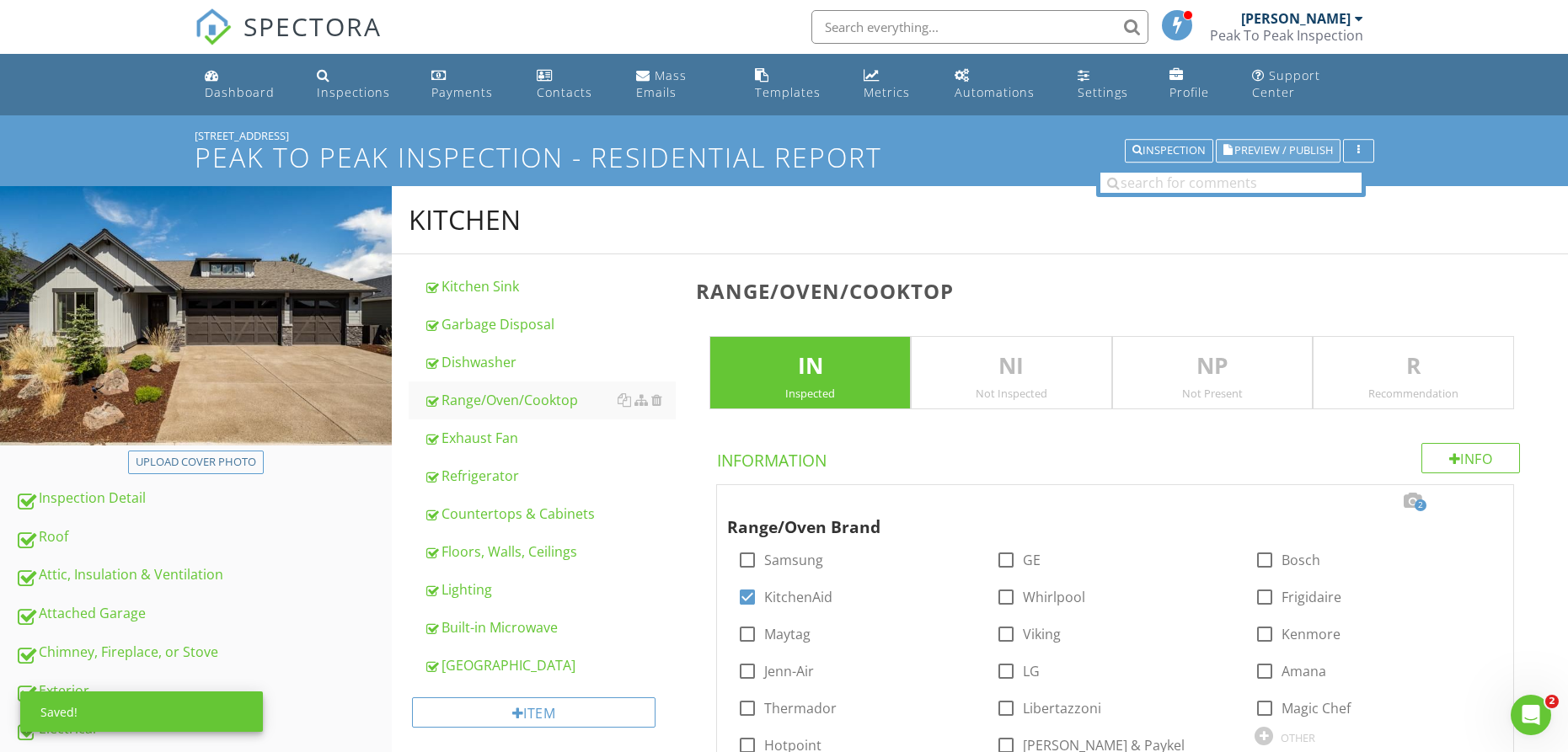
click at [1242, 146] on span "Preview / Publish" at bounding box center [1283, 152] width 98 height 11
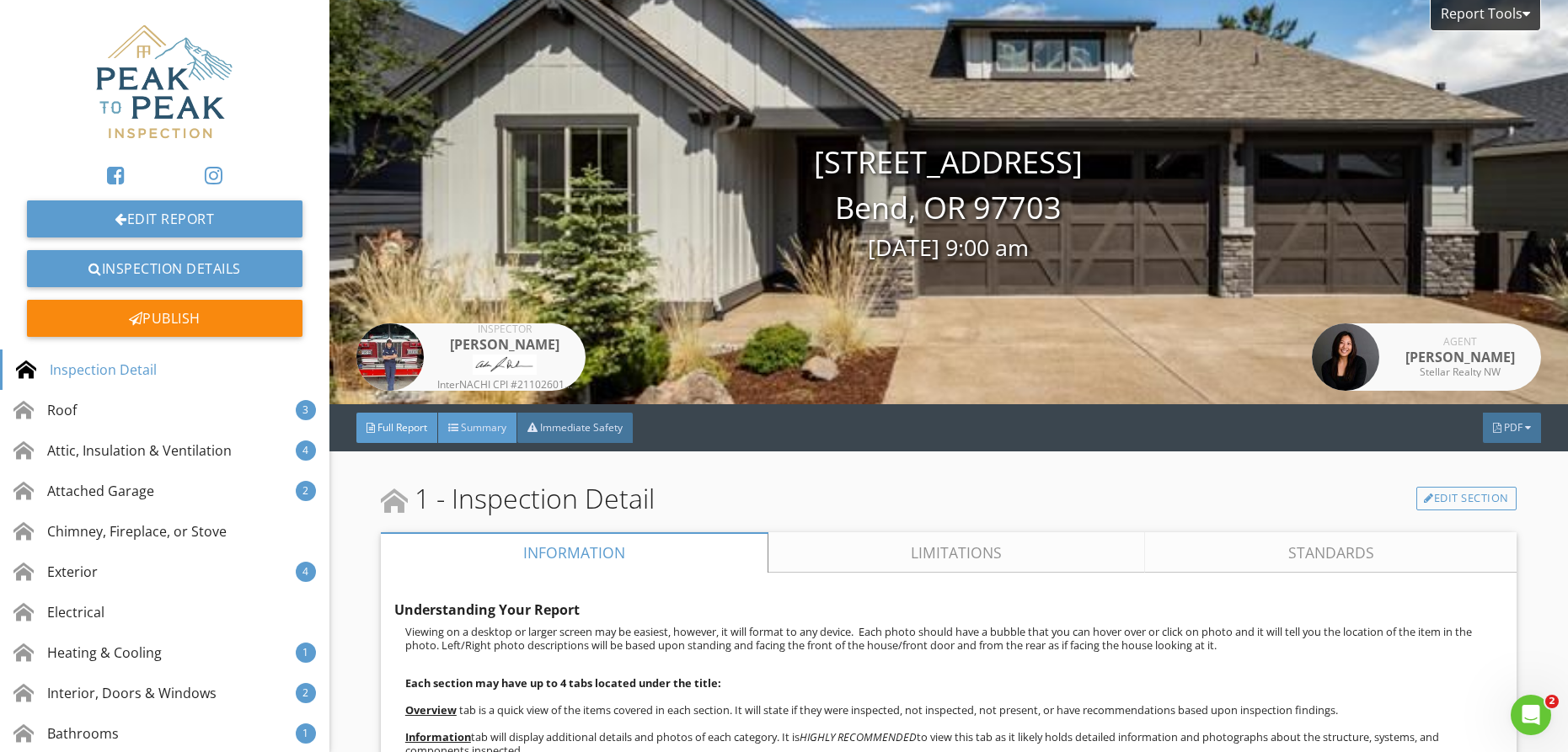
click at [492, 427] on span "Summary" at bounding box center [484, 427] width 45 height 14
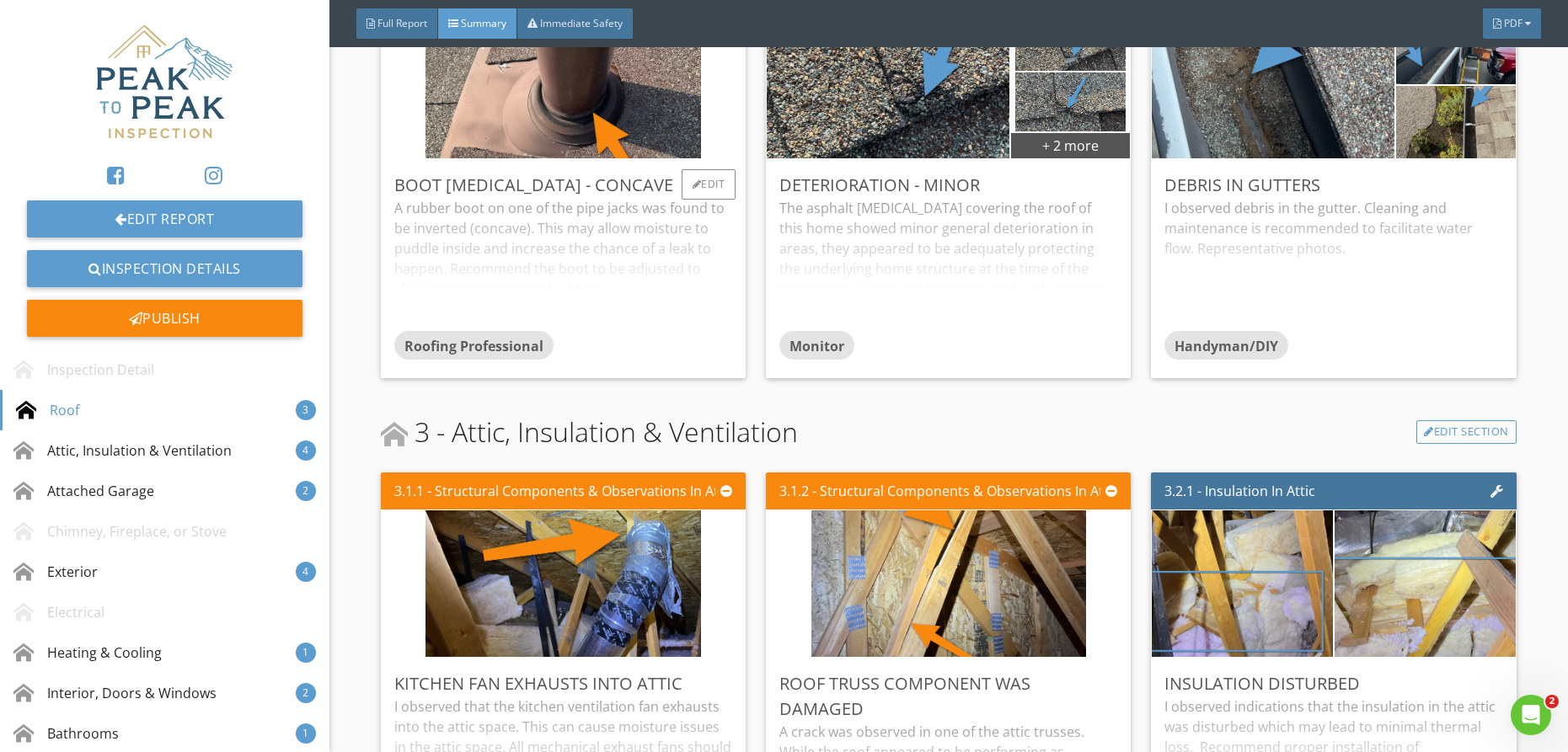
scroll to position [515, 0]
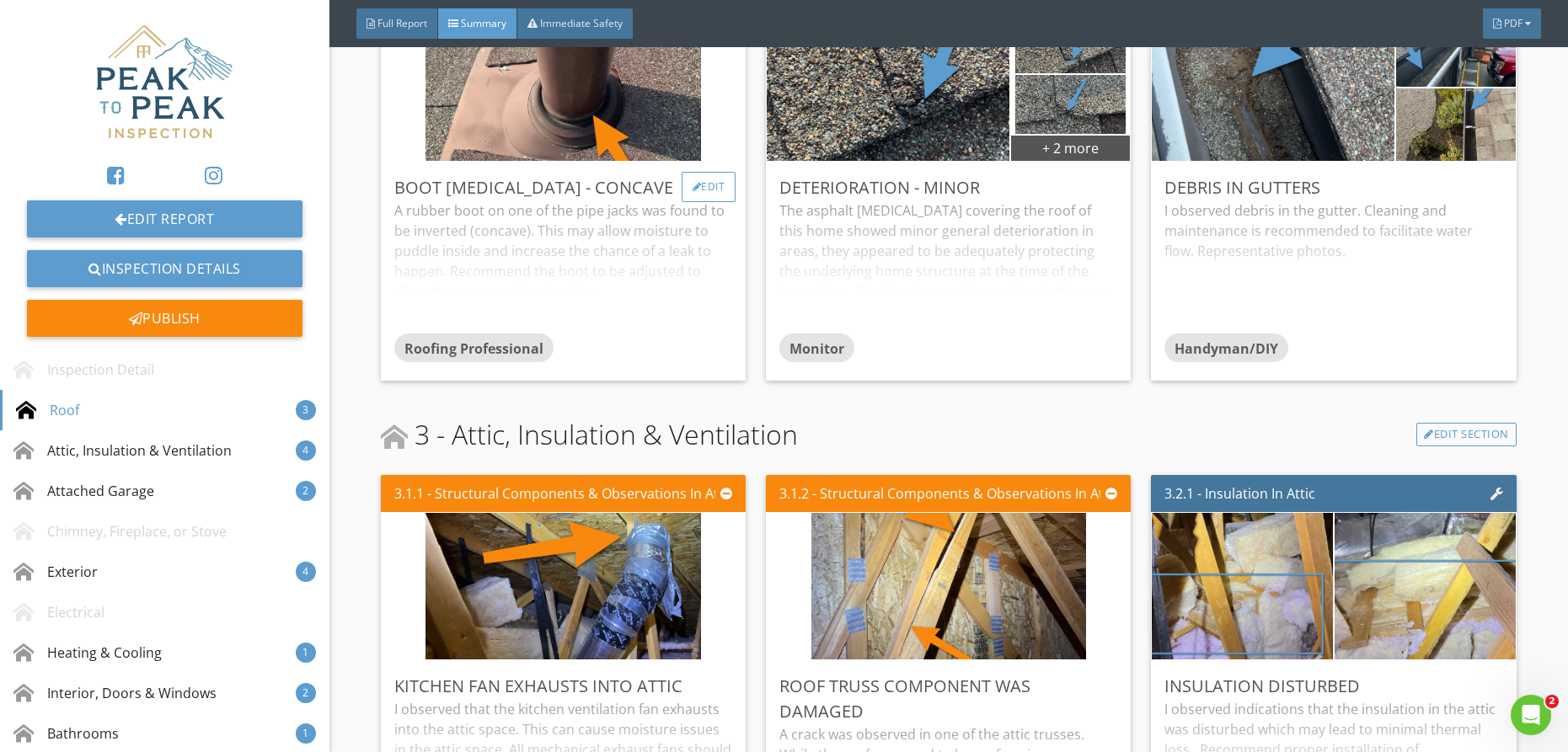
click at [718, 177] on div "Edit" at bounding box center [709, 187] width 55 height 30
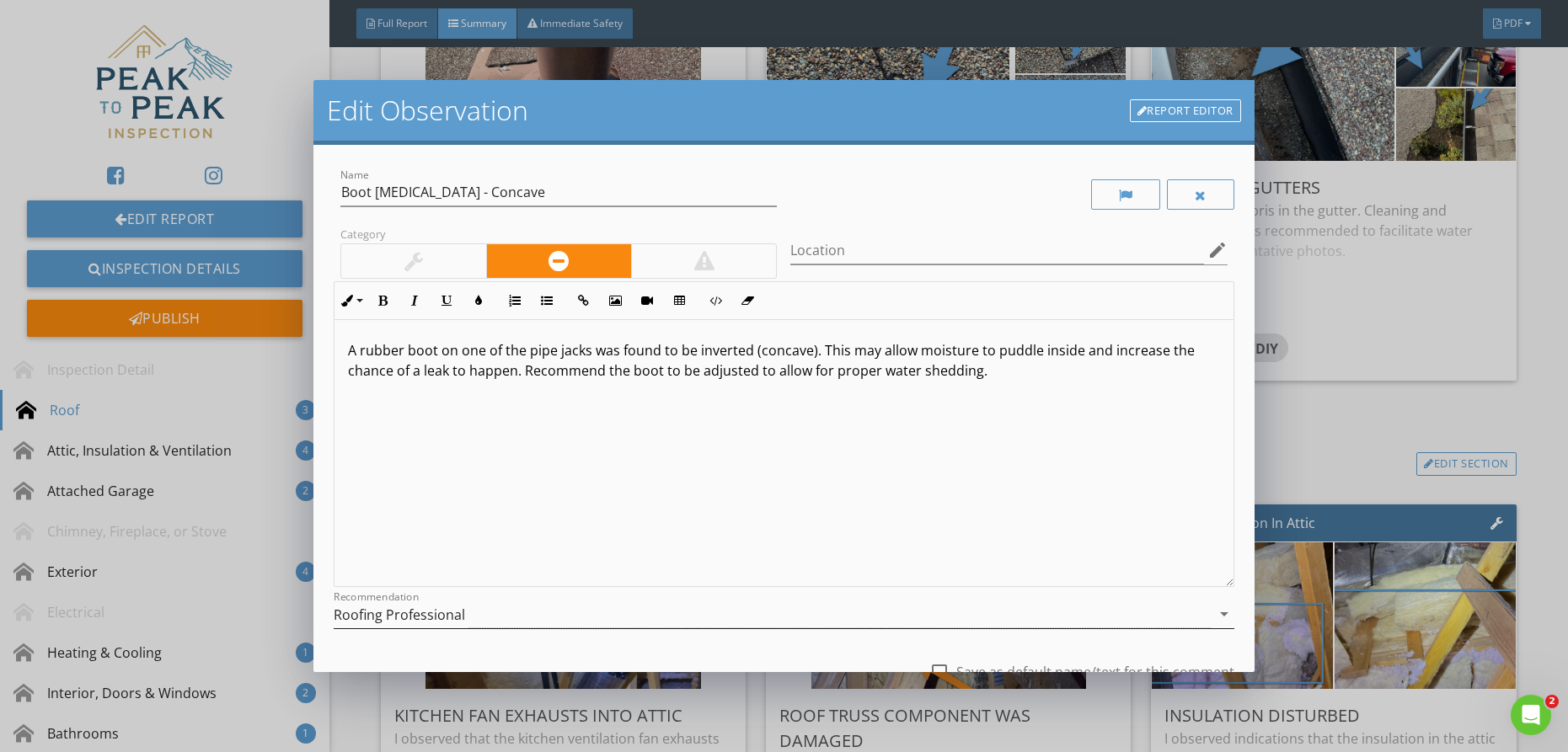
click at [426, 611] on div "Roofing Professional" at bounding box center [399, 615] width 132 height 15
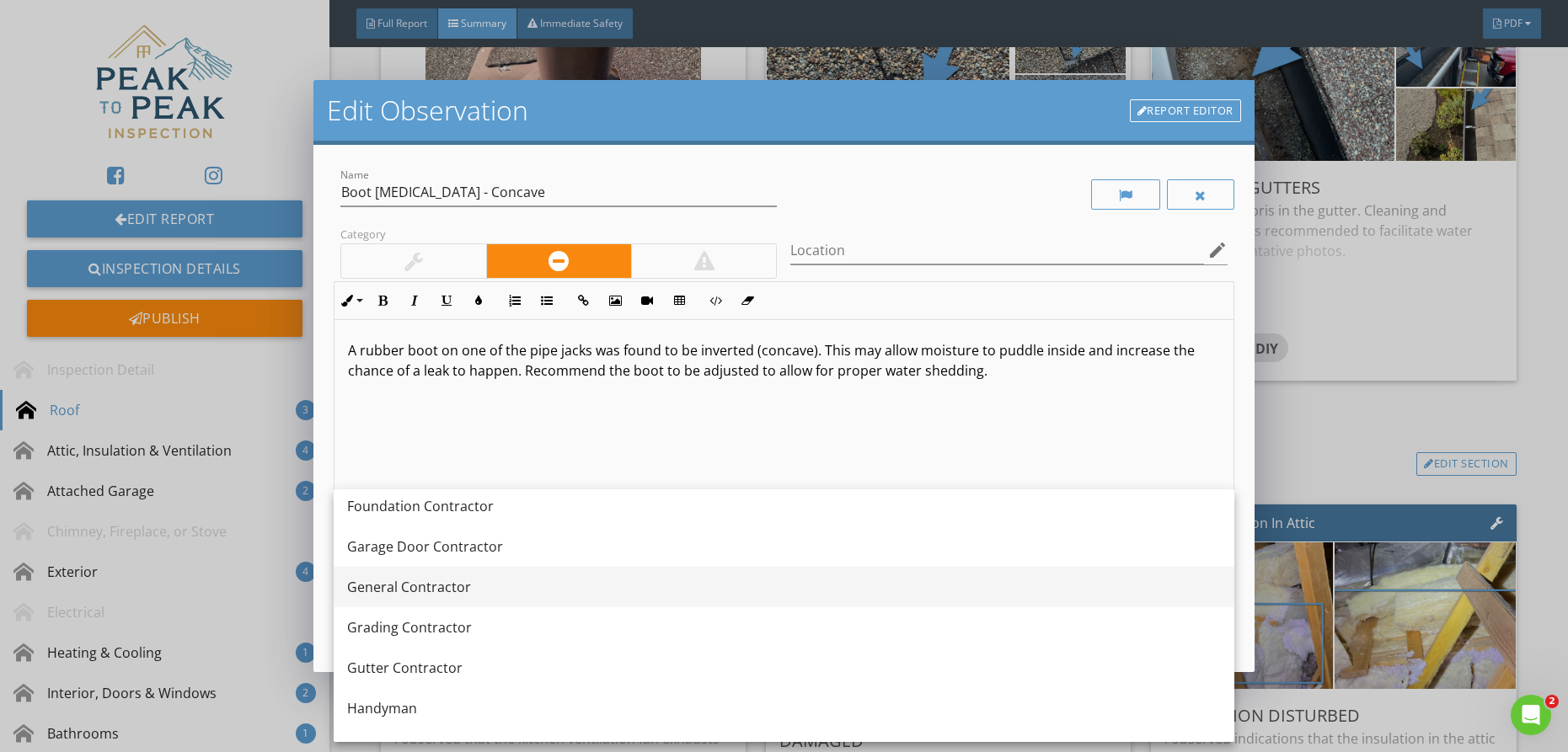
scroll to position [925, 0]
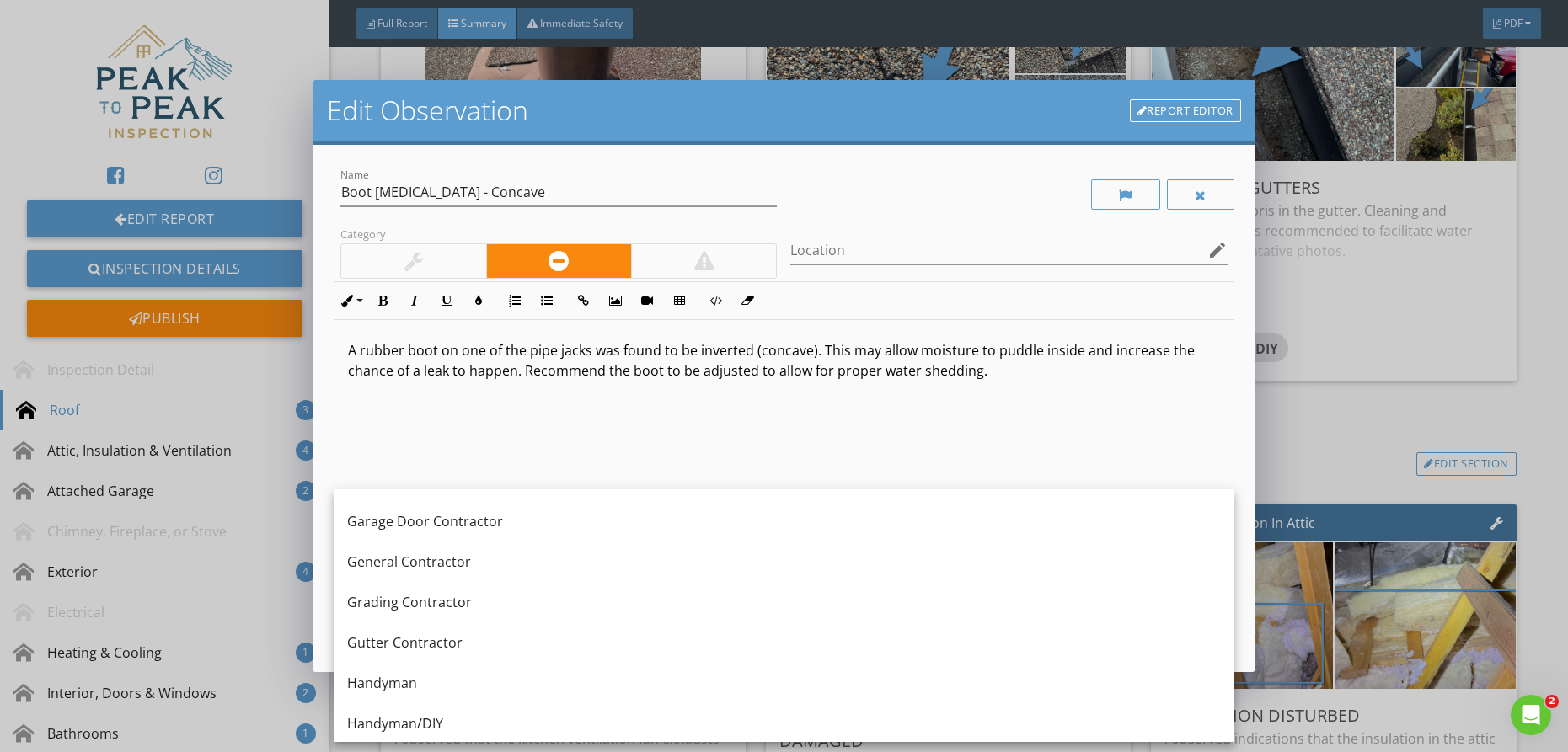
drag, startPoint x: 539, startPoint y: 457, endPoint x: 663, endPoint y: 462, distance: 124.1
click at [539, 457] on div "A rubber boot on one of the pipe jacks was found to be inverted (concave). This…" at bounding box center [783, 454] width 899 height 267
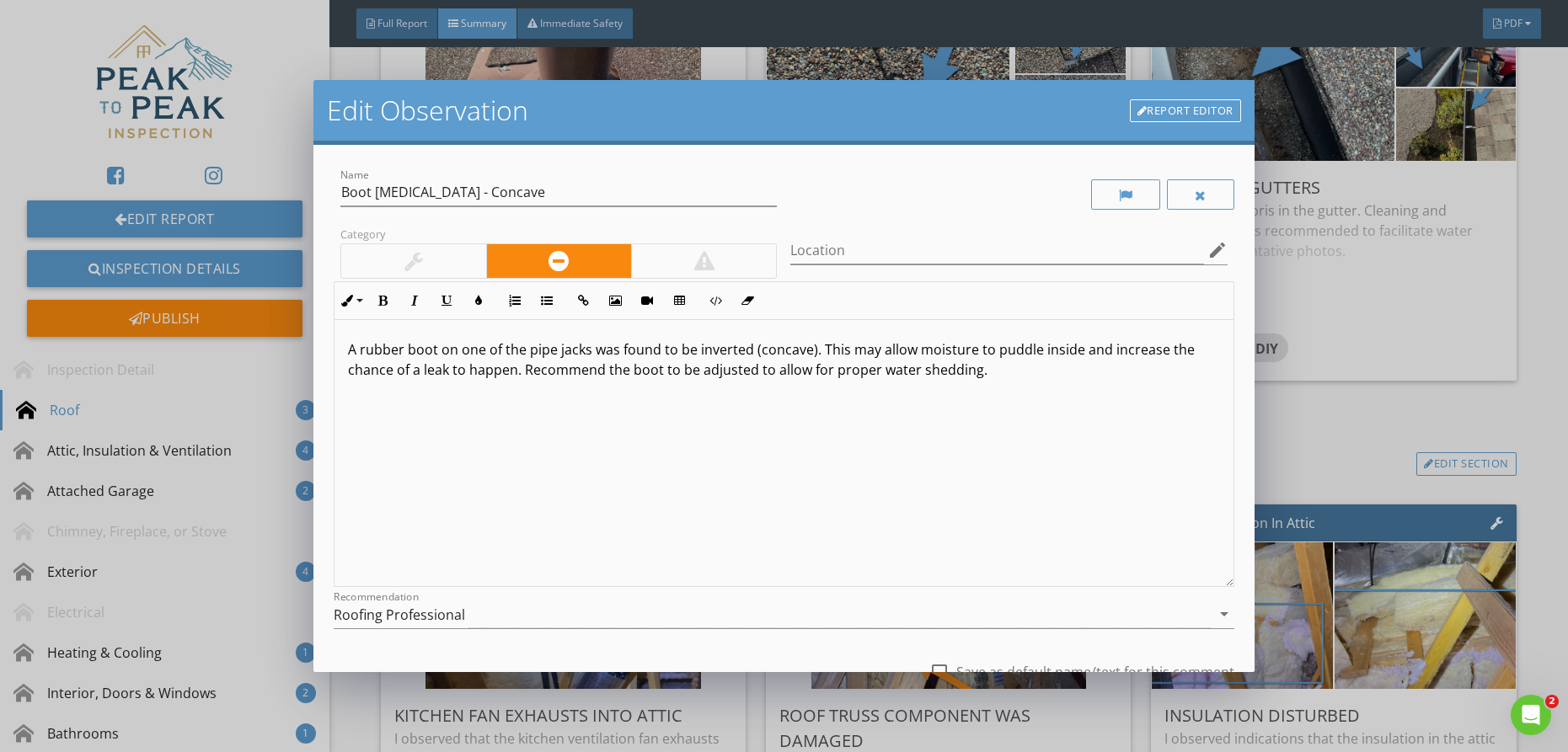
scroll to position [136, 0]
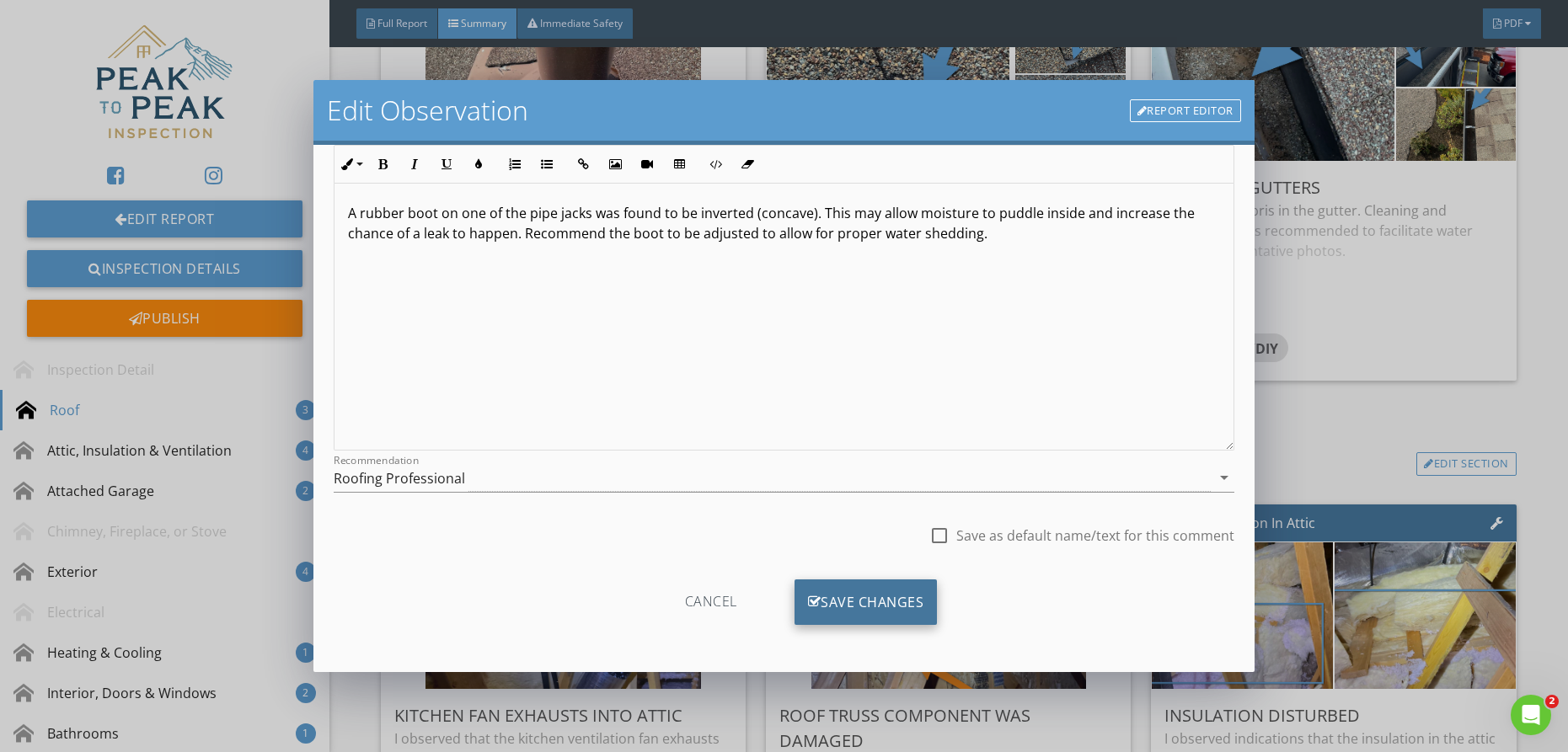
click at [907, 594] on div "Save Changes" at bounding box center [865, 602] width 143 height 45
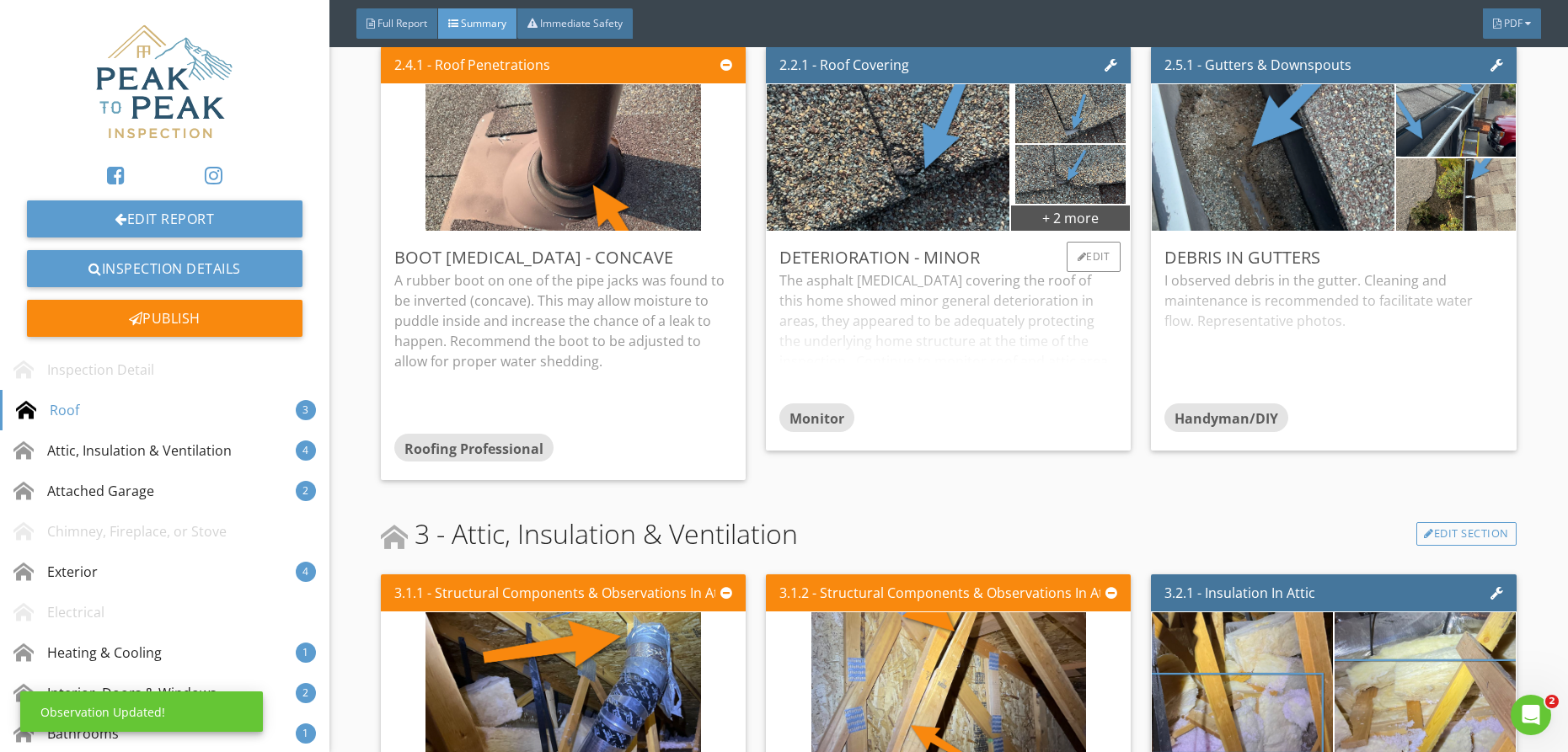
scroll to position [437, 0]
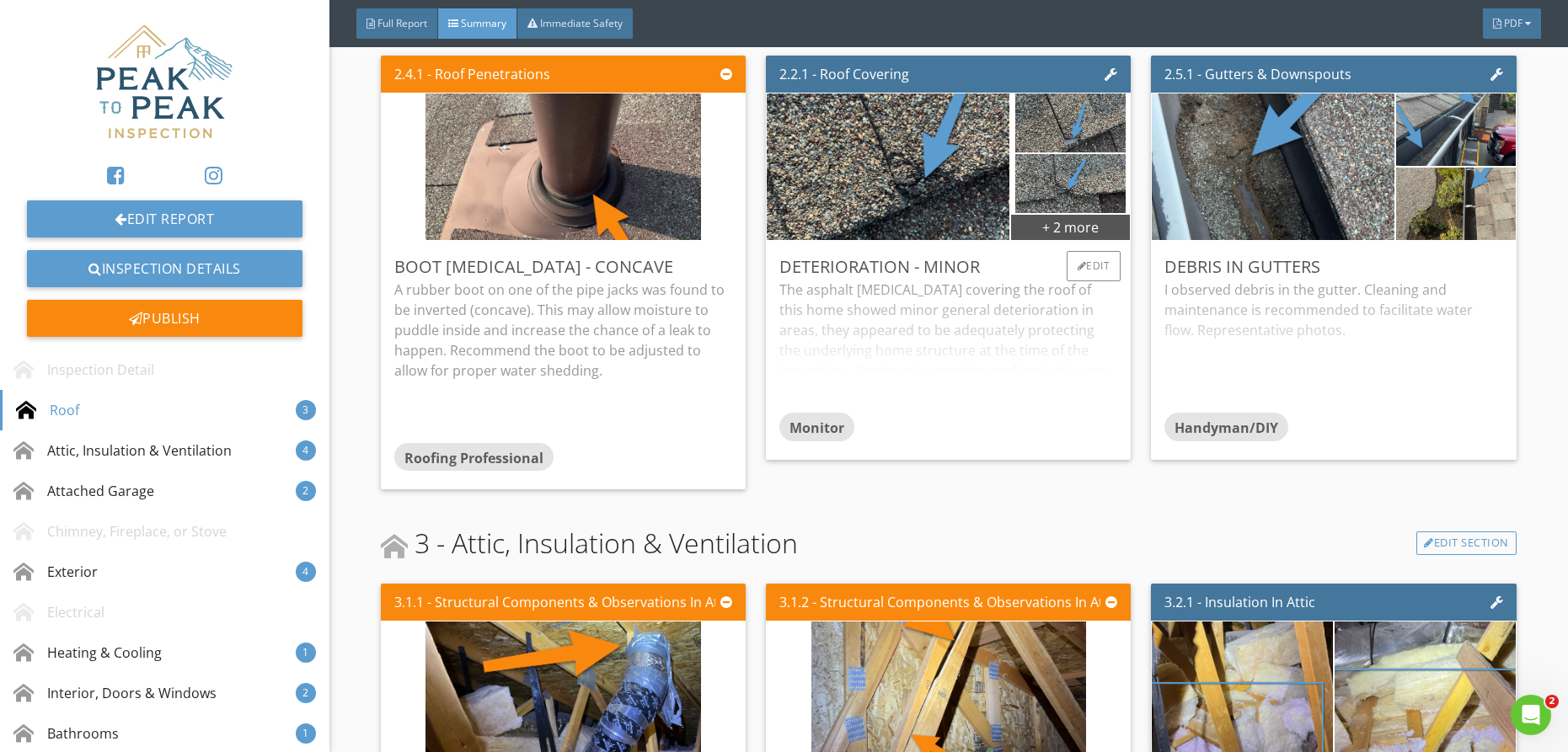
click at [980, 310] on div "The asphalt shingles covering the roof of this home showed minor general deteri…" at bounding box center [948, 346] width 338 height 134
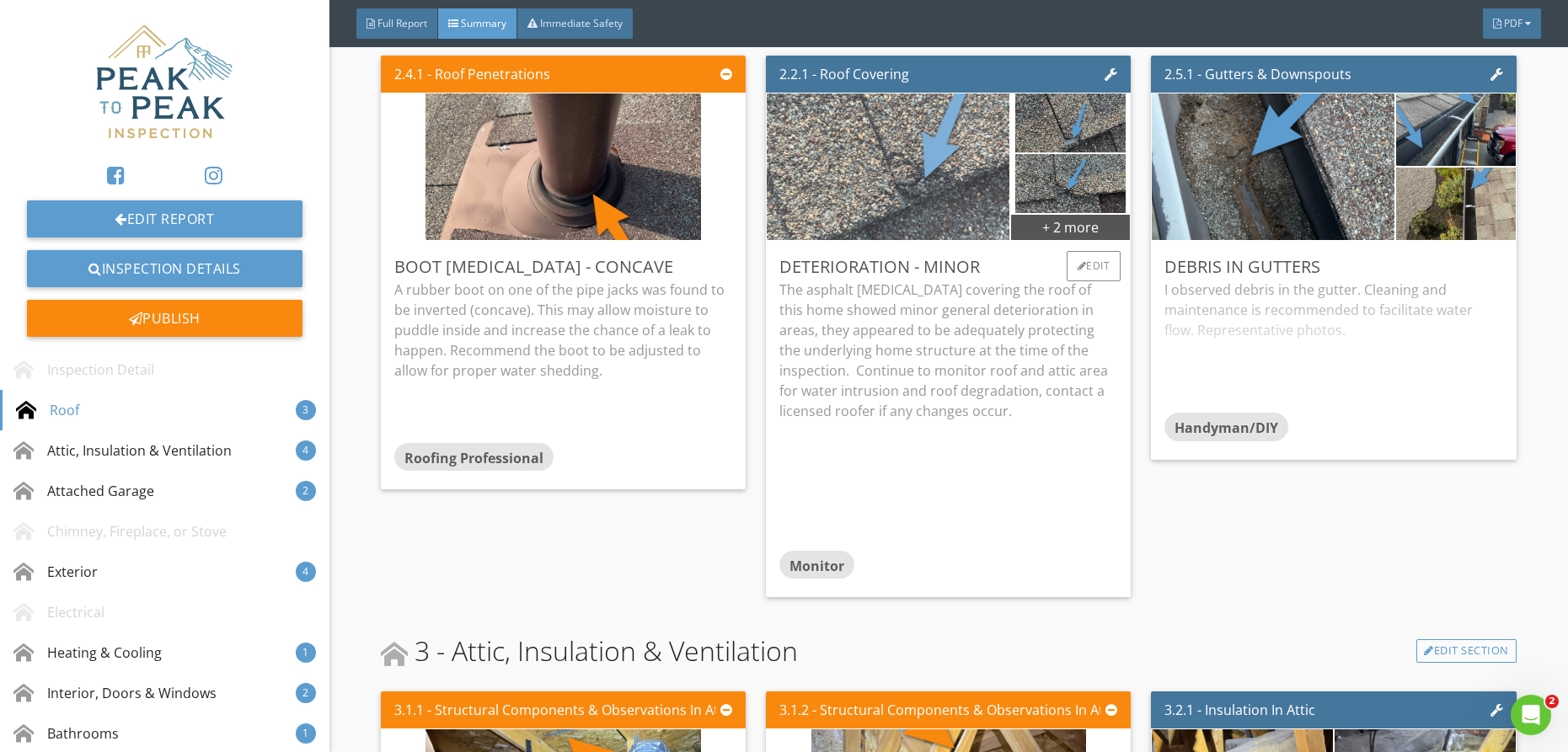
click at [941, 180] on img at bounding box center [888, 167] width 276 height 367
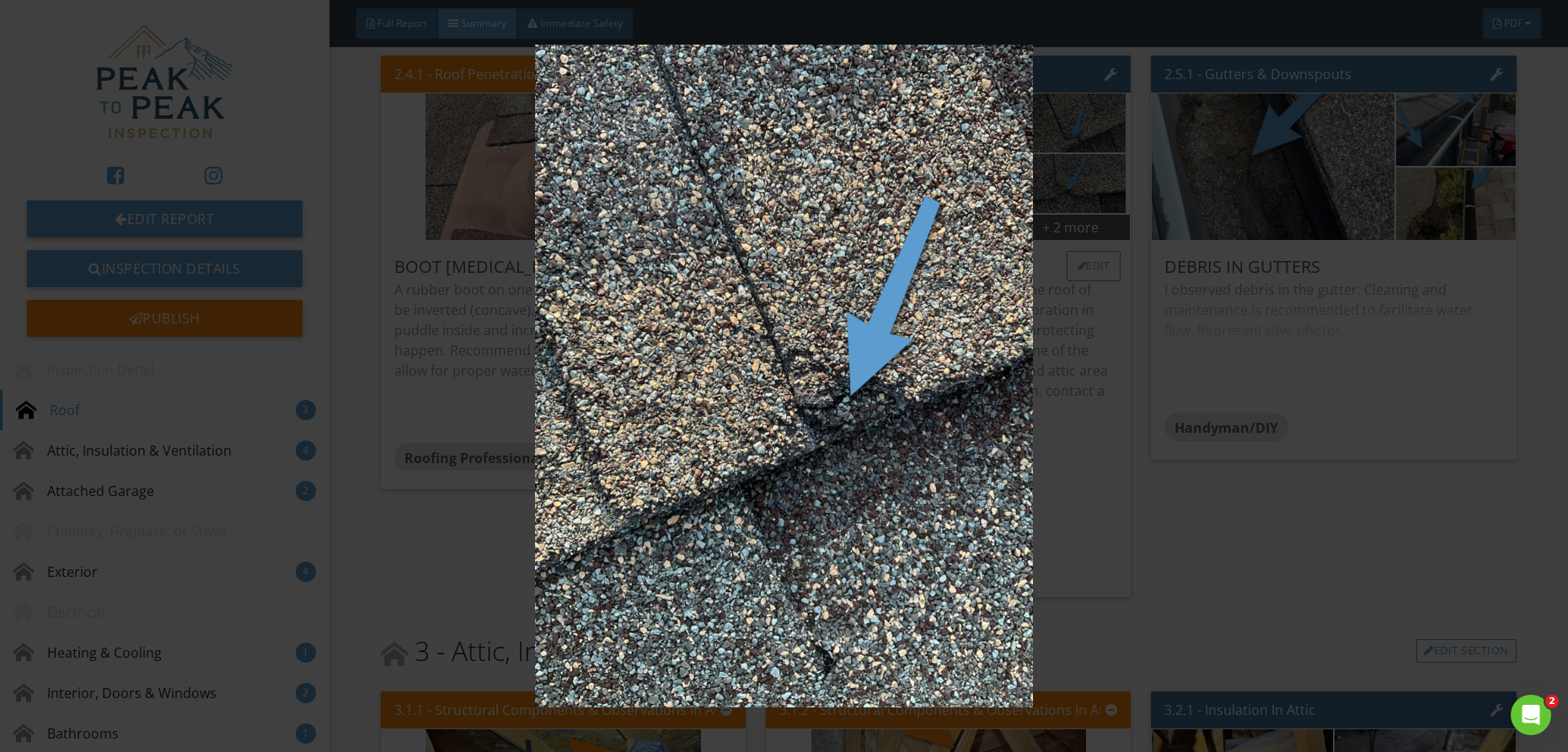
click at [941, 180] on img at bounding box center [784, 376] width 1438 height 664
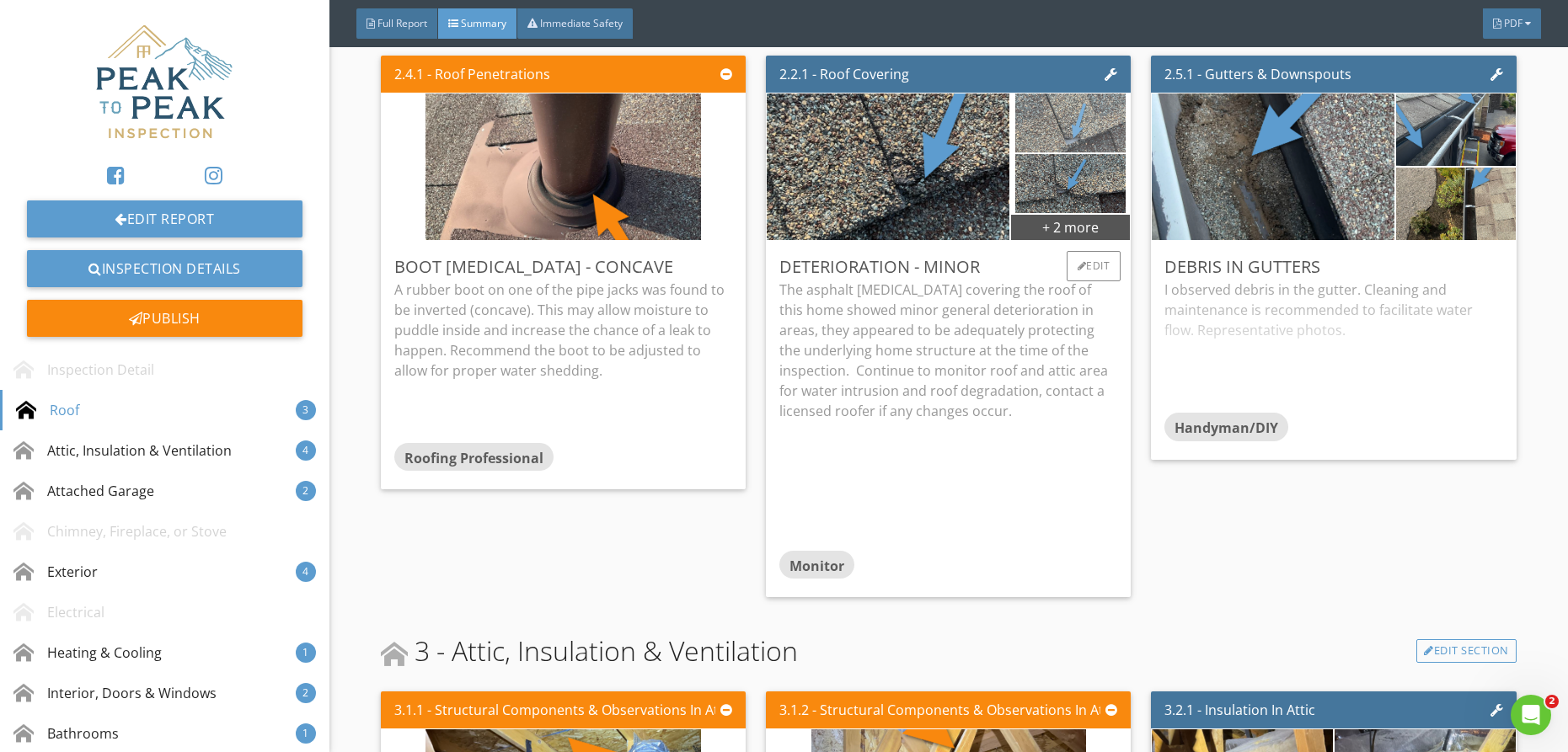
click at [1114, 114] on img at bounding box center [1070, 123] width 111 height 148
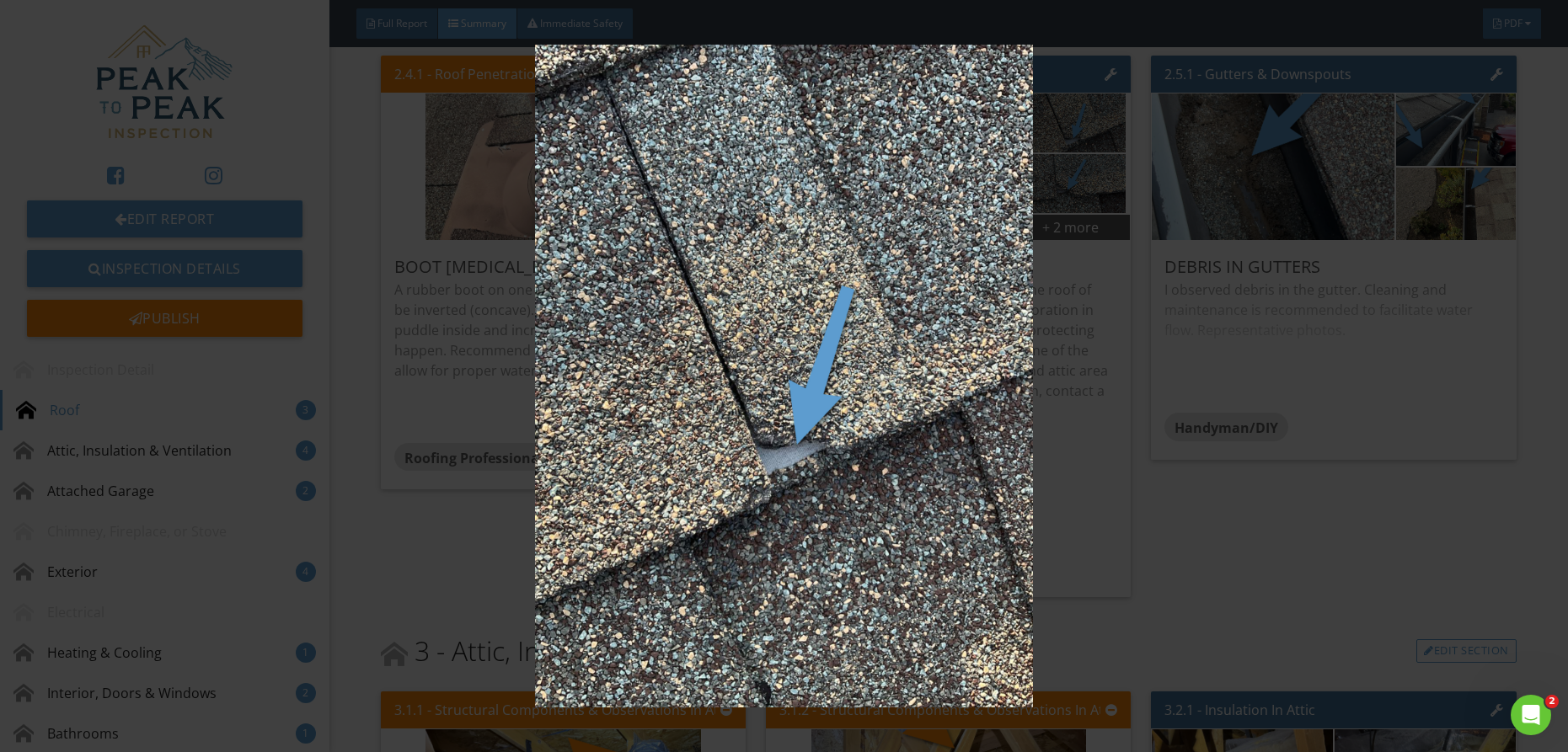
click at [1073, 122] on img at bounding box center [784, 376] width 1438 height 664
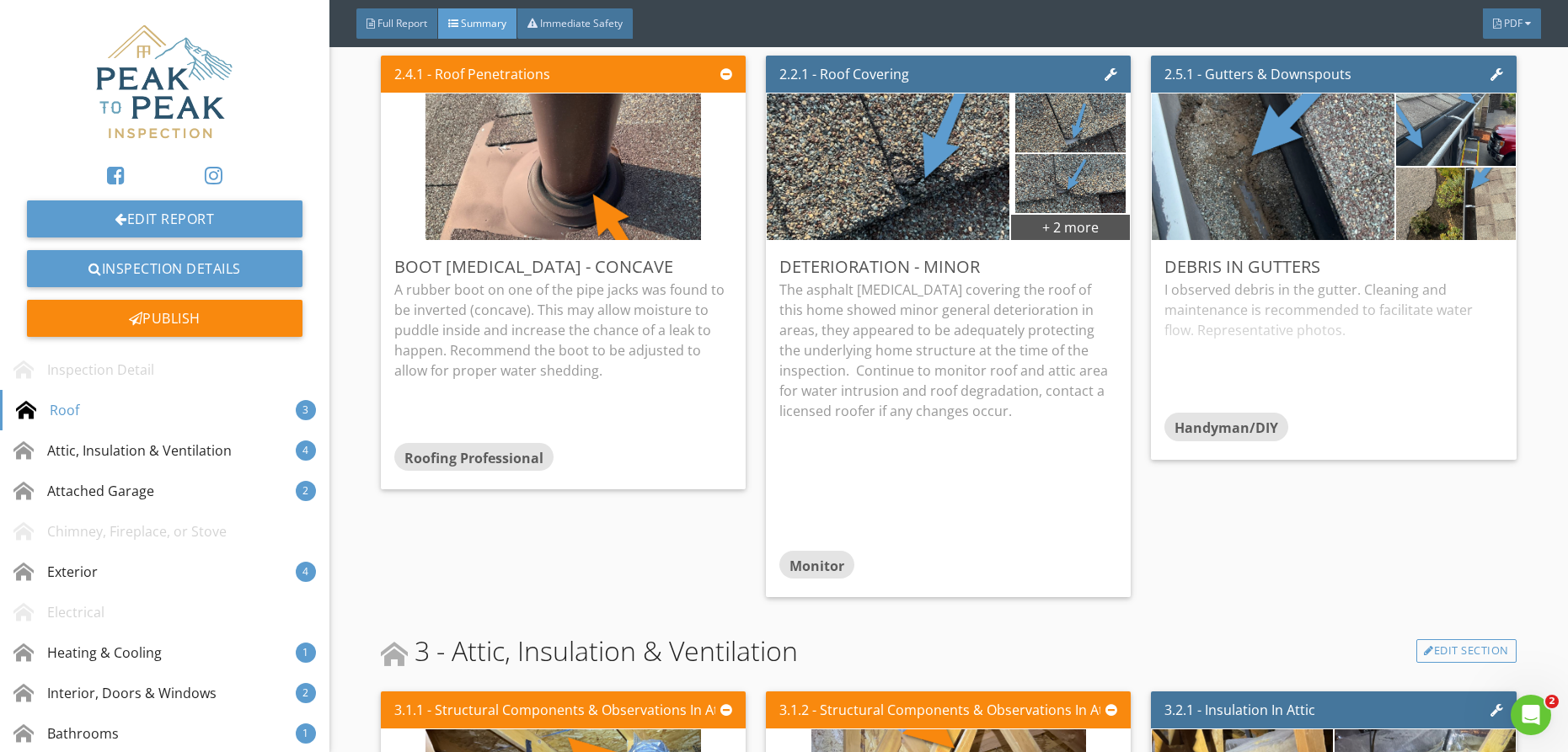
click at [1088, 180] on img at bounding box center [1070, 185] width 111 height 148
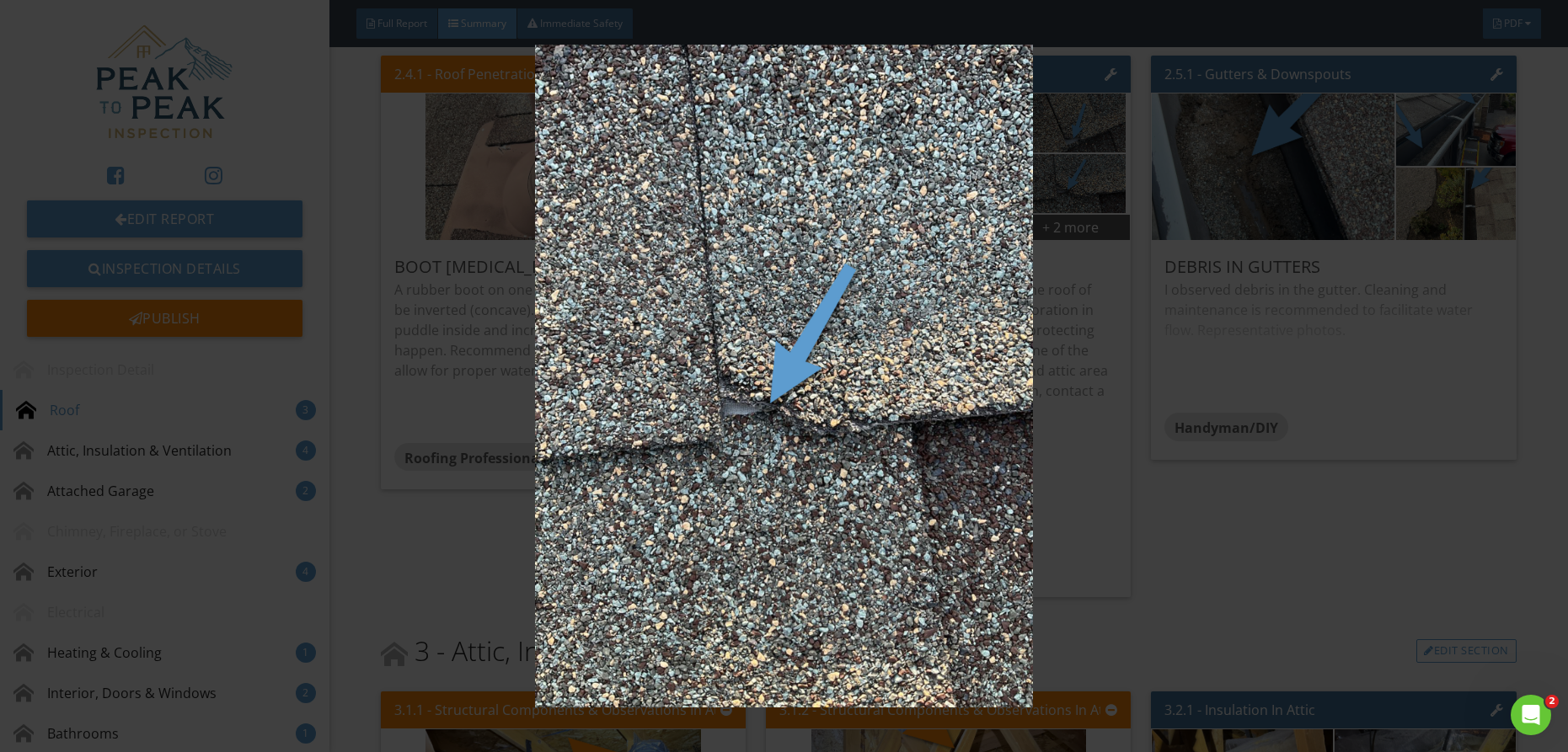
drag, startPoint x: 1088, startPoint y: 180, endPoint x: 1089, endPoint y: 191, distance: 11.0
click at [1088, 180] on img at bounding box center [784, 376] width 1438 height 664
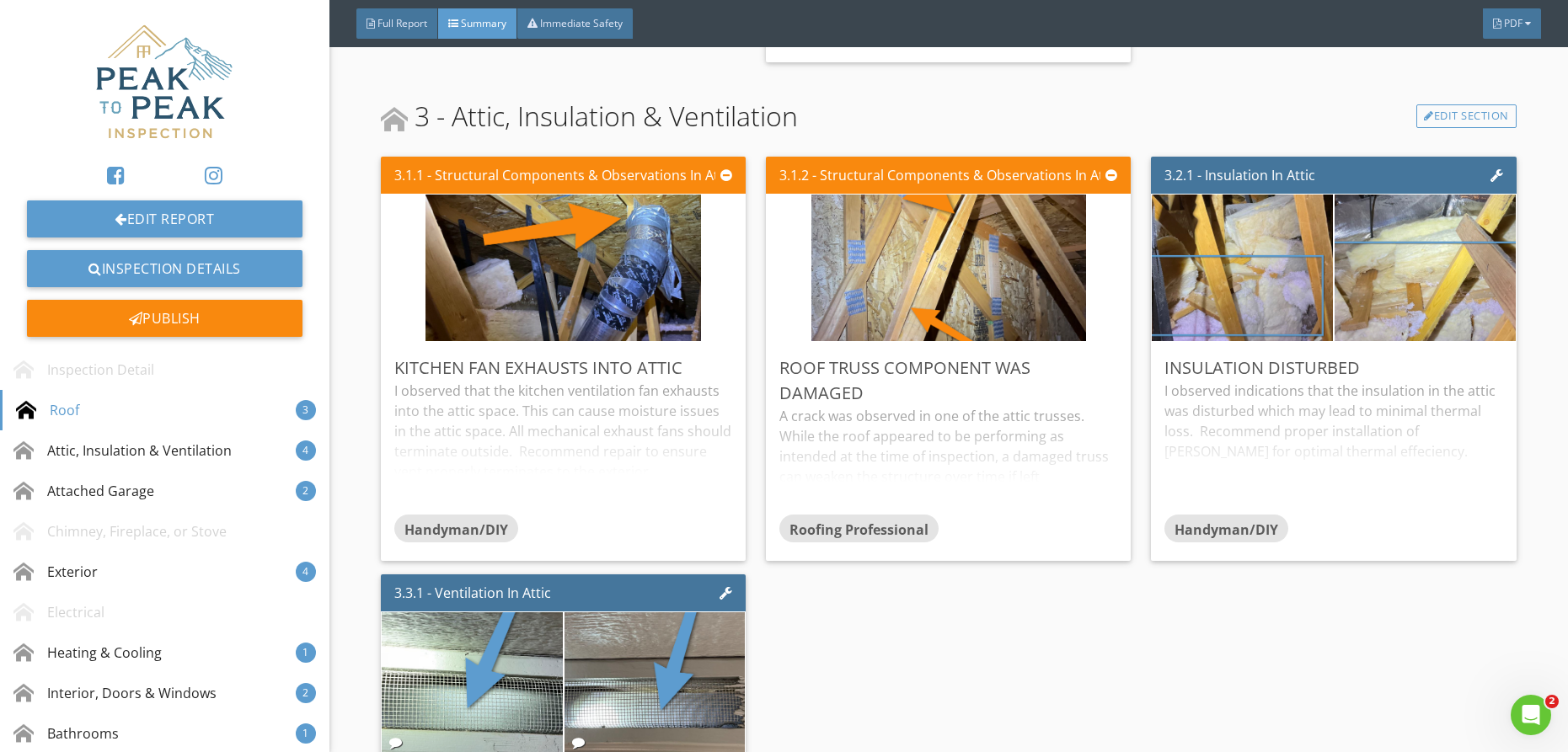
scroll to position [983, 0]
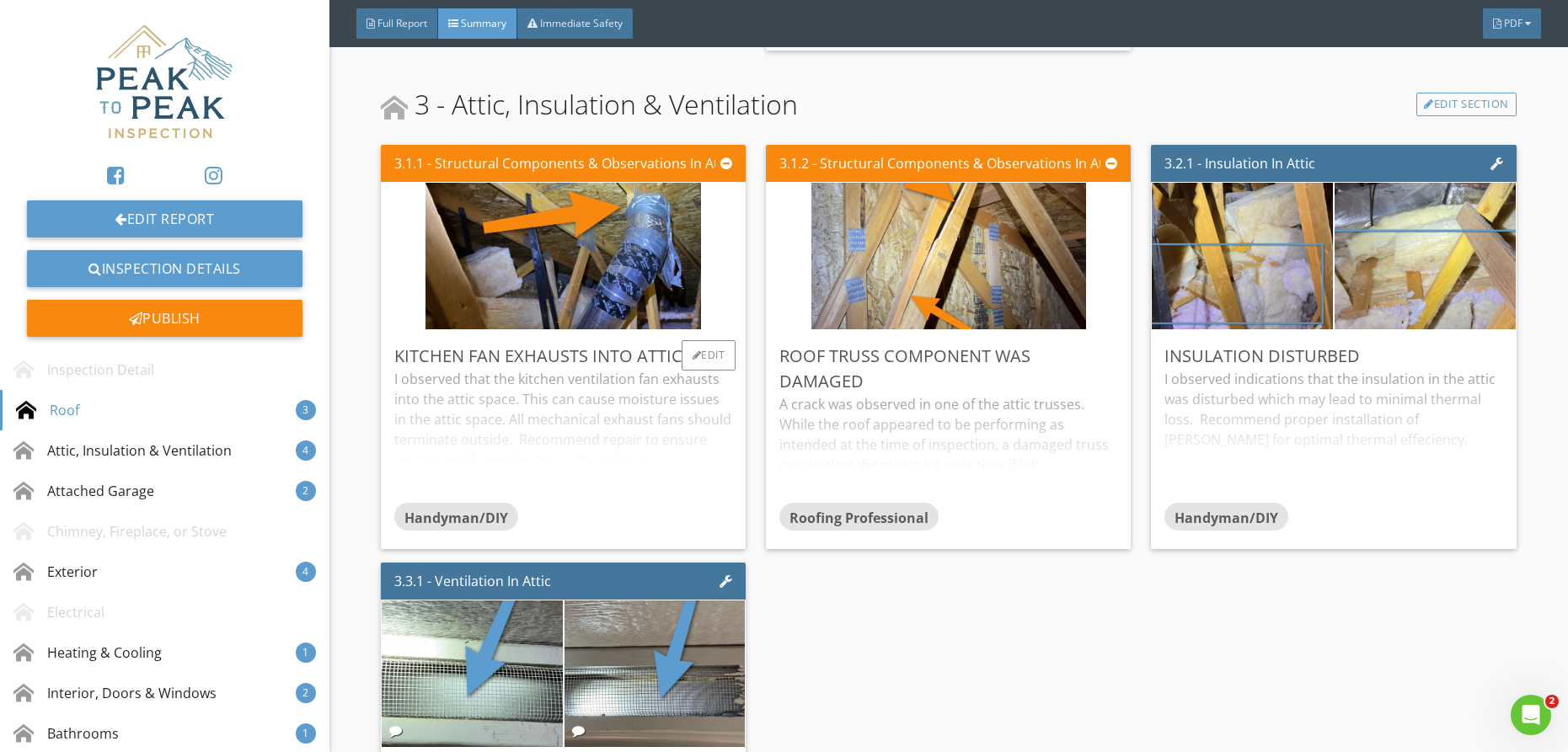
click at [613, 430] on div "I observed that the kitchen ventilation fan exhausts into the attic space. This…" at bounding box center [562, 436] width 338 height 134
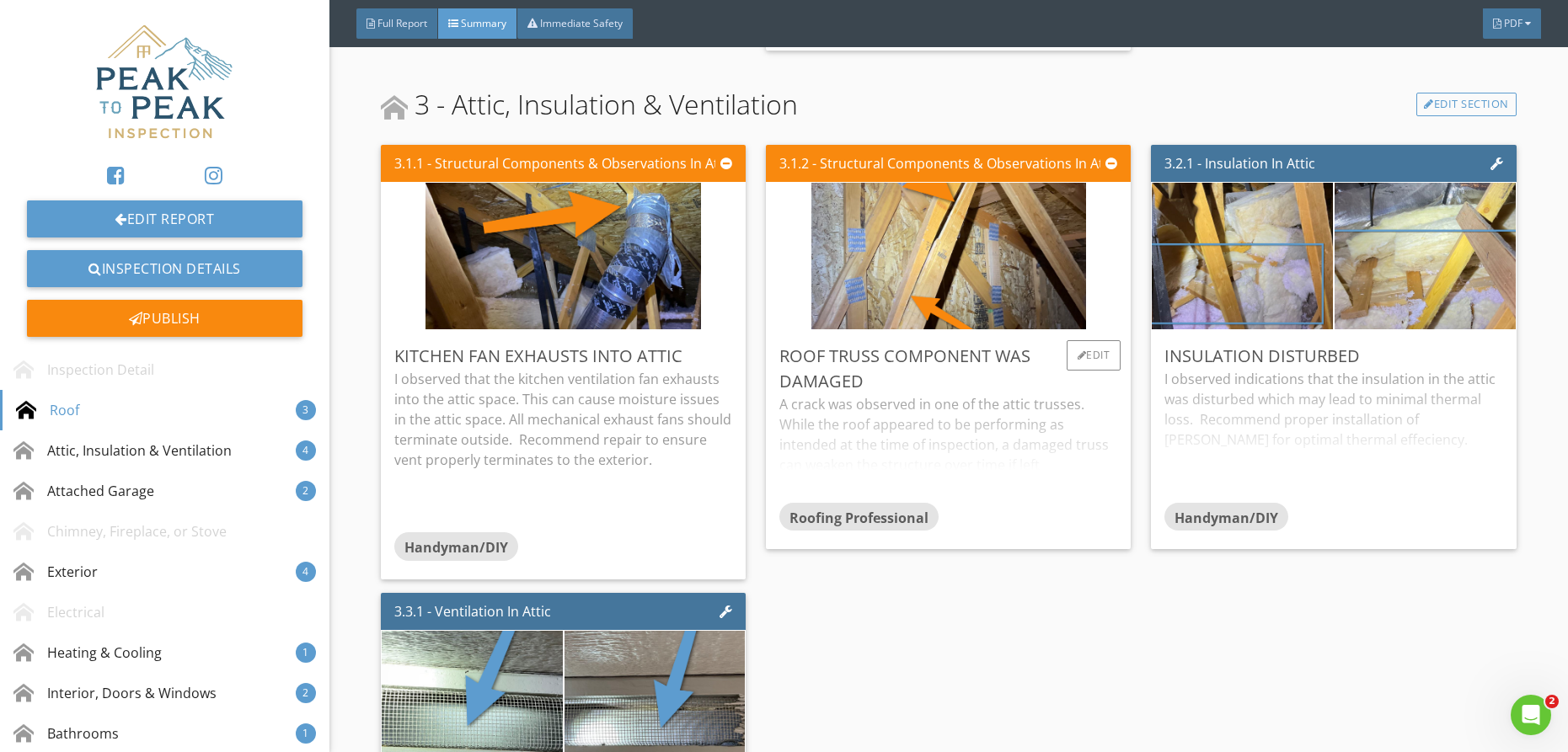
click at [997, 394] on div "A crack was observed in one of the attic trusses. While the roof appeared to be…" at bounding box center [948, 448] width 338 height 108
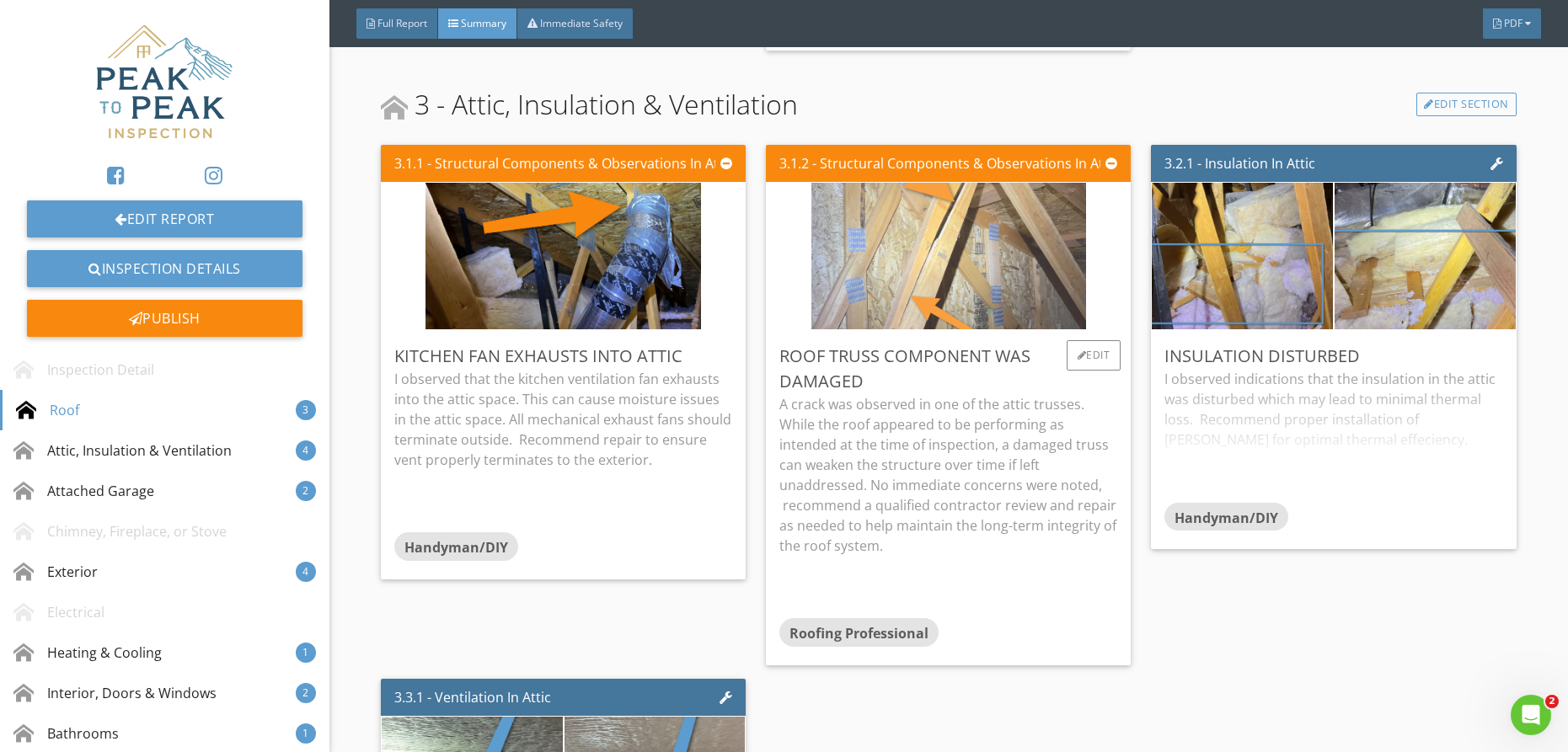
click at [993, 281] on img at bounding box center [949, 256] width 276 height 367
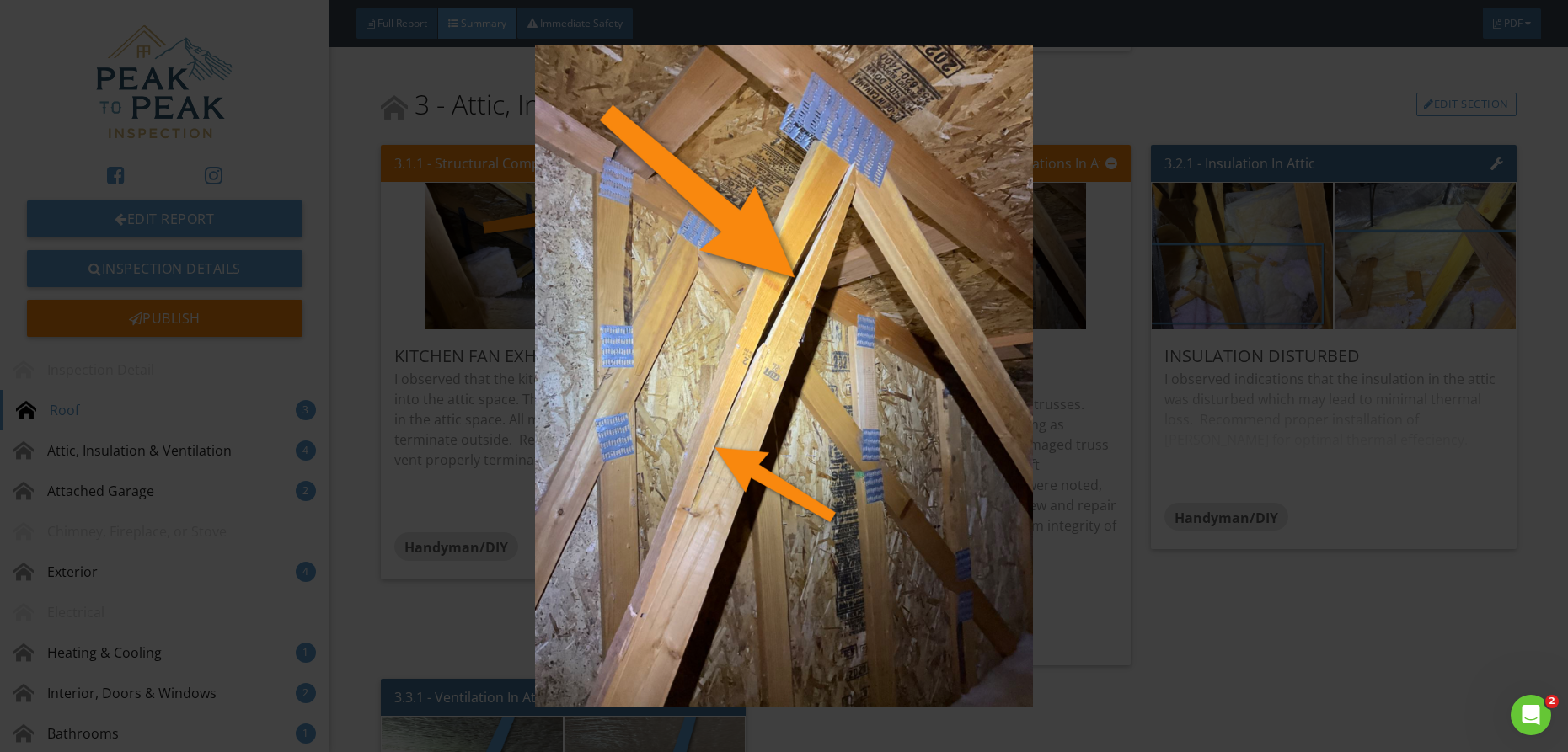
click at [773, 220] on img at bounding box center [784, 376] width 1438 height 664
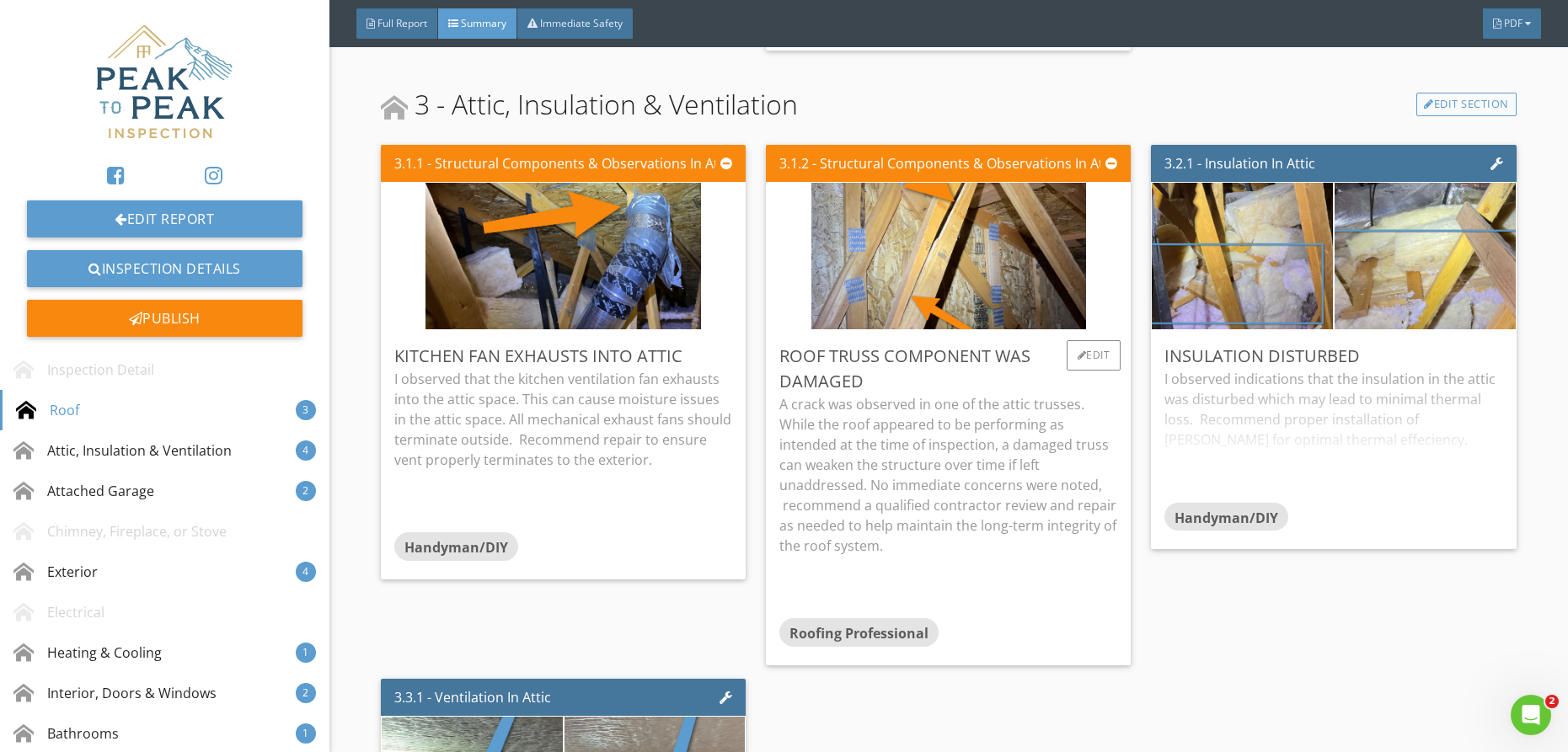
scroll to position [985, 0]
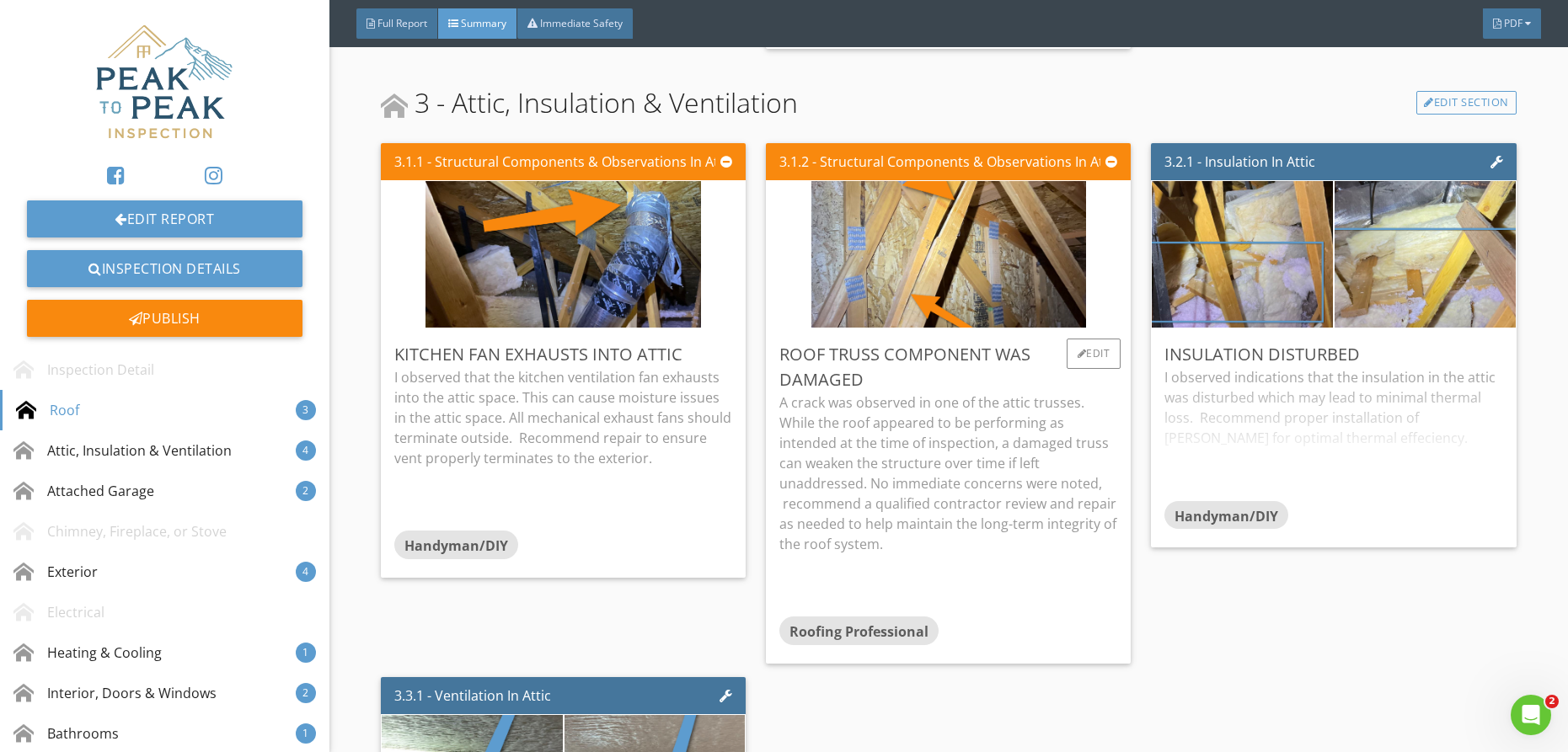
click at [1089, 393] on p "A crack was observed in one of the attic trusses. While the roof appeared to be…" at bounding box center [948, 474] width 338 height 162
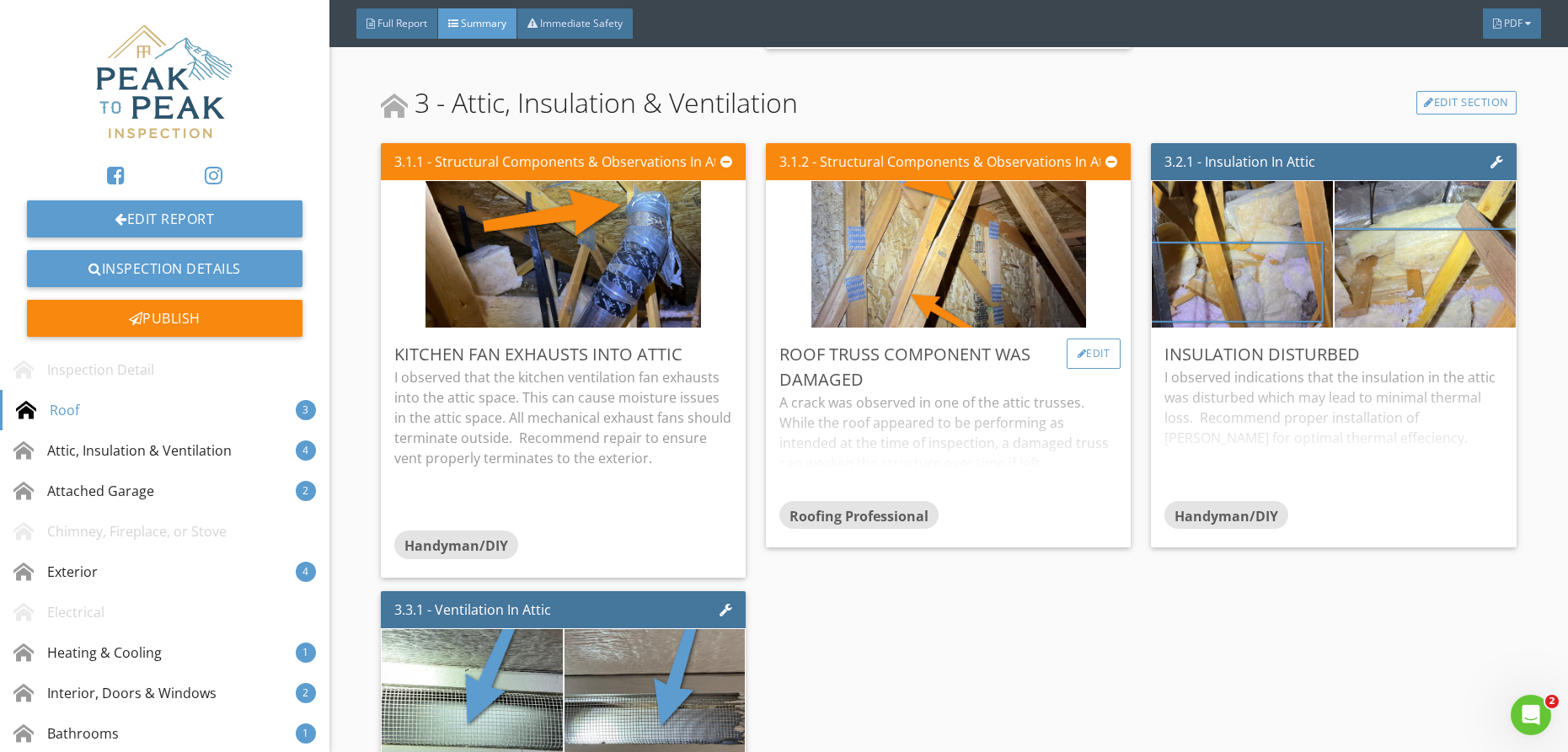
click at [1086, 360] on div "Edit" at bounding box center [1094, 354] width 55 height 30
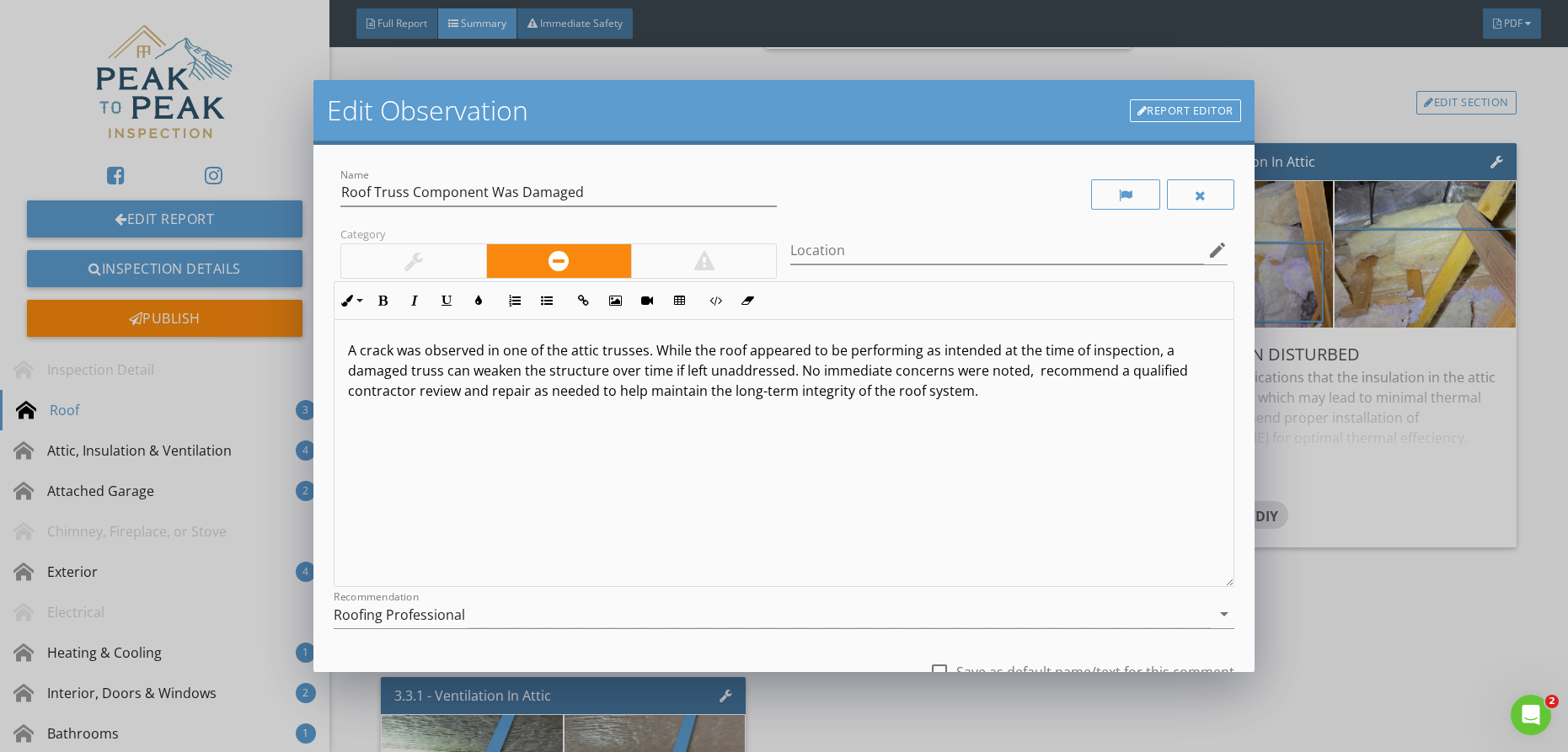
drag, startPoint x: 645, startPoint y: 350, endPoint x: 661, endPoint y: 349, distance: 16.0
click at [646, 351] on p "A crack was observed in one of the attic trusses. While the roof appeared to be…" at bounding box center [783, 370] width 872 height 61
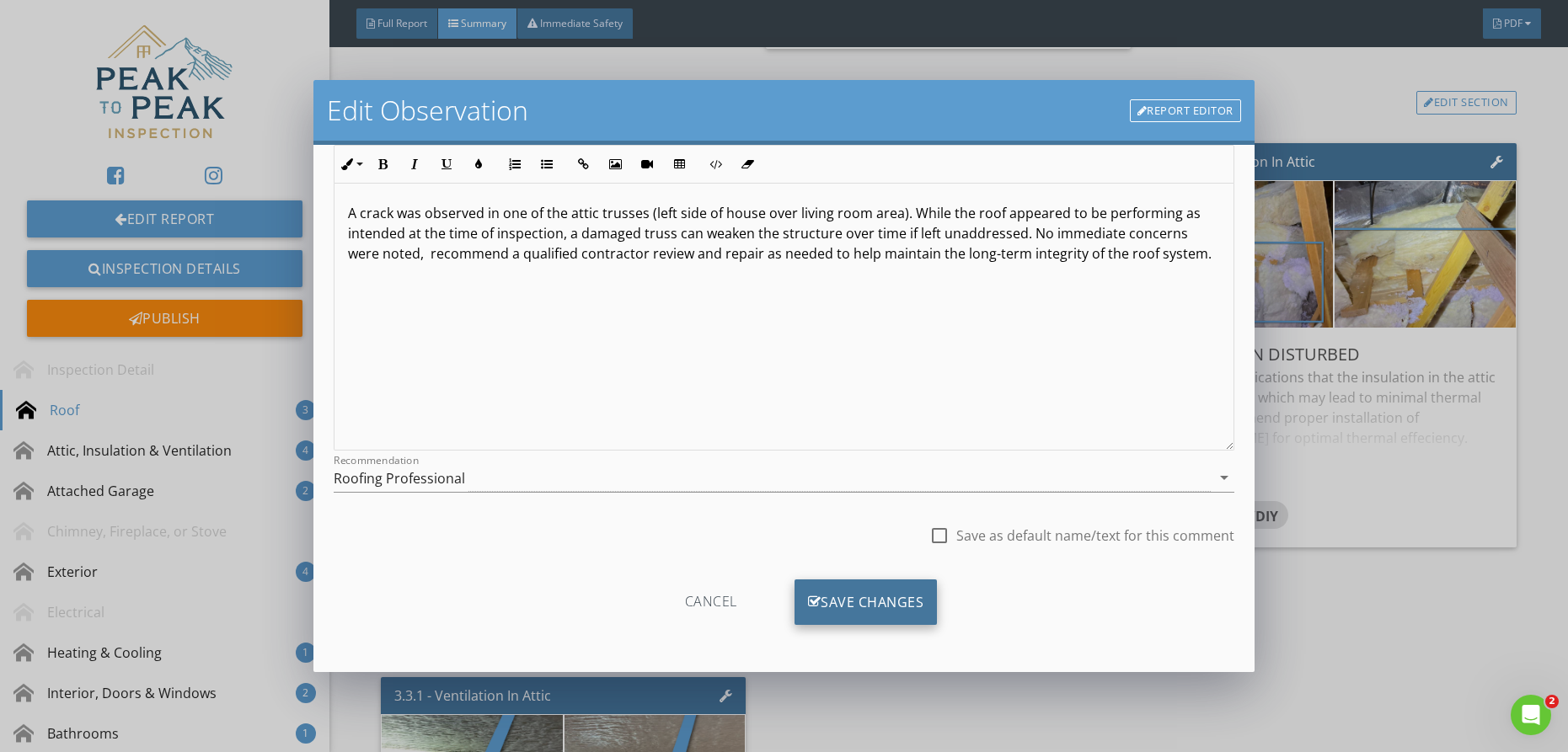
click at [835, 616] on div "Save Changes" at bounding box center [865, 602] width 143 height 45
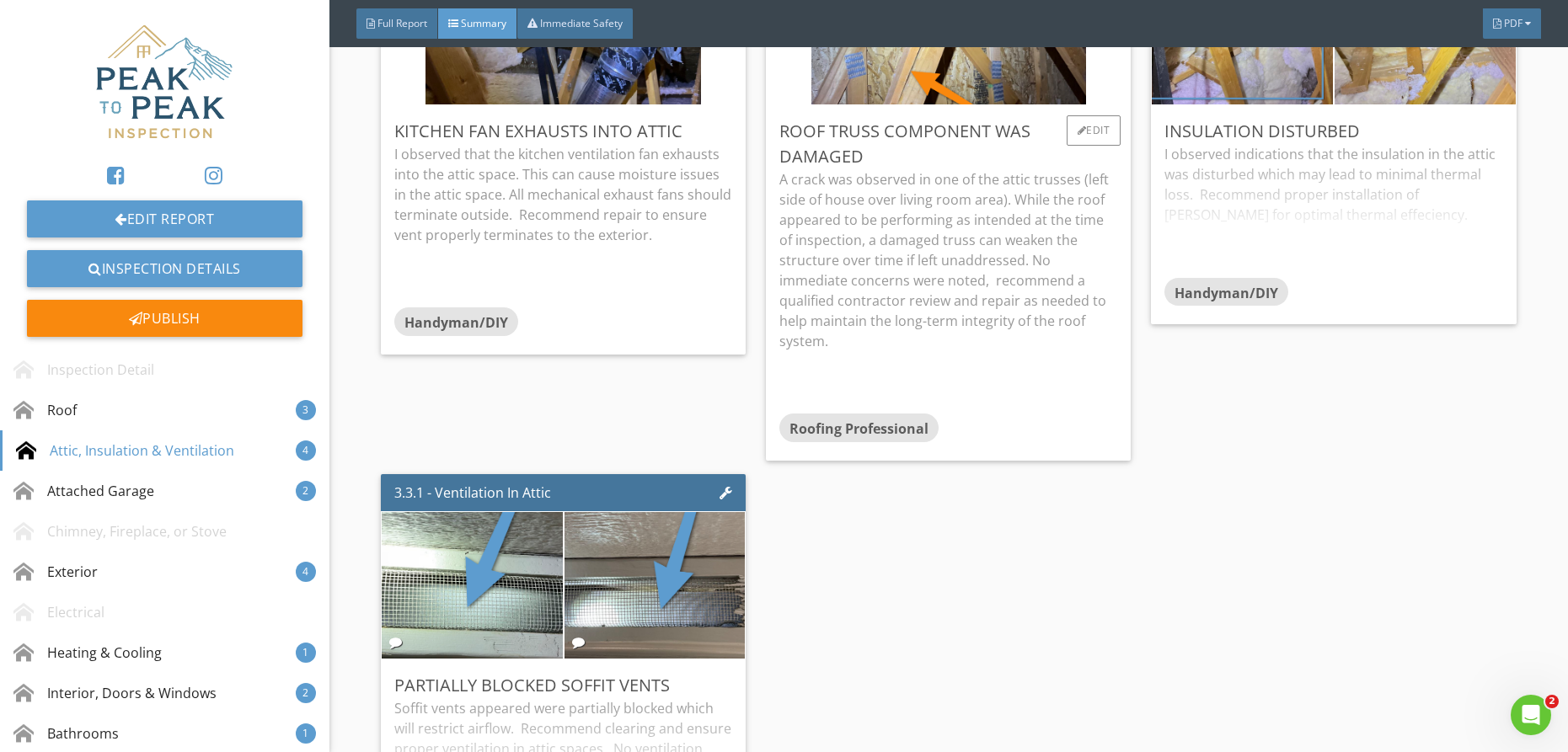
scroll to position [1210, 0]
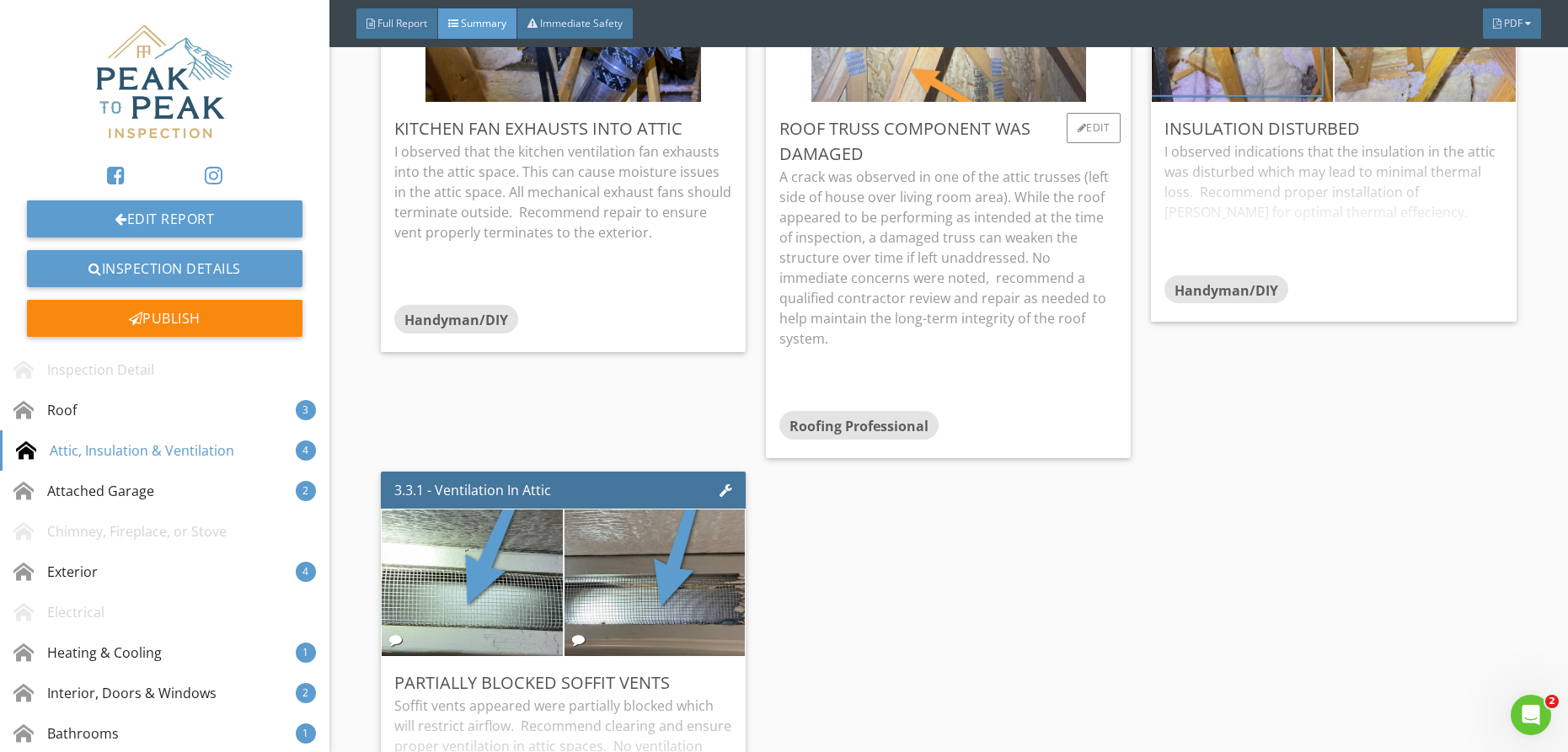
click at [942, 67] on img at bounding box center [949, 28] width 276 height 367
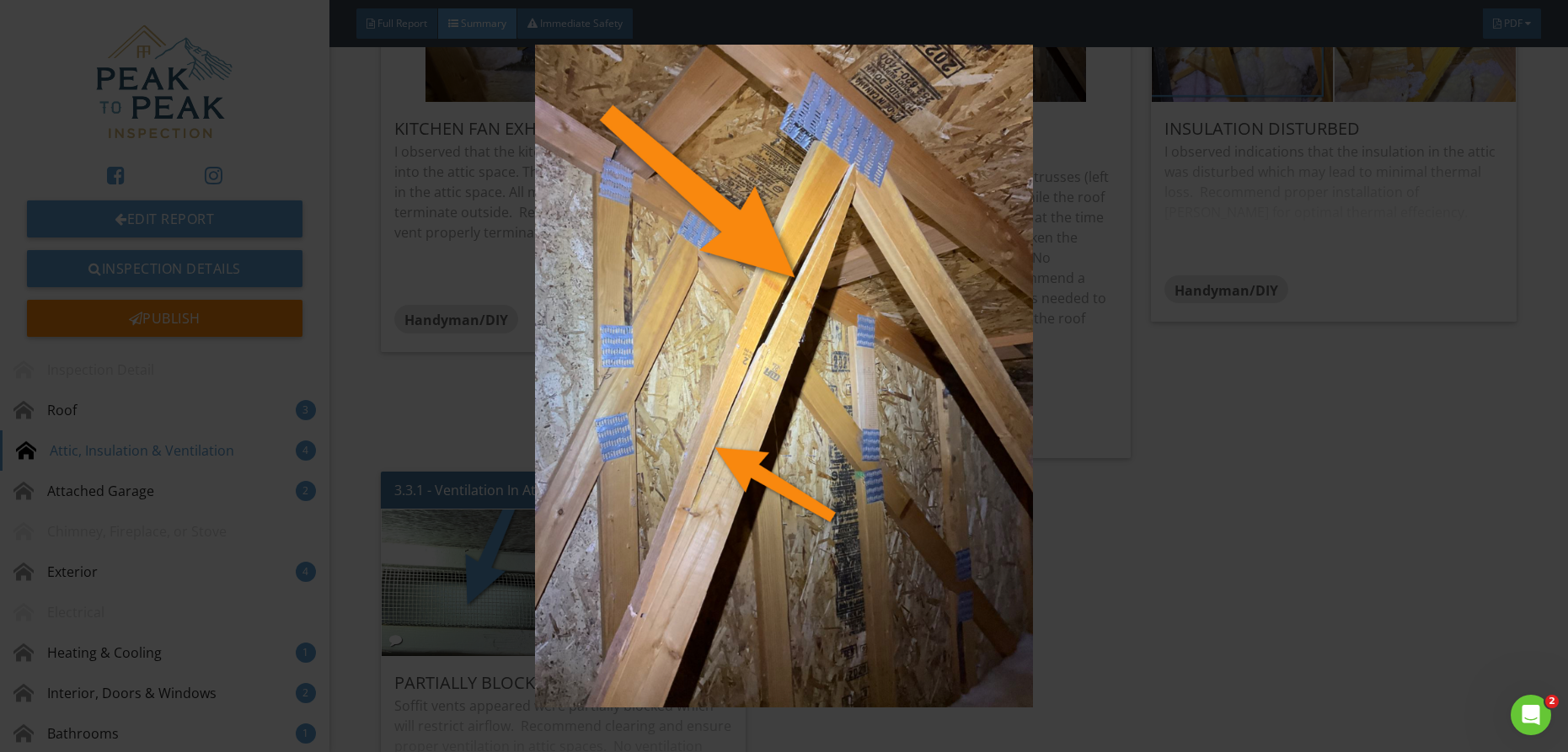
click at [1082, 160] on img at bounding box center [784, 376] width 1438 height 664
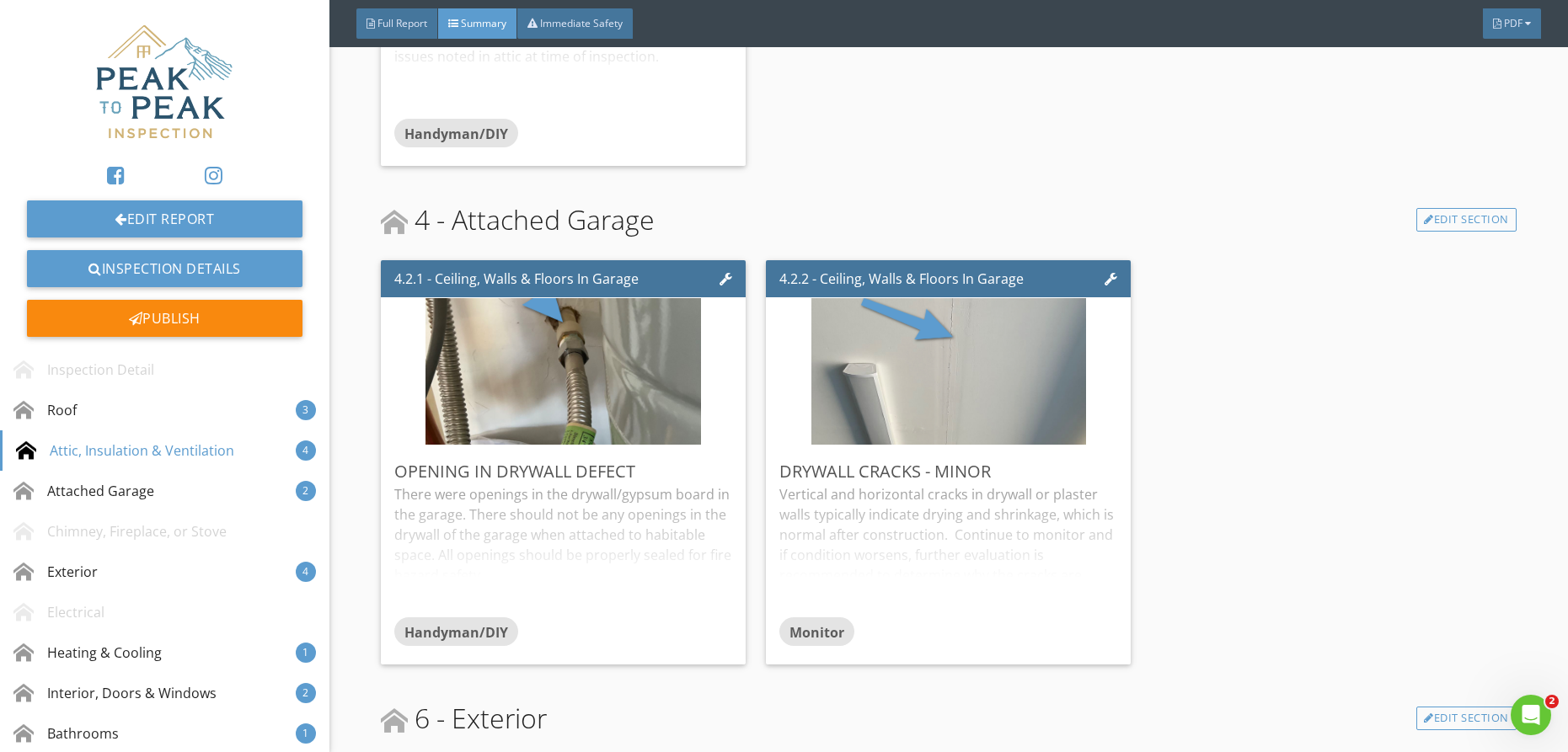
scroll to position [1940, 0]
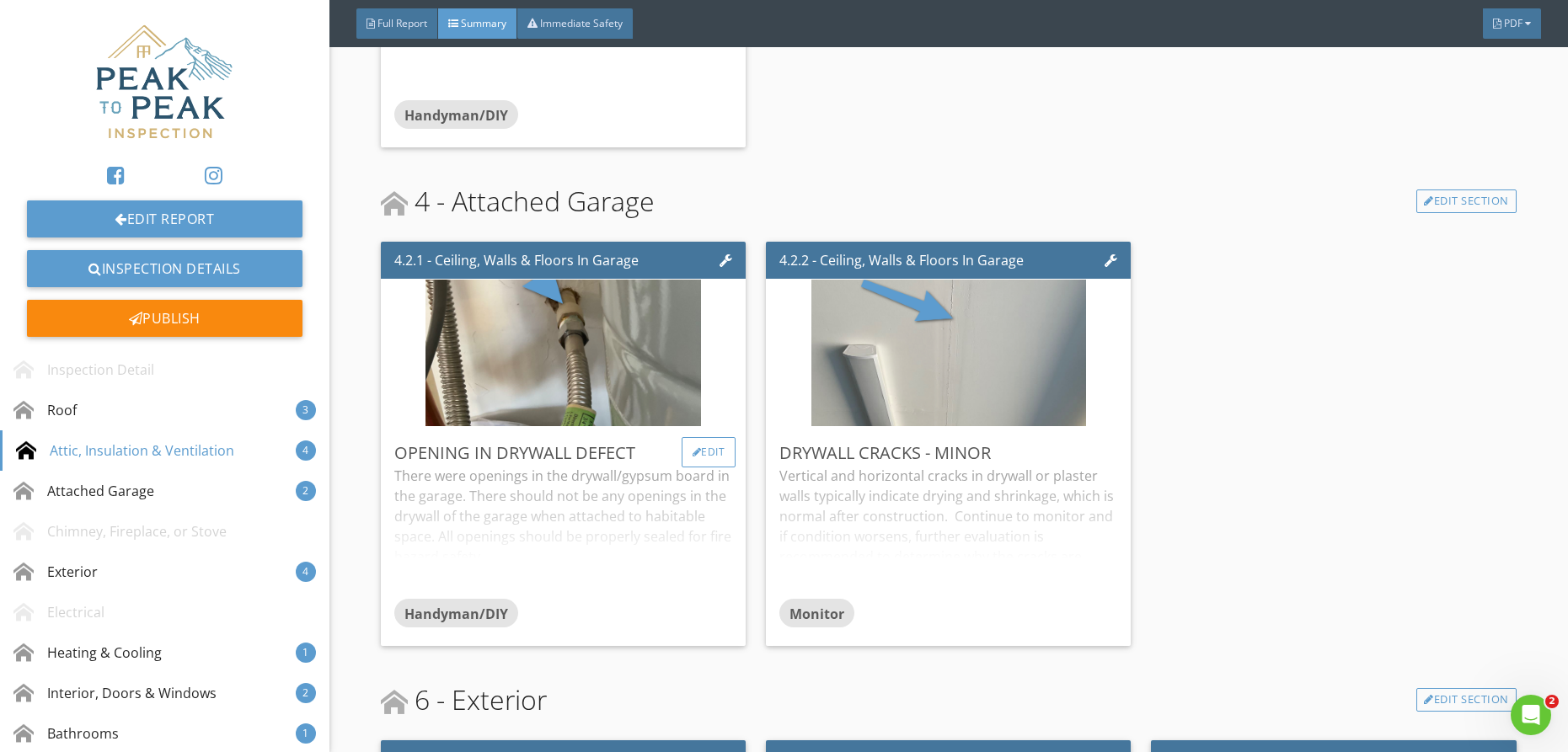
click at [696, 438] on div "Edit" at bounding box center [709, 453] width 55 height 30
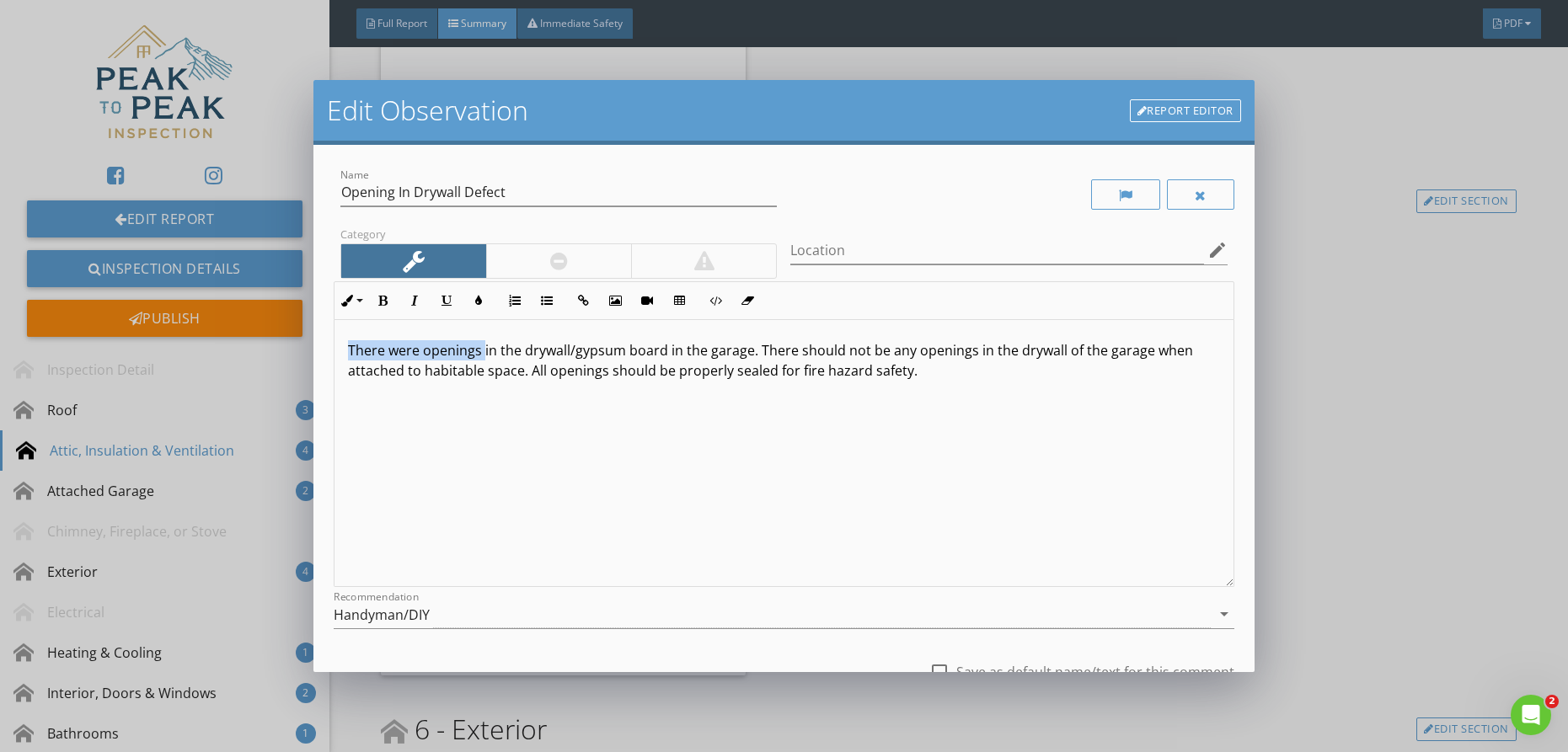
drag, startPoint x: 485, startPoint y: 355, endPoint x: 232, endPoint y: 345, distance: 253.2
click at [246, 349] on div "Edit Observation Report Editor Name Opening In Drywall Defect Category Location…" at bounding box center [784, 376] width 1568 height 752
click at [699, 356] on p "One opening in the drywall/gypsum board in the garage. There should not be any …" at bounding box center [783, 360] width 872 height 41
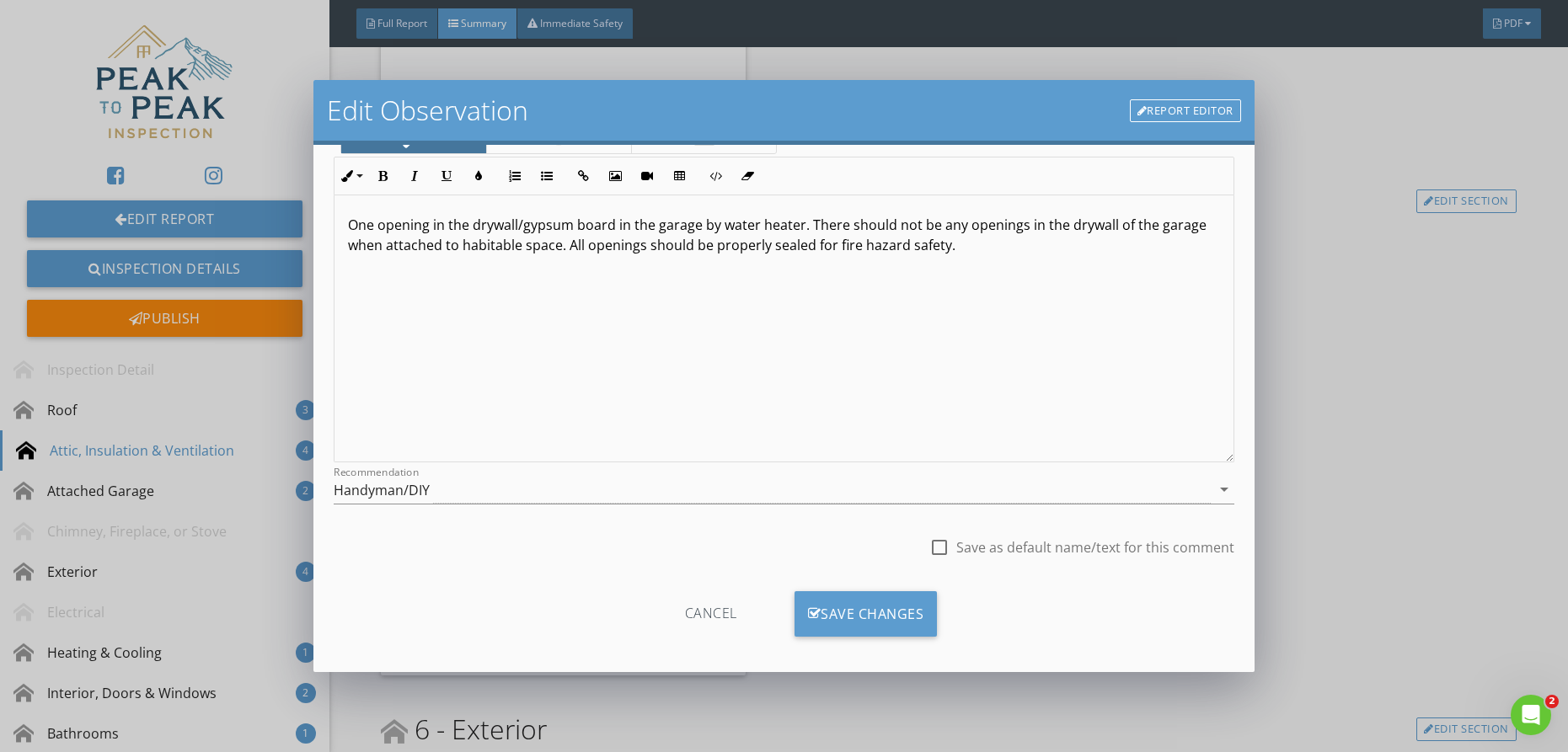
scroll to position [136, 0]
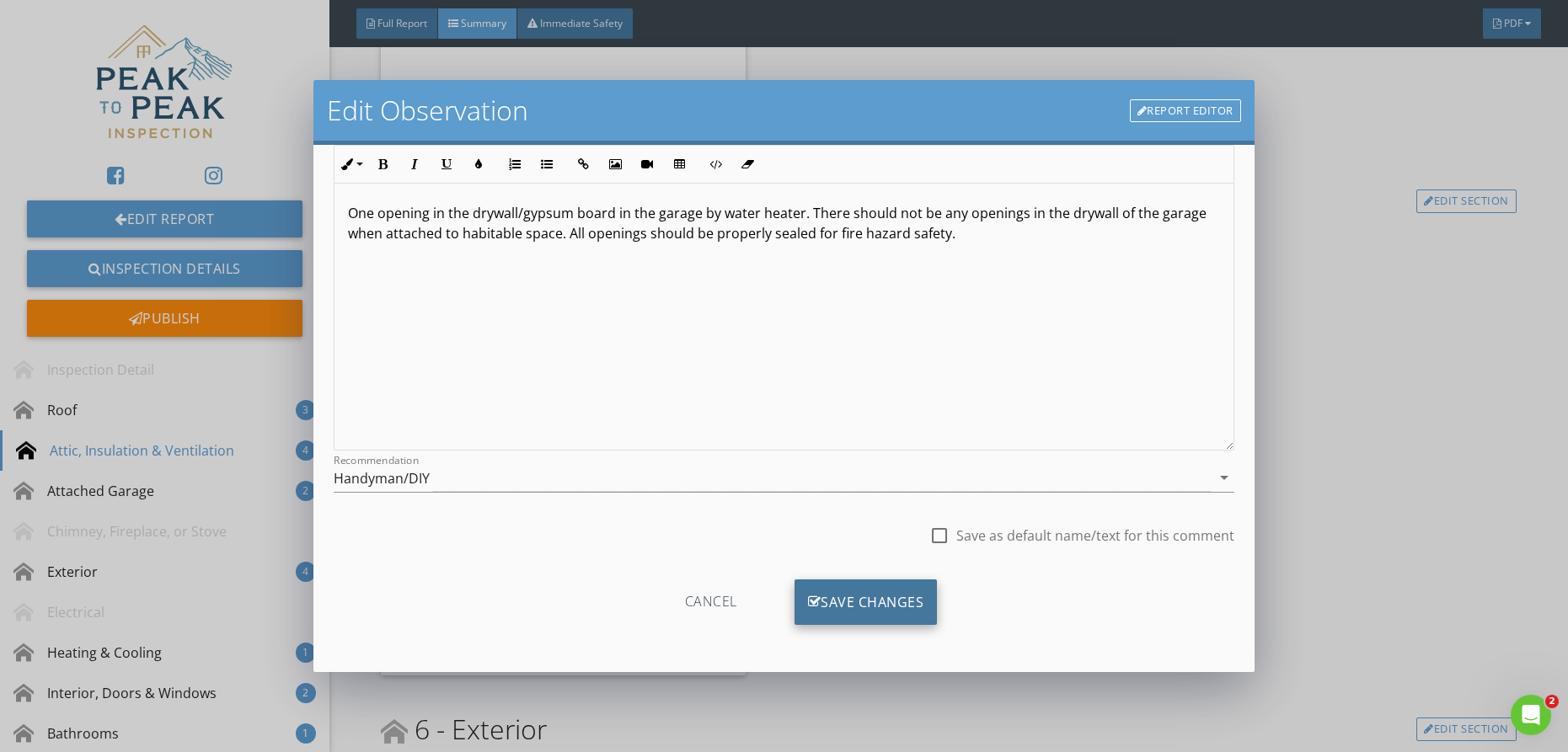
click at [874, 610] on div "Save Changes" at bounding box center [865, 602] width 143 height 45
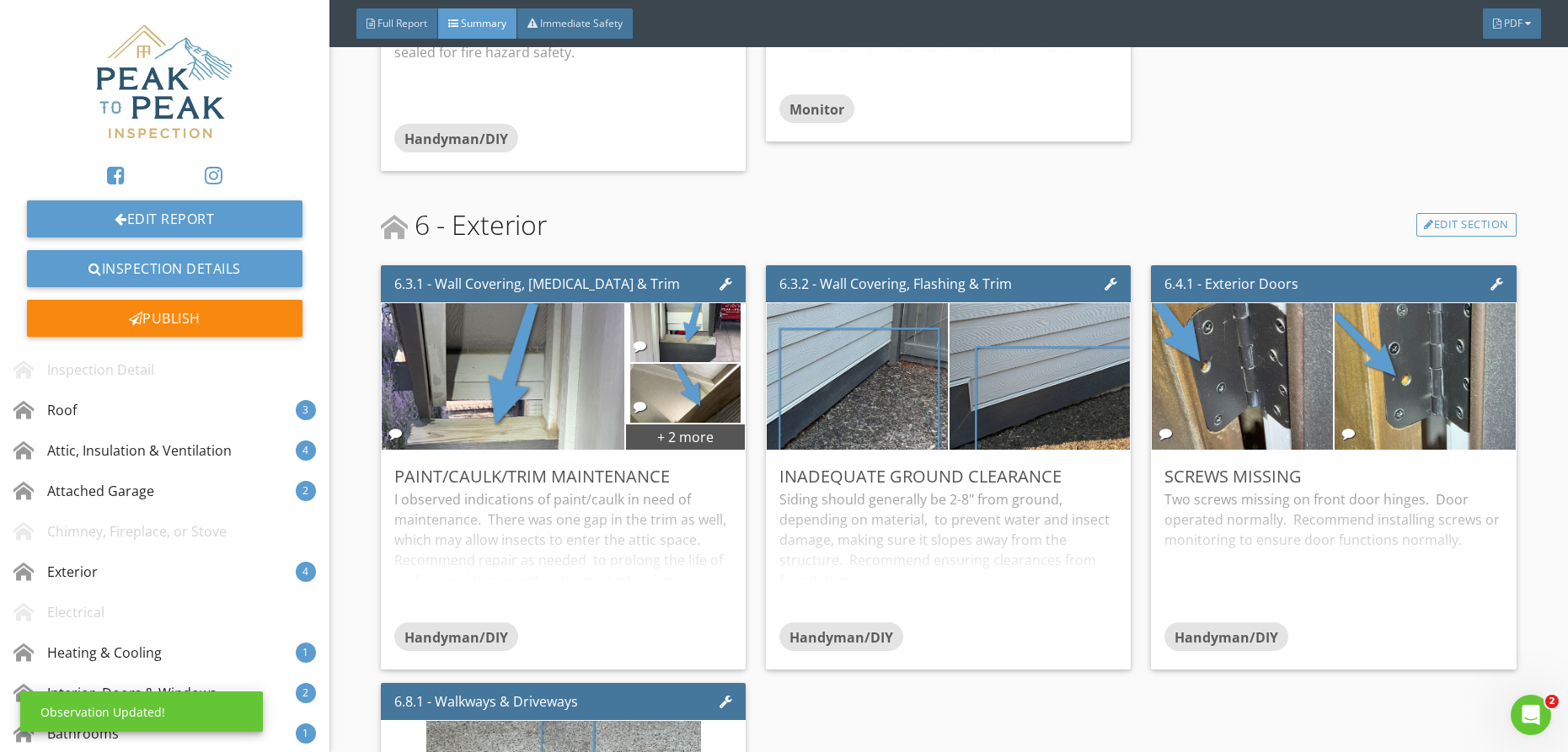
scroll to position [2460, 0]
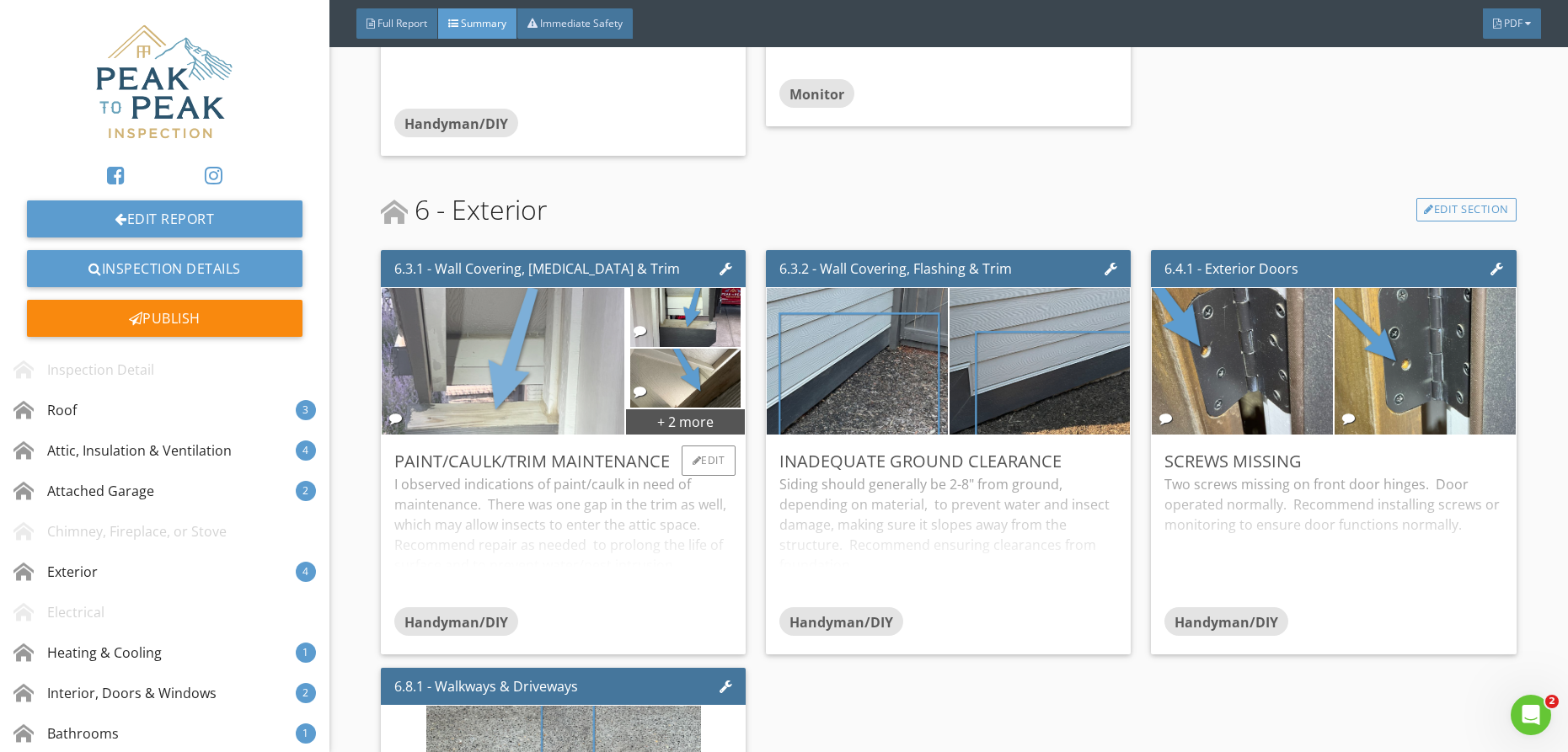
click at [532, 334] on img at bounding box center [503, 361] width 276 height 367
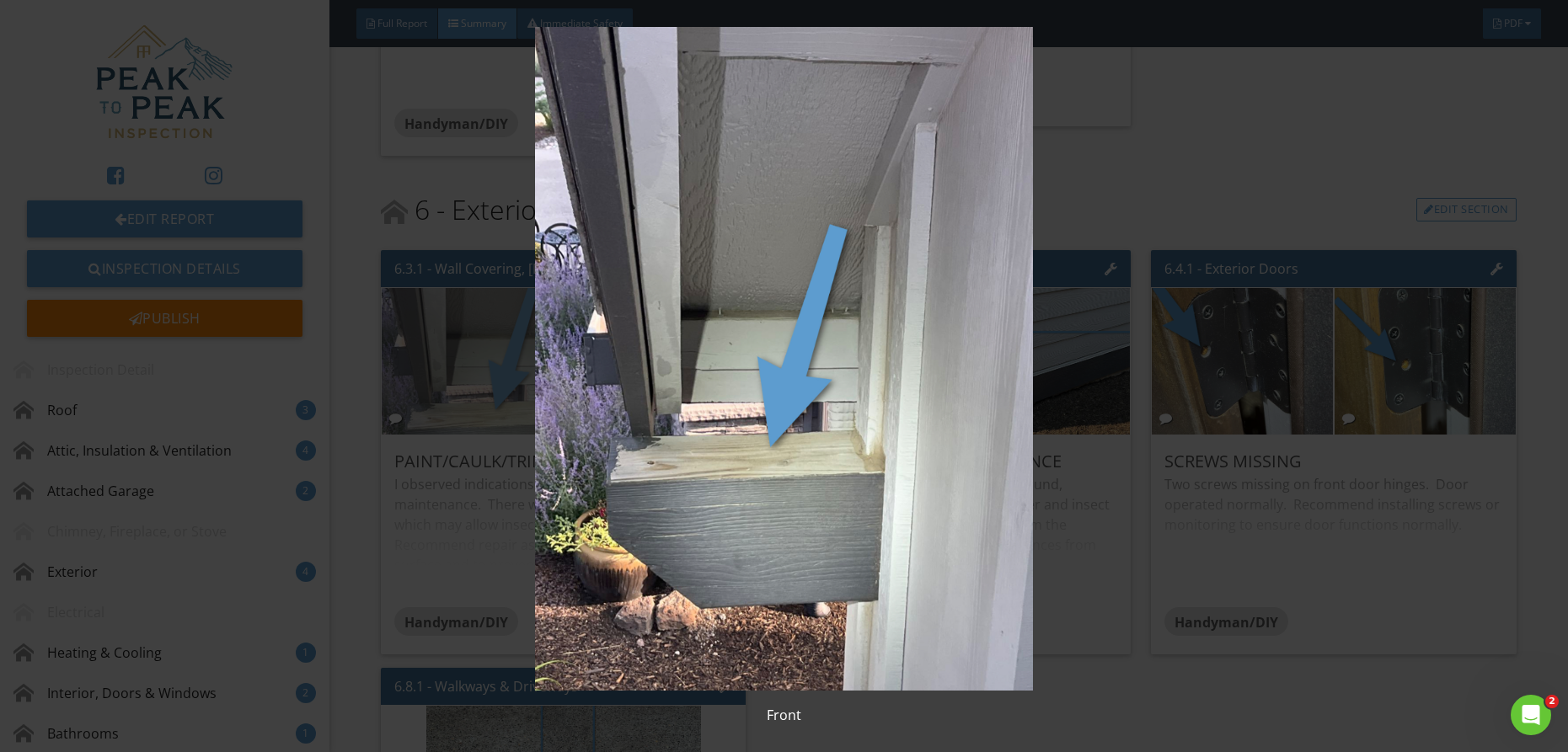
click at [532, 334] on img at bounding box center [784, 358] width 1438 height 664
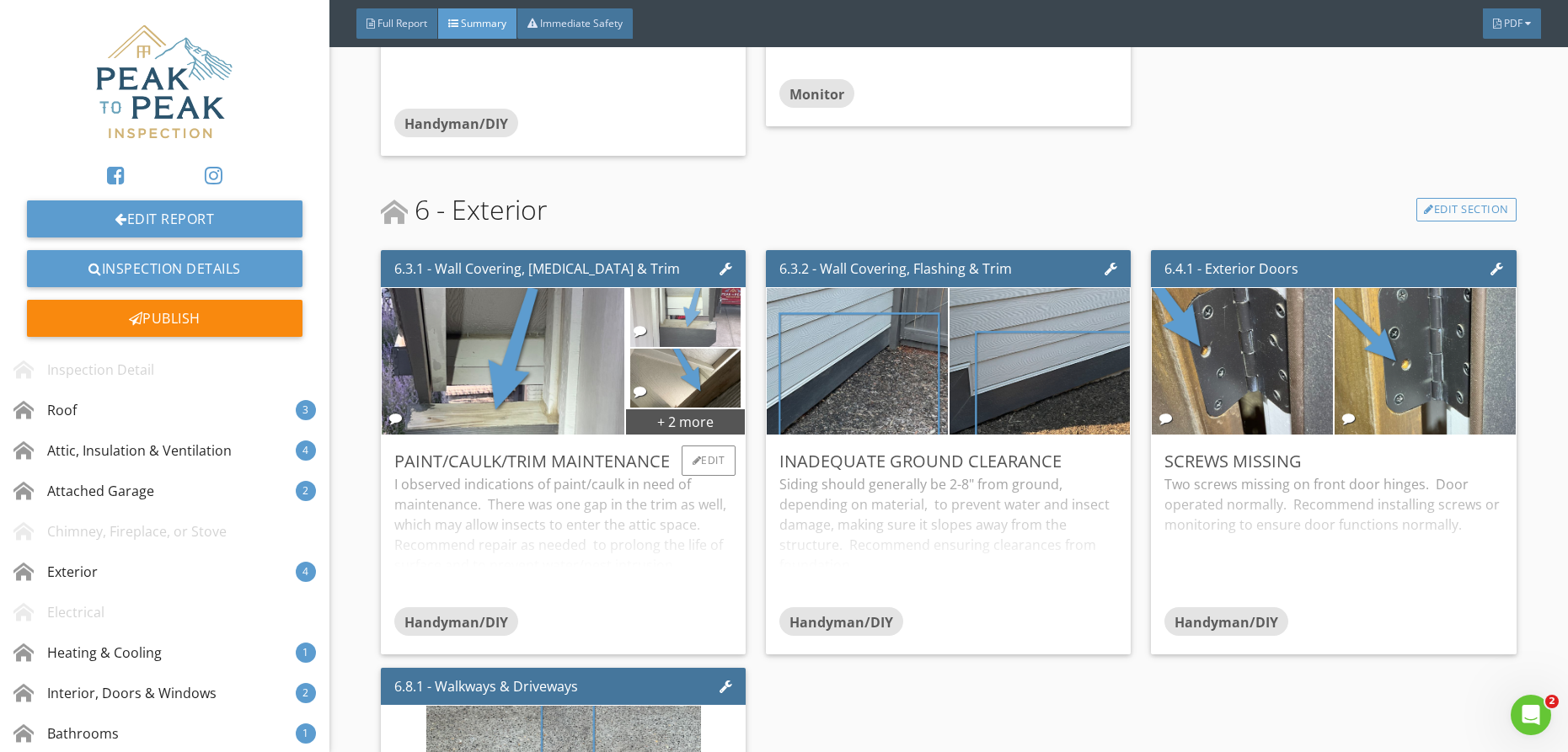
click at [675, 296] on img at bounding box center [685, 317] width 111 height 148
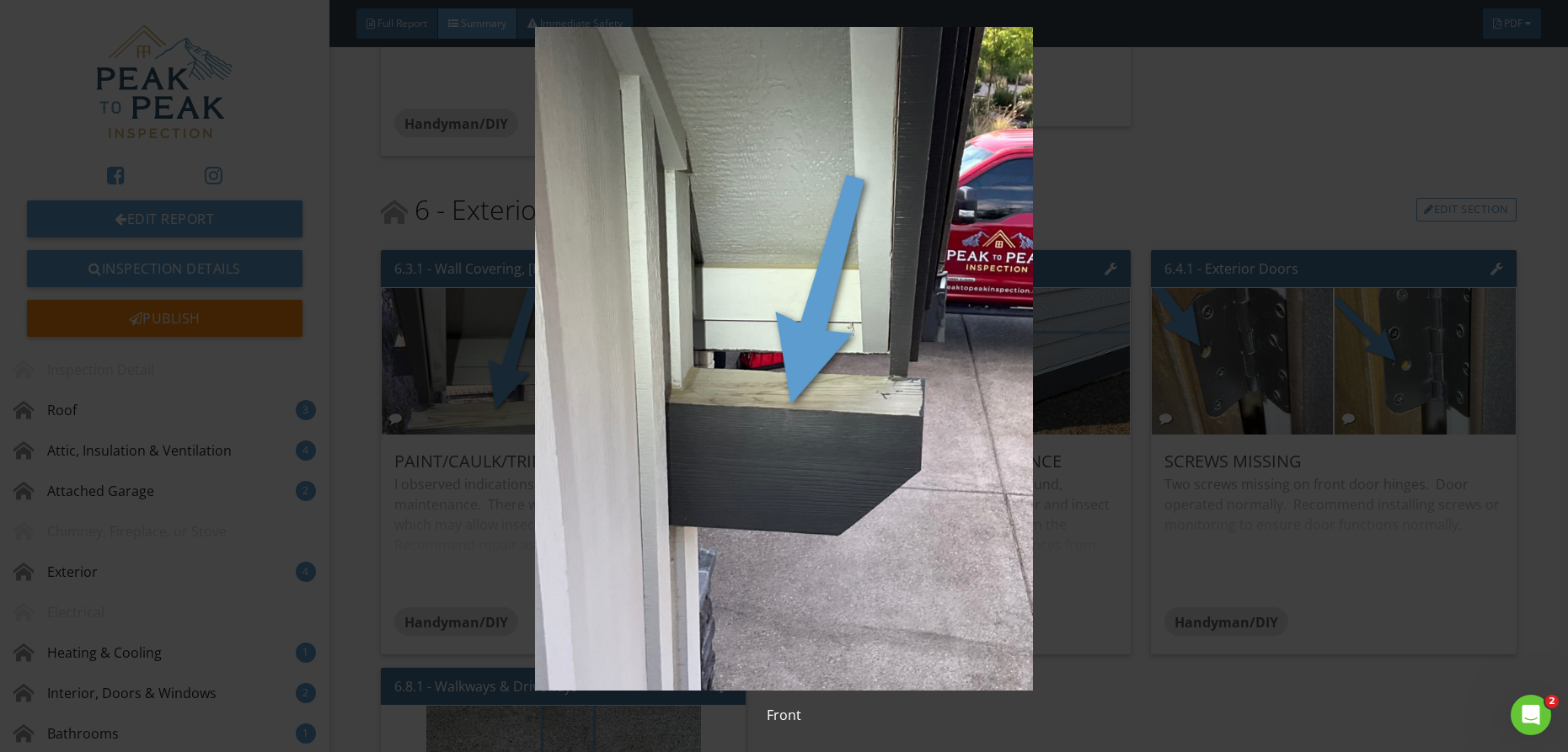
drag, startPoint x: 675, startPoint y: 296, endPoint x: 676, endPoint y: 341, distance: 45.0
click at [676, 296] on img at bounding box center [784, 358] width 1438 height 664
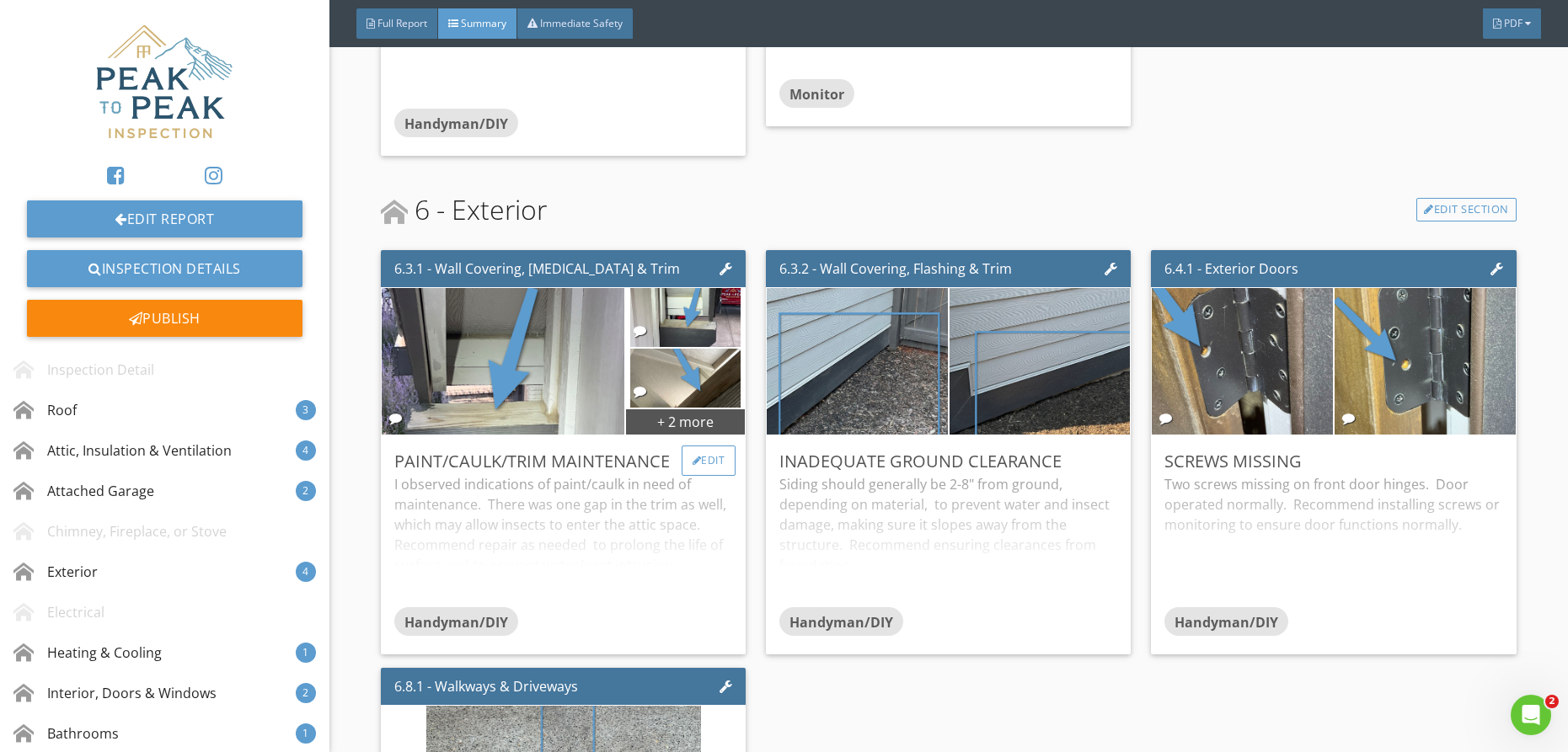
click at [692, 456] on div at bounding box center [697, 460] width 9 height 10
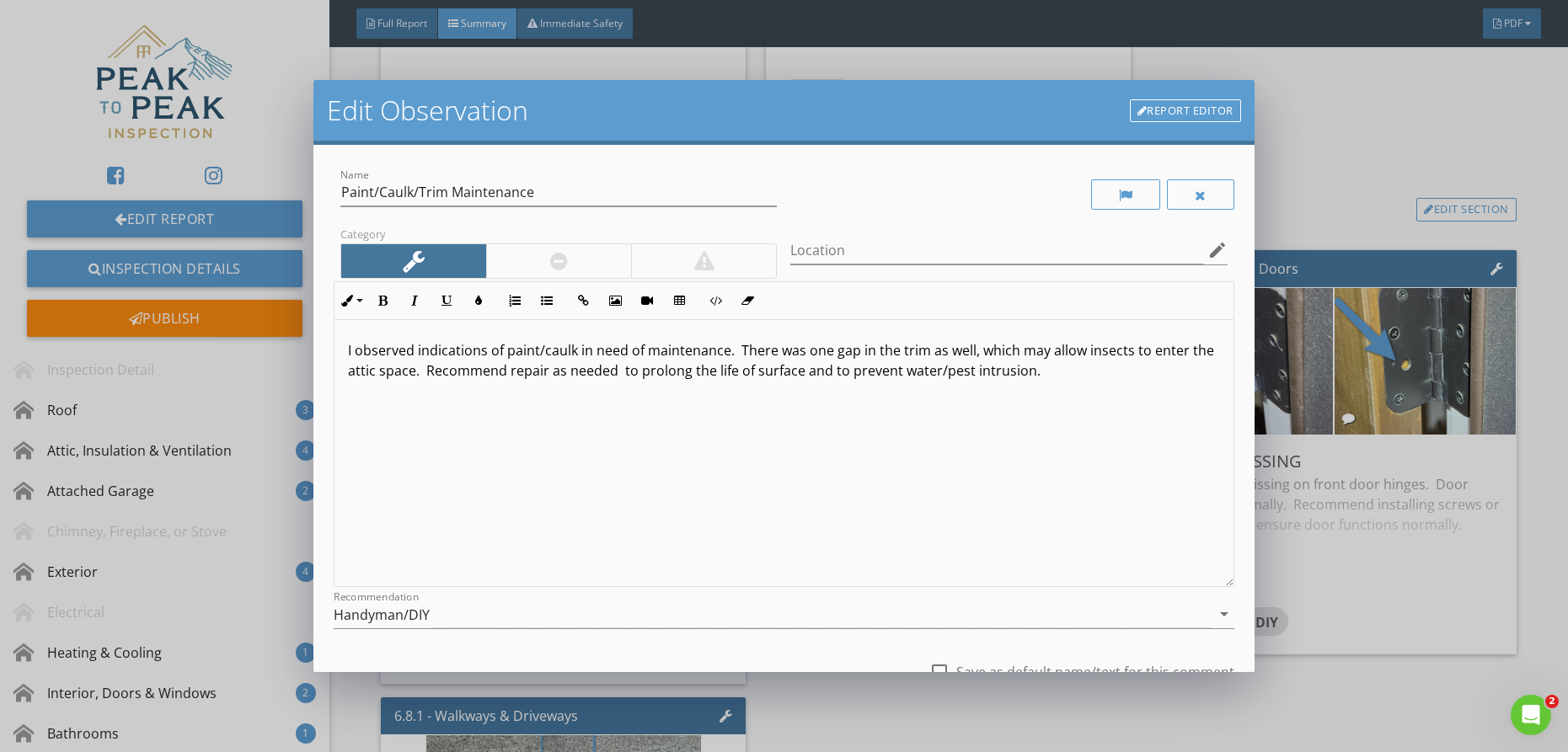
click at [726, 358] on p "I observed indications of paint/caulk in need of maintenance. There was one gap…" at bounding box center [783, 360] width 872 height 41
click at [736, 363] on p "I observed indications of paint/caulk in need of maintenance (corbels in front …" at bounding box center [783, 360] width 872 height 41
click at [735, 358] on p "I observed indications of paint/caulk in need of maintenance (corbels in front …" at bounding box center [783, 360] width 872 height 41
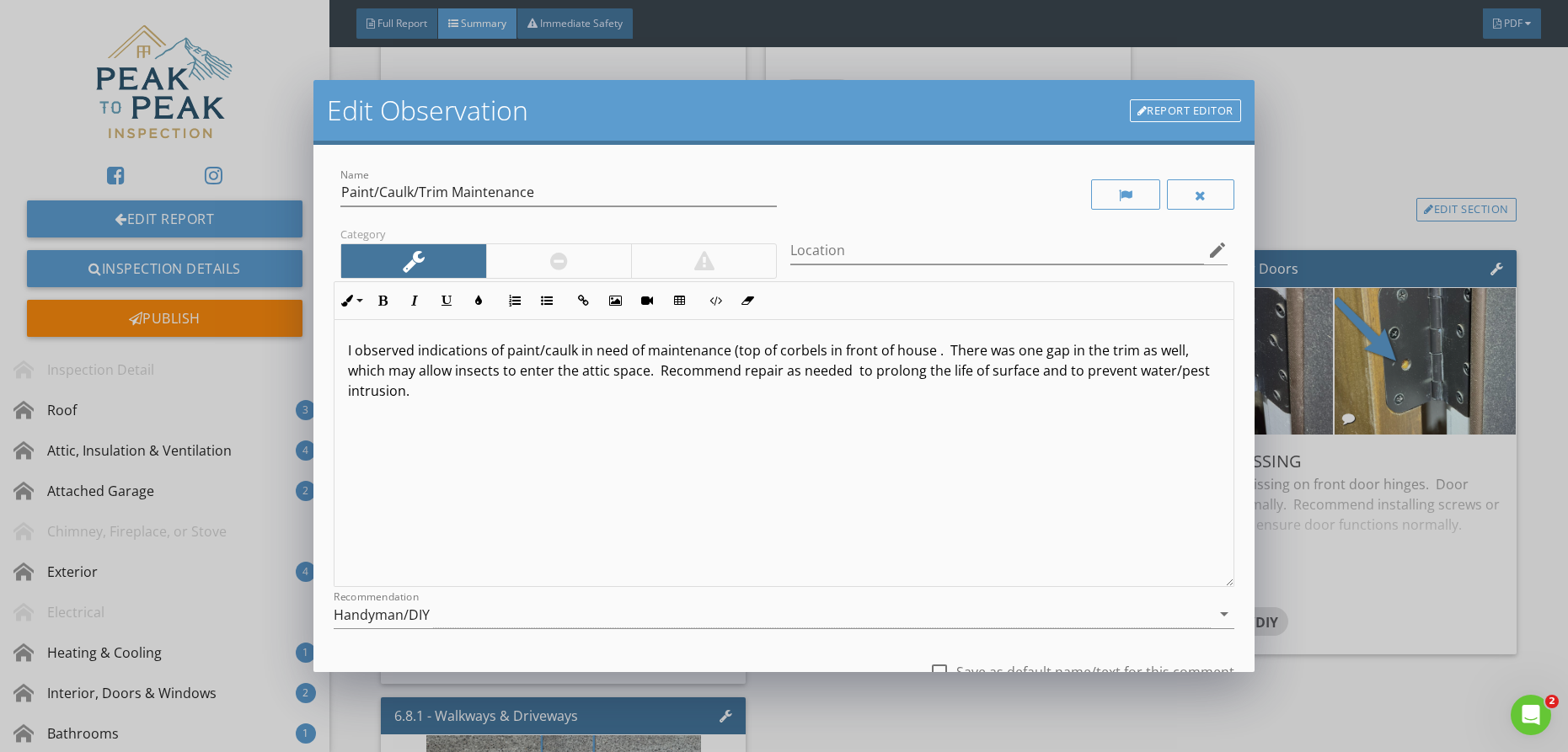
click at [930, 353] on p "I observed indications of paint/caulk in need of maintenance (top of corbels in…" at bounding box center [783, 370] width 872 height 61
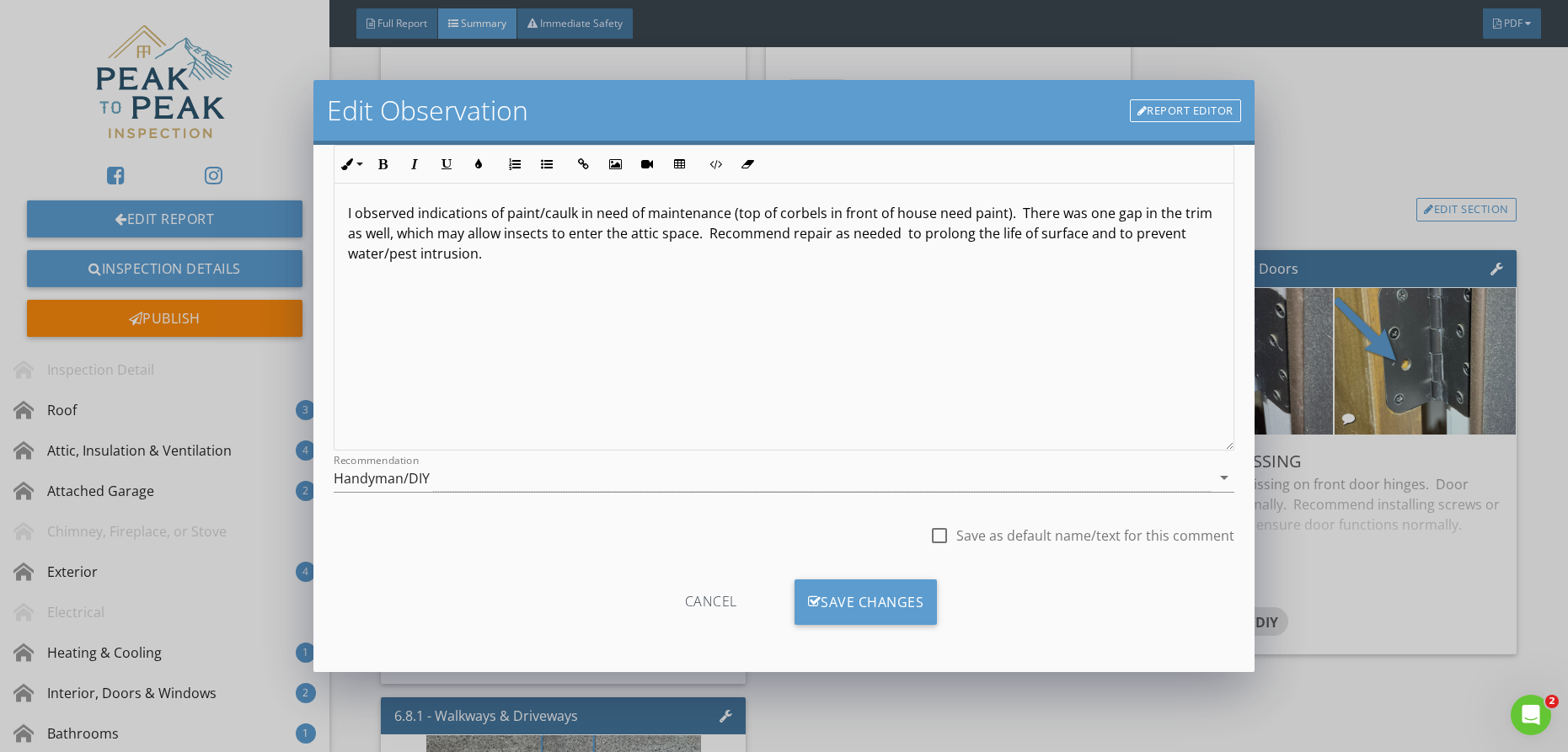
click at [921, 626] on div "Cancel Save Changes" at bounding box center [783, 608] width 900 height 58
click at [926, 614] on div "Save Changes" at bounding box center [865, 602] width 143 height 45
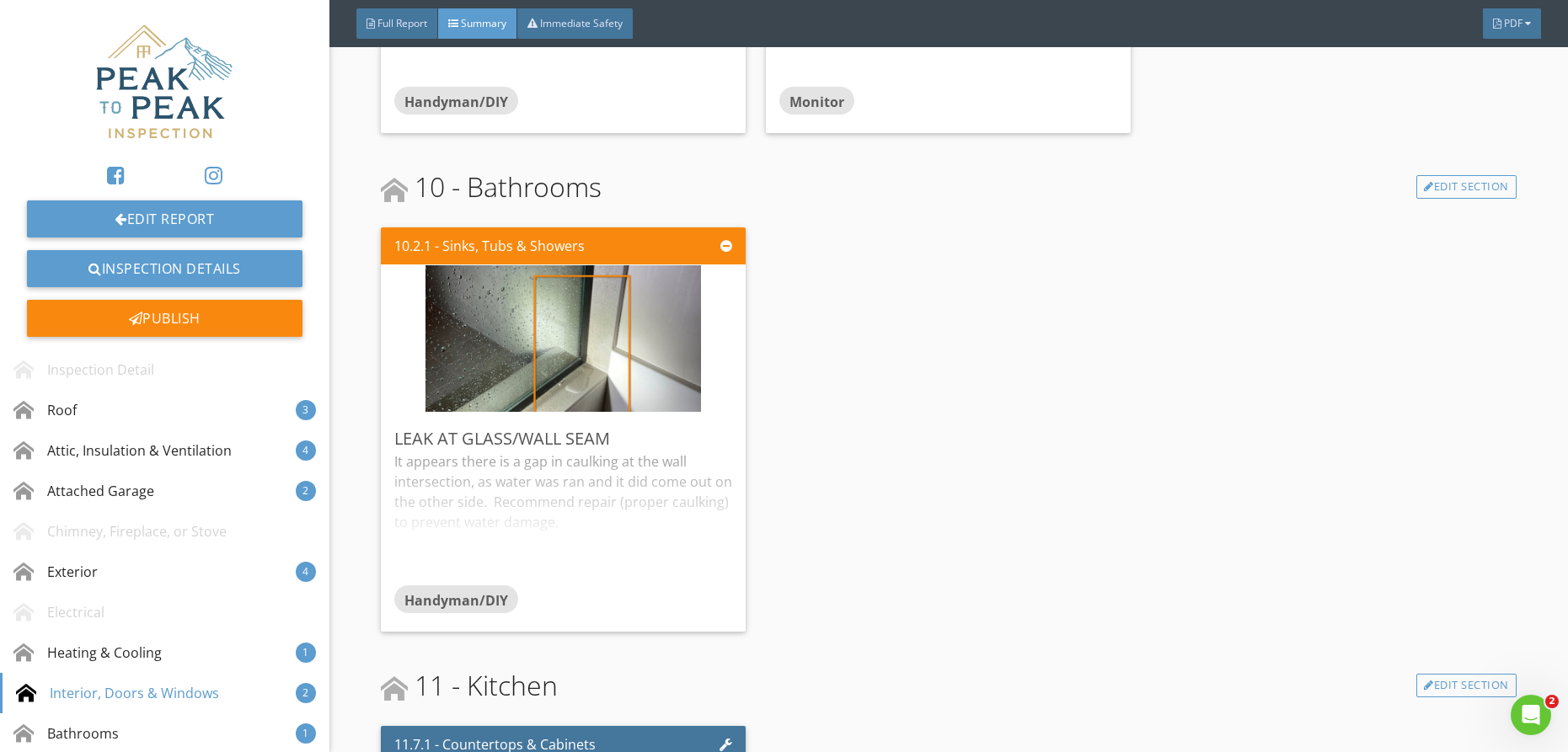
scroll to position [4482, 0]
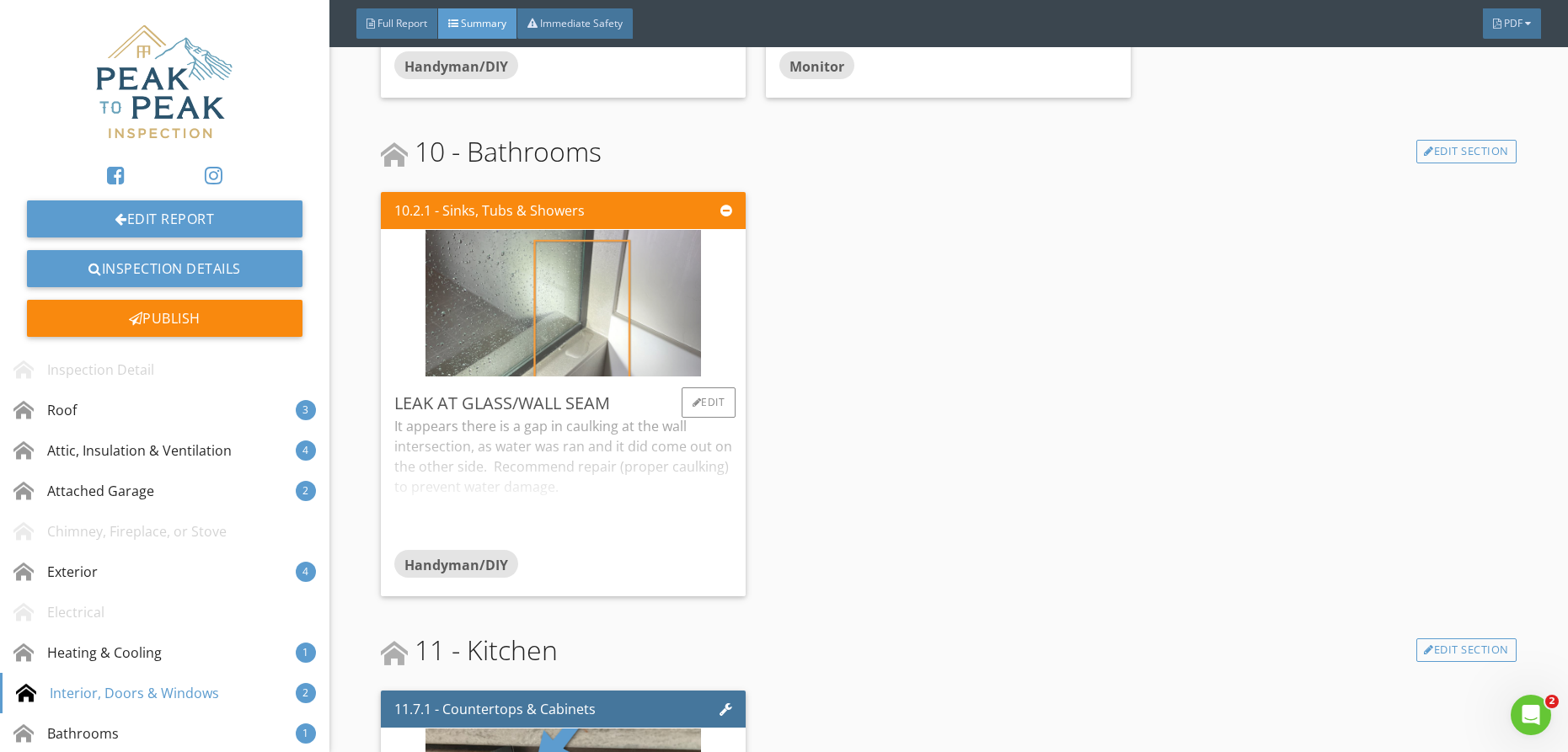
click at [639, 320] on img at bounding box center [562, 303] width 276 height 367
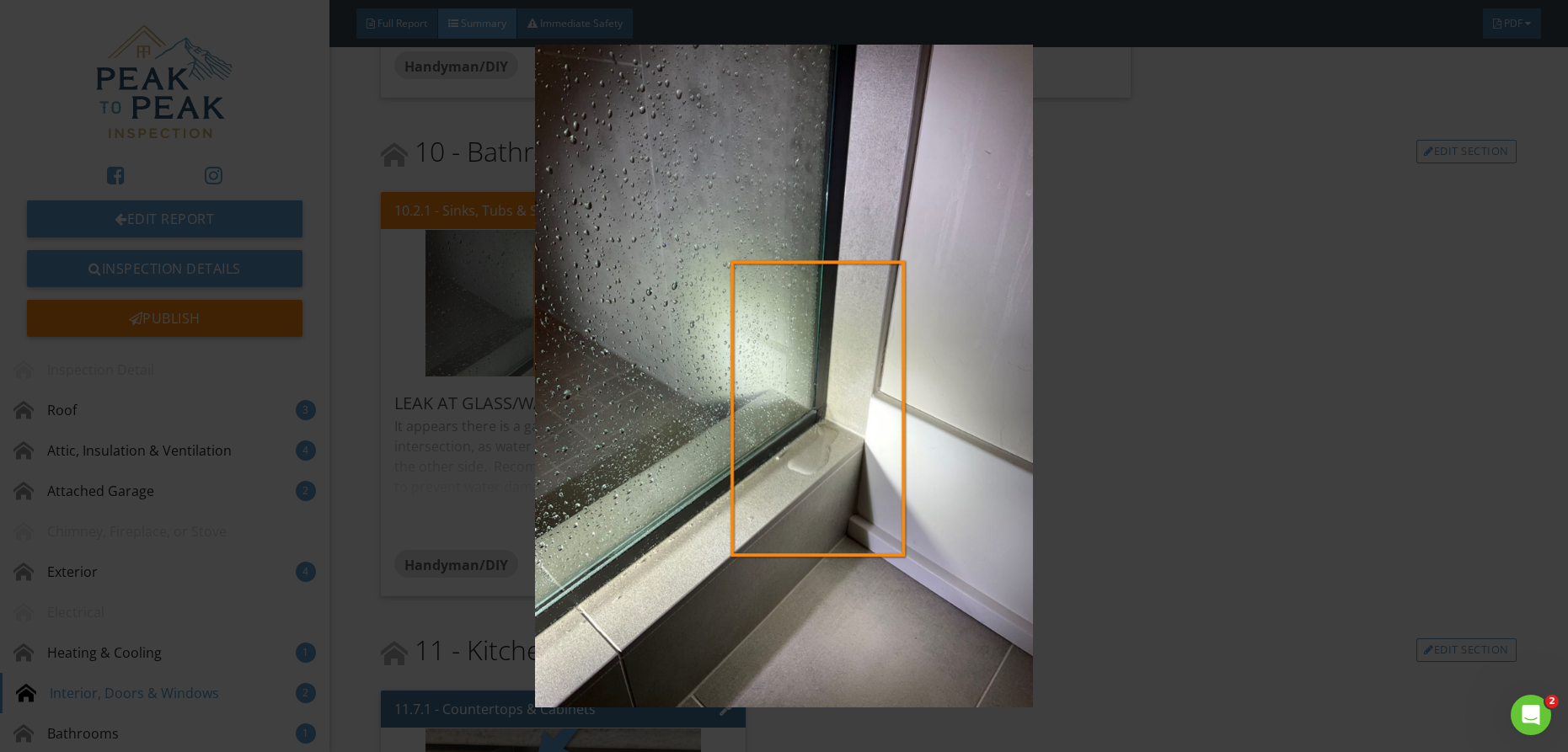
click at [639, 320] on img at bounding box center [784, 376] width 1438 height 664
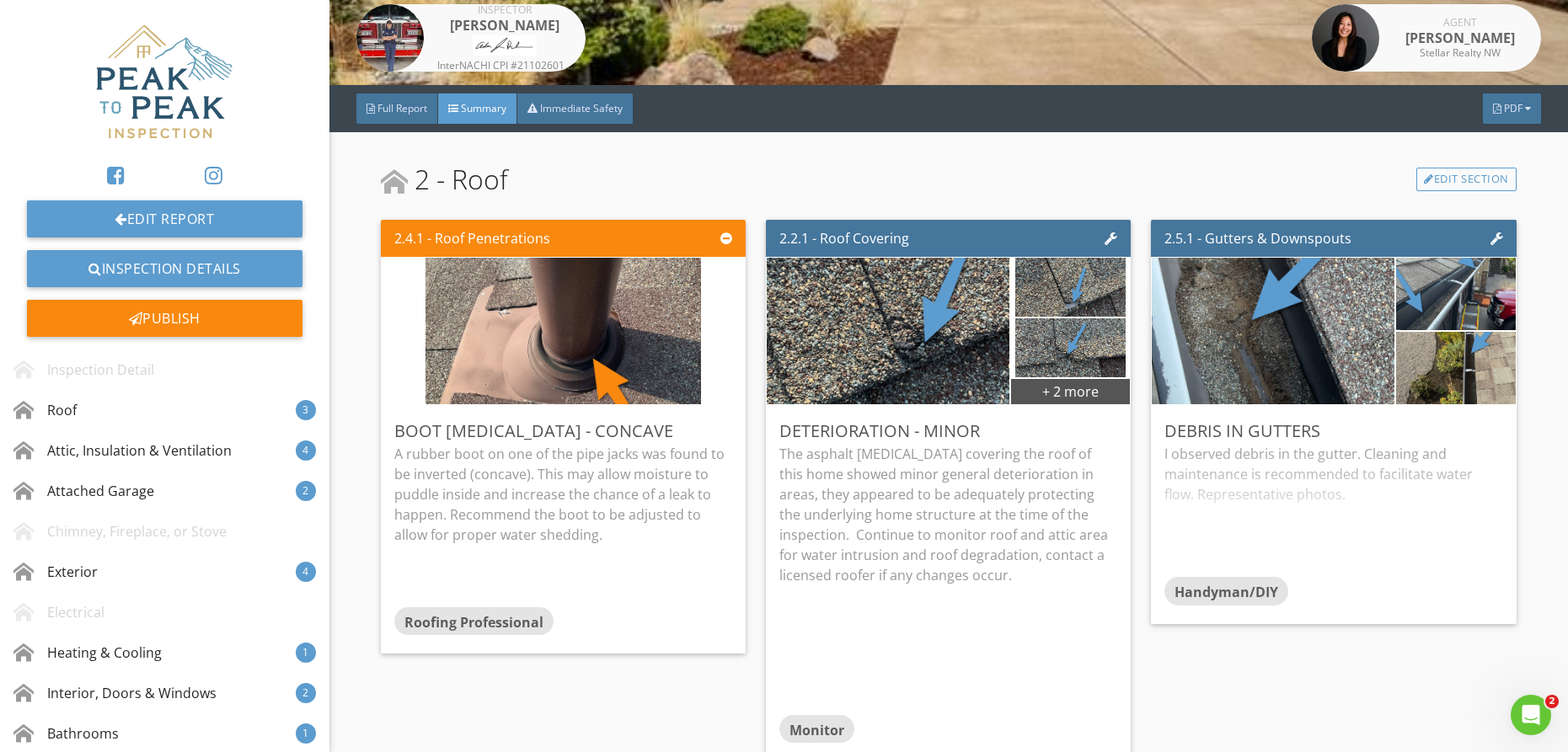
scroll to position [0, 0]
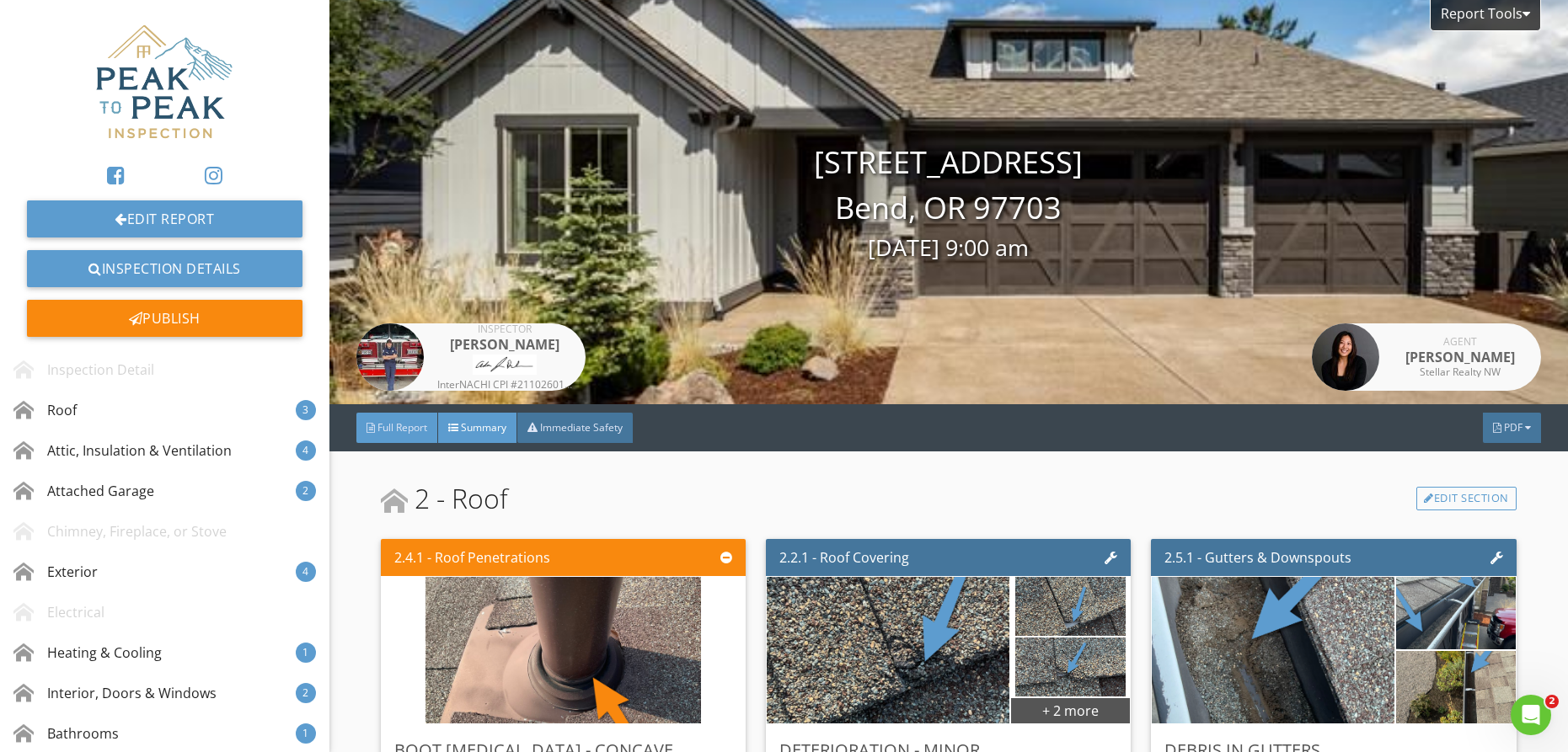
click at [394, 429] on span "Full Report" at bounding box center [402, 427] width 49 height 14
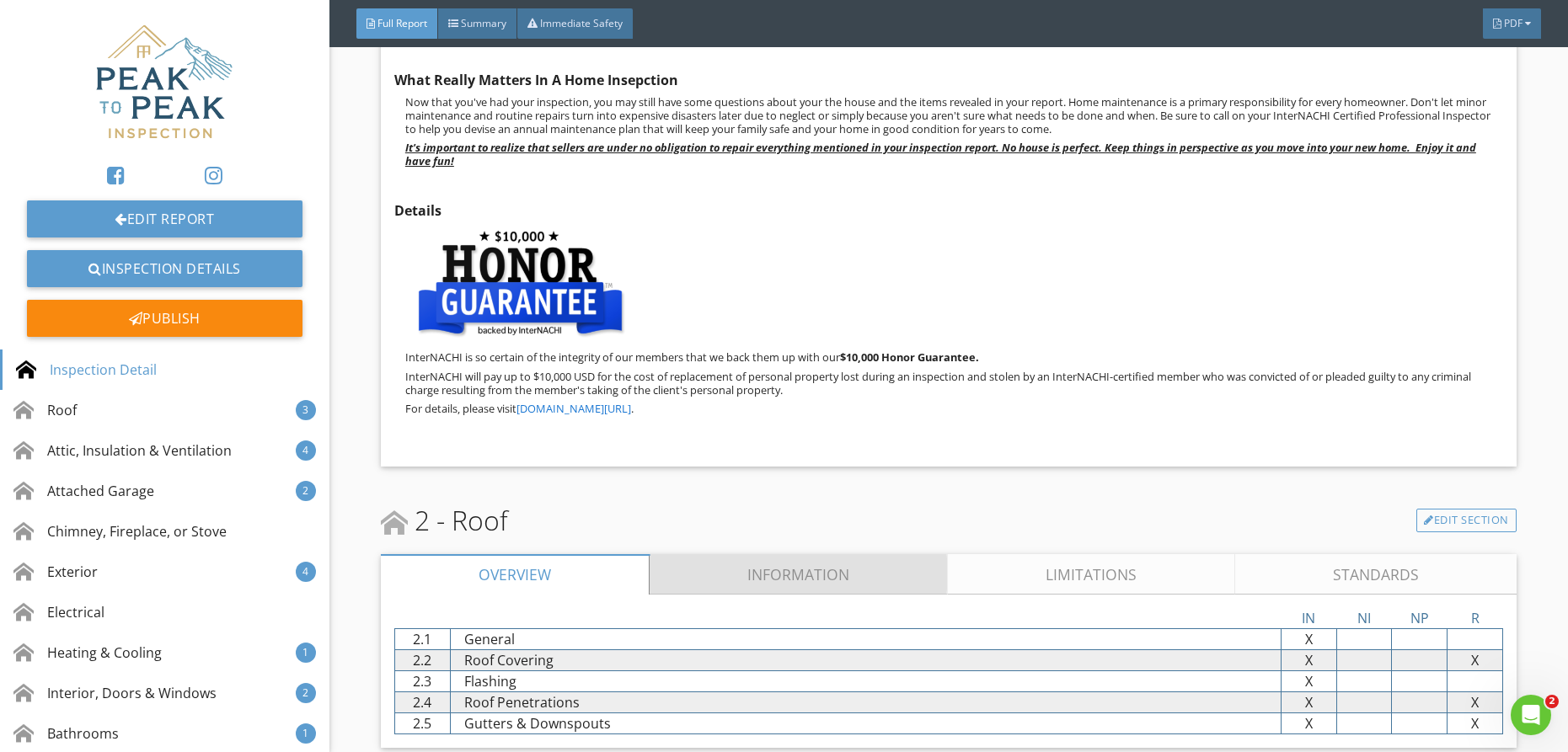
click at [815, 590] on link "Information" at bounding box center [798, 574] width 298 height 41
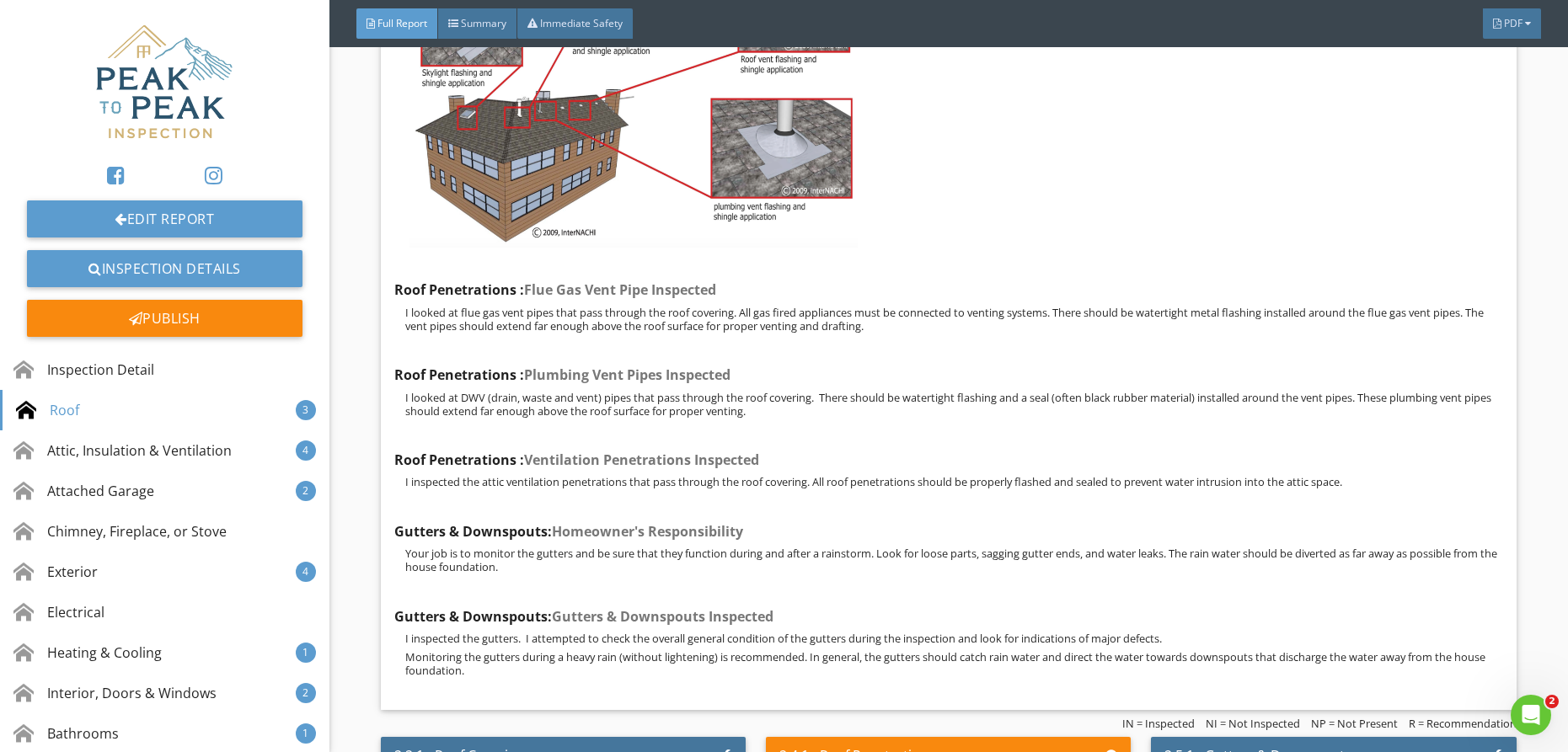
scroll to position [4042, 0]
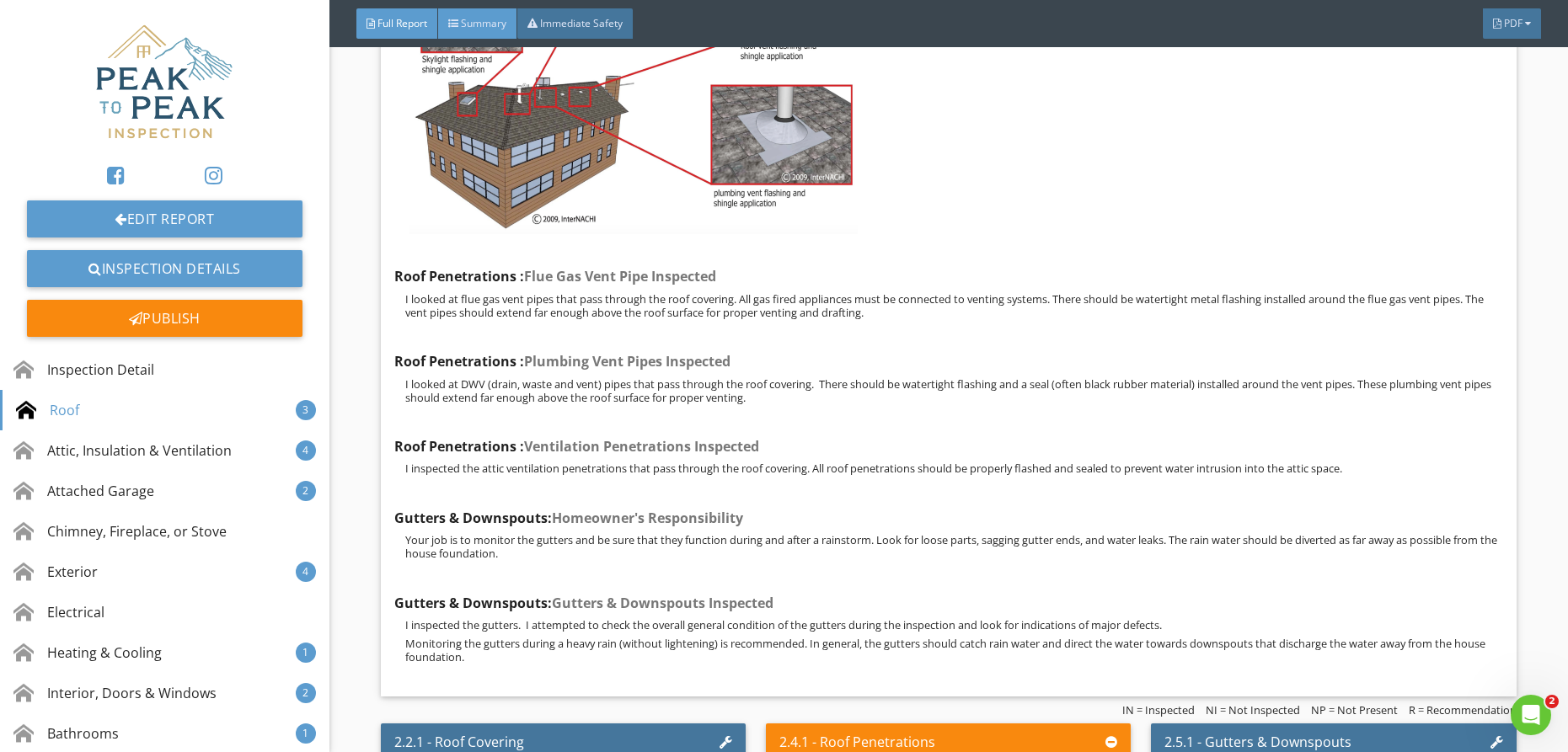
click at [499, 36] on div "Summary" at bounding box center [478, 24] width 80 height 30
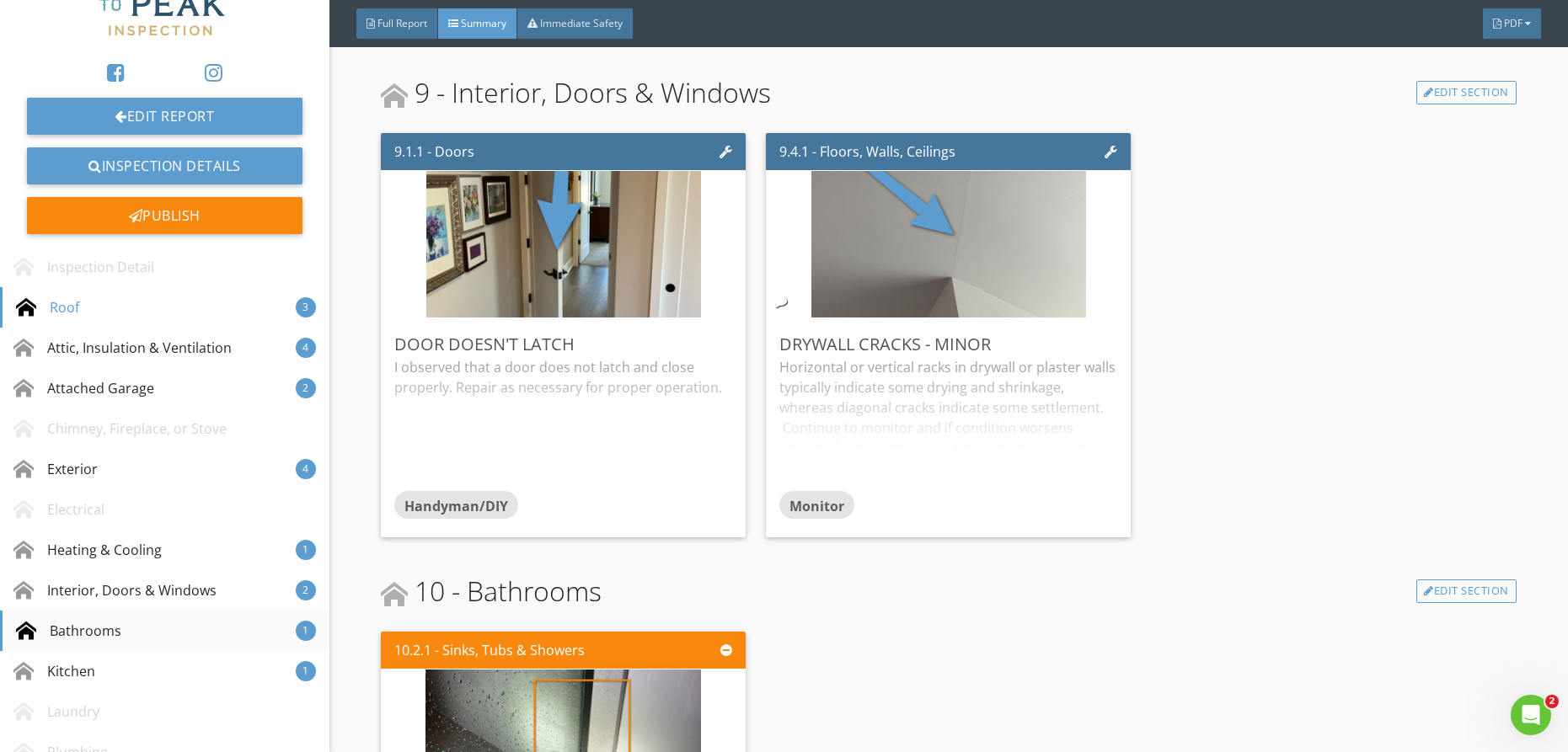
scroll to position [104, 0]
click at [117, 629] on div "Bathrooms" at bounding box center [68, 629] width 105 height 20
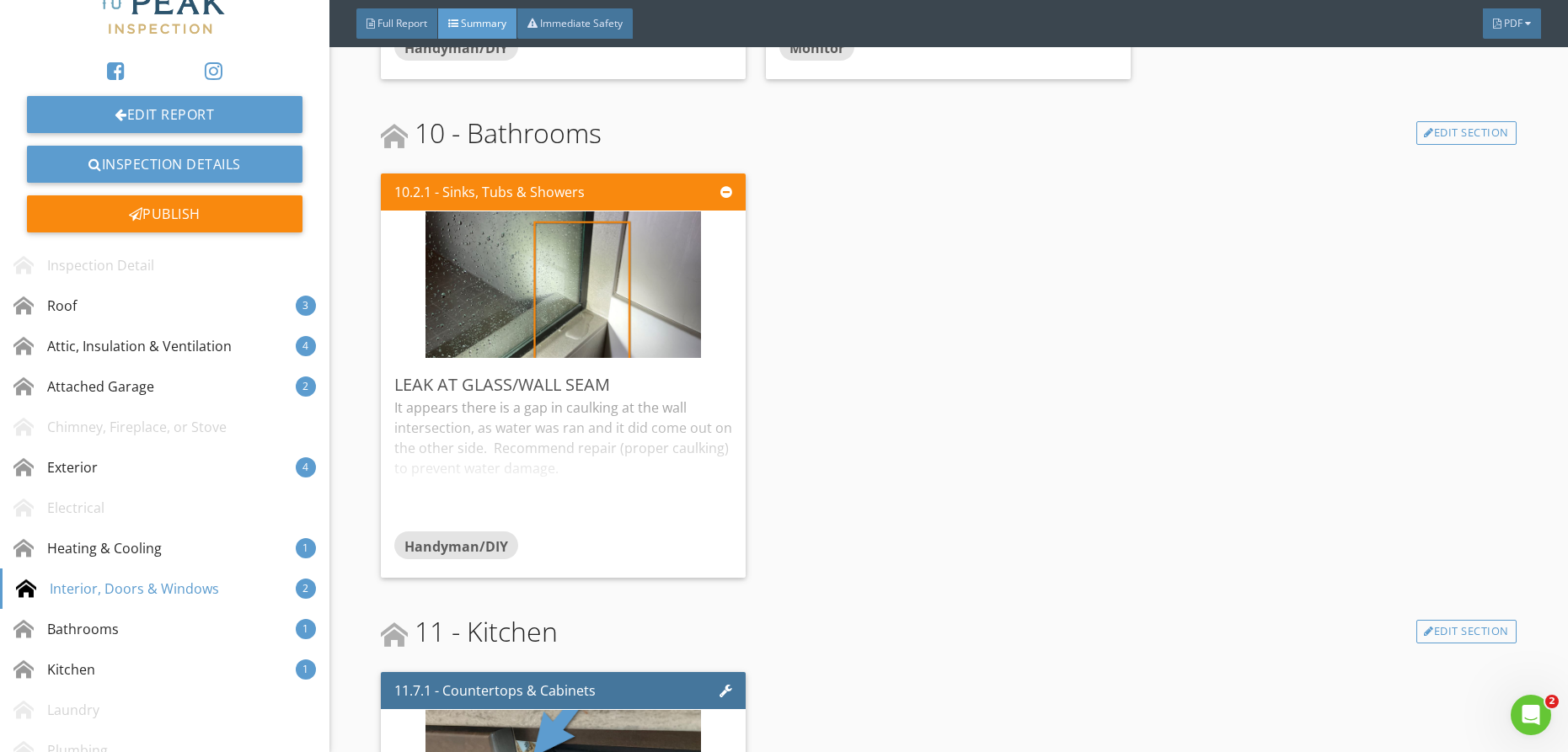
scroll to position [4588, 0]
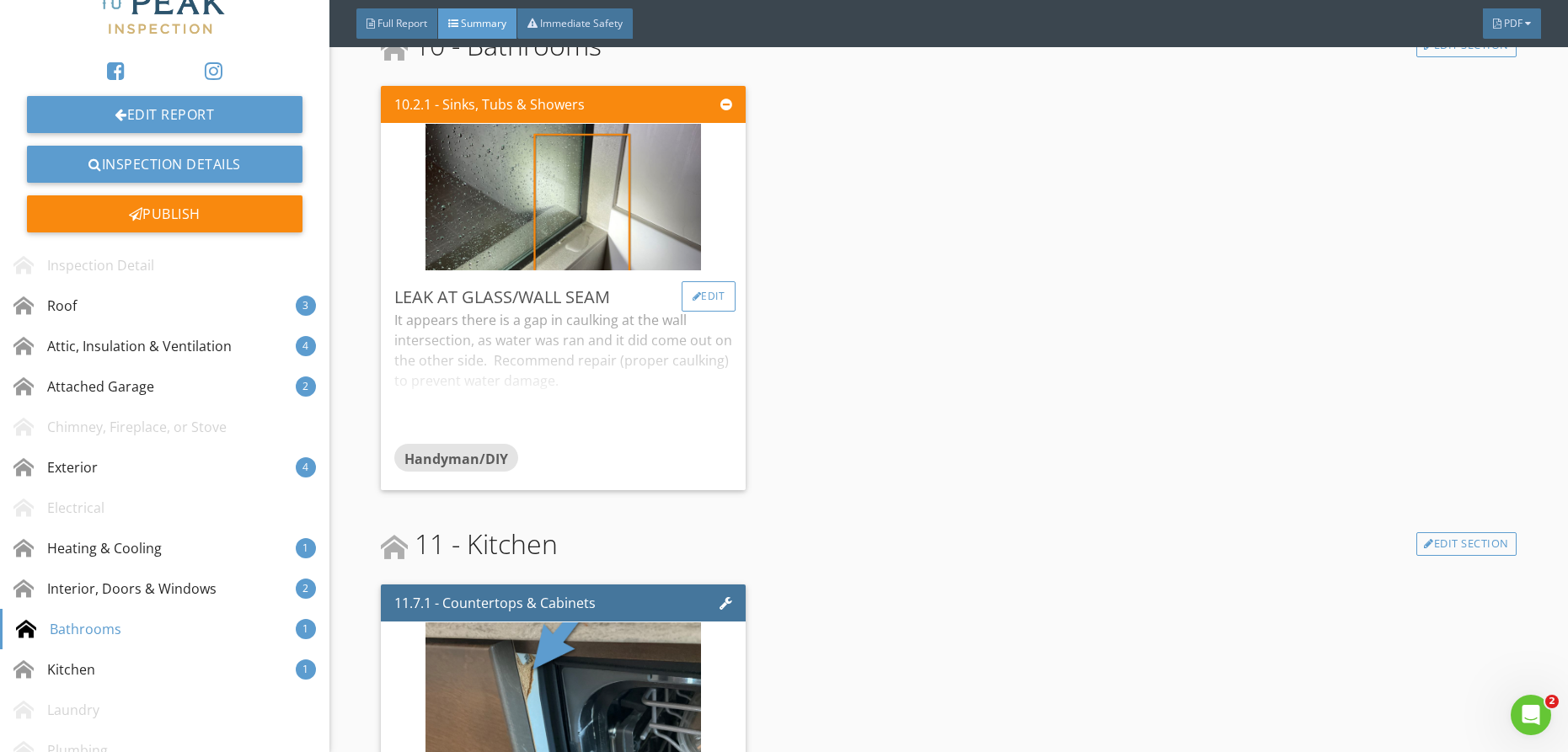
click at [706, 281] on div "Edit" at bounding box center [709, 296] width 55 height 30
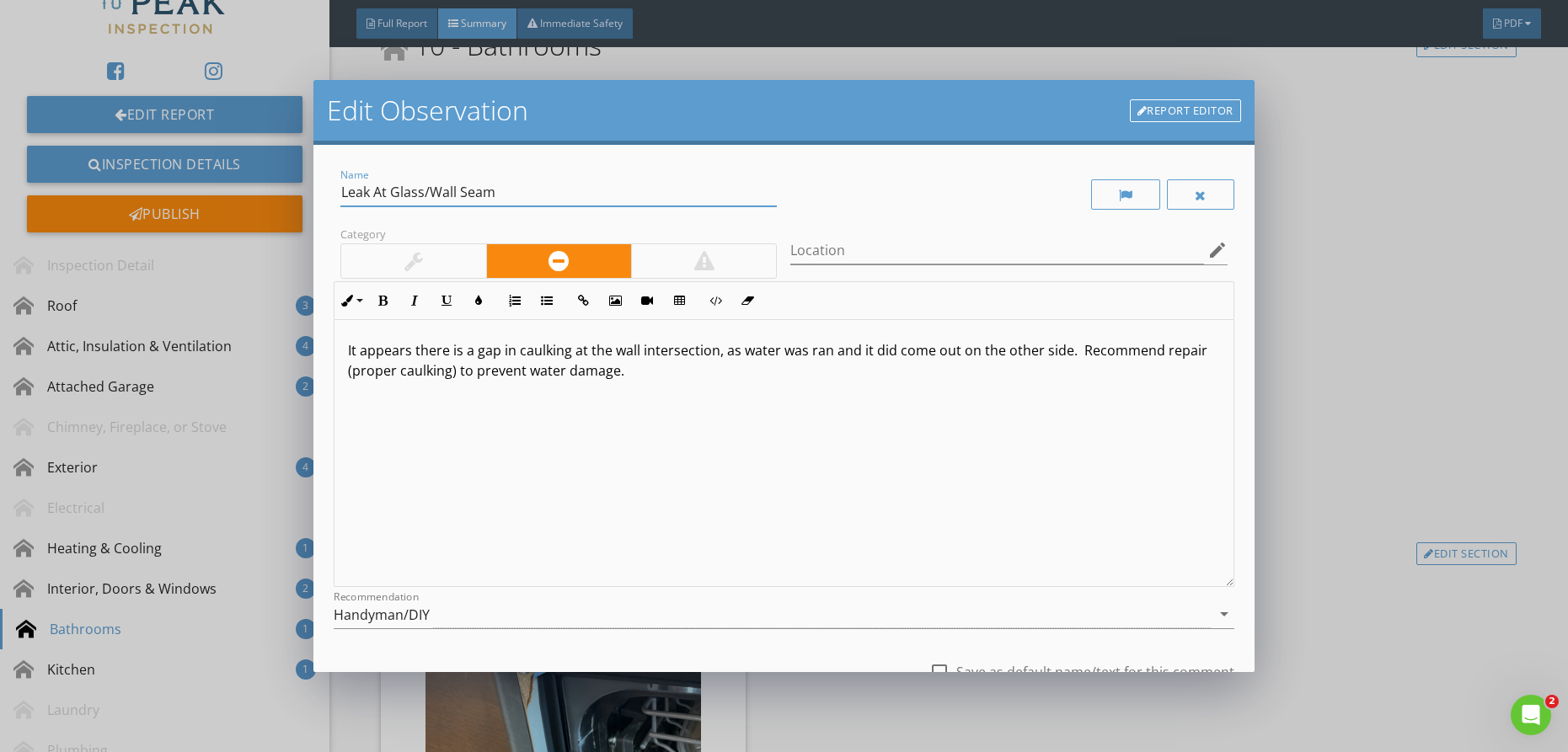
drag, startPoint x: 516, startPoint y: 195, endPoint x: 500, endPoint y: 185, distance: 18.9
click at [490, 190] on input "Leak At Glass/Wall Seam" at bounding box center [558, 192] width 437 height 27
drag, startPoint x: 500, startPoint y: 191, endPoint x: 291, endPoint y: 178, distance: 209.4
click at [329, 193] on div "Name Leak At Glass/Wall Seam Category Location edit Inline Style XLarge Large N…" at bounding box center [784, 408] width 941 height 527
type input "Leak At Shower"
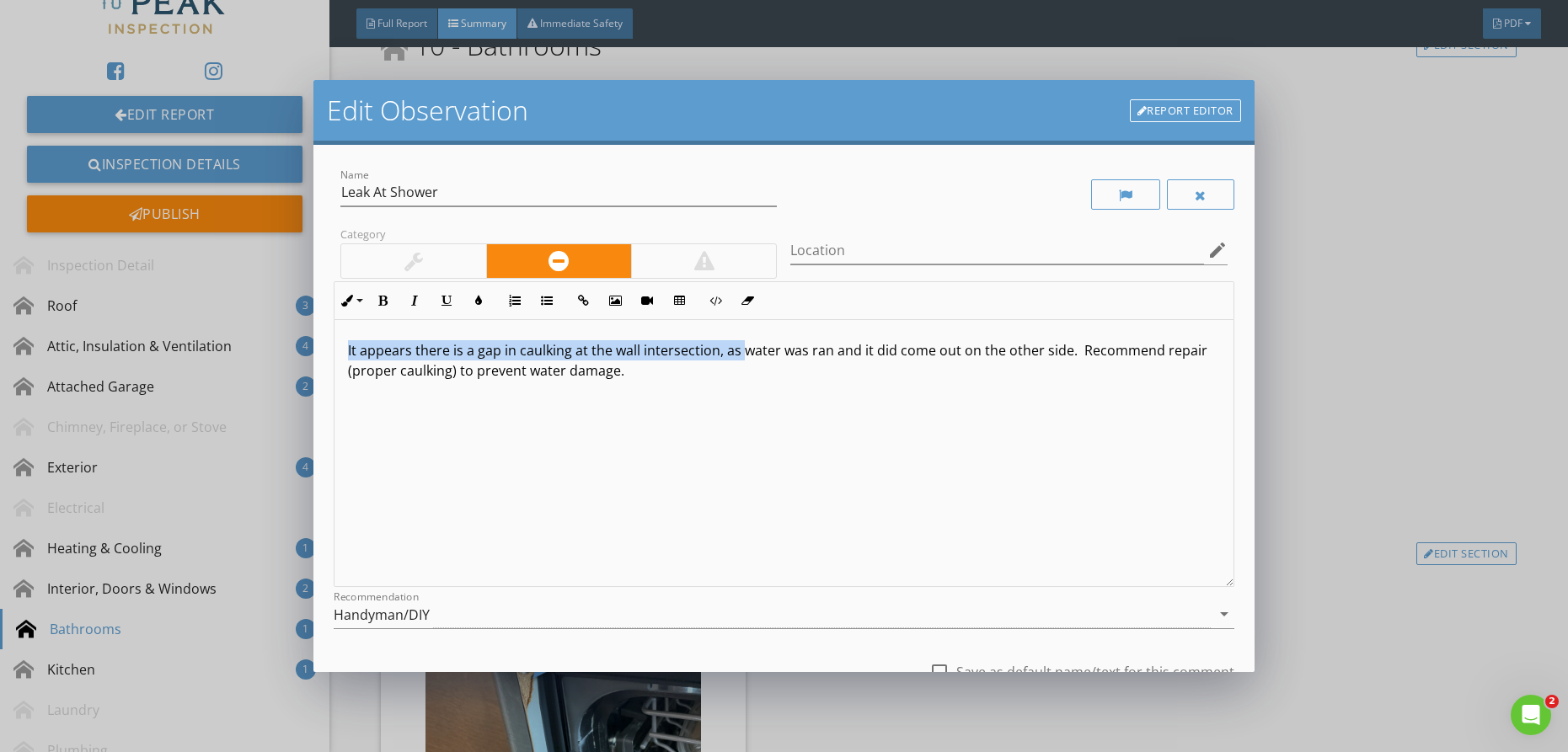
drag, startPoint x: 714, startPoint y: 355, endPoint x: 278, endPoint y: 319, distance: 437.5
click at [315, 355] on div "Name Leak At Shower Category Location edit Inline Style XLarge Large Normal Sma…" at bounding box center [784, 408] width 941 height 527
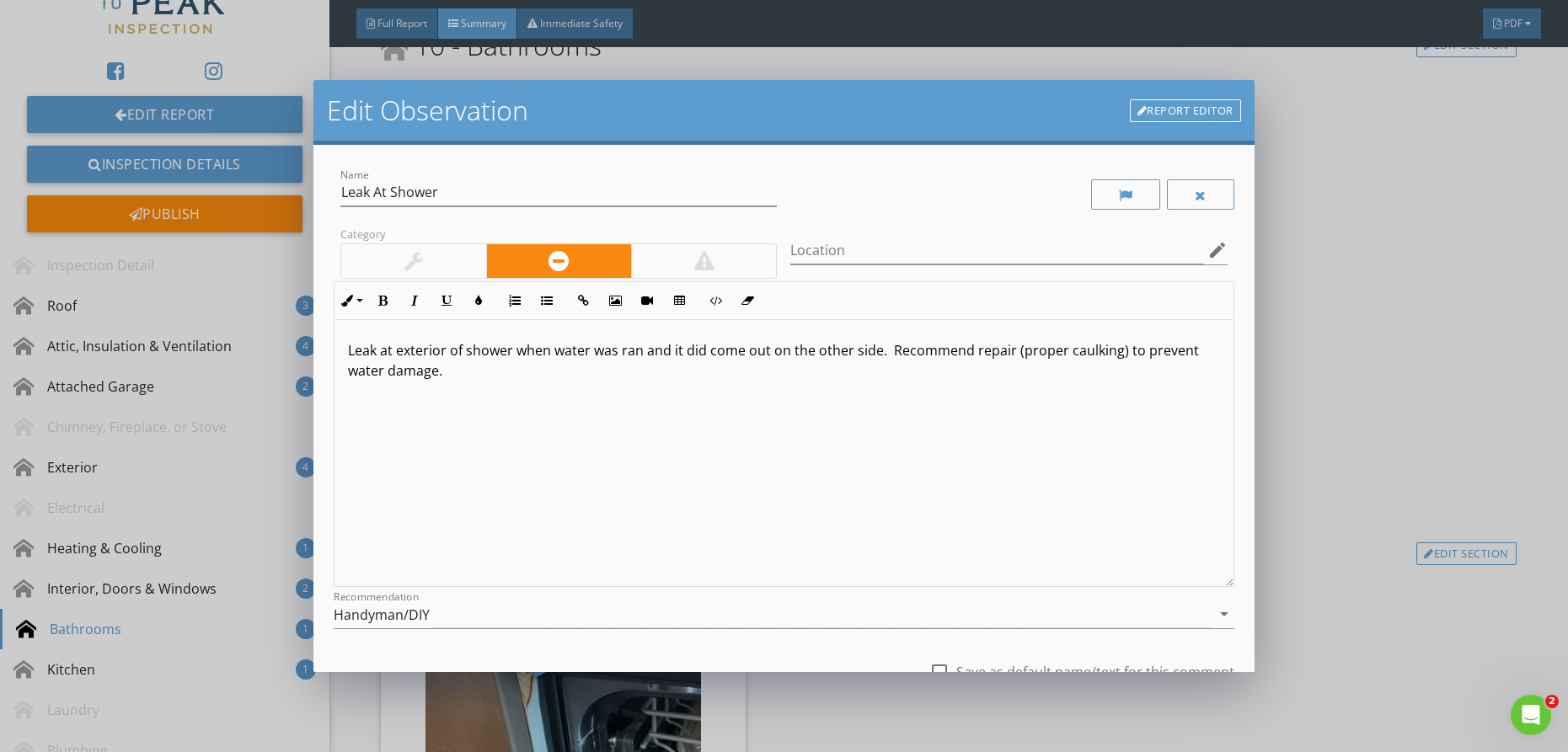
click at [650, 360] on p "Leak at exterior of shower when water was ran and it did come out on the other …" at bounding box center [783, 360] width 872 height 41
click at [649, 358] on p "Leak at exterior of shower when water was ran and it did come out on the other …" at bounding box center [783, 360] width 872 height 41
click at [789, 355] on p "Leak at exterior of shower when water was ran on interior corner, and it did co…" at bounding box center [783, 360] width 872 height 41
drag, startPoint x: 1103, startPoint y: 350, endPoint x: 1211, endPoint y: 348, distance: 108.0
click at [1216, 354] on p "Leak at exterior of shower when water was ran on interior corner, it did come o…" at bounding box center [783, 360] width 872 height 41
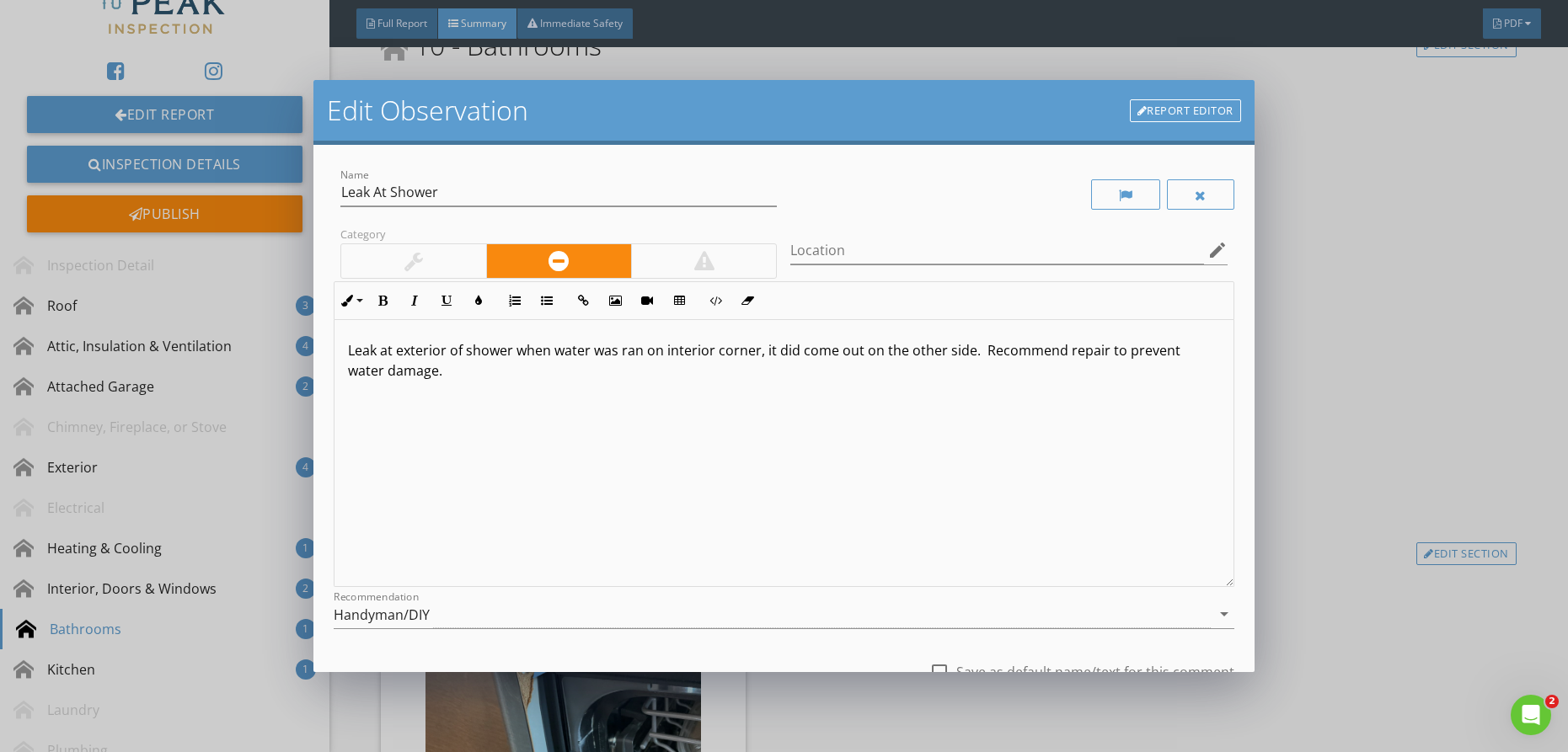
click at [398, 373] on p "Leak at exterior of shower when water was ran on interior corner, it did come o…" at bounding box center [783, 360] width 872 height 41
type textarea "<p>Leak at exterior of shower when water was ran on interior corner, it did com…"
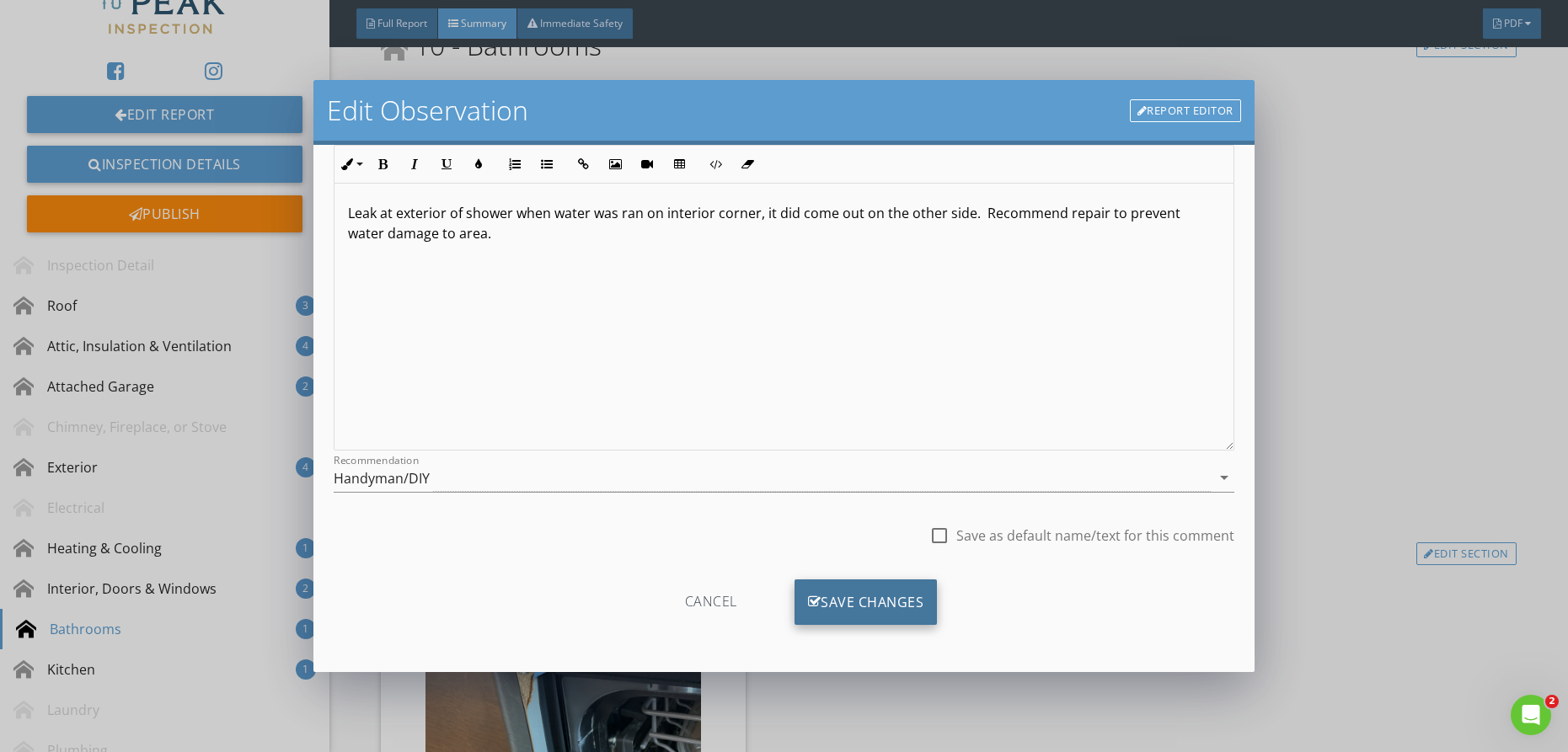
click at [843, 596] on div "Save Changes" at bounding box center [865, 602] width 143 height 45
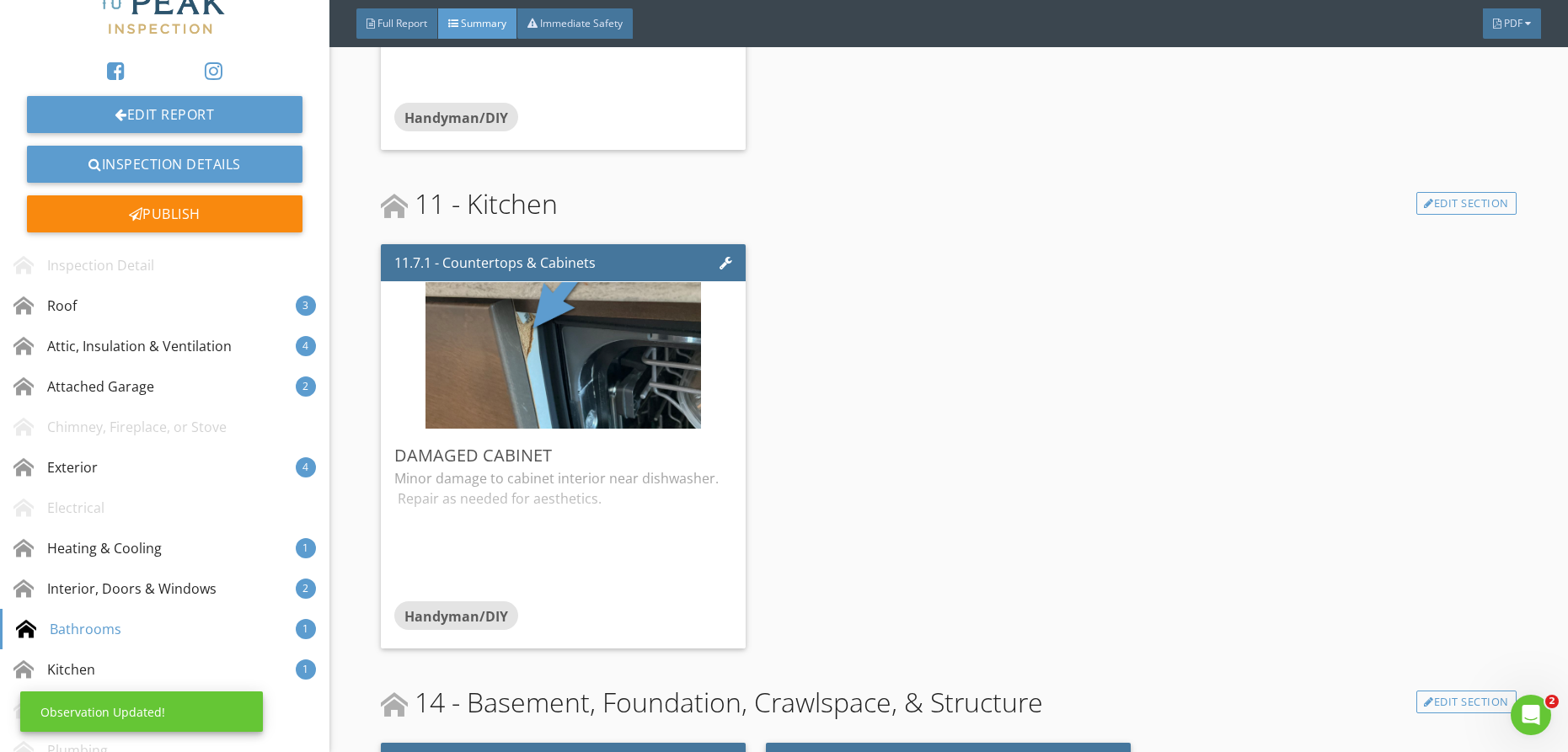
scroll to position [4942, 0]
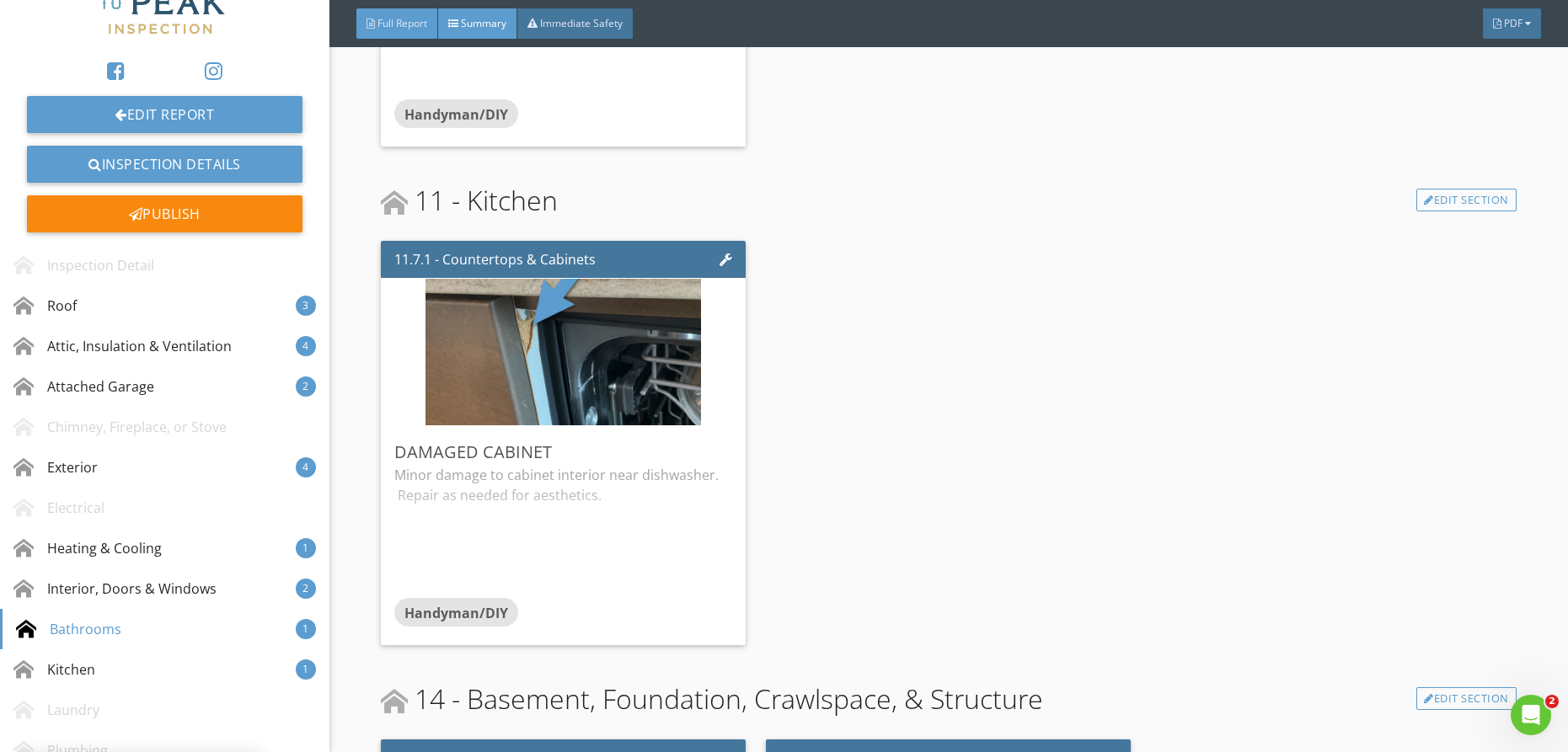
click at [414, 31] on div "Full Report" at bounding box center [397, 24] width 81 height 30
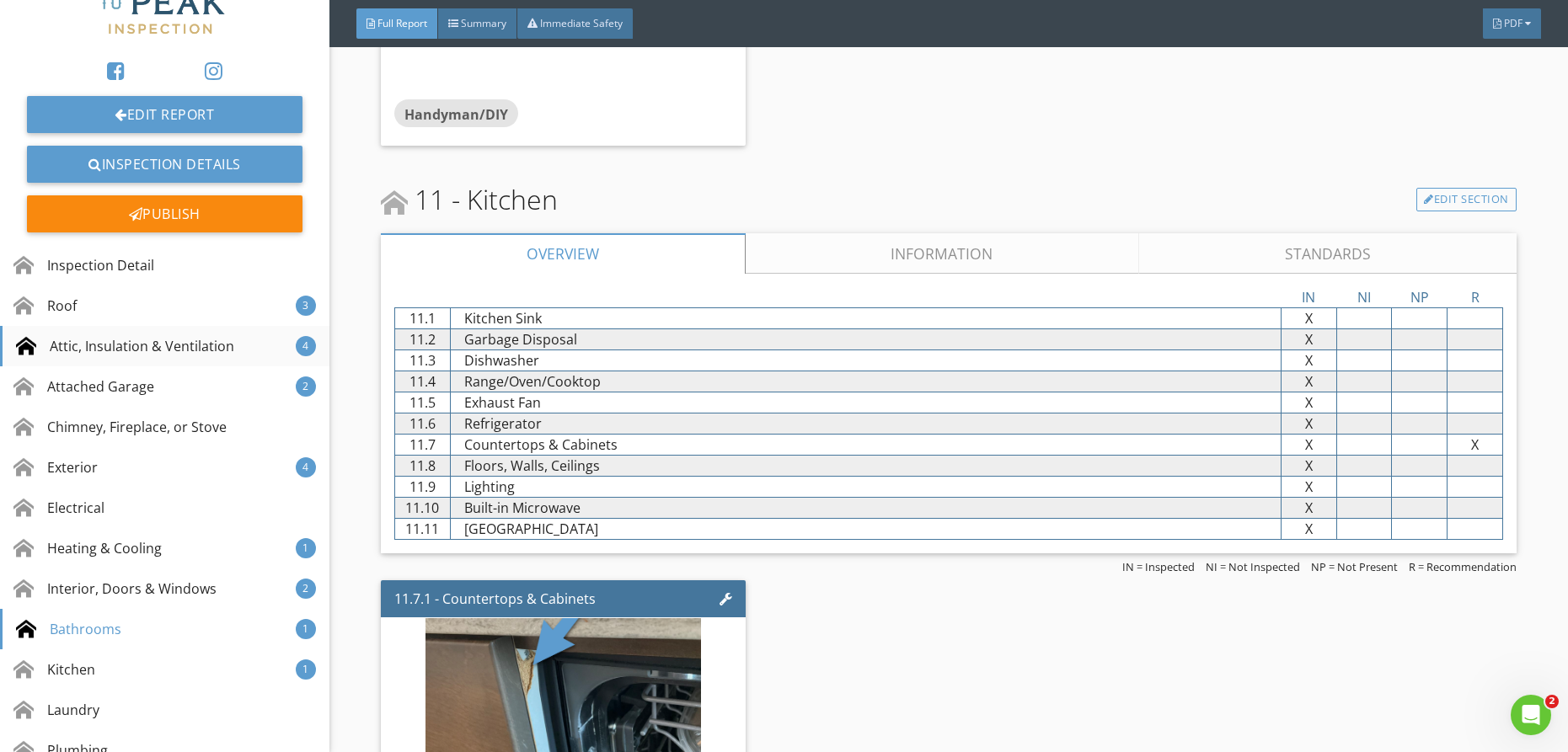
click at [93, 351] on div "Attic, Insulation & Ventilation" at bounding box center [125, 346] width 218 height 20
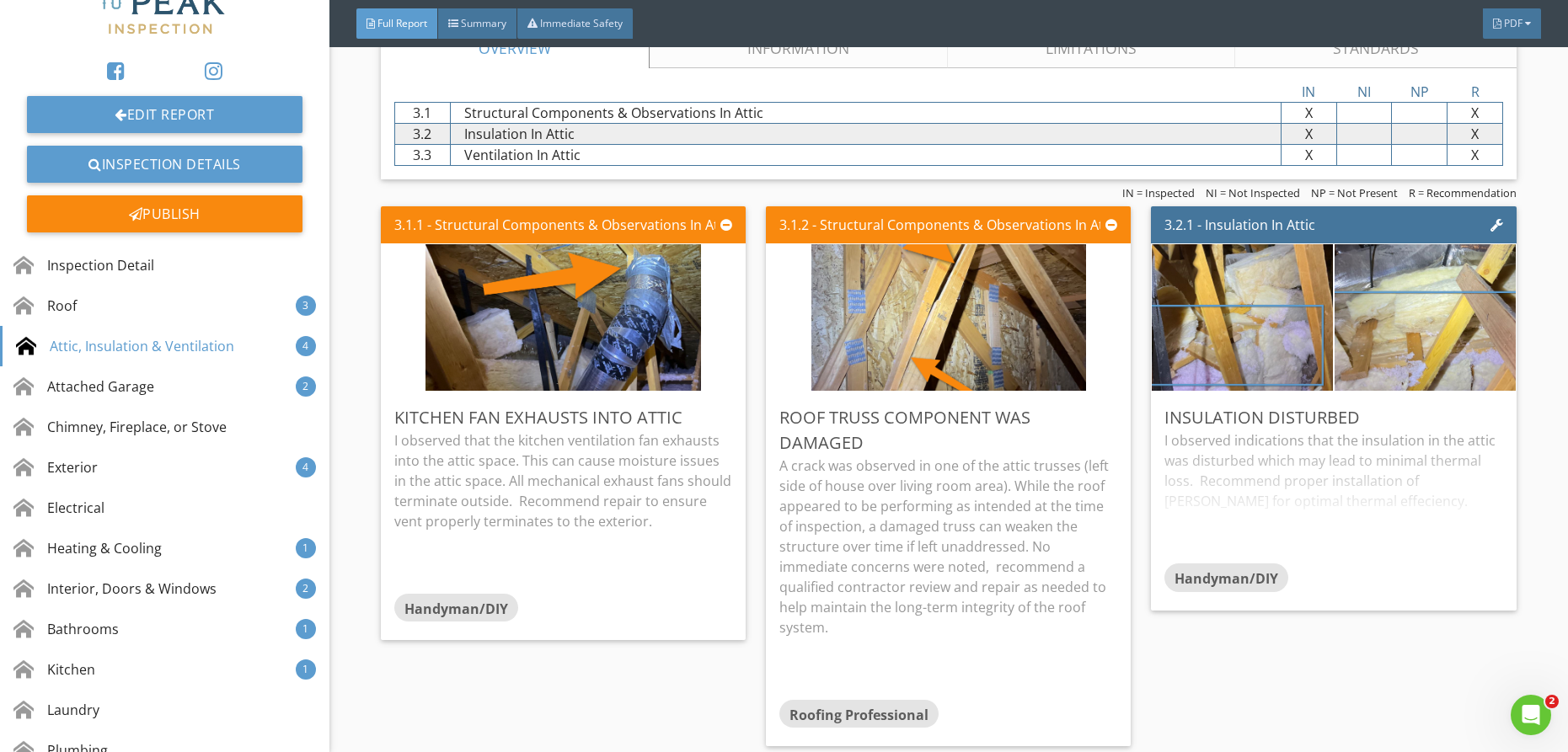
scroll to position [2671, 0]
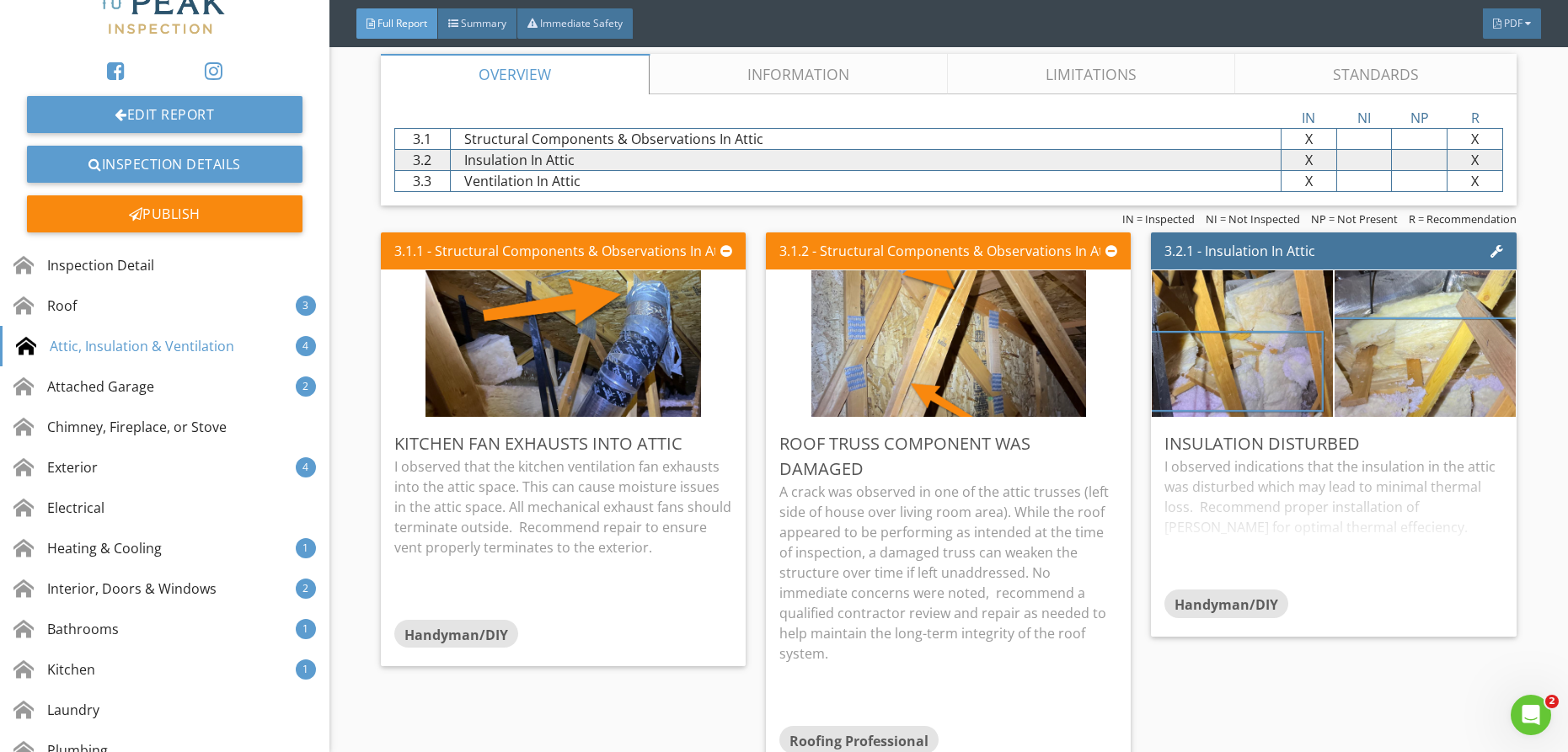
click at [831, 64] on link "Information" at bounding box center [798, 74] width 298 height 41
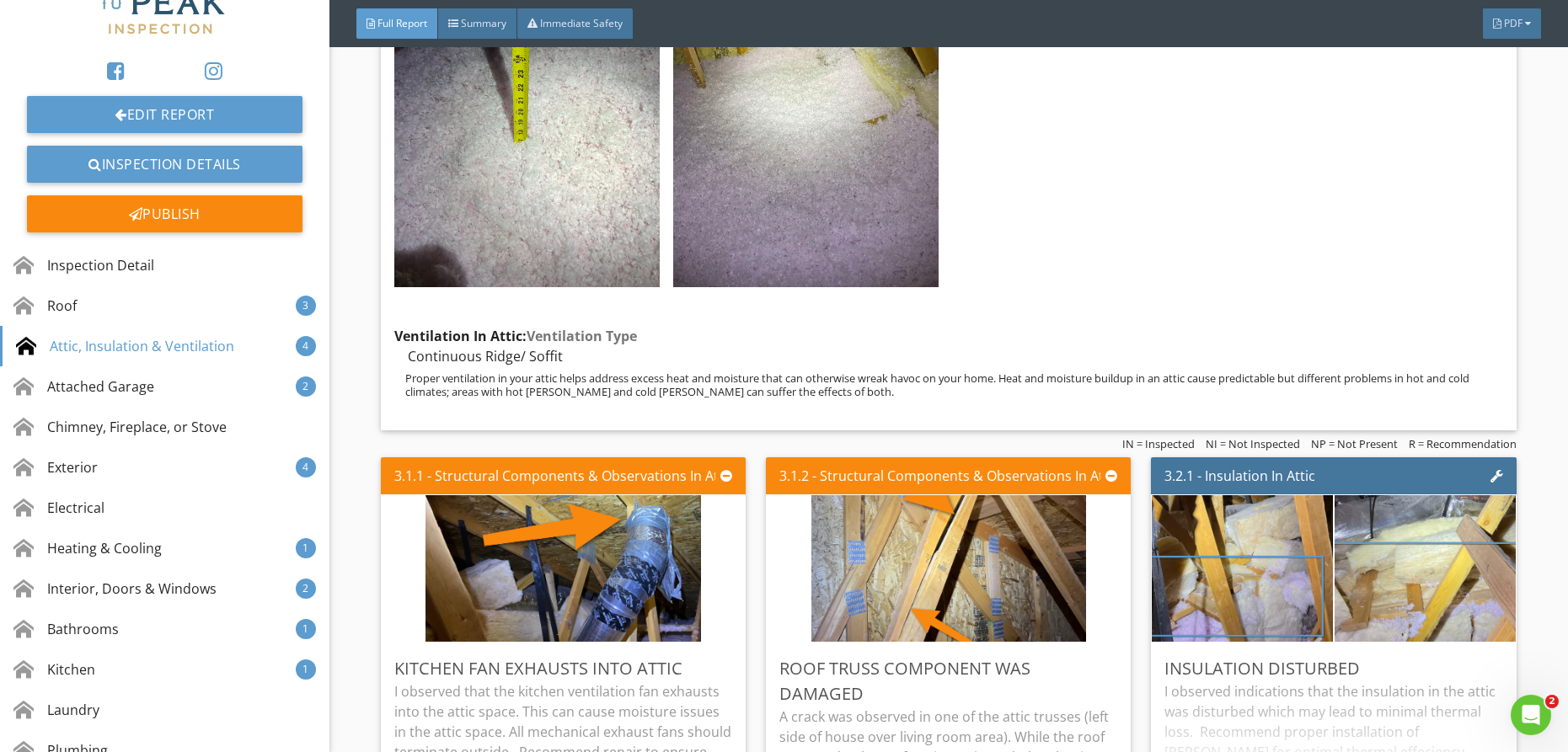
scroll to position [4269, 0]
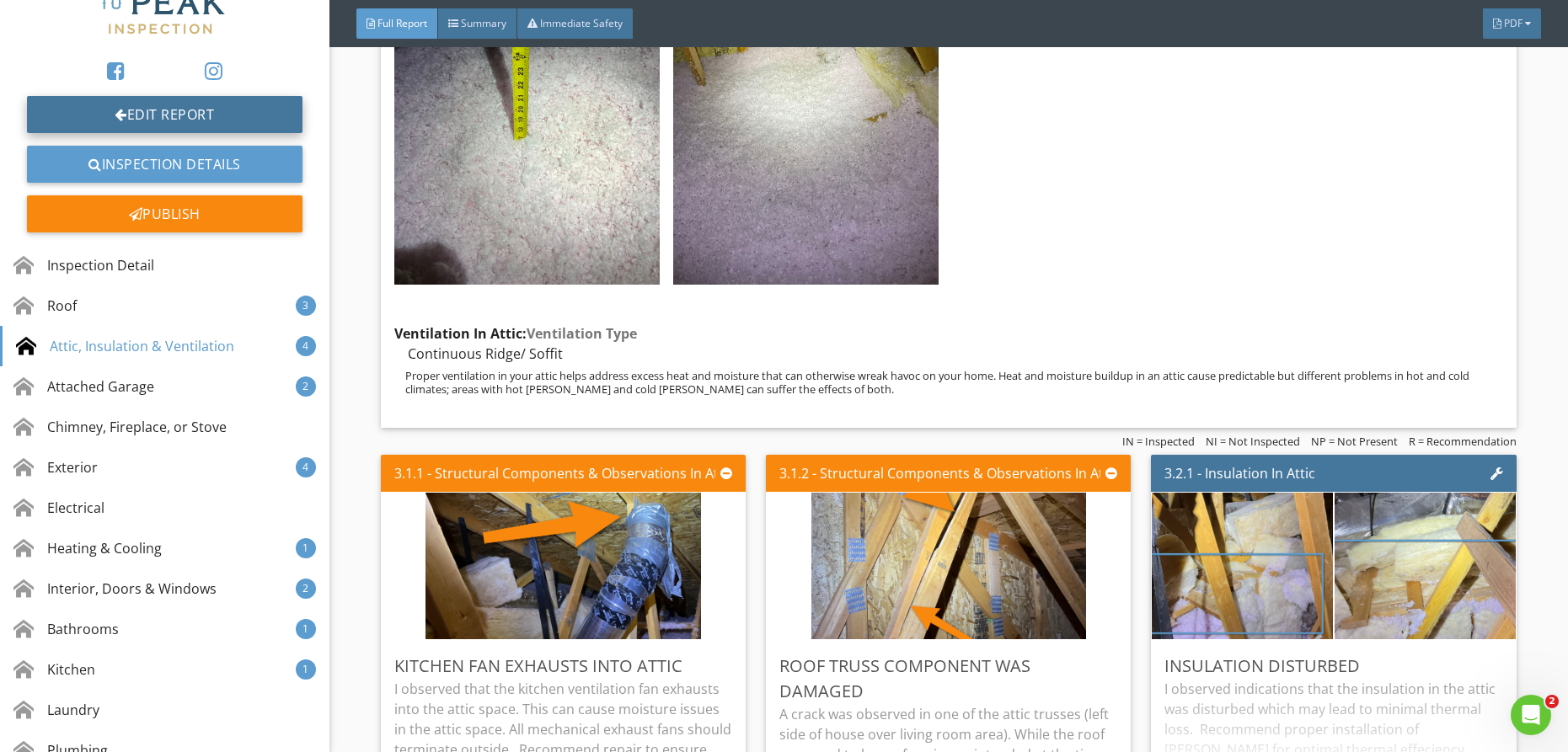
click at [195, 107] on link "Edit Report" at bounding box center [164, 114] width 276 height 37
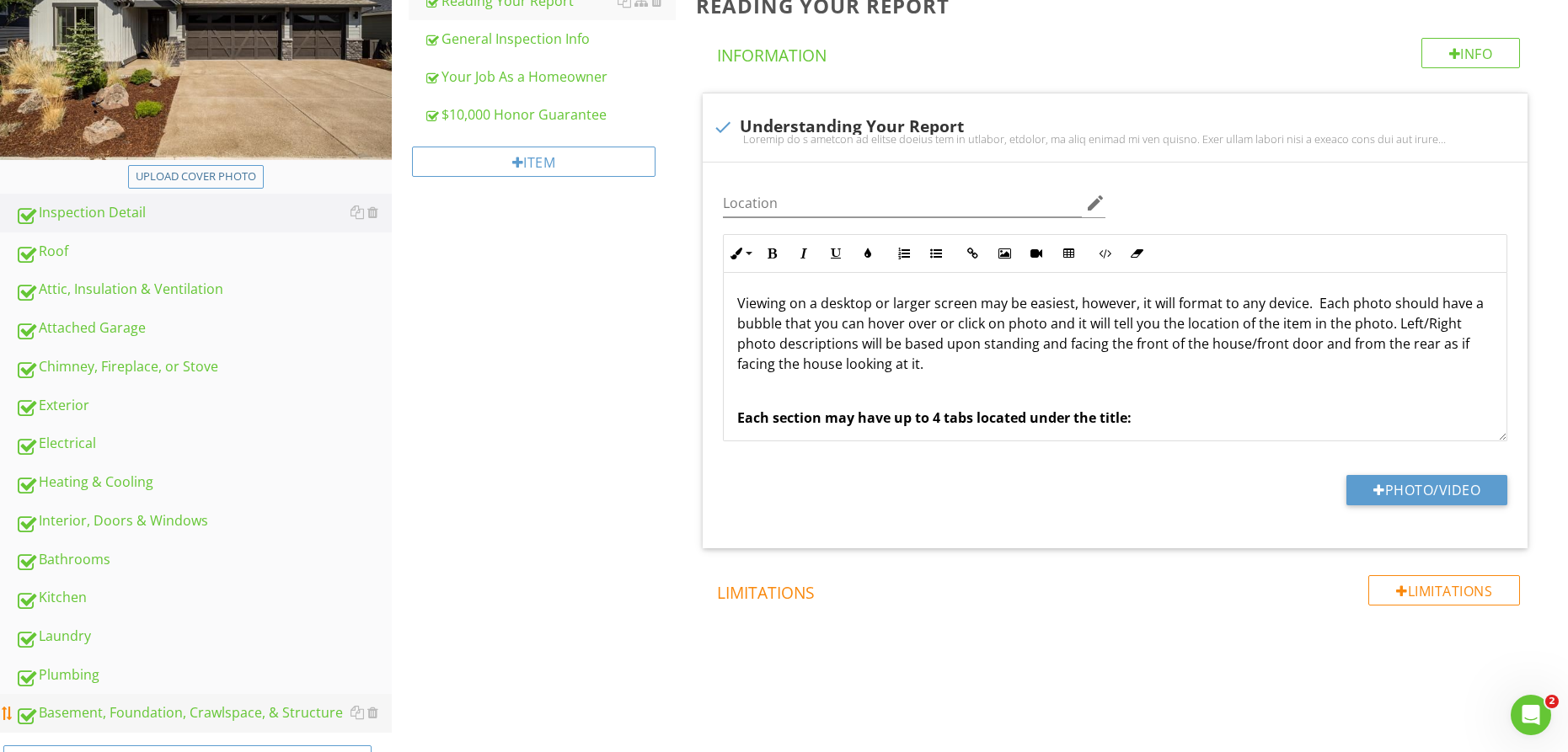
scroll to position [340, 0]
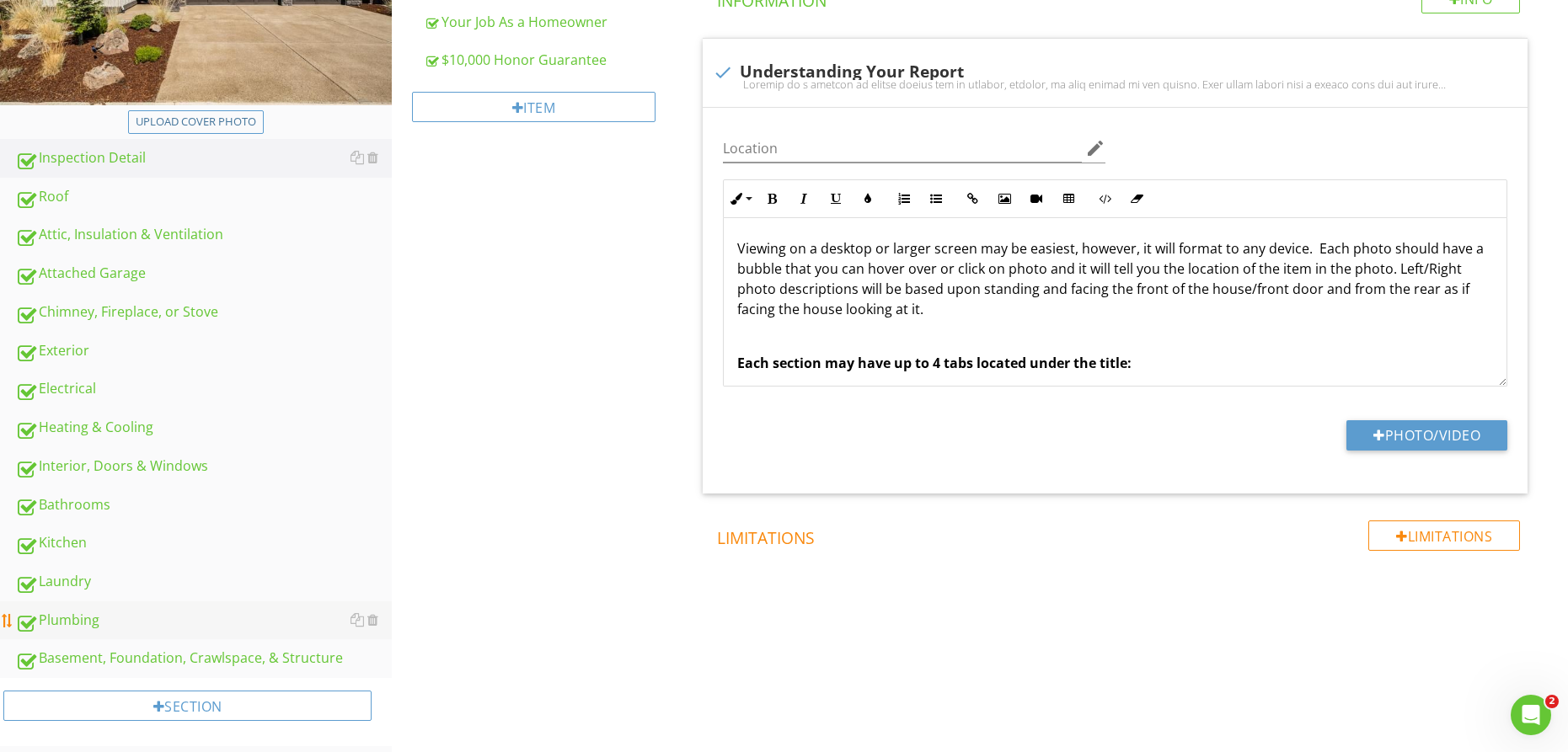
click at [103, 619] on div "Plumbing" at bounding box center [204, 620] width 377 height 22
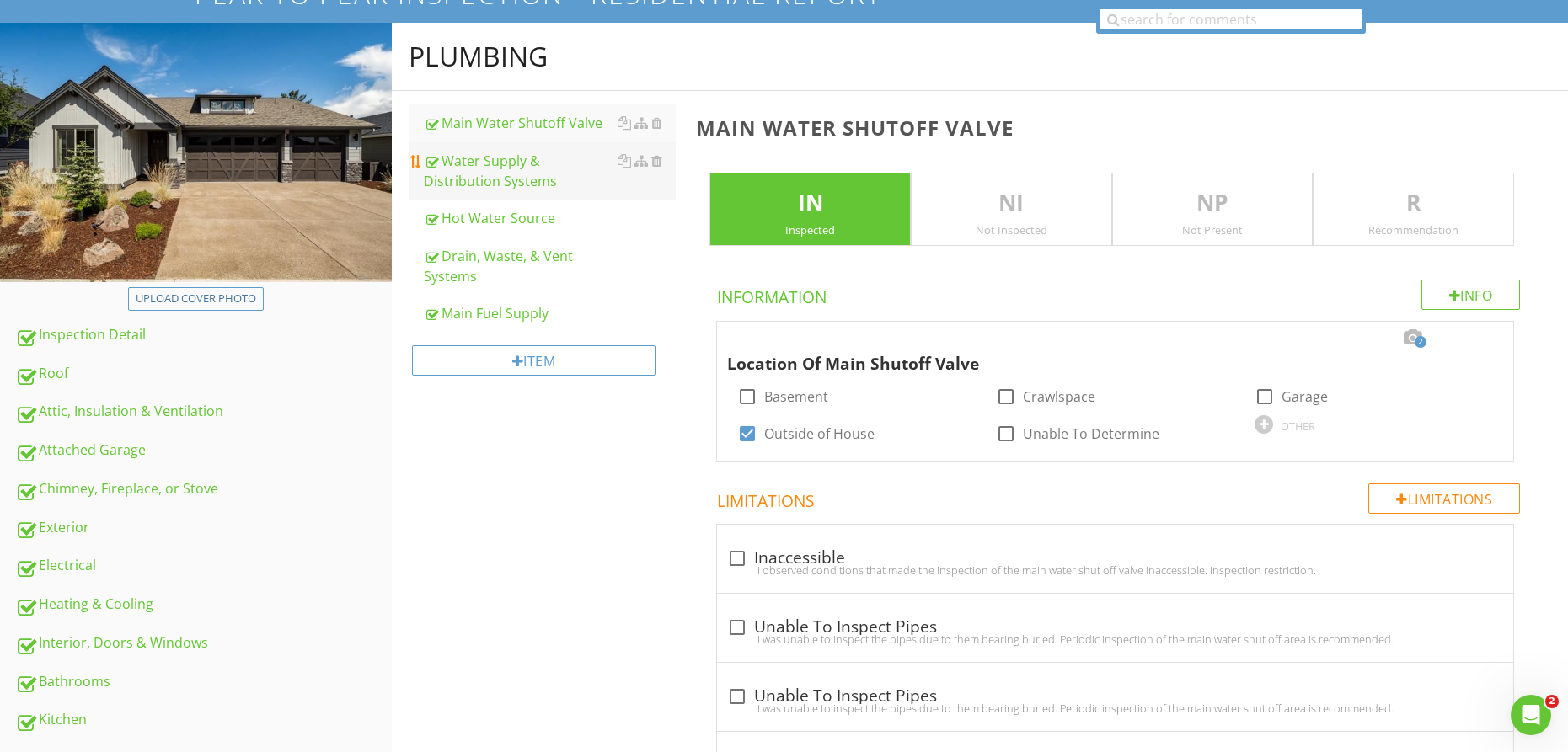
scroll to position [145, 0]
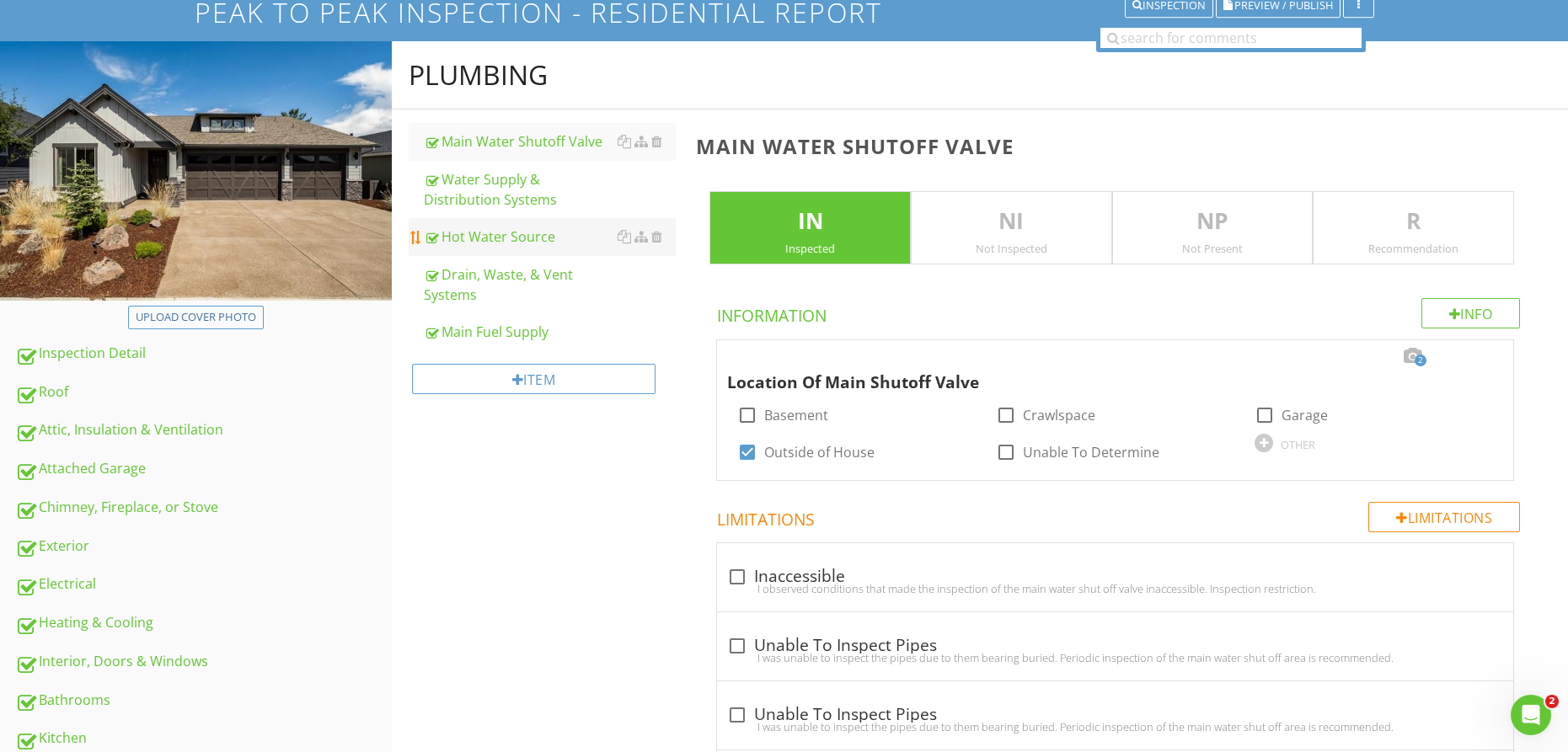
click at [480, 230] on div "Hot Water Source" at bounding box center [550, 236] width 252 height 20
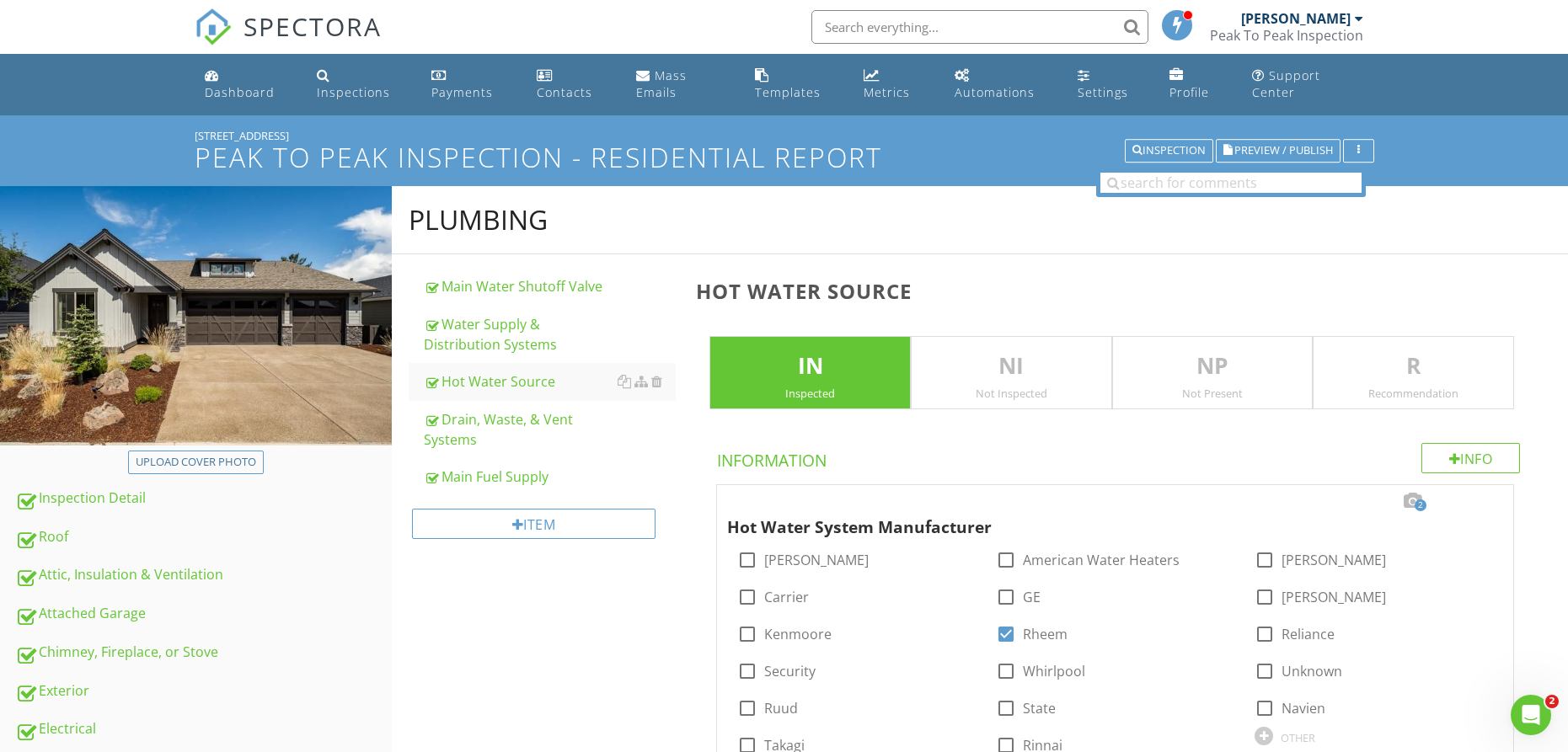
click at [1379, 361] on p "R" at bounding box center [1413, 367] width 200 height 34
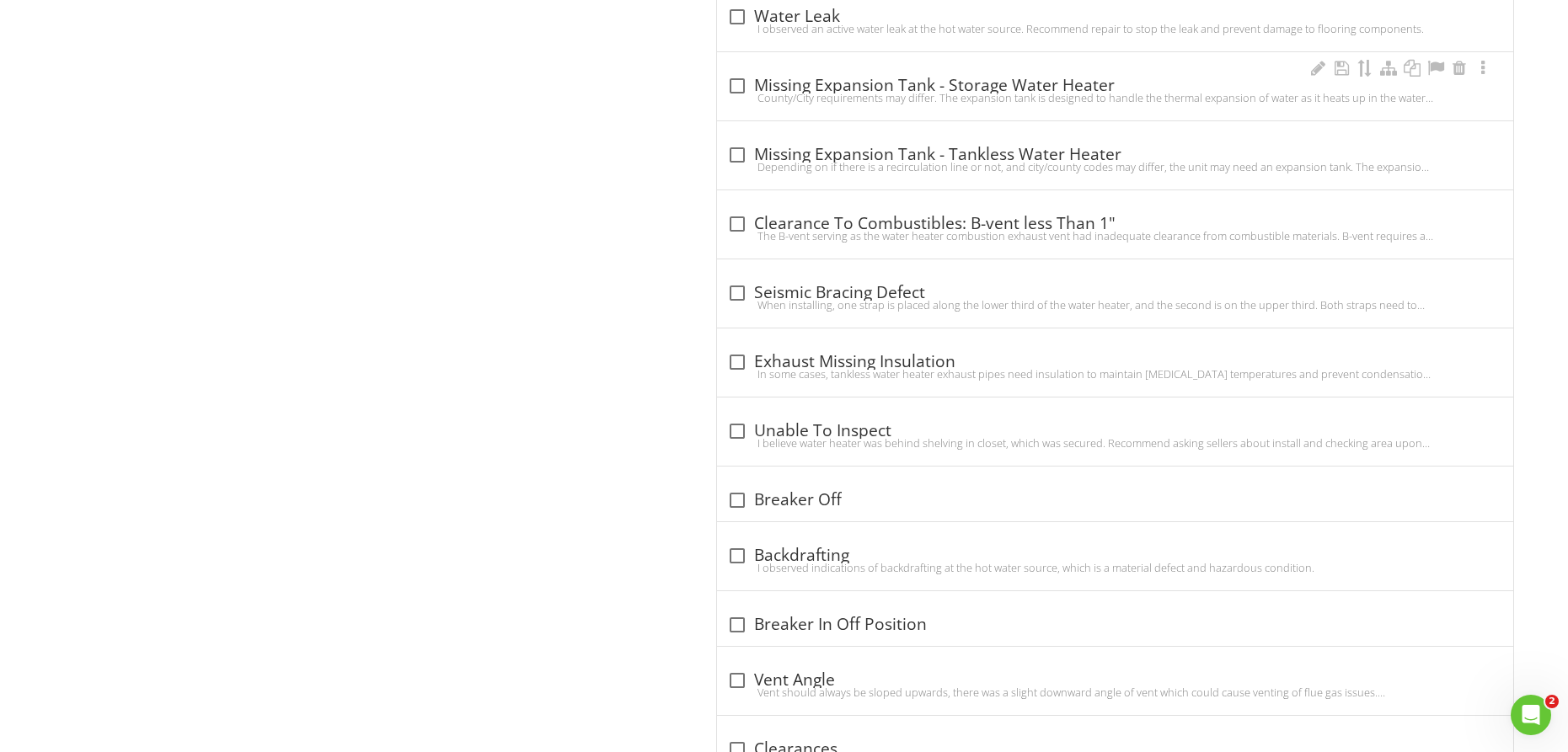
scroll to position [4758, 0]
click at [725, 365] on div at bounding box center [737, 361] width 28 height 28
checkbox input "true"
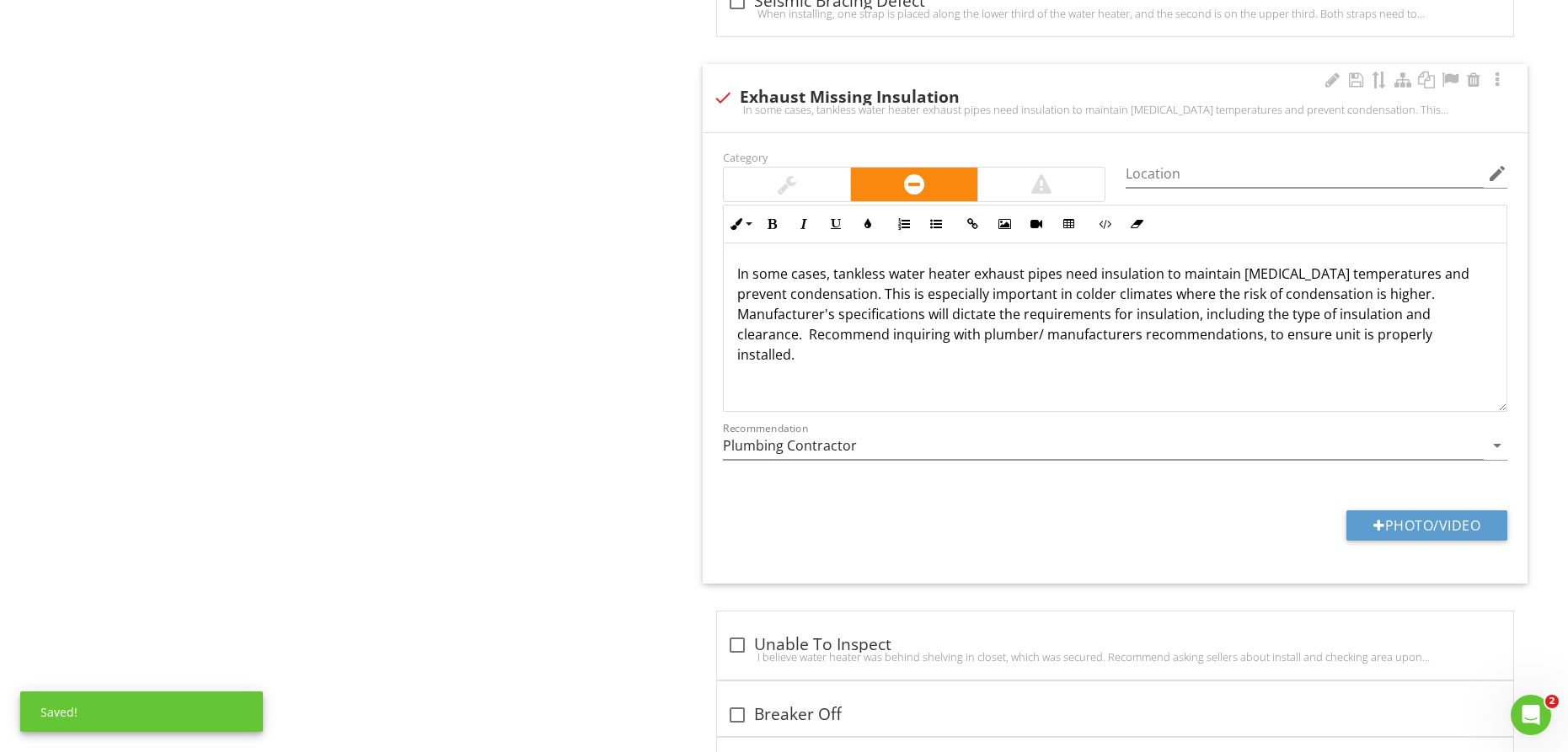
scroll to position [5050, 0]
click at [778, 176] on div at bounding box center [787, 182] width 19 height 20
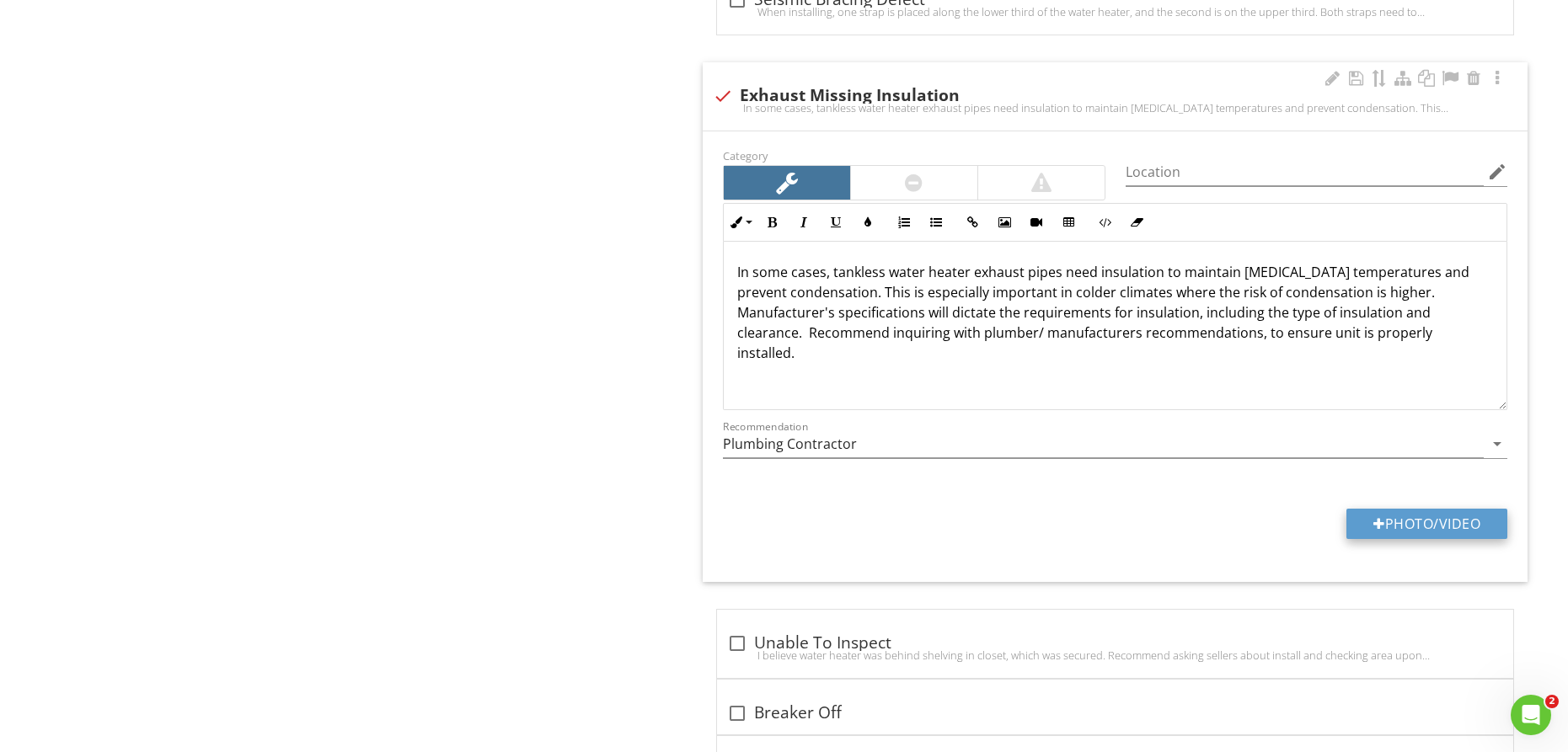
click at [1434, 533] on button "Photo/Video" at bounding box center [1427, 524] width 161 height 30
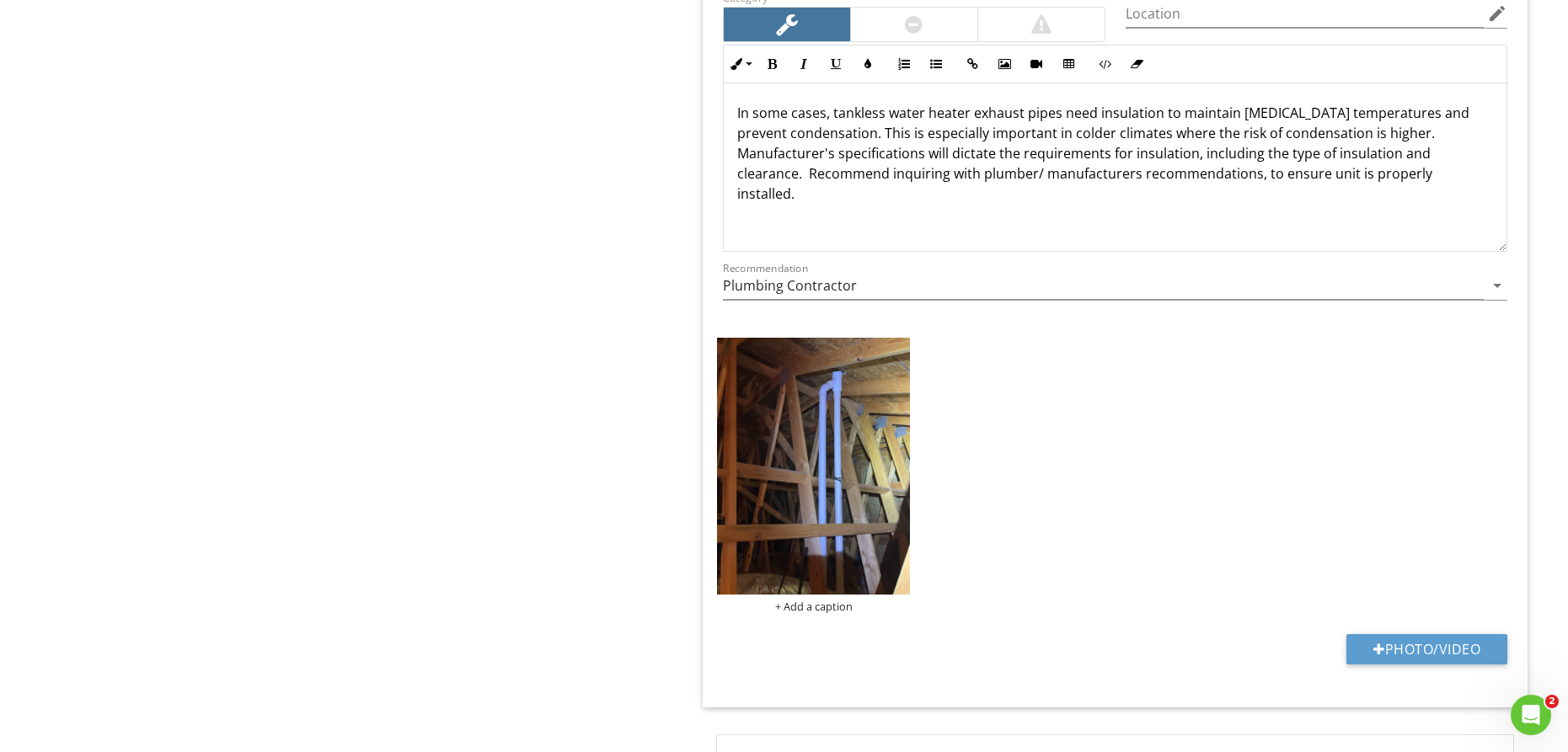
scroll to position [5211, 0]
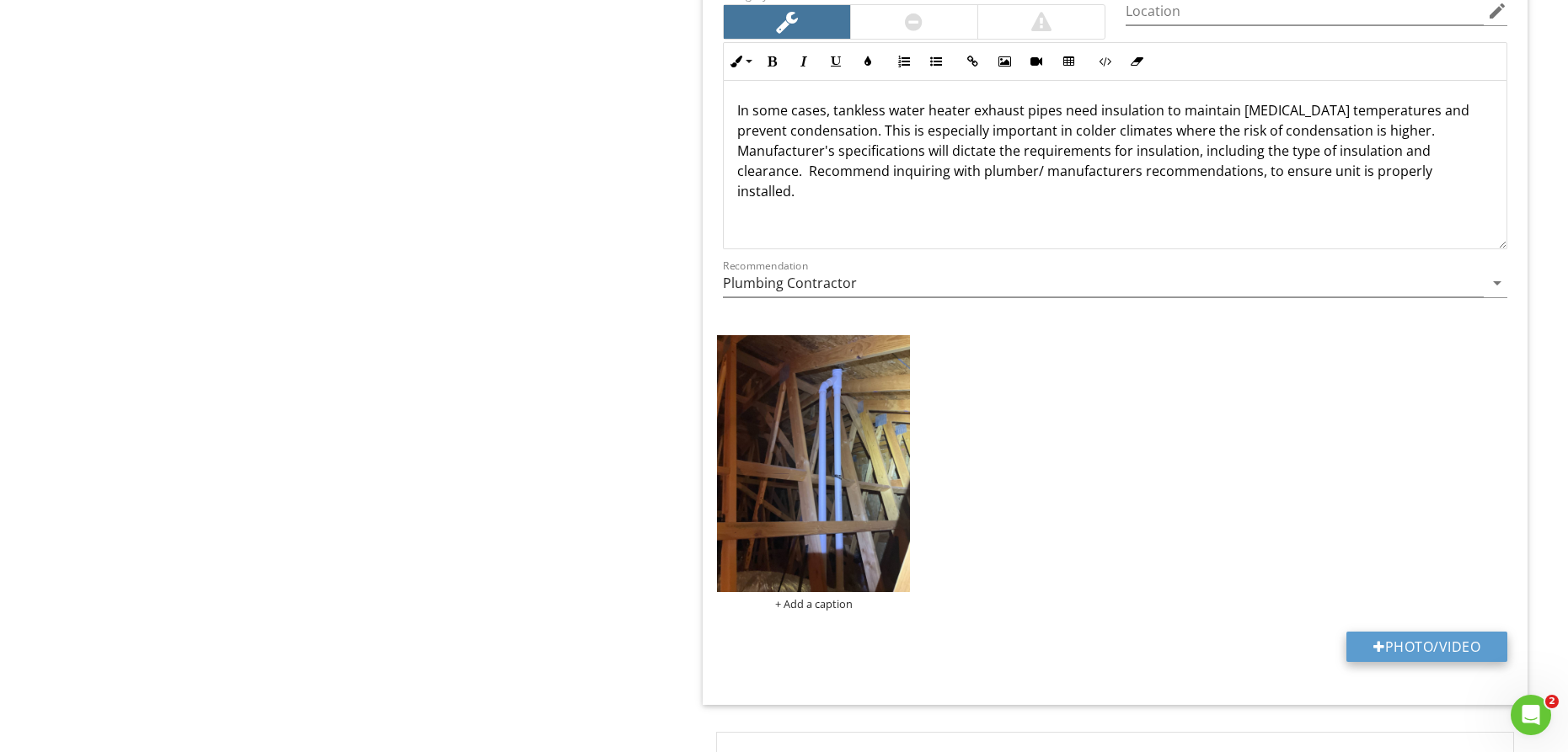
click at [1395, 641] on button "Photo/Video" at bounding box center [1427, 647] width 161 height 30
type input "C:\fakepath\IMG_7378.JPG"
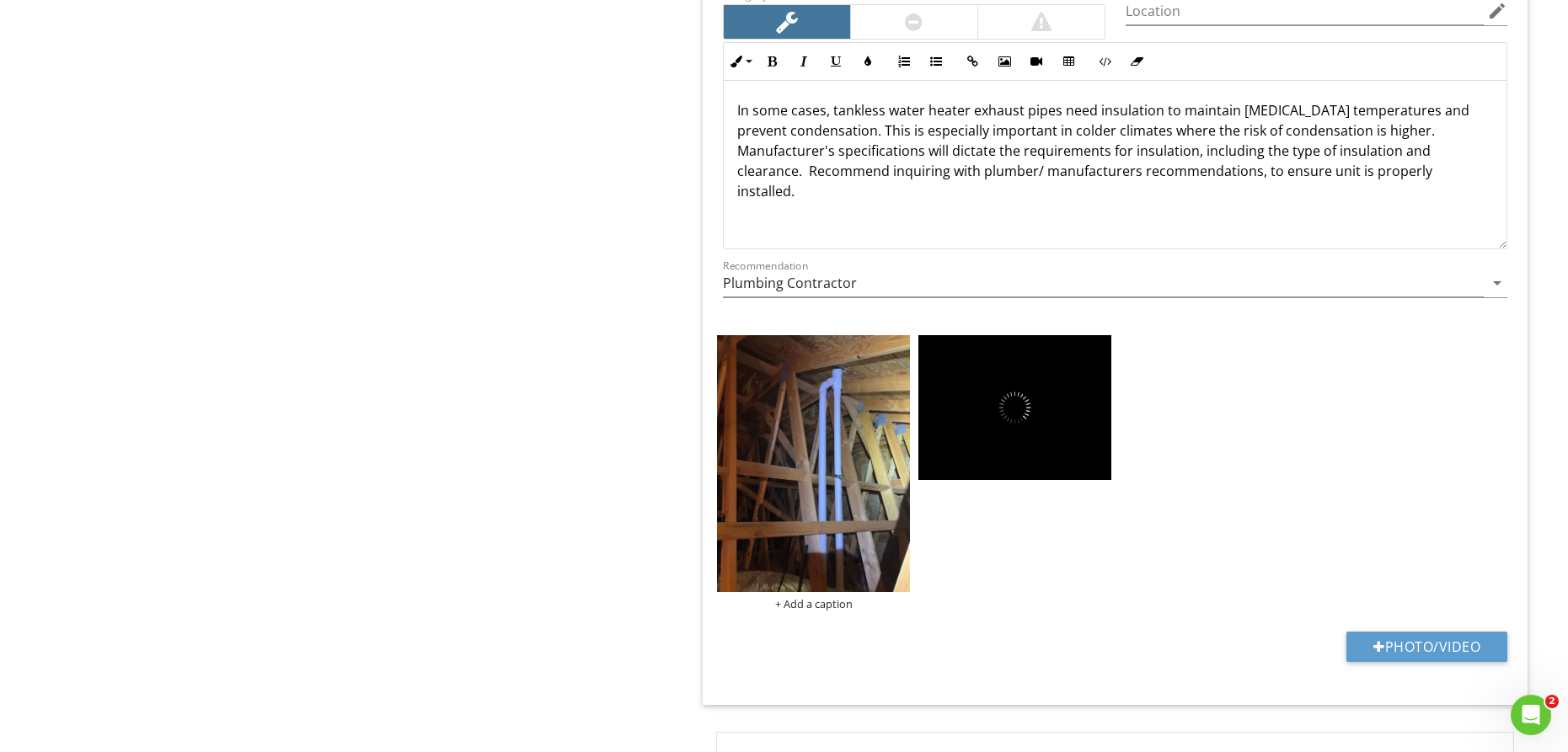
click at [1345, 173] on p "In some cases, tankless water heater exhaust pipes need insulation to maintain …" at bounding box center [1114, 151] width 756 height 101
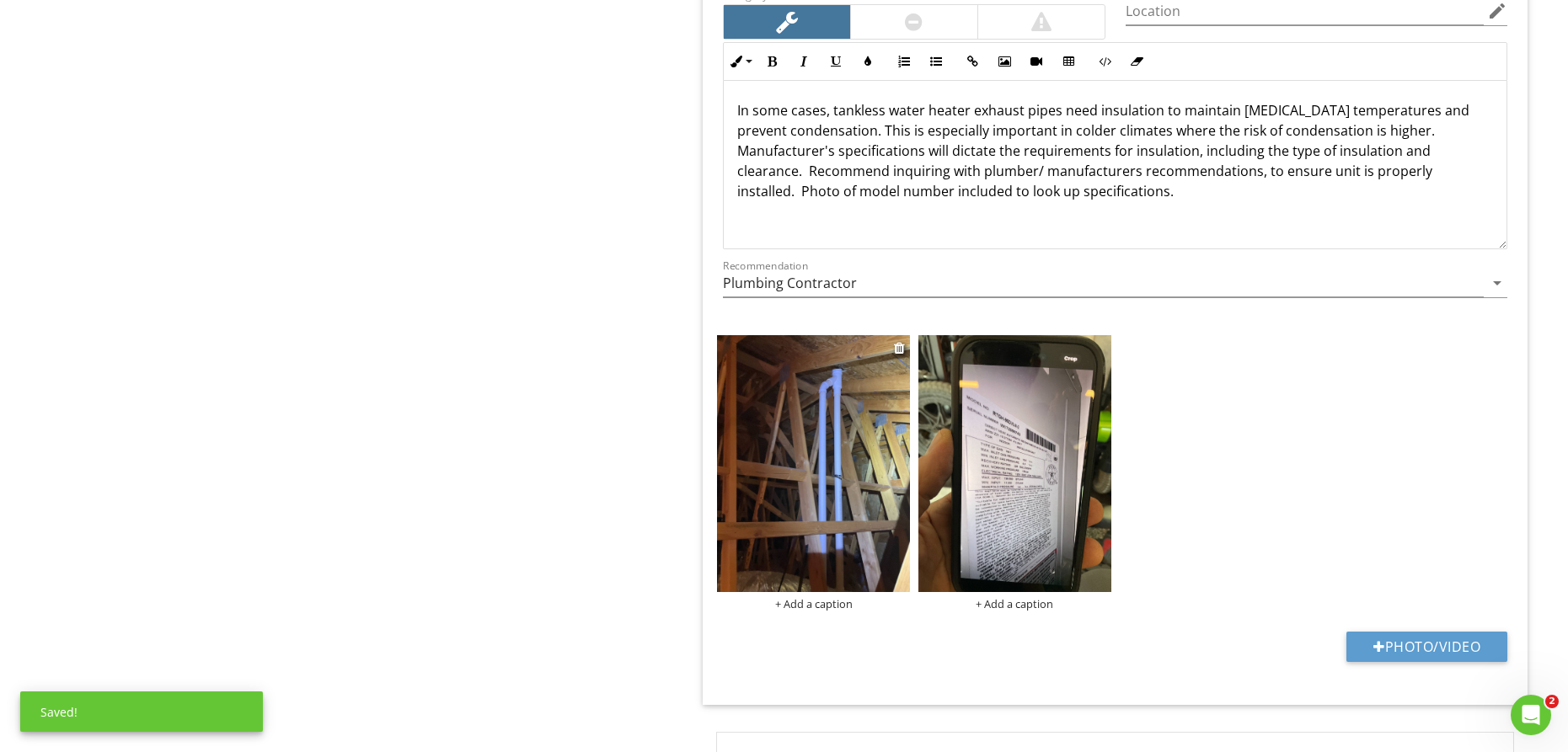
click at [860, 401] on img at bounding box center [813, 463] width 193 height 257
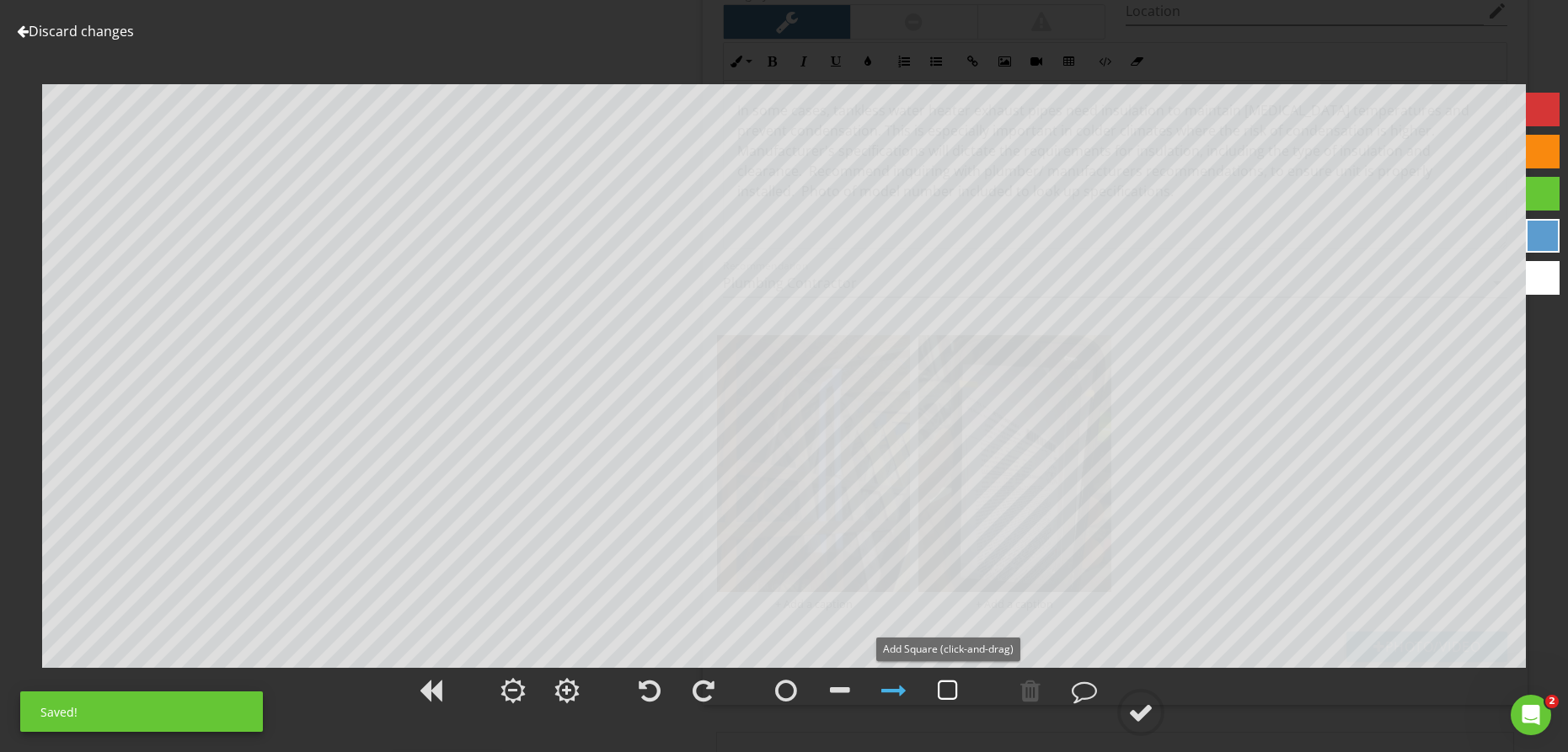
click at [939, 696] on div at bounding box center [947, 690] width 20 height 26
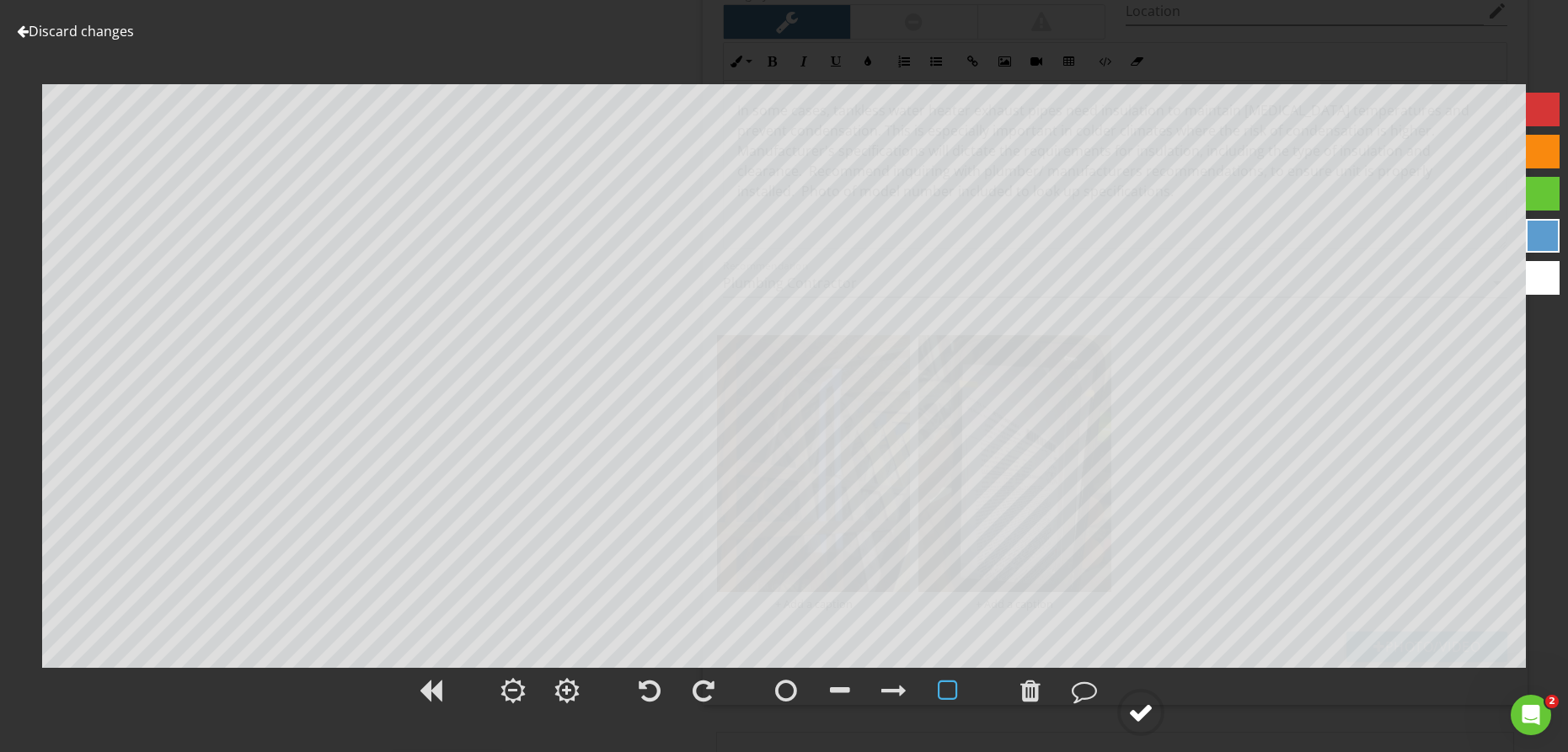
click at [1152, 715] on div at bounding box center [1140, 712] width 26 height 26
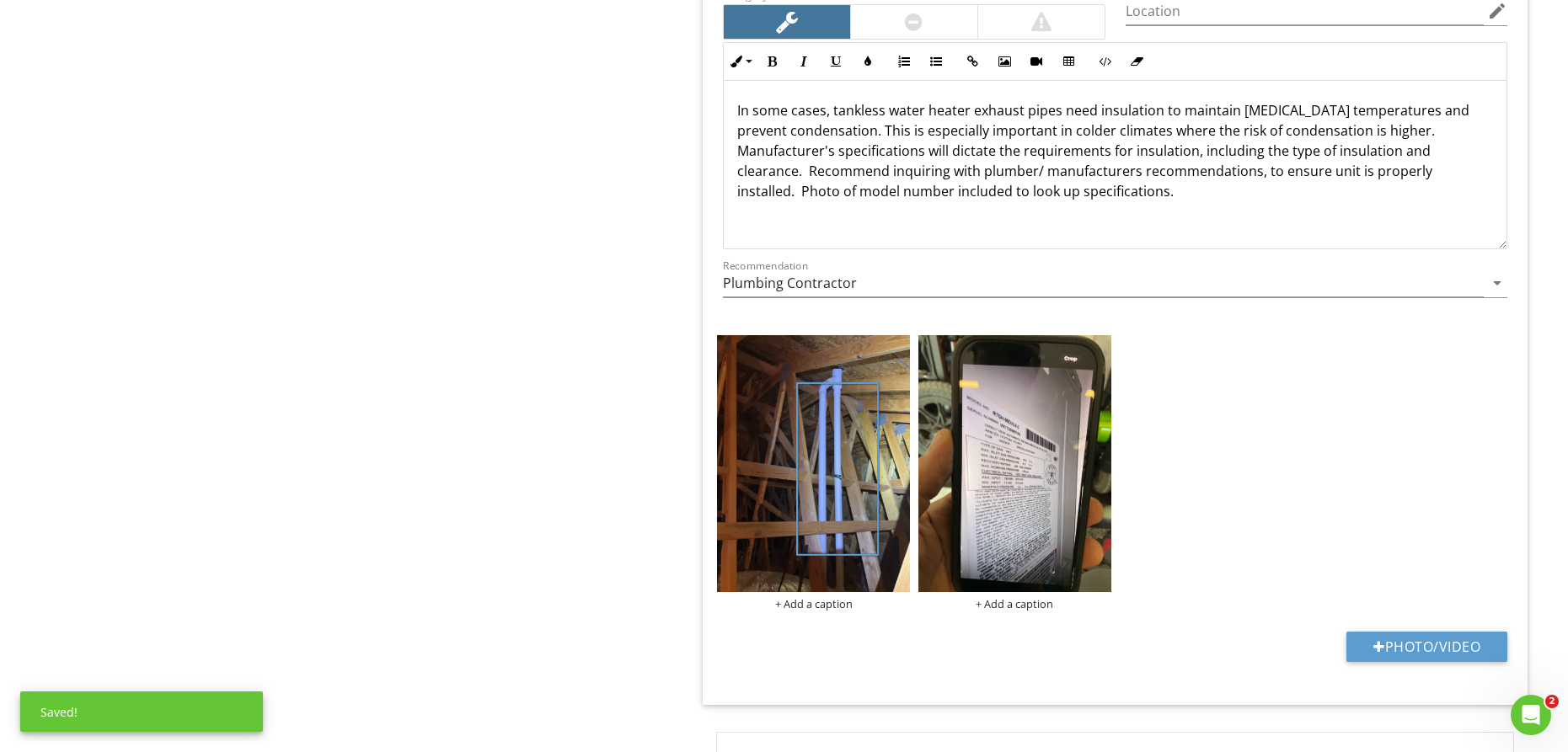
click at [1050, 485] on img at bounding box center [1015, 463] width 193 height 257
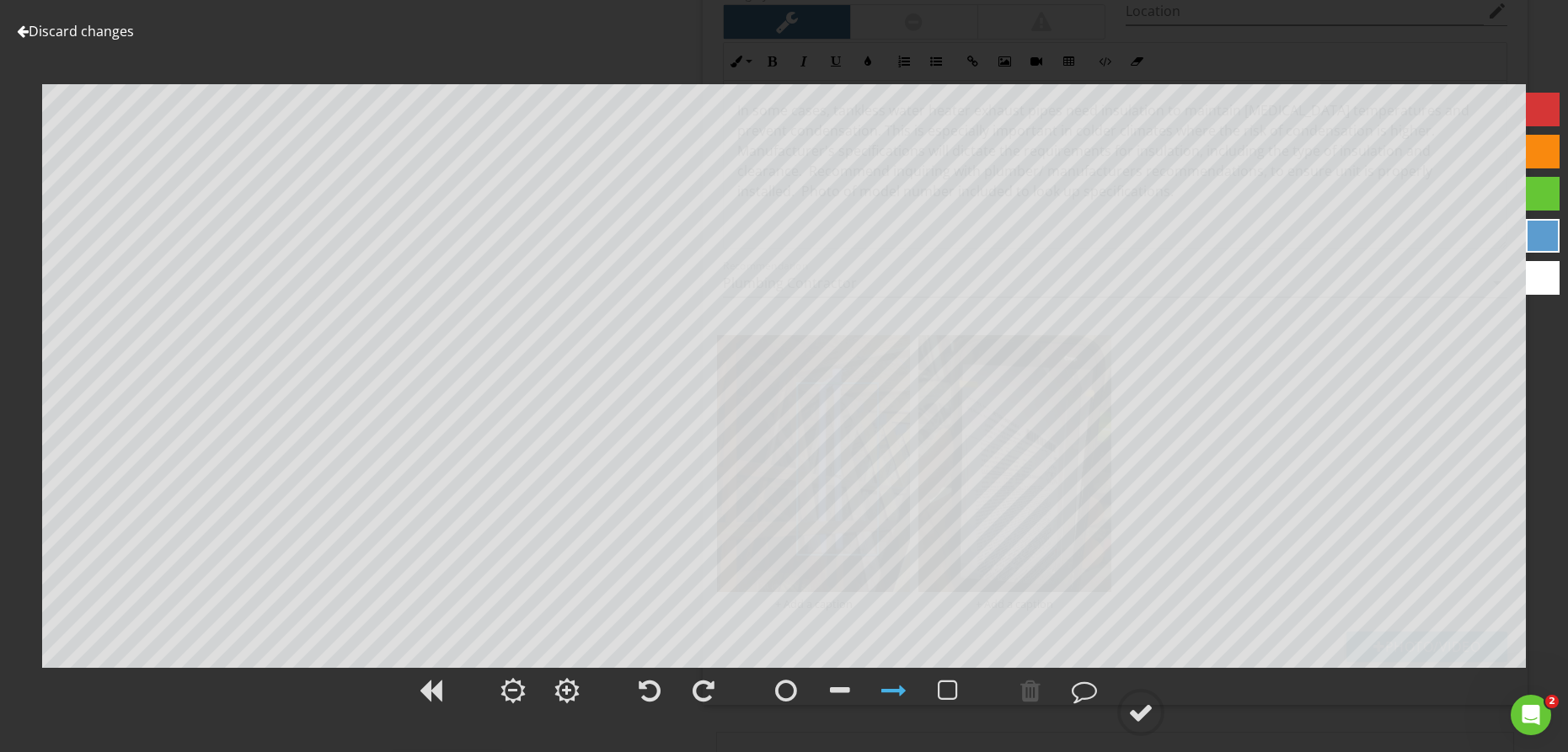
scroll to position [5213, 0]
click at [19, 29] on div at bounding box center [23, 31] width 11 height 13
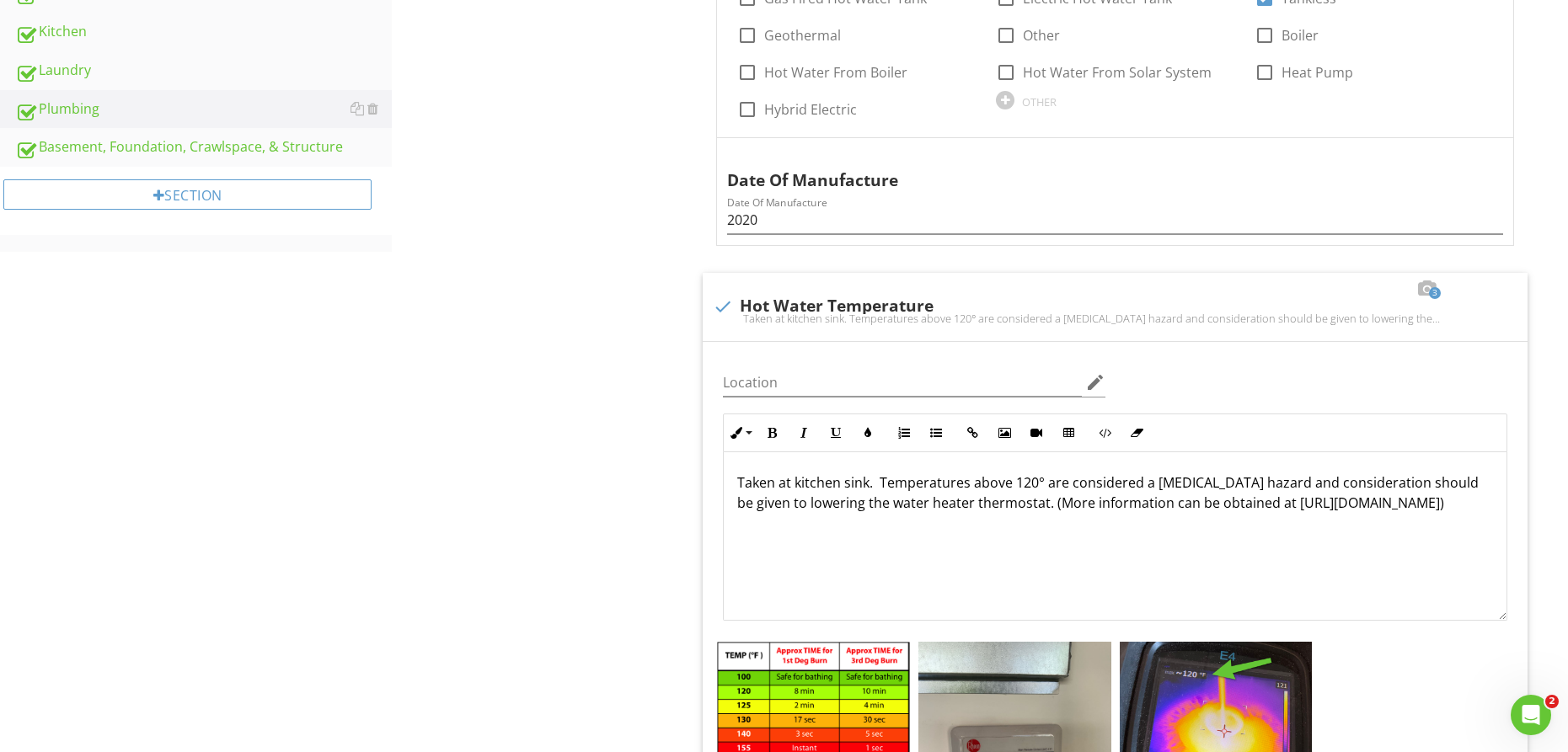
scroll to position [0, 0]
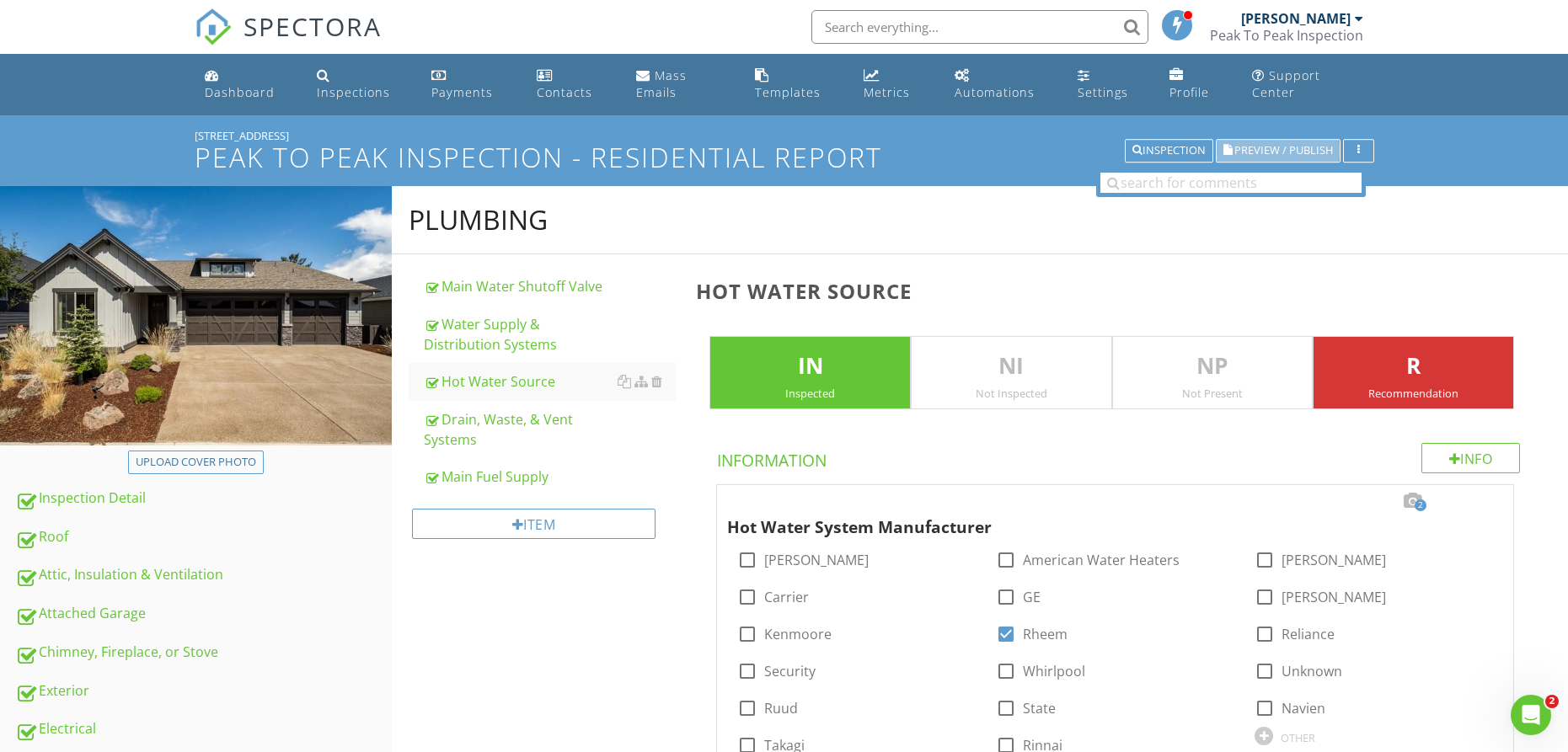
click at [1270, 153] on span "Preview / Publish" at bounding box center [1283, 152] width 98 height 11
